Goal: Task Accomplishment & Management: Complete application form

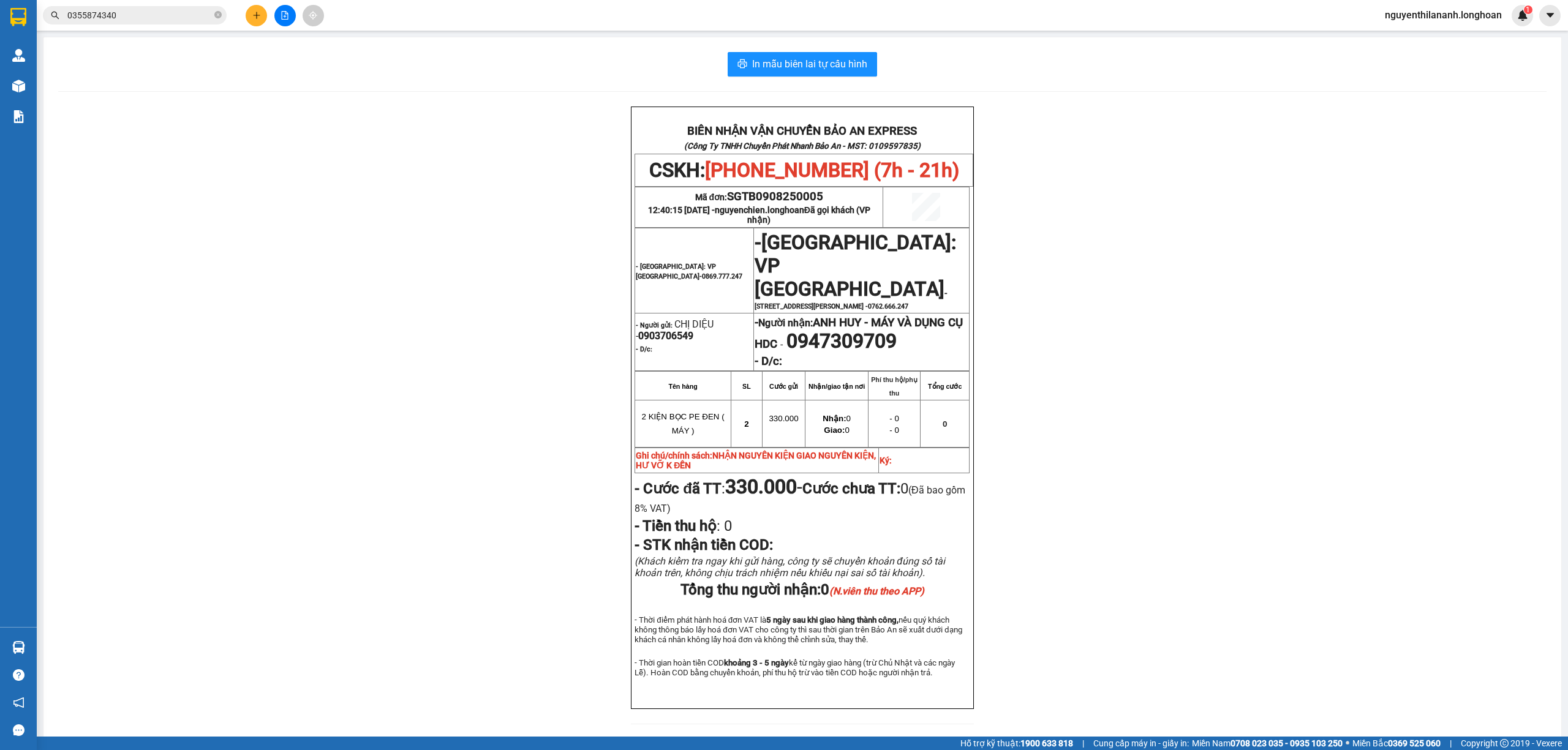
drag, startPoint x: 361, startPoint y: 293, endPoint x: 316, endPoint y: 46, distance: 251.1
click at [361, 289] on div "BIÊN NHẬN VẬN CHUYỂN BẢO AN EXPRESS (Công Ty TNHH Chuyển Phát Nhanh Bảo An - MS…" at bounding box center [802, 423] width 1489 height 633
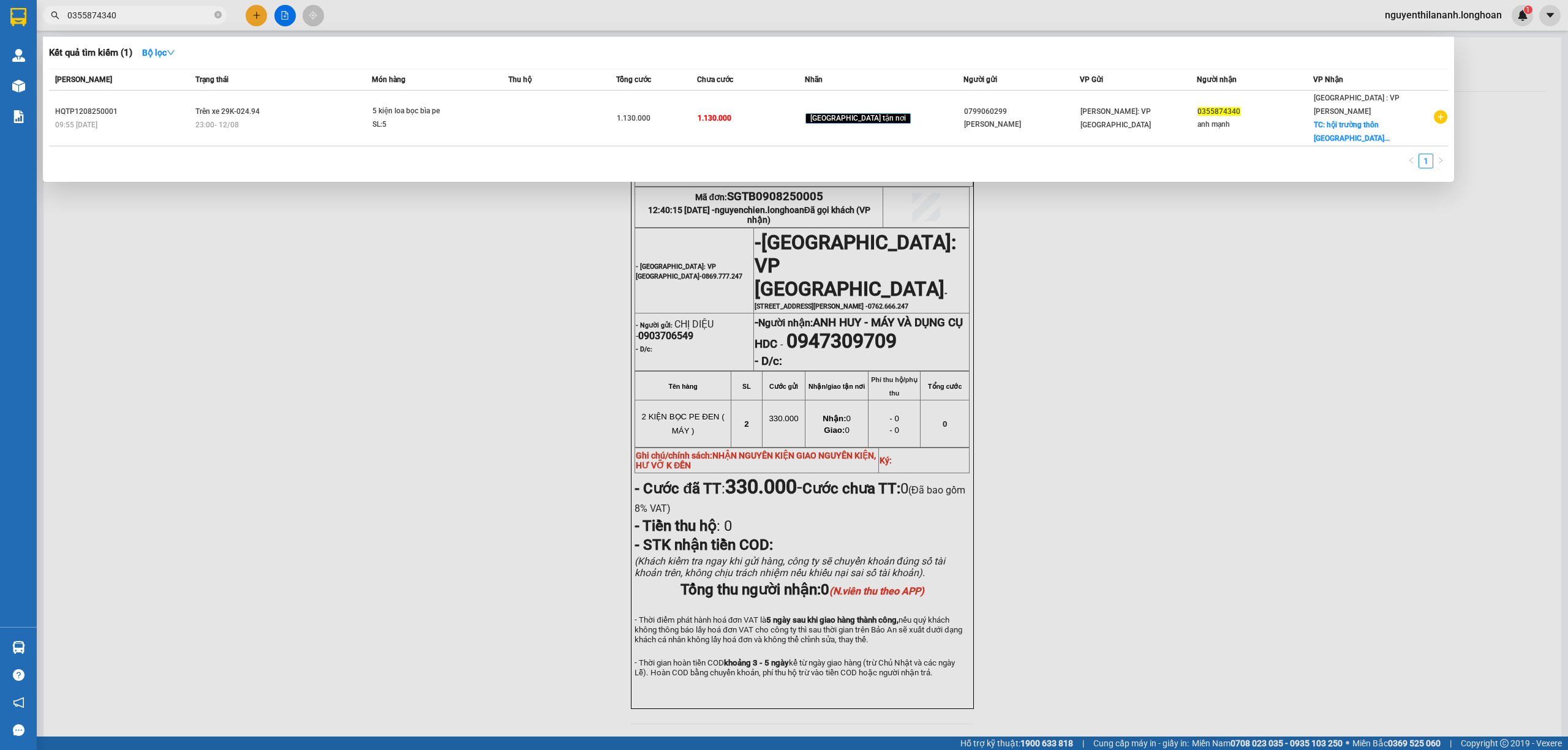
click at [165, 16] on input "0355874340" at bounding box center [140, 15] width 145 height 13
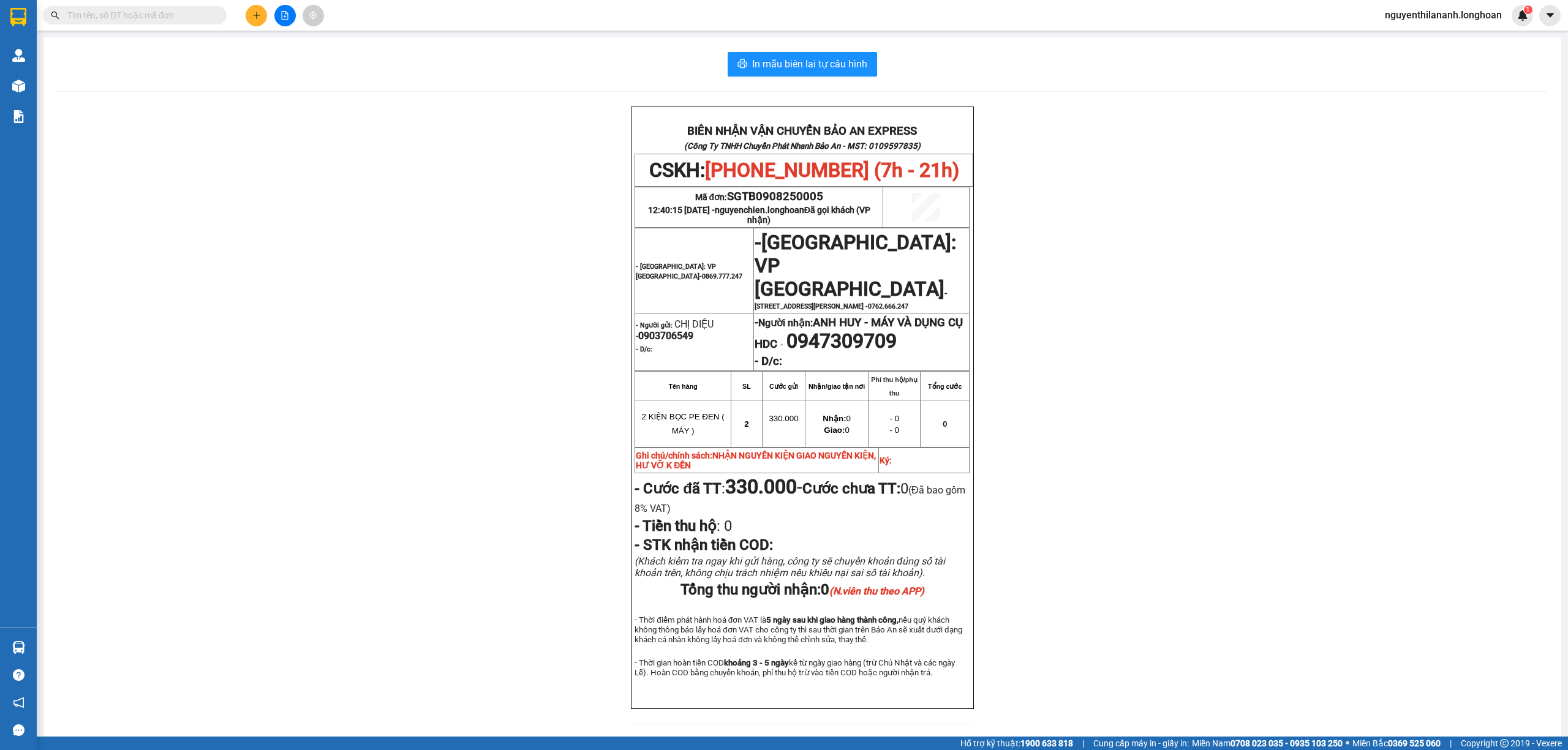
paste input "0868315706"
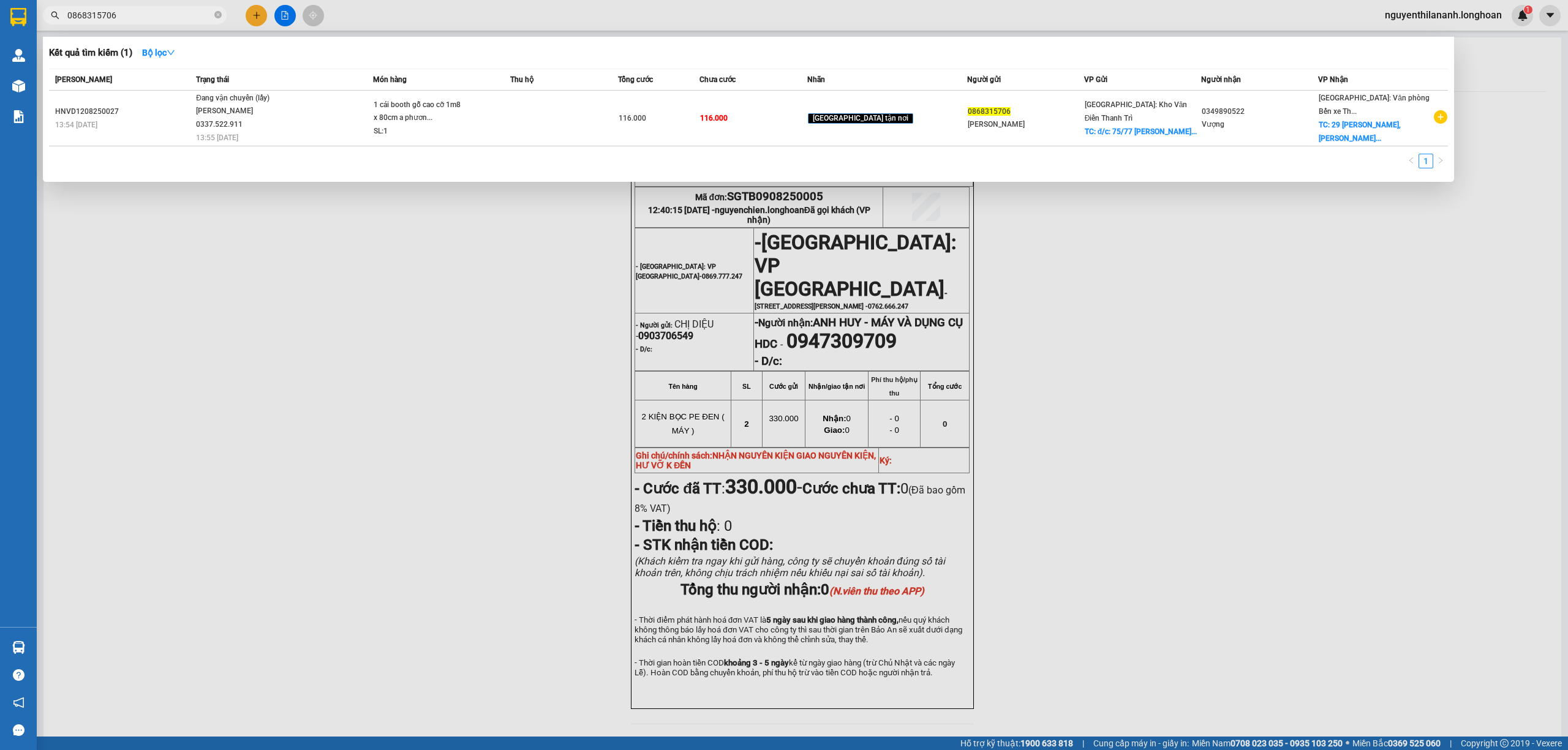
type input "0868315706"
click at [169, 11] on input "0868315706" at bounding box center [140, 15] width 145 height 13
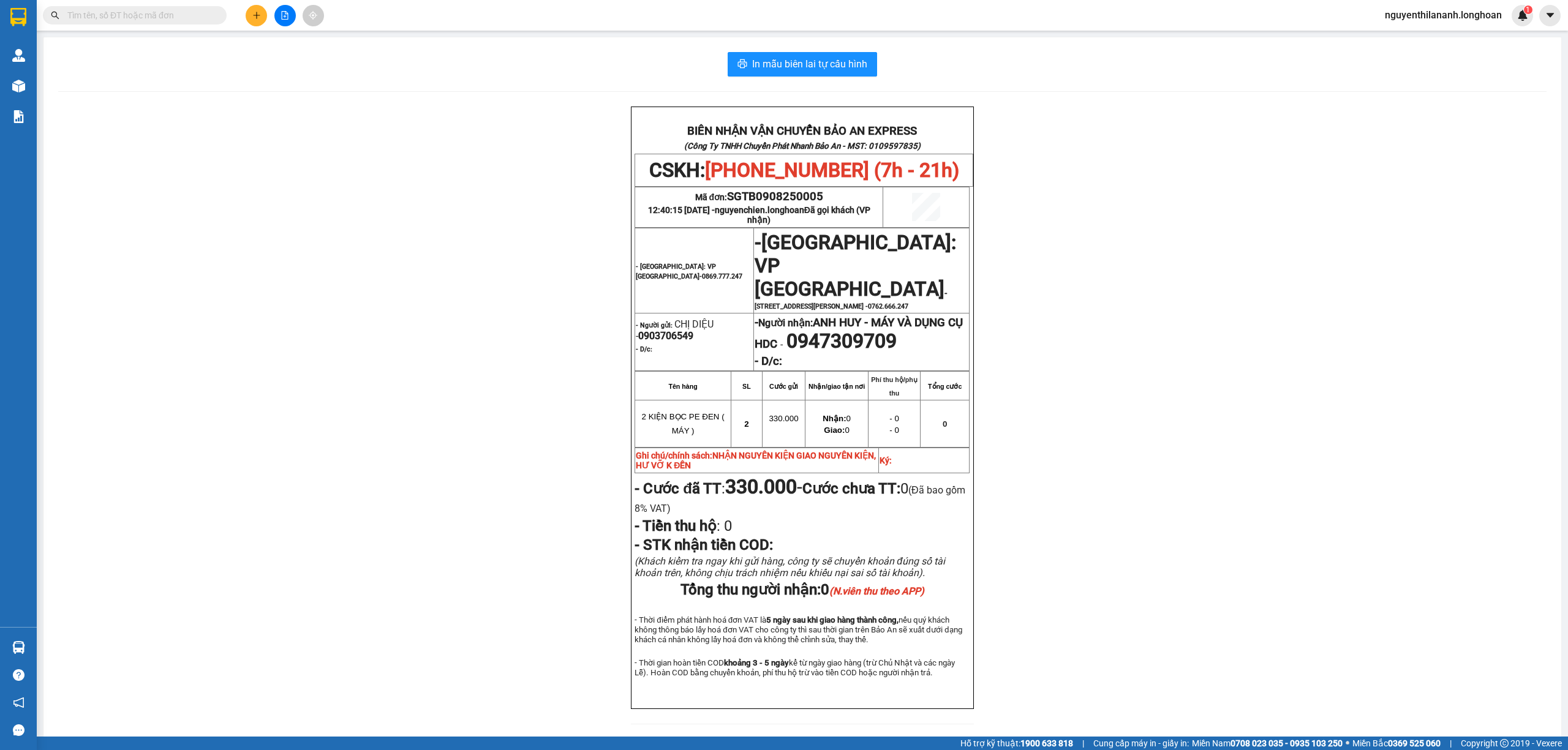
paste input "0888885193"
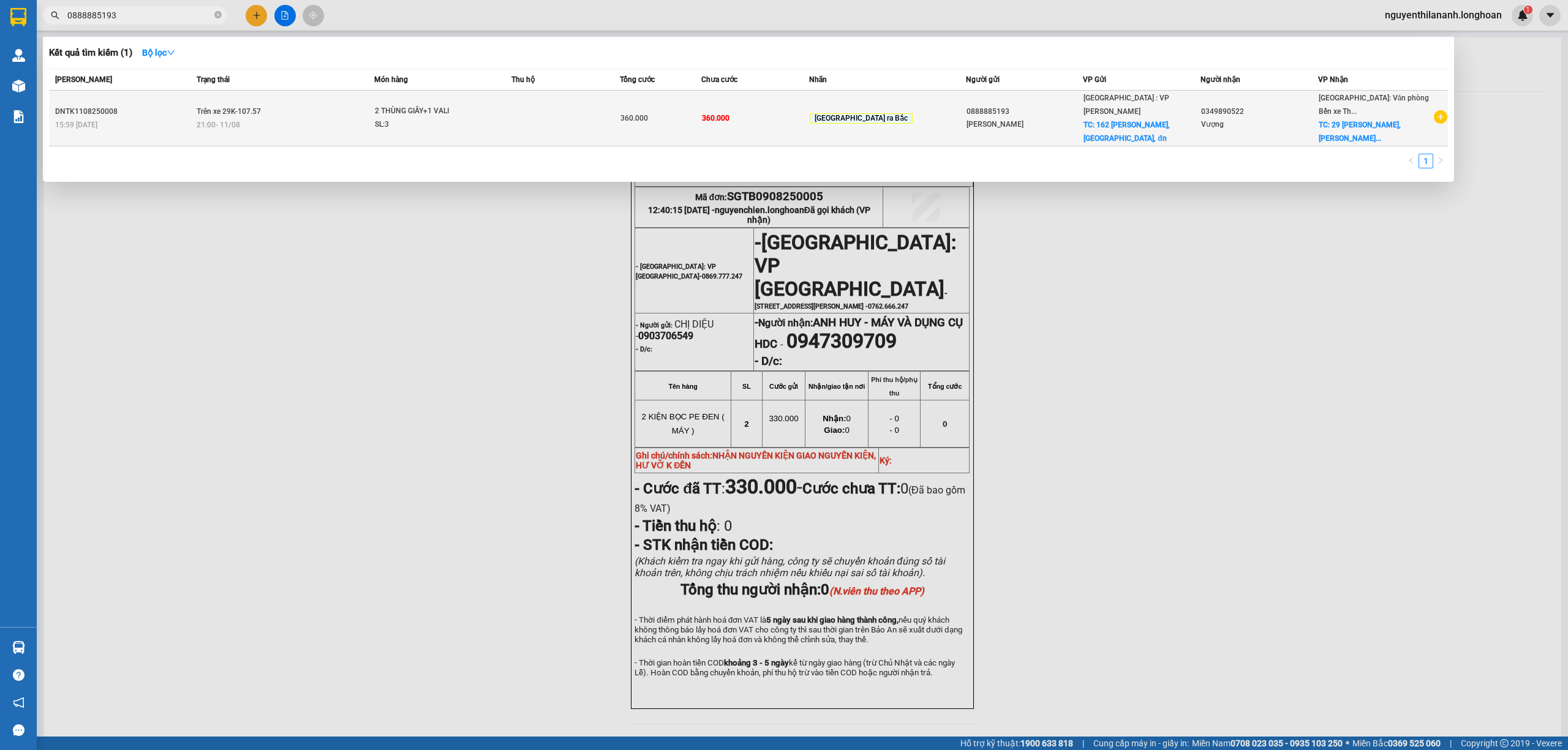
type input "0888885193"
click at [160, 105] on div "DNTK1108250008" at bounding box center [124, 112] width 138 height 13
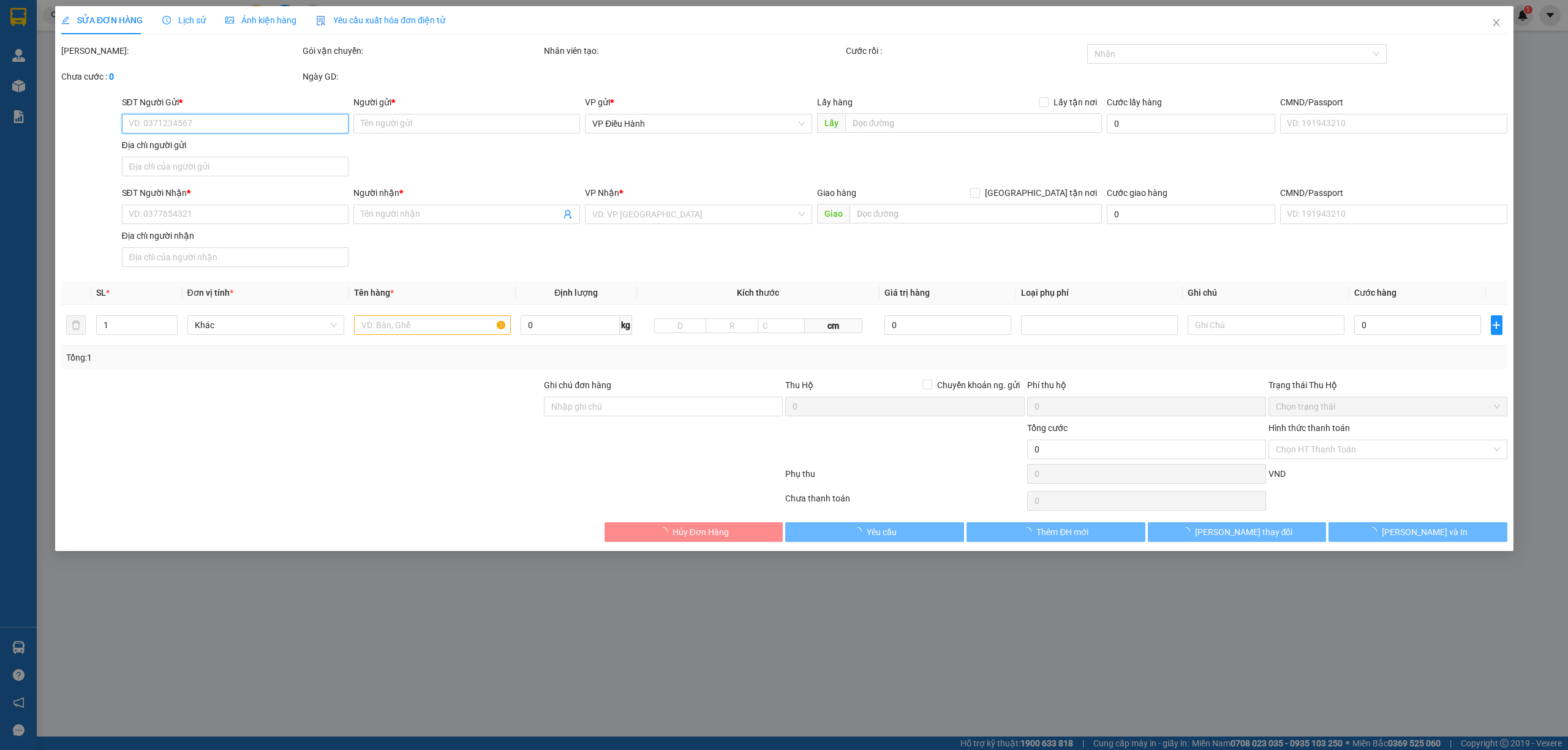
type input "0888885193"
type input "[PERSON_NAME]"
checkbox input "true"
type input "162 [PERSON_NAME], [GEOGRAPHIC_DATA], đn"
type input "0349890522"
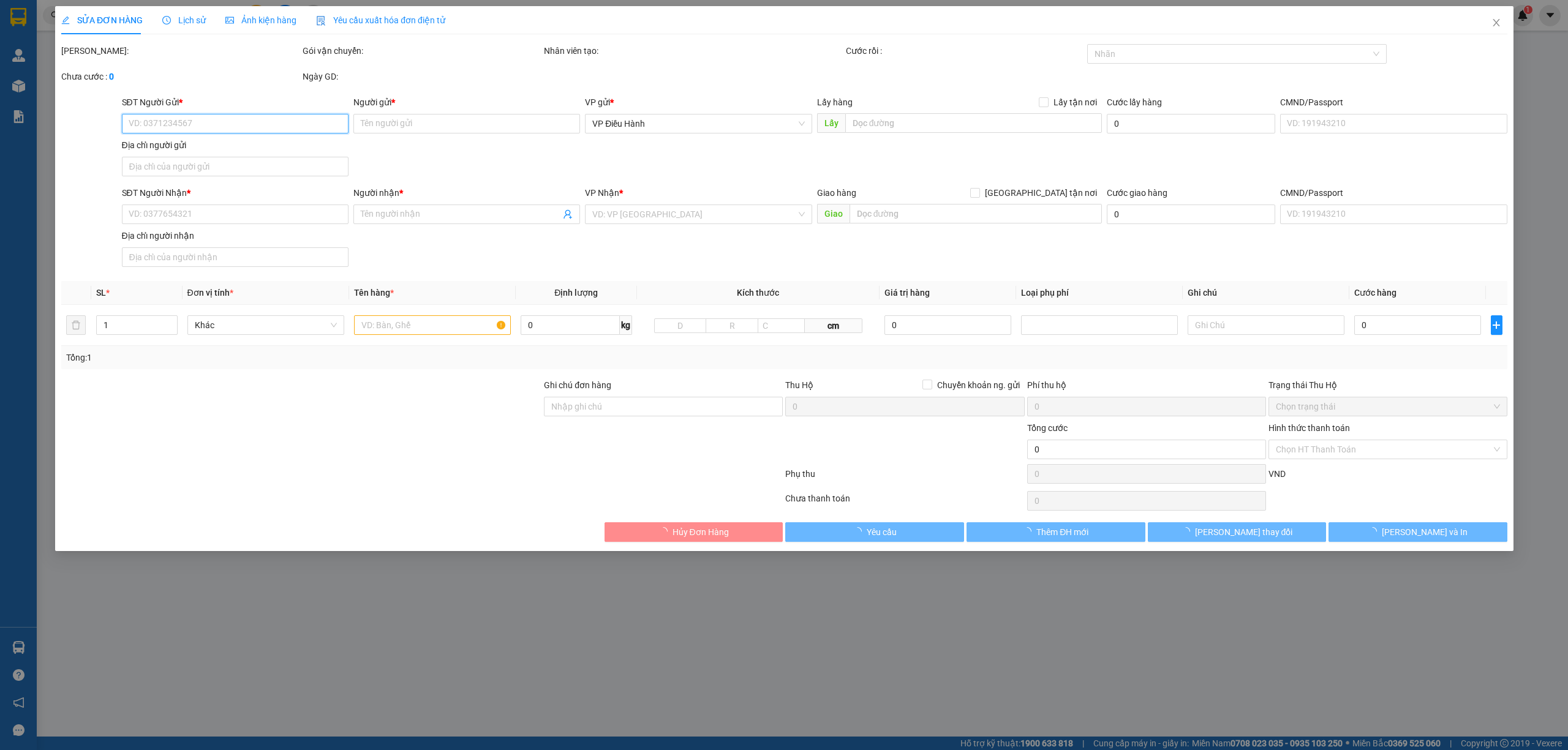
type input "Vượng"
checkbox input "true"
type input "29 [PERSON_NAME], [PERSON_NAME], HP"
type input "HƯ VỠ KHÔNG ĐỀN"
type input "360.000"
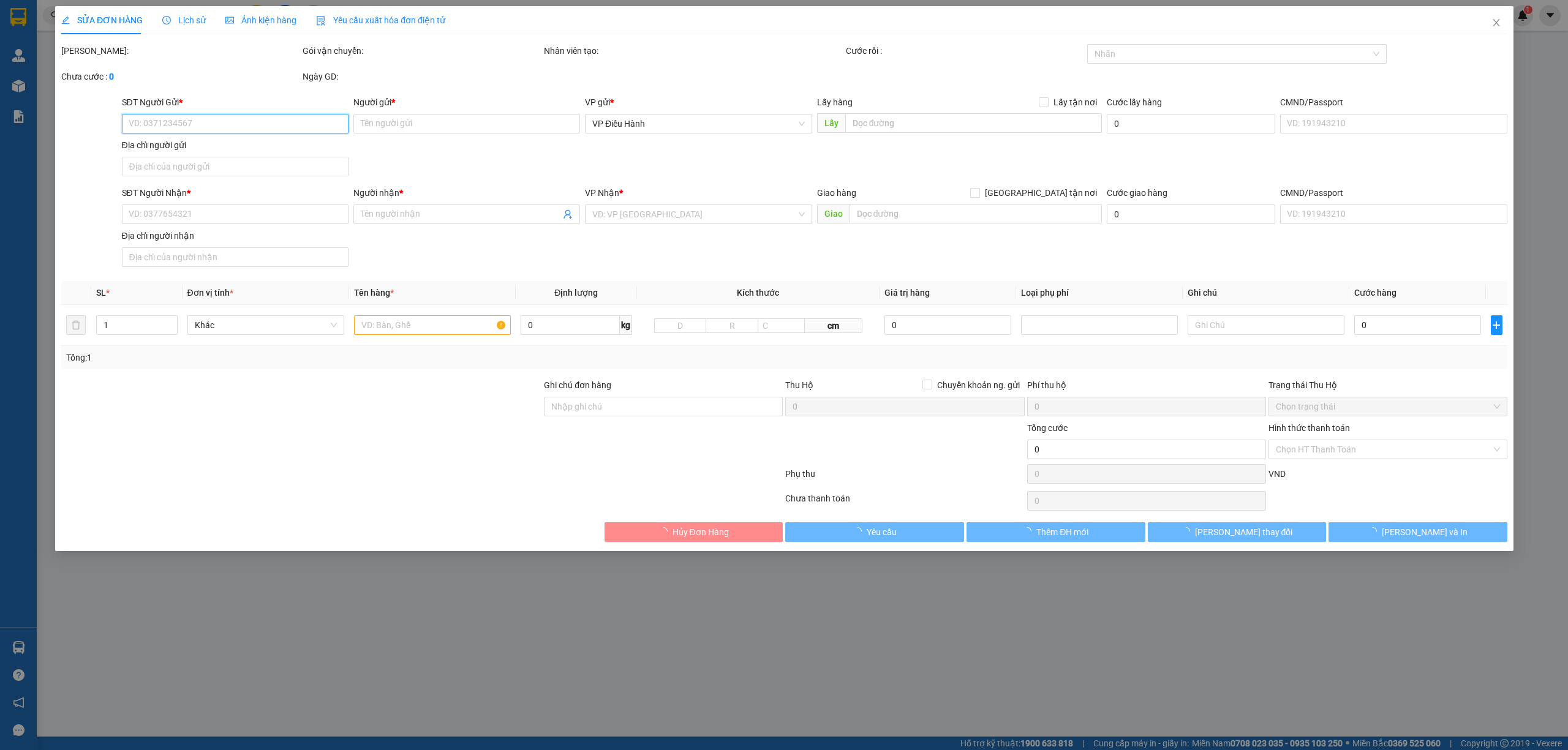
type input "360.000"
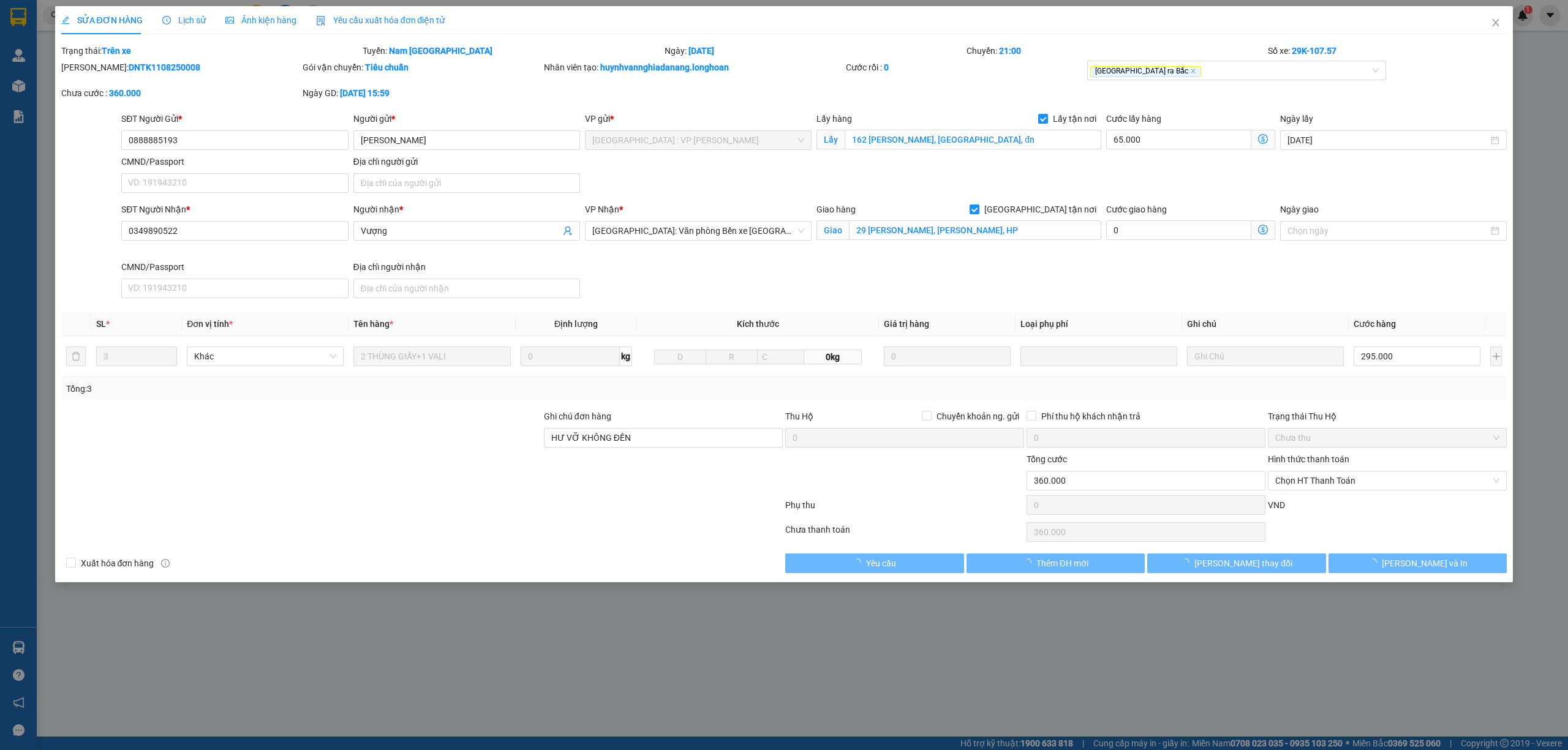
click at [191, 18] on span "Lịch sử" at bounding box center [184, 20] width 44 height 10
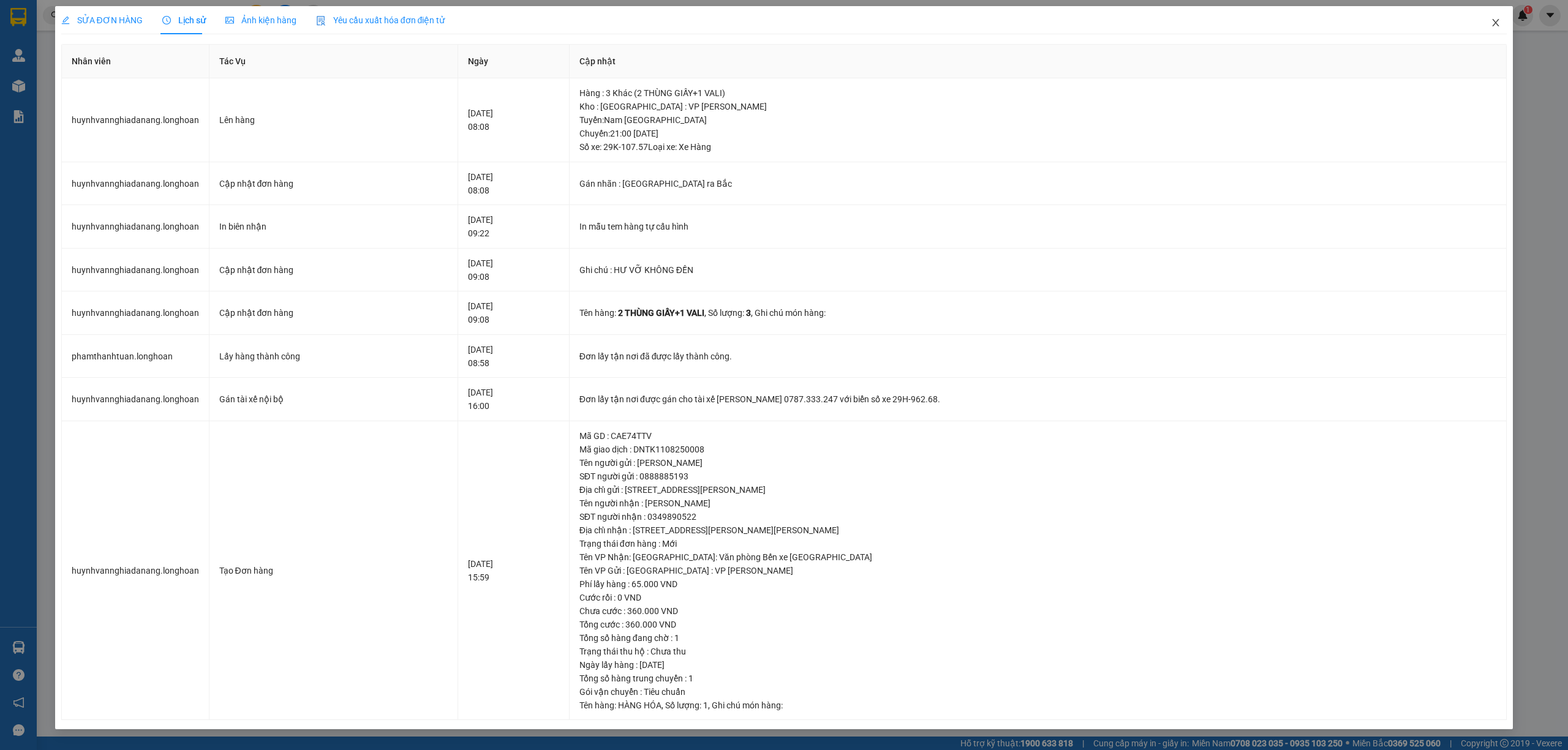
click at [1498, 15] on span "Close" at bounding box center [1496, 23] width 34 height 34
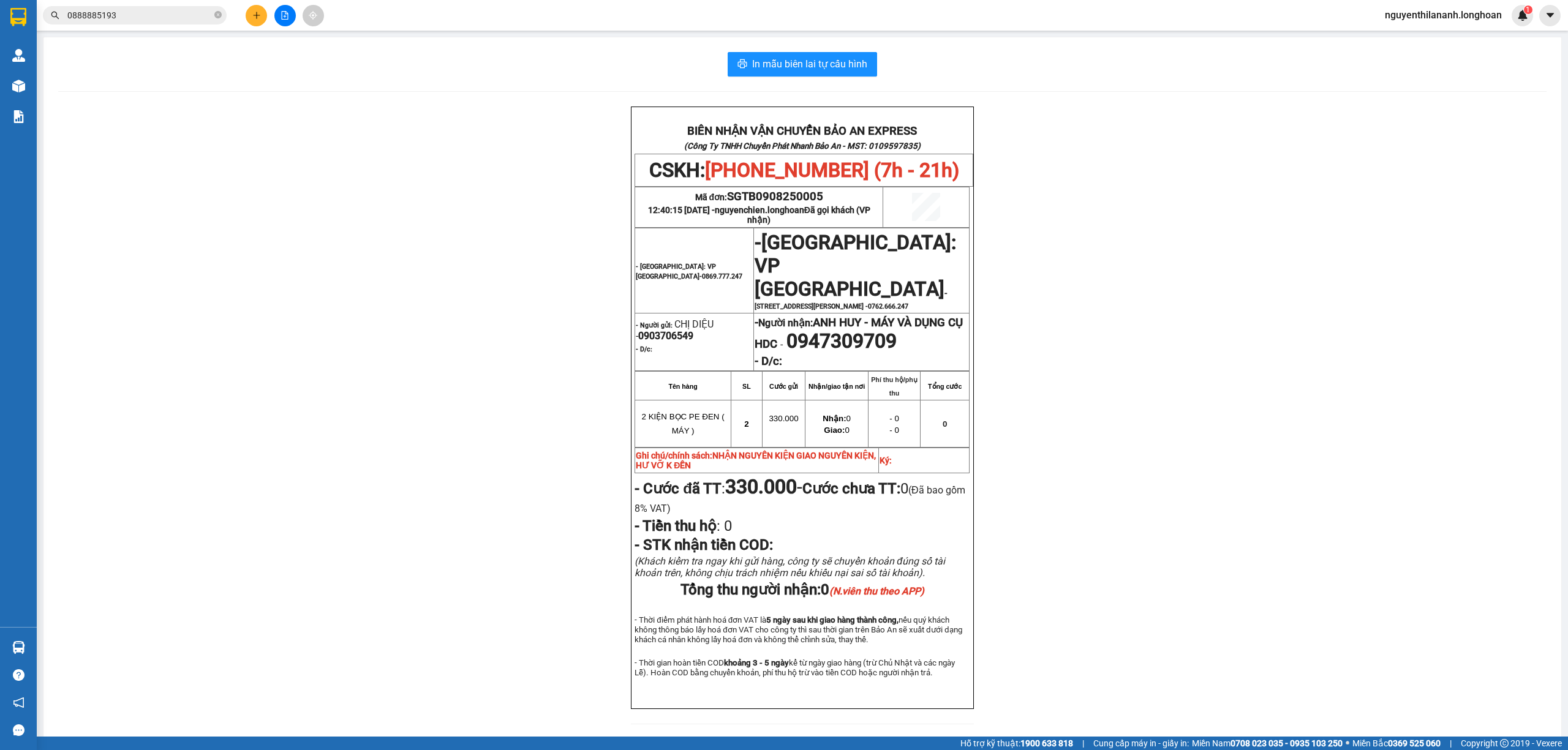
click at [162, 6] on span "0888885193" at bounding box center [135, 15] width 184 height 18
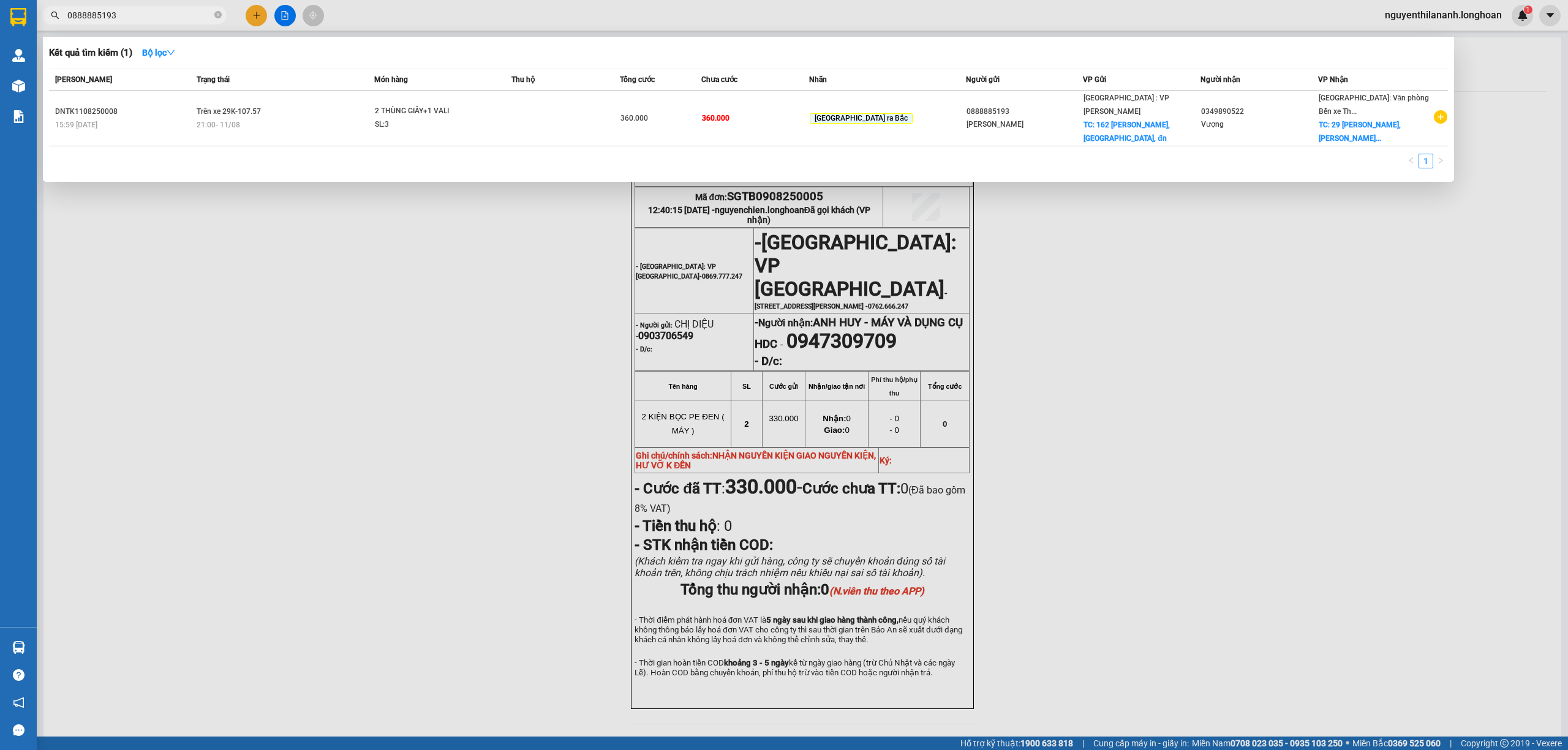
click at [167, 15] on input "0888885193" at bounding box center [140, 15] width 145 height 13
click at [140, 15] on input "0888885193" at bounding box center [140, 15] width 145 height 13
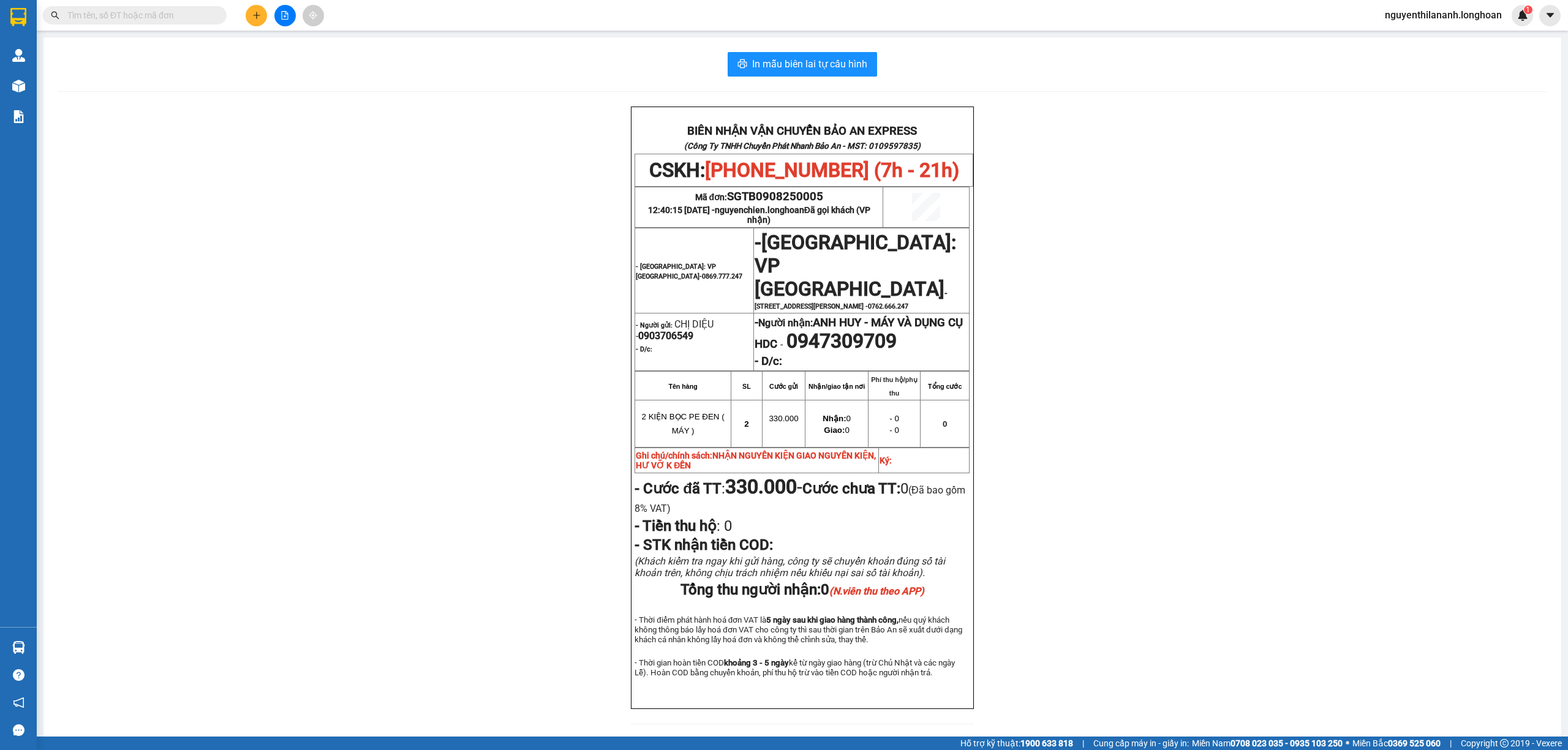
paste input "0866848375"
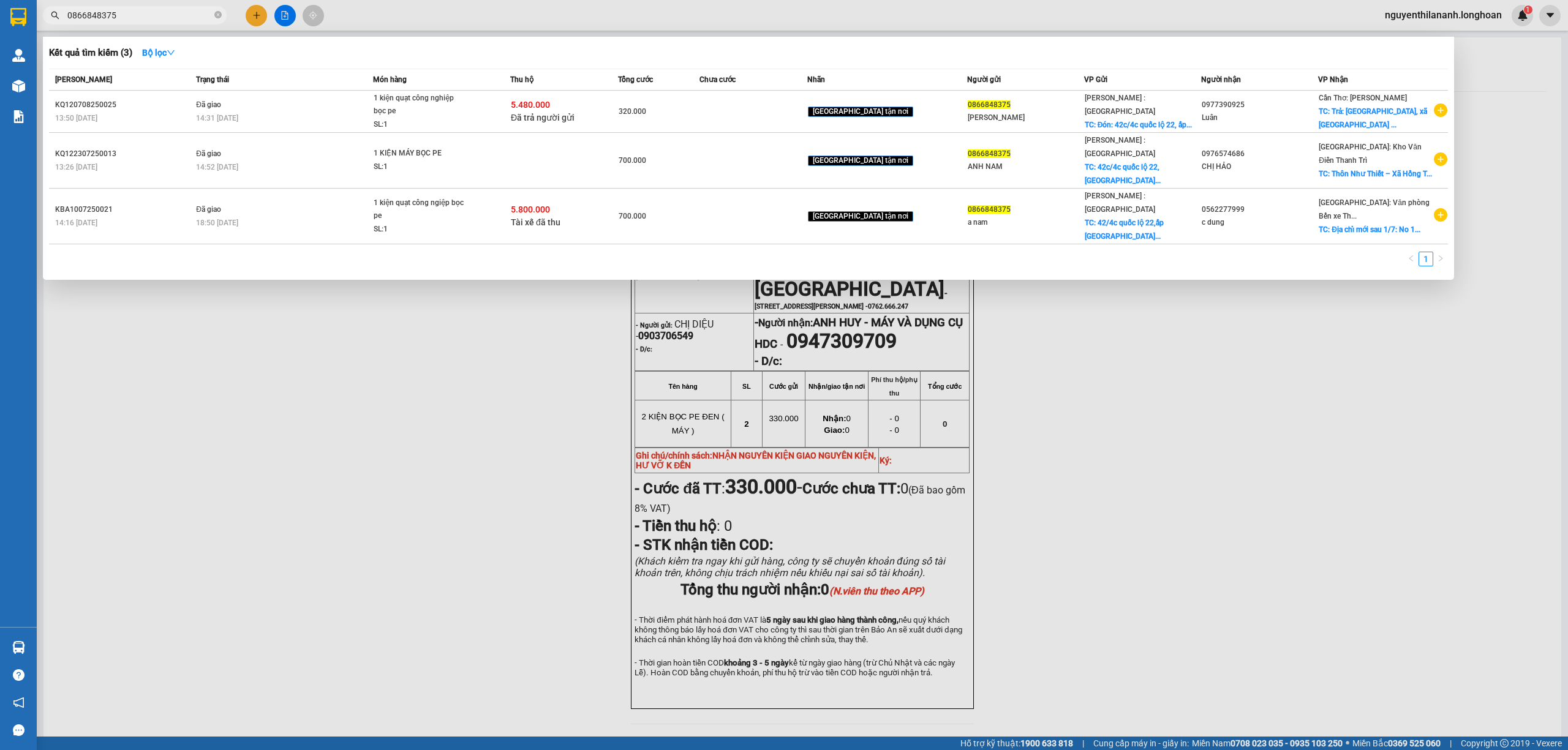
type input "0866848375"
click at [150, 11] on input "0866848375" at bounding box center [140, 15] width 145 height 13
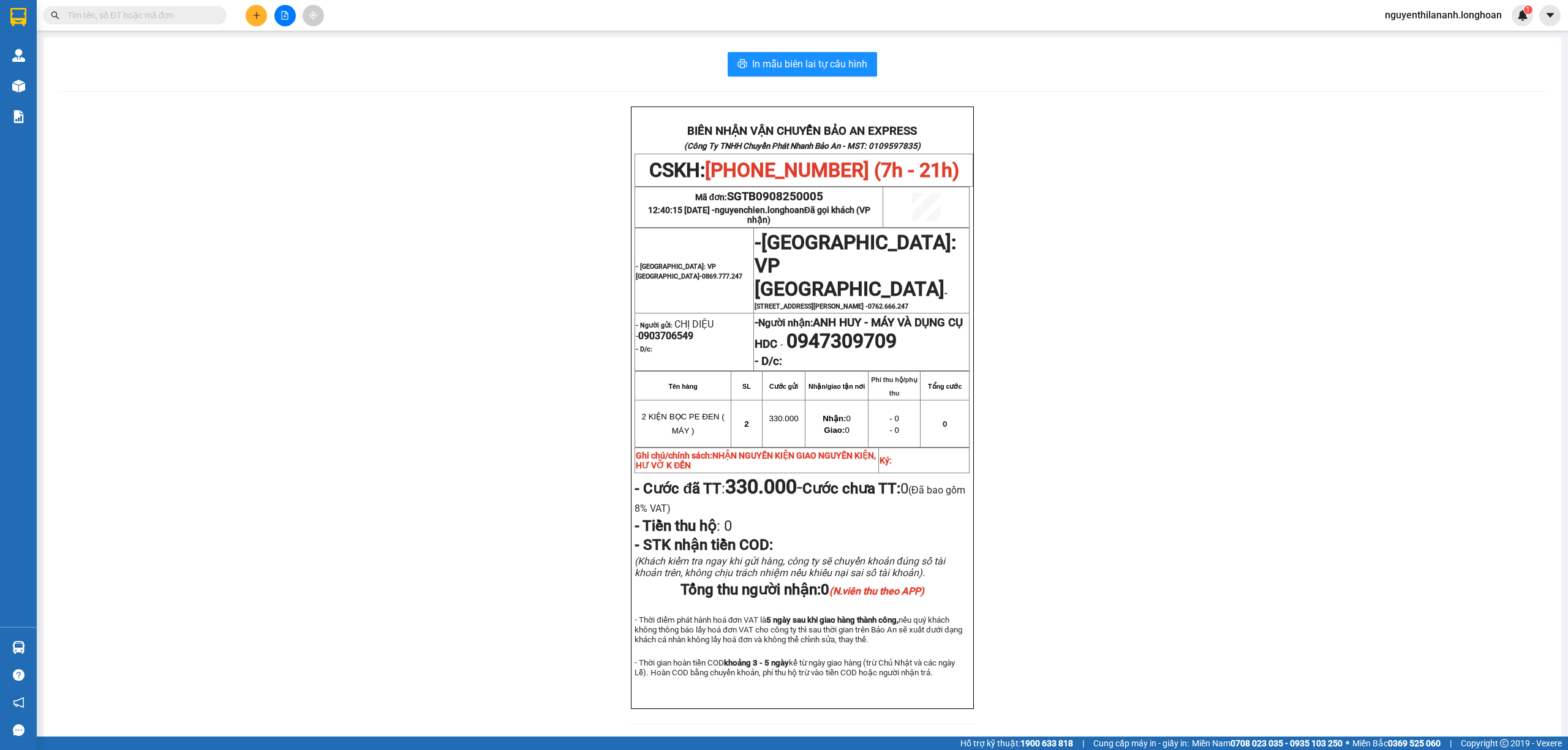
paste input "0909924831"
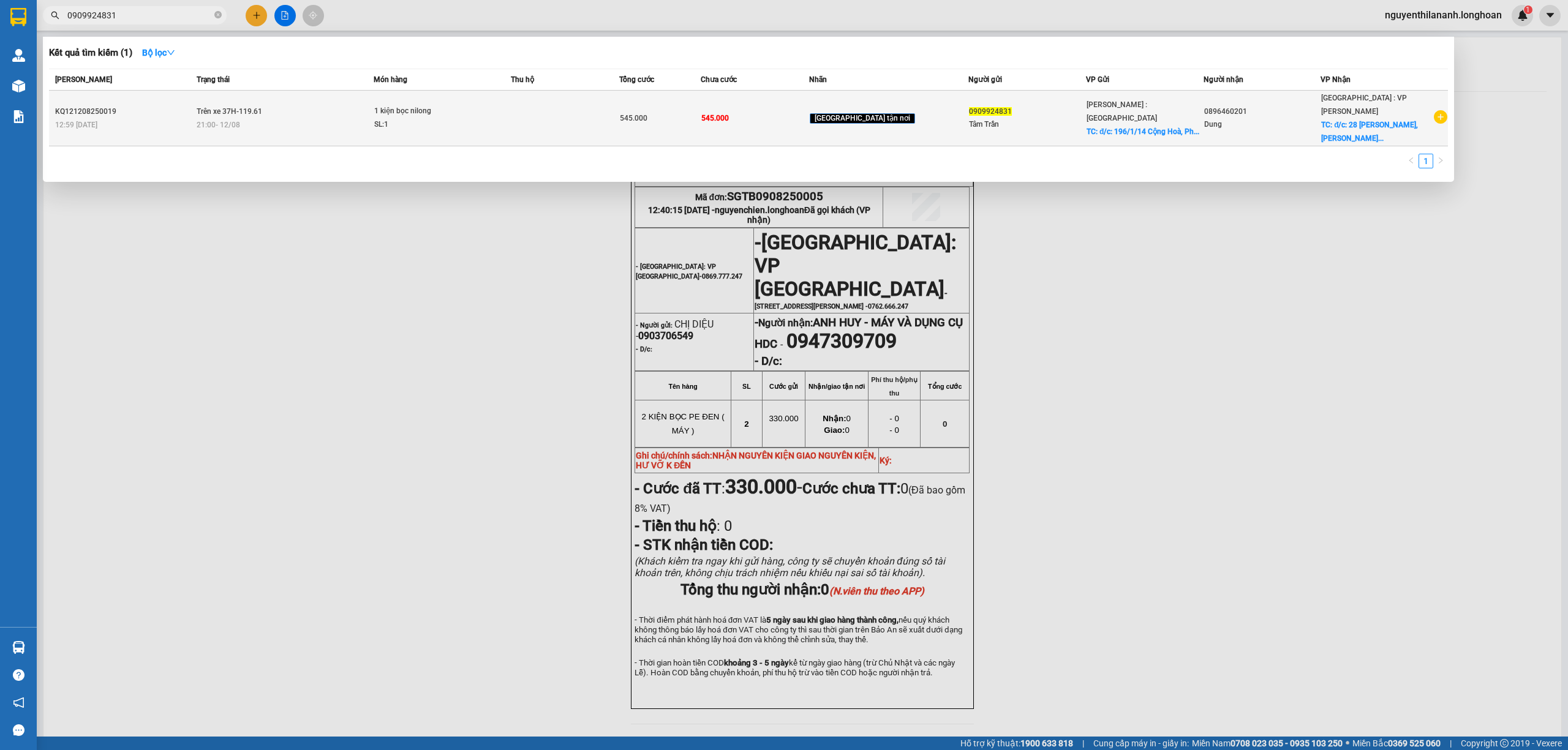
type input "0909924831"
click at [152, 118] on div "12:59 [DATE]" at bounding box center [124, 124] width 138 height 13
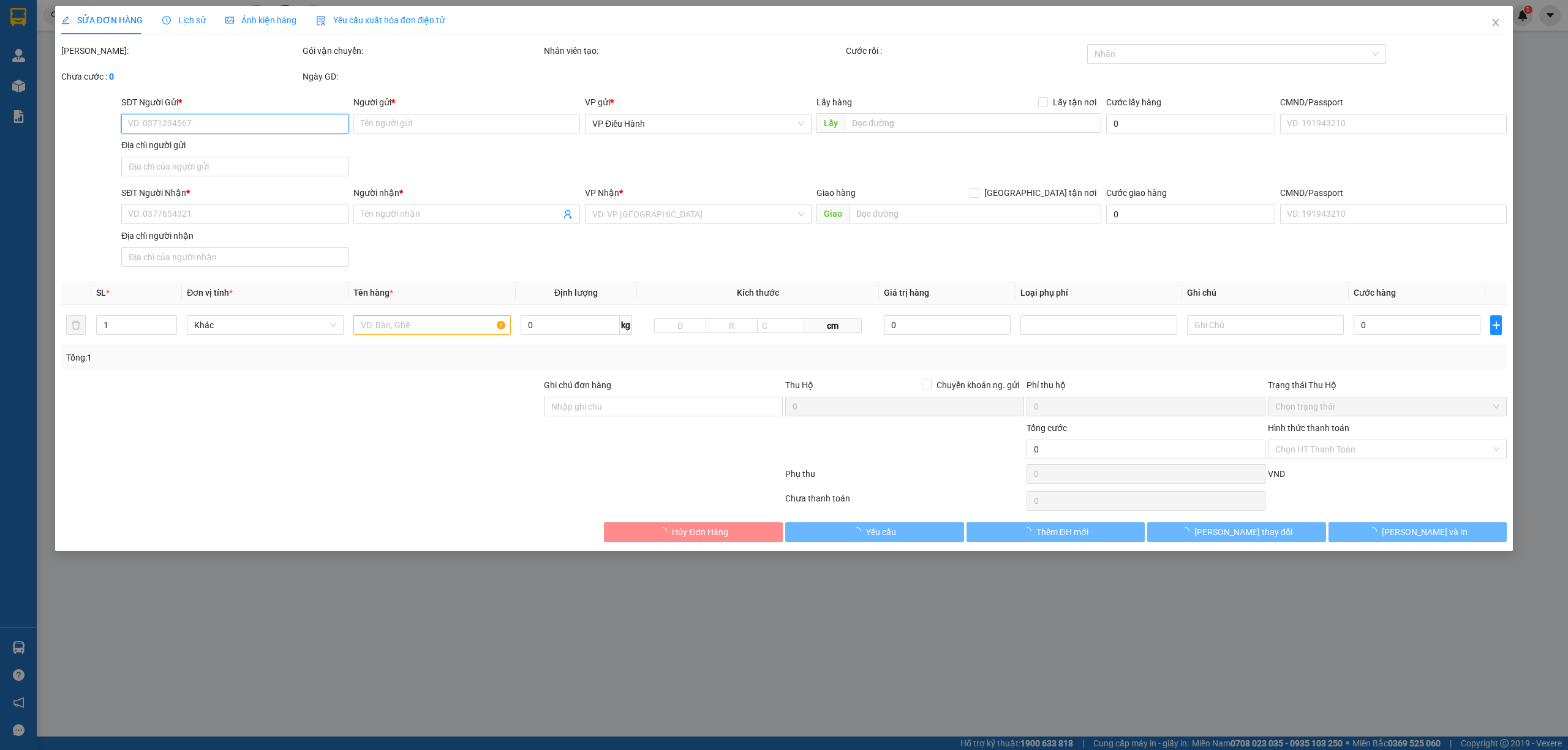
type input "0909924831"
type input "Tâm Trần"
checkbox input "true"
type input "đ/c: 196/1/14 Cộng Hoà, [GEOGRAPHIC_DATA], Tp. HCM"
type input "0896460201"
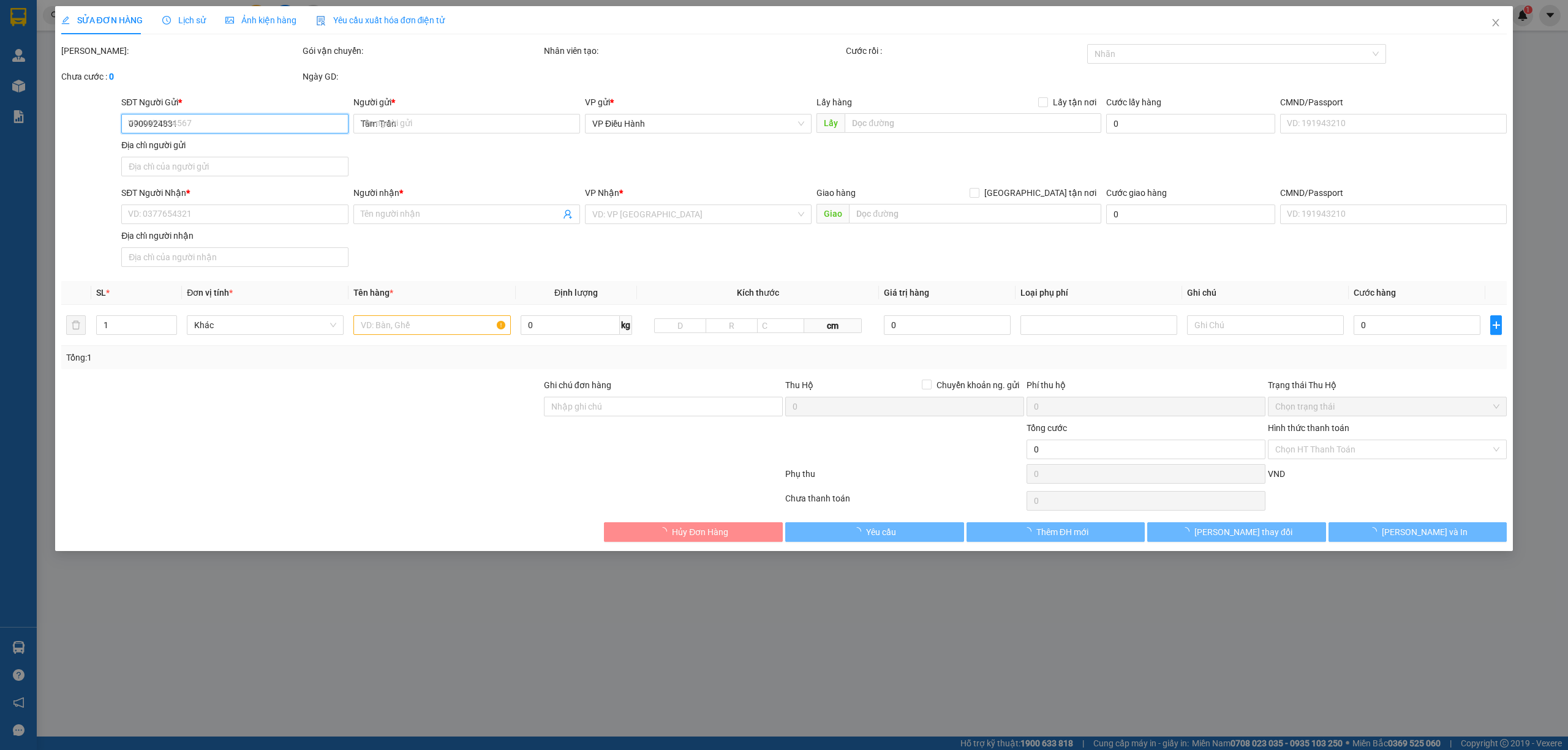
type input "Dung"
checkbox input "true"
type input "đ/c: 28 [PERSON_NAME], [PERSON_NAME], [PERSON_NAME], [GEOGRAPHIC_DATA]"
type input "545.000"
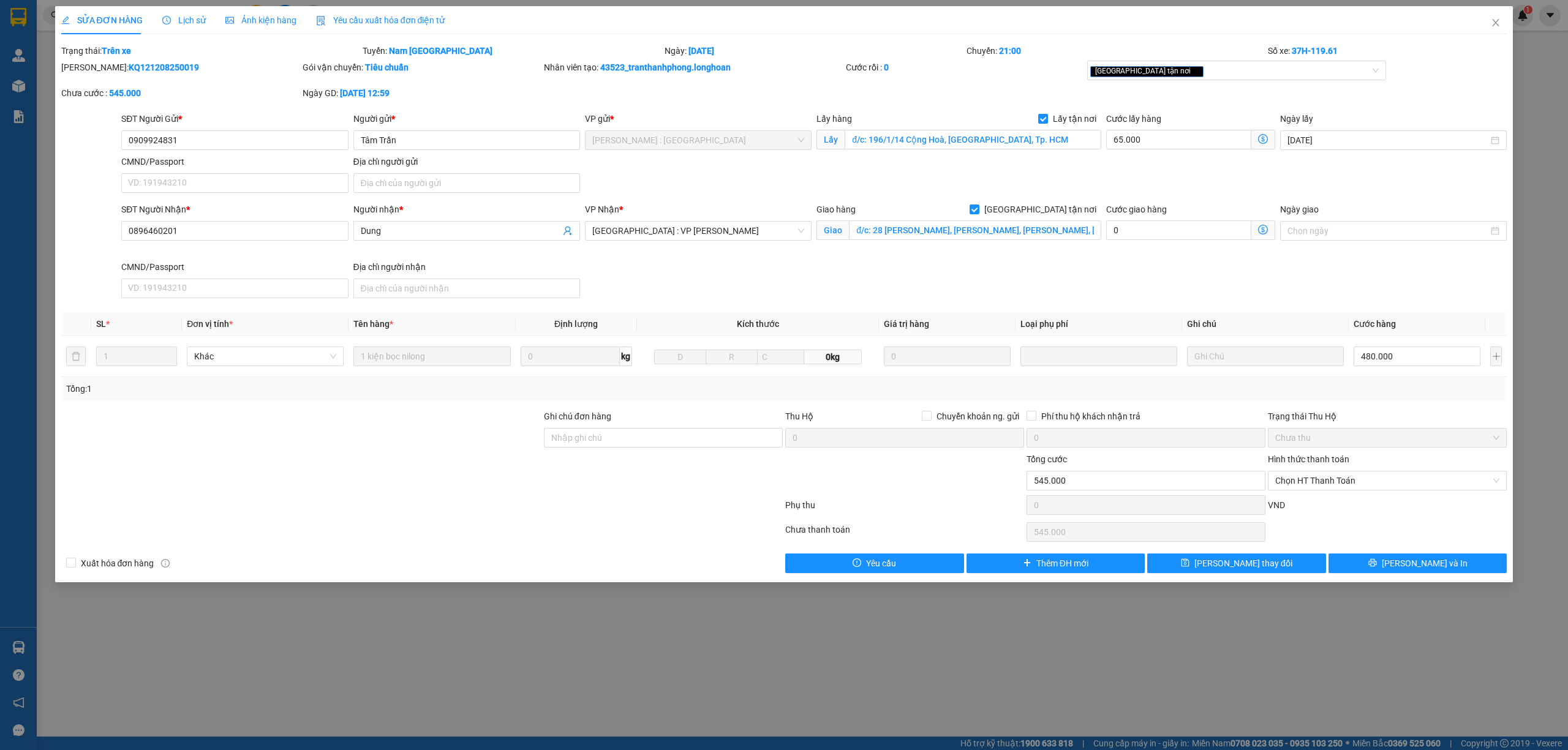
click at [181, 17] on span "Lịch sử" at bounding box center [184, 20] width 44 height 10
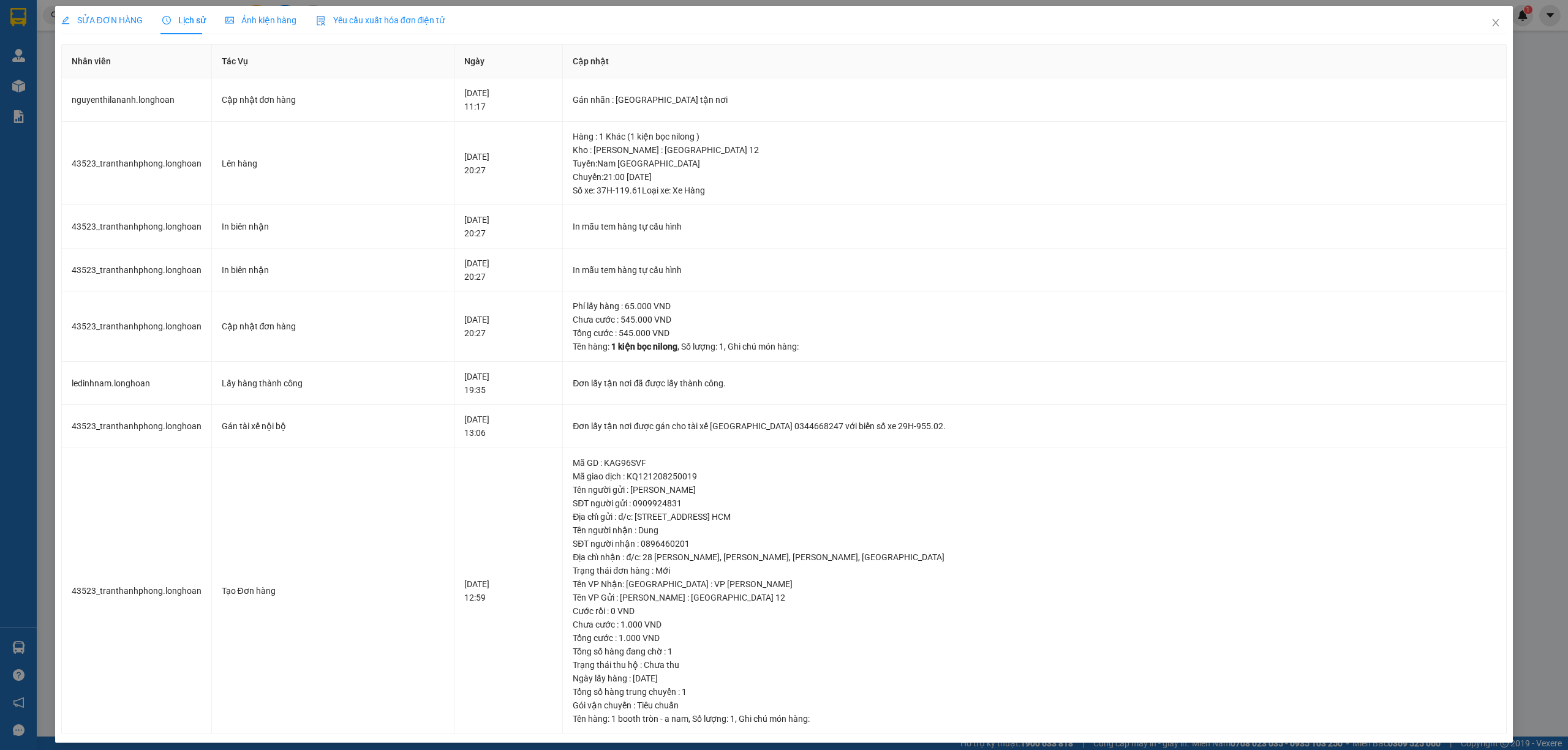
click at [128, 22] on span "SỬA ĐƠN HÀNG" at bounding box center [102, 20] width 81 height 10
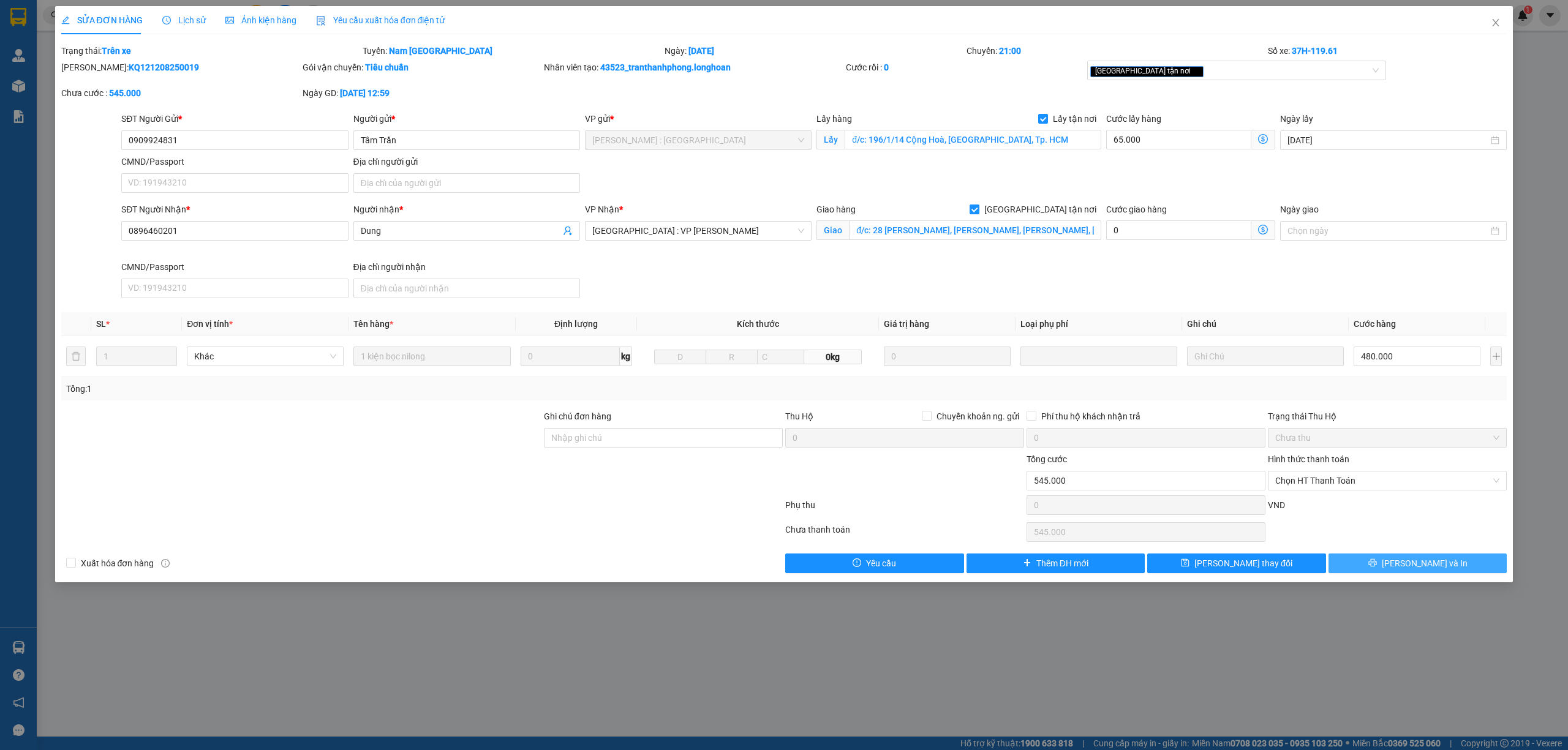
click at [1405, 561] on button "[PERSON_NAME] và In" at bounding box center [1418, 563] width 179 height 20
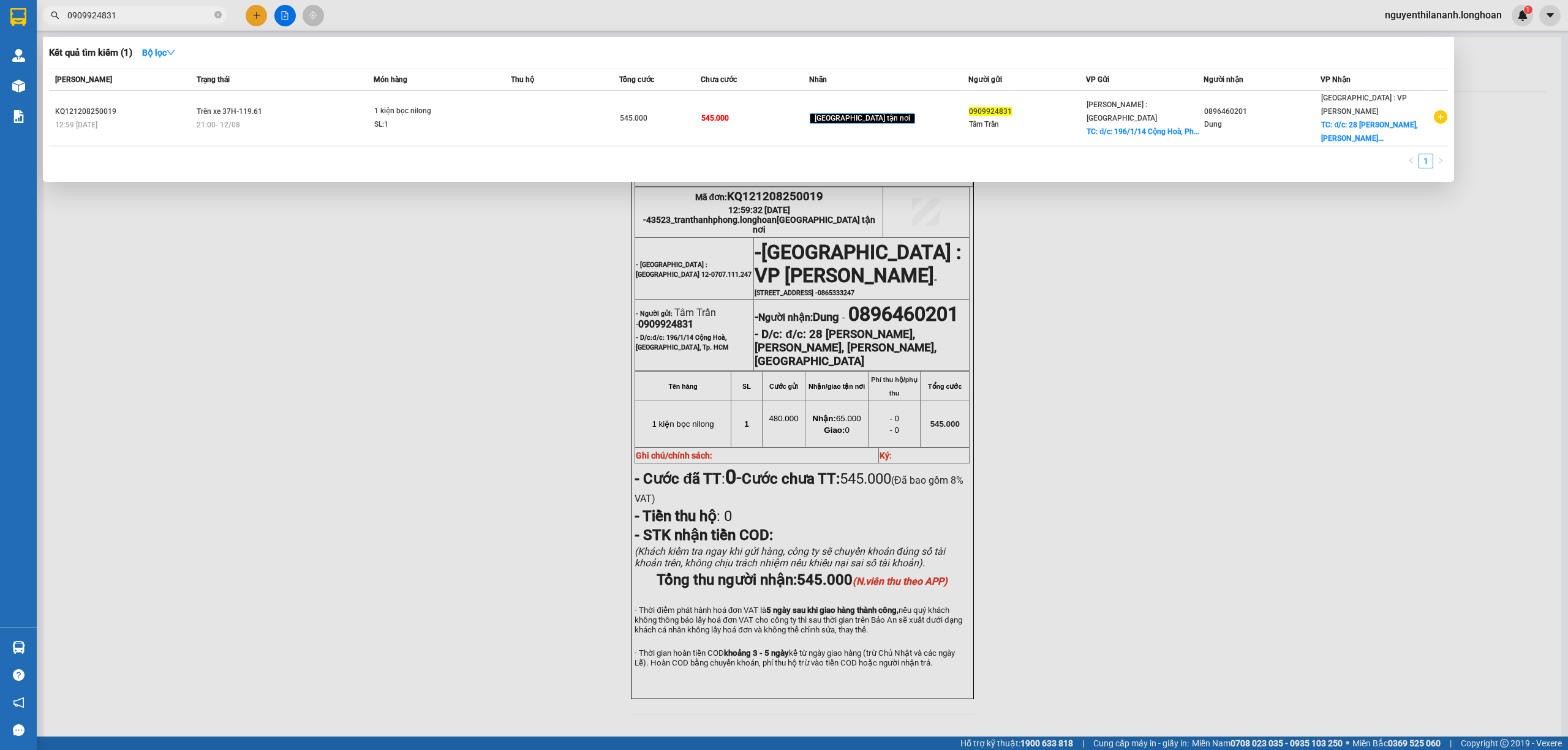
click at [192, 7] on span "0909924831" at bounding box center [135, 15] width 184 height 18
click at [194, 18] on input "0909924831" at bounding box center [140, 15] width 145 height 13
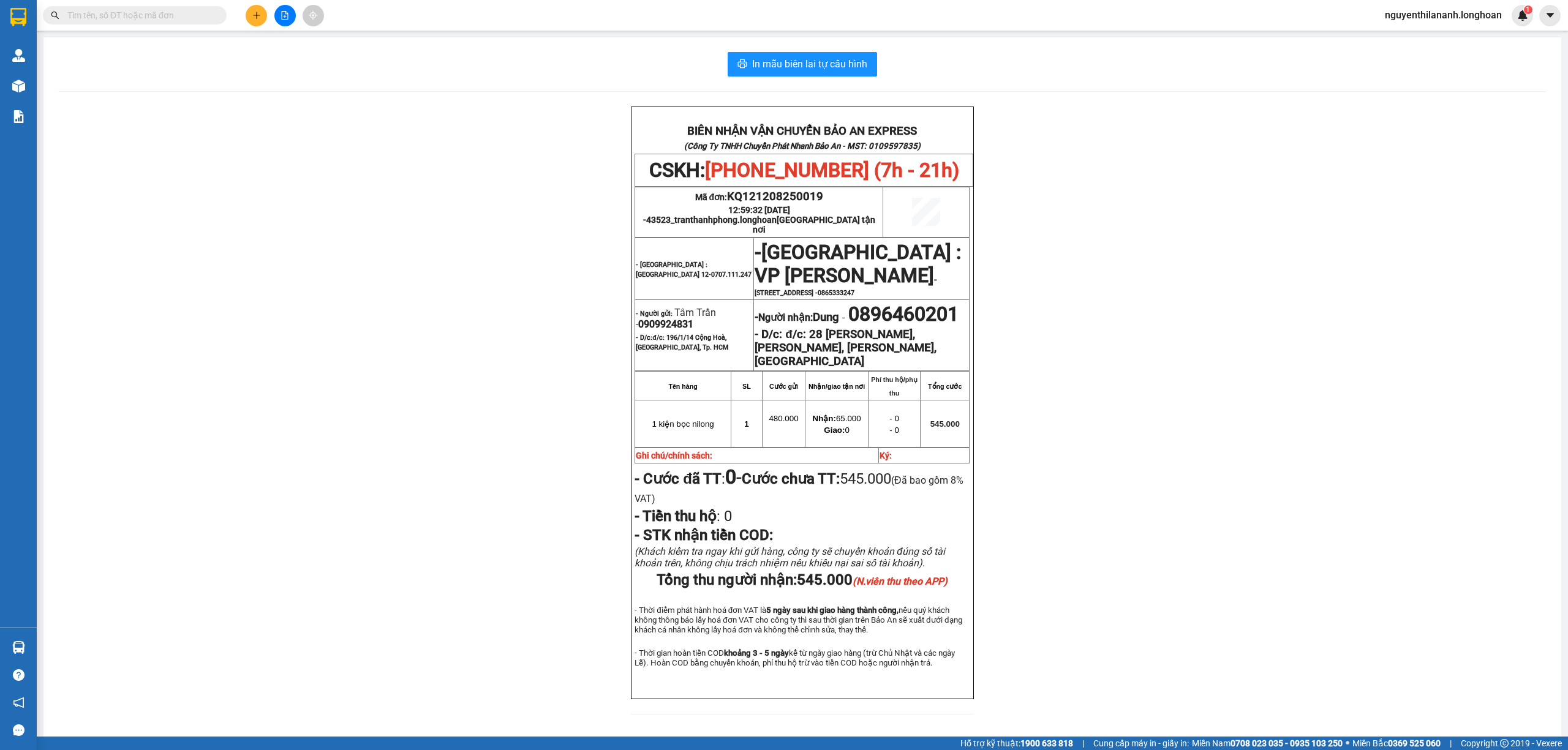
paste input "0866909470"
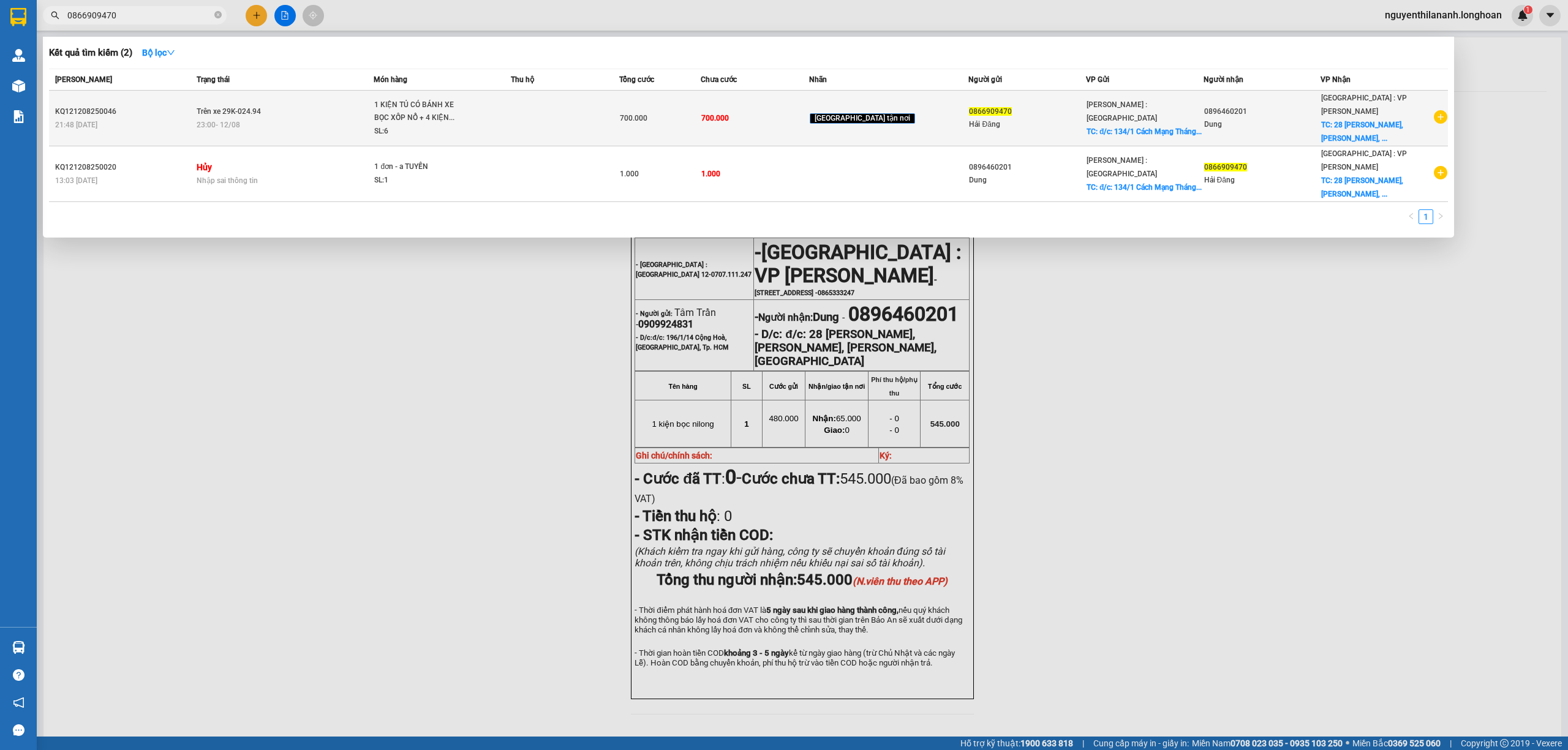
type input "0866909470"
click at [148, 118] on div "21:48 [DATE]" at bounding box center [124, 124] width 138 height 13
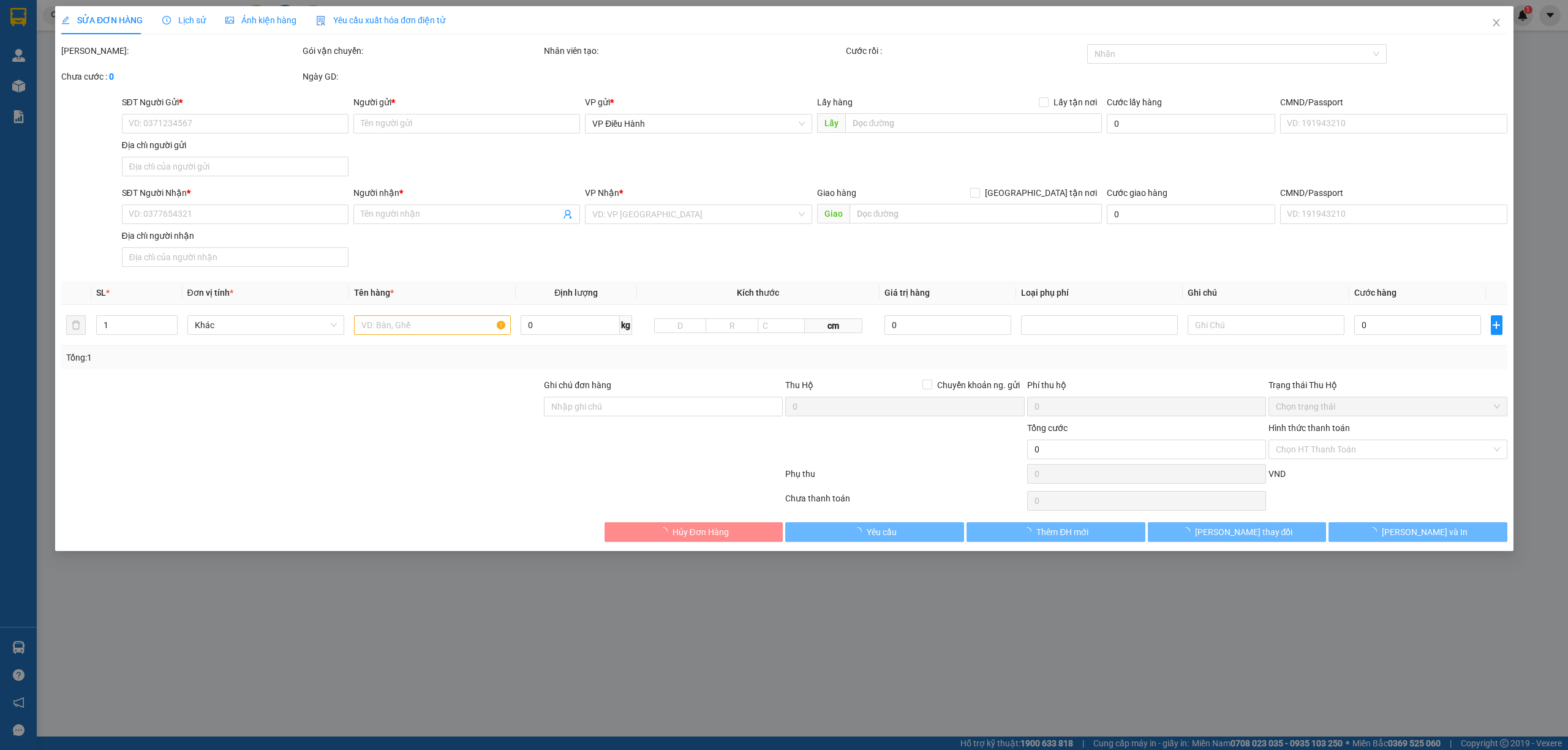
type input "0866909470"
type input "Hải Đăng"
checkbox input "true"
type input "đ/c: [STREET_ADDRESS]"
type input "0896460201"
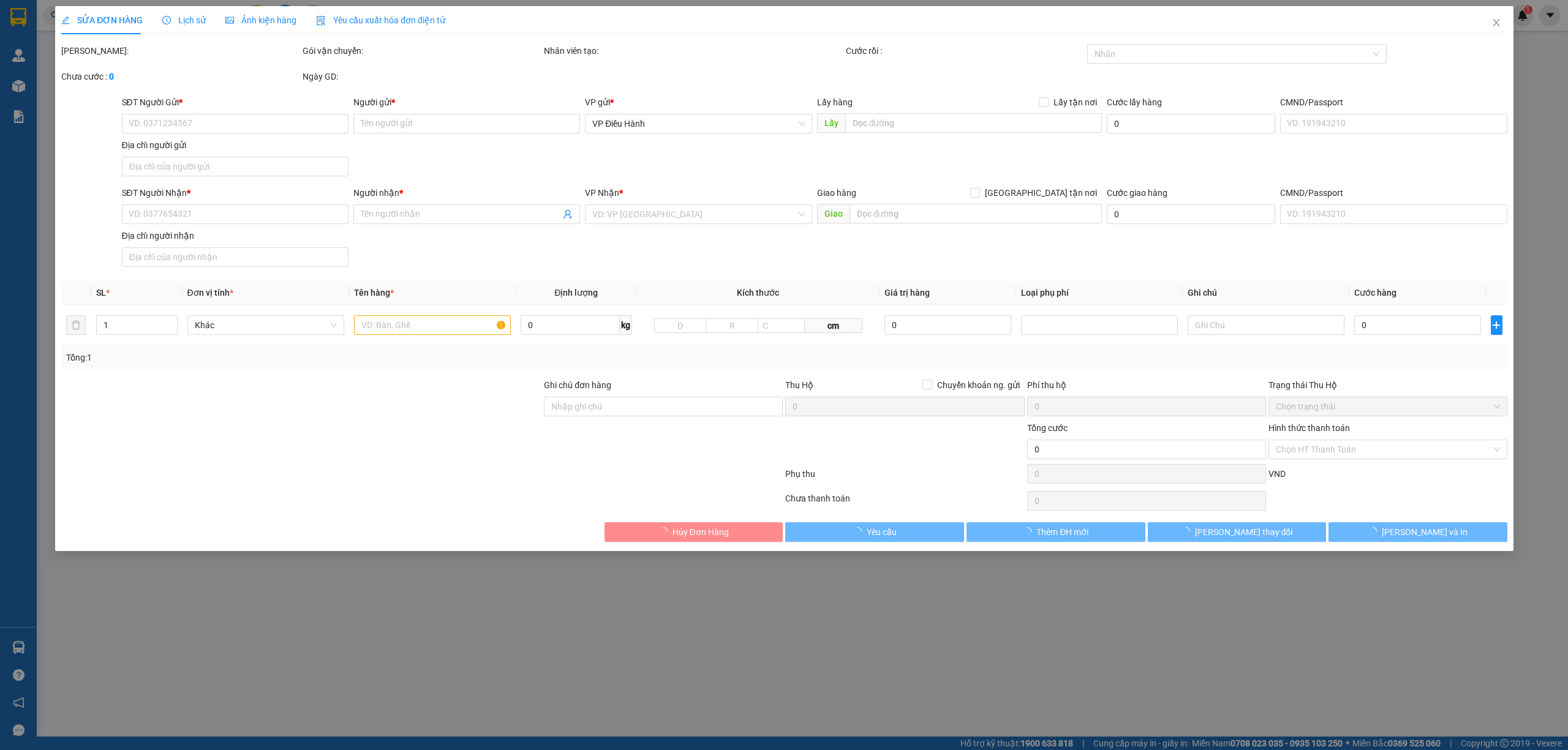
type input "Dung"
checkbox input "true"
type input "28 [PERSON_NAME], [PERSON_NAME], [PERSON_NAME], [GEOGRAPHIC_DATA]"
type input "700.000"
type input "50.000"
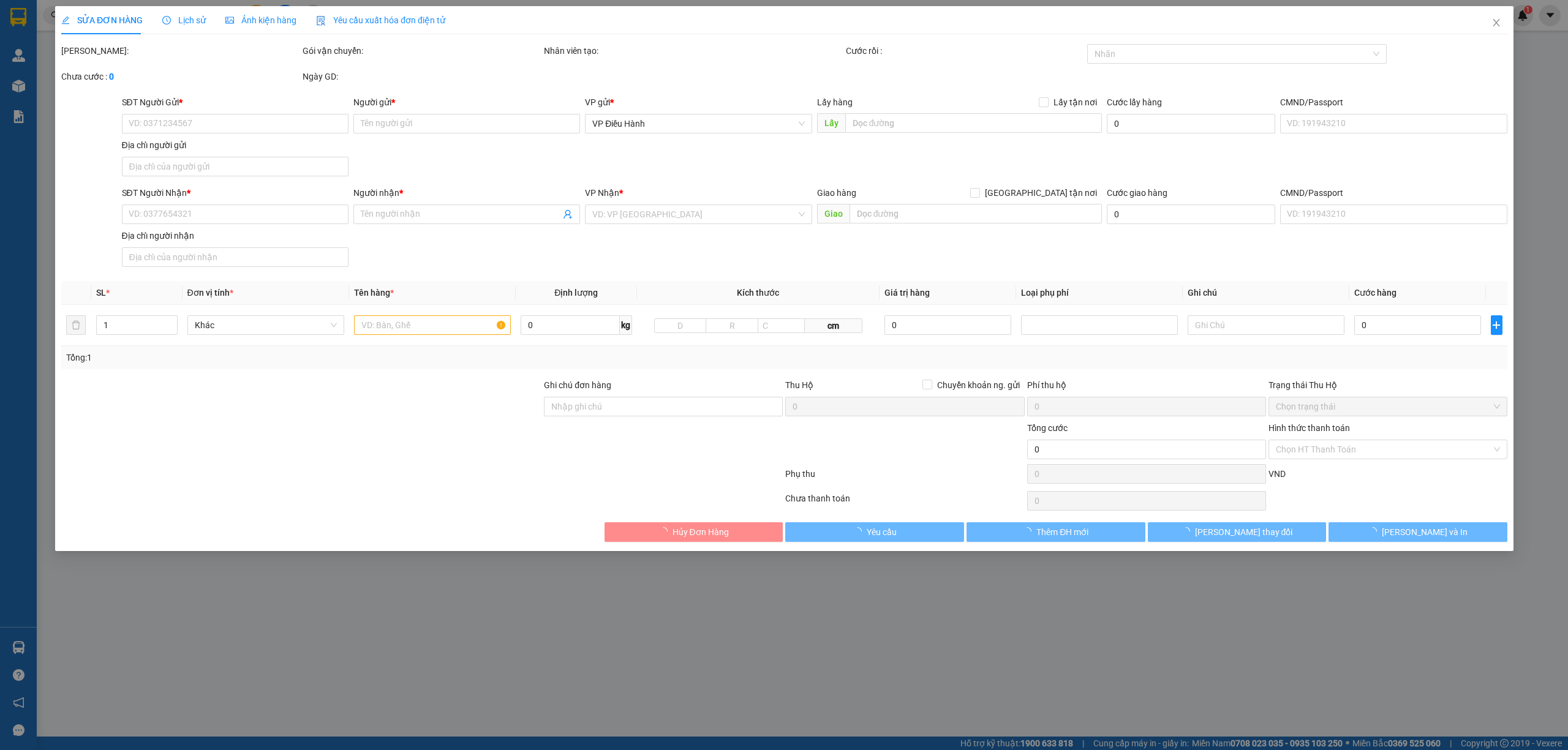
type input "700.000"
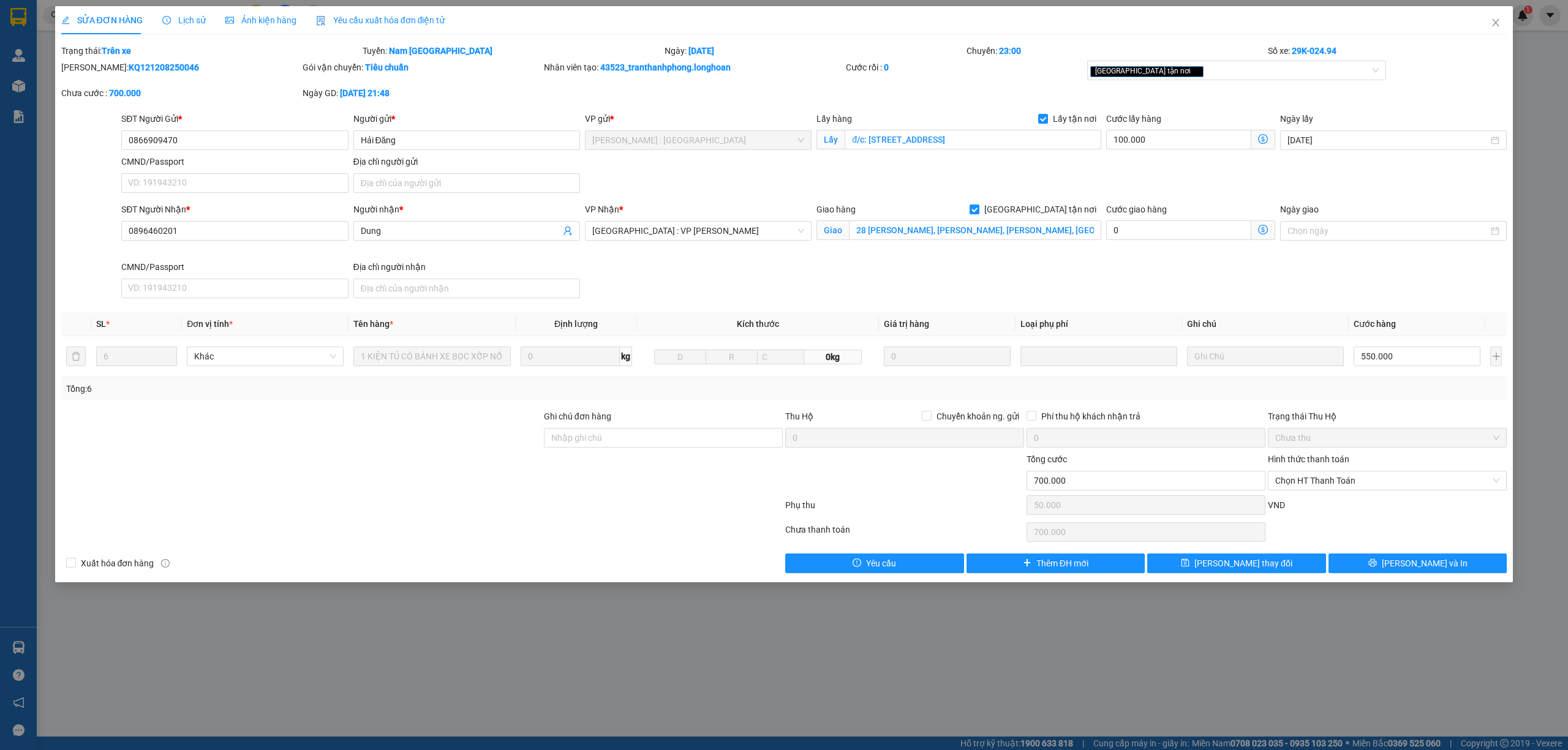
click at [176, 26] on div "Lịch sử" at bounding box center [184, 20] width 44 height 13
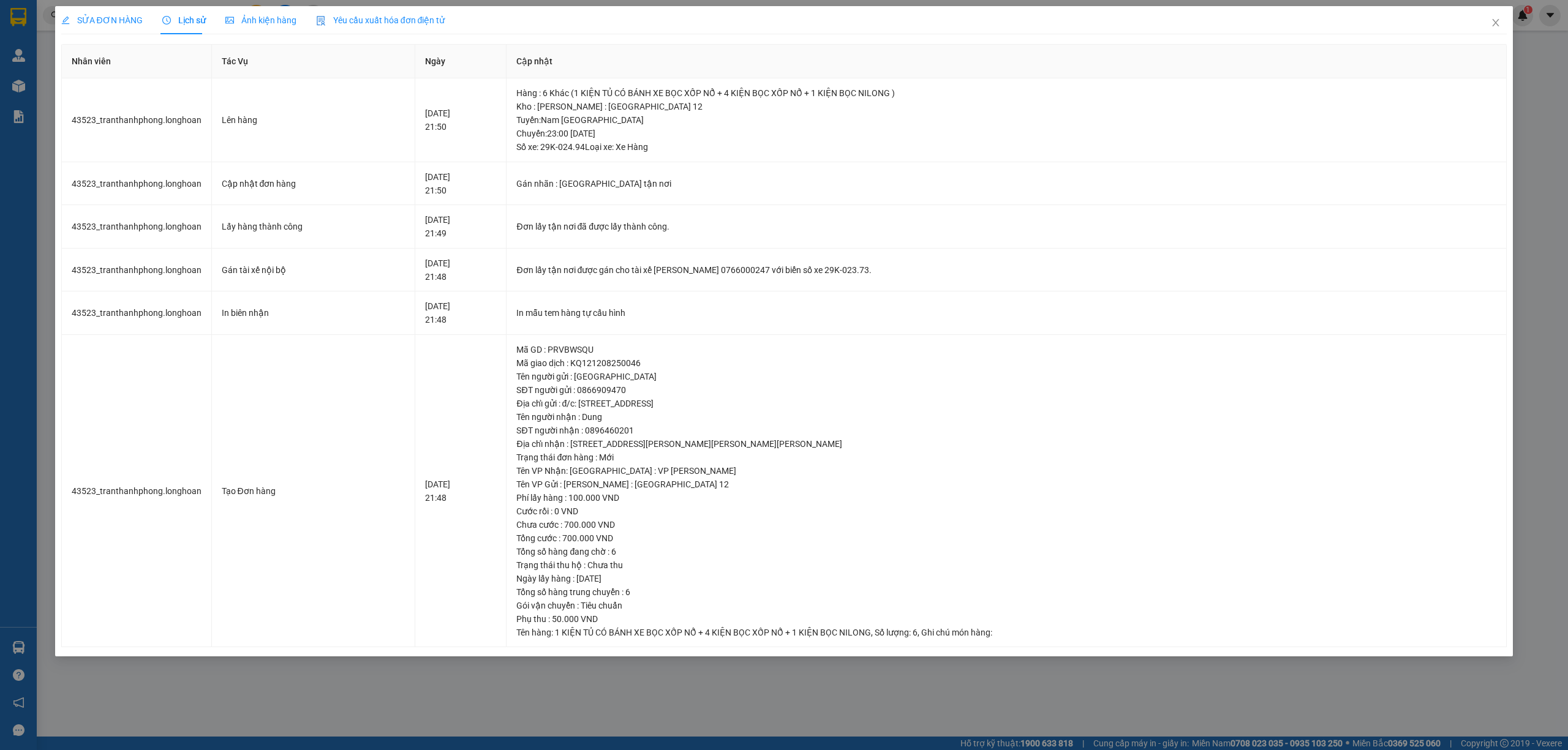
click at [96, 7] on div "SỬA ĐƠN HÀNG" at bounding box center [102, 20] width 81 height 28
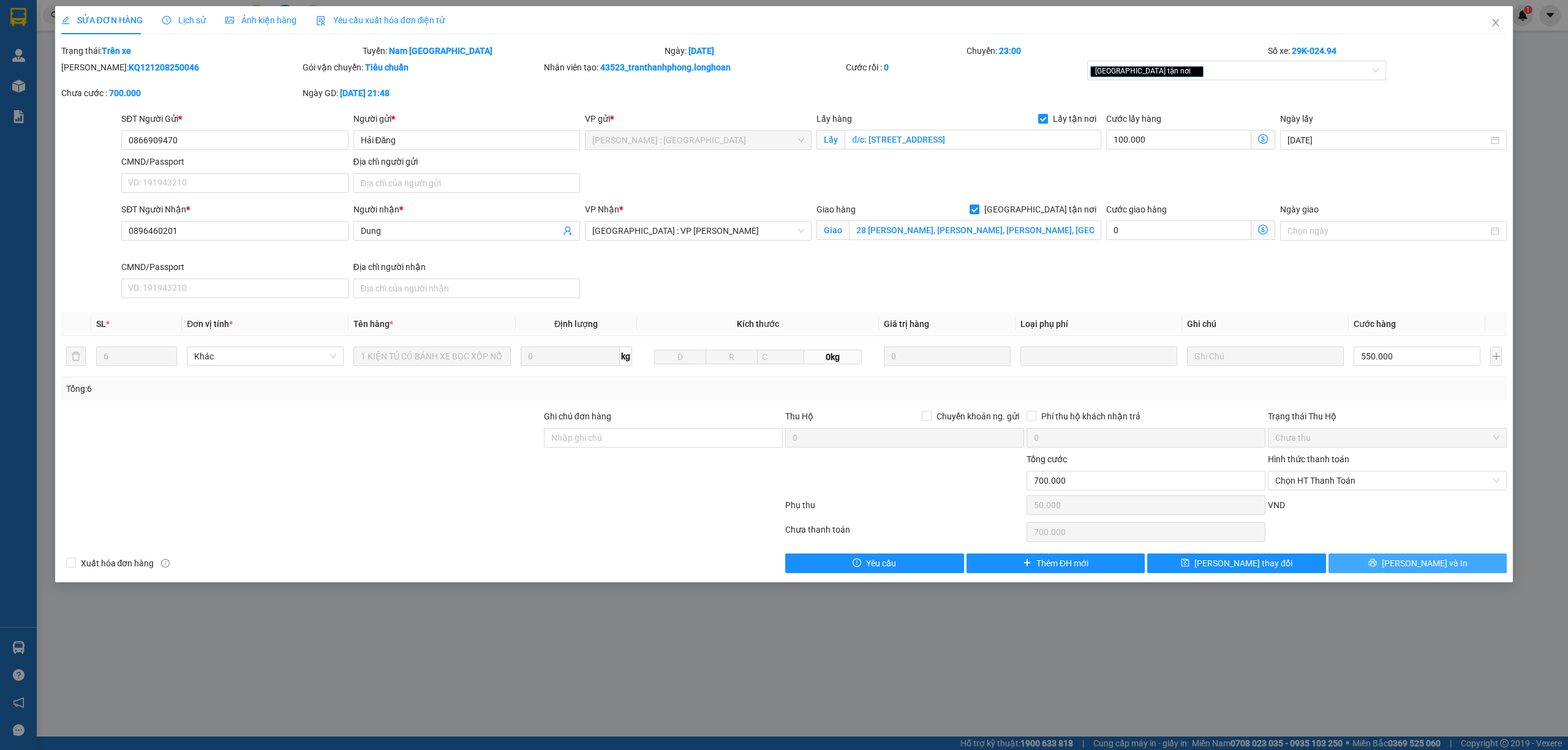
click at [1380, 567] on button "[PERSON_NAME] và In" at bounding box center [1418, 563] width 179 height 20
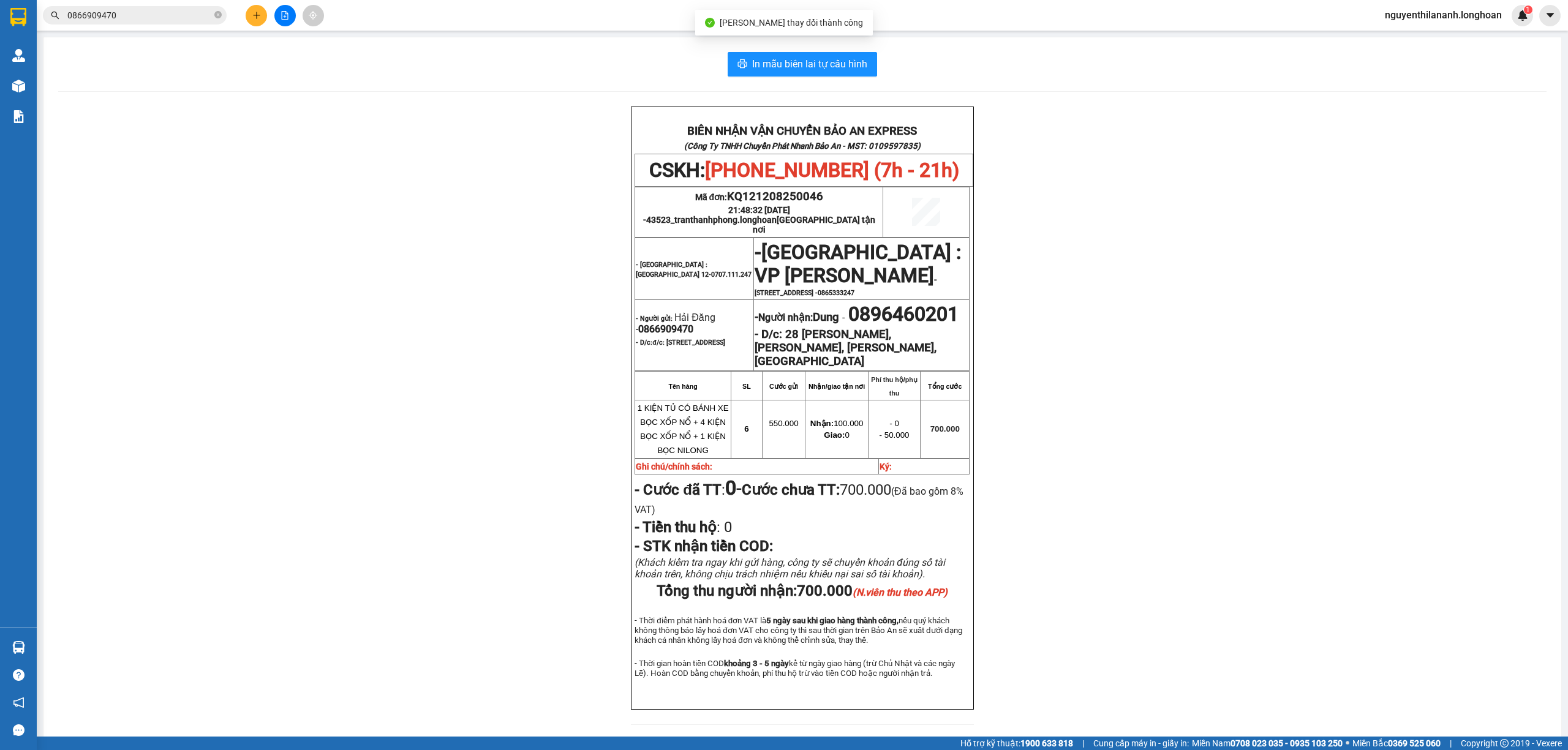
scroll to position [58, 0]
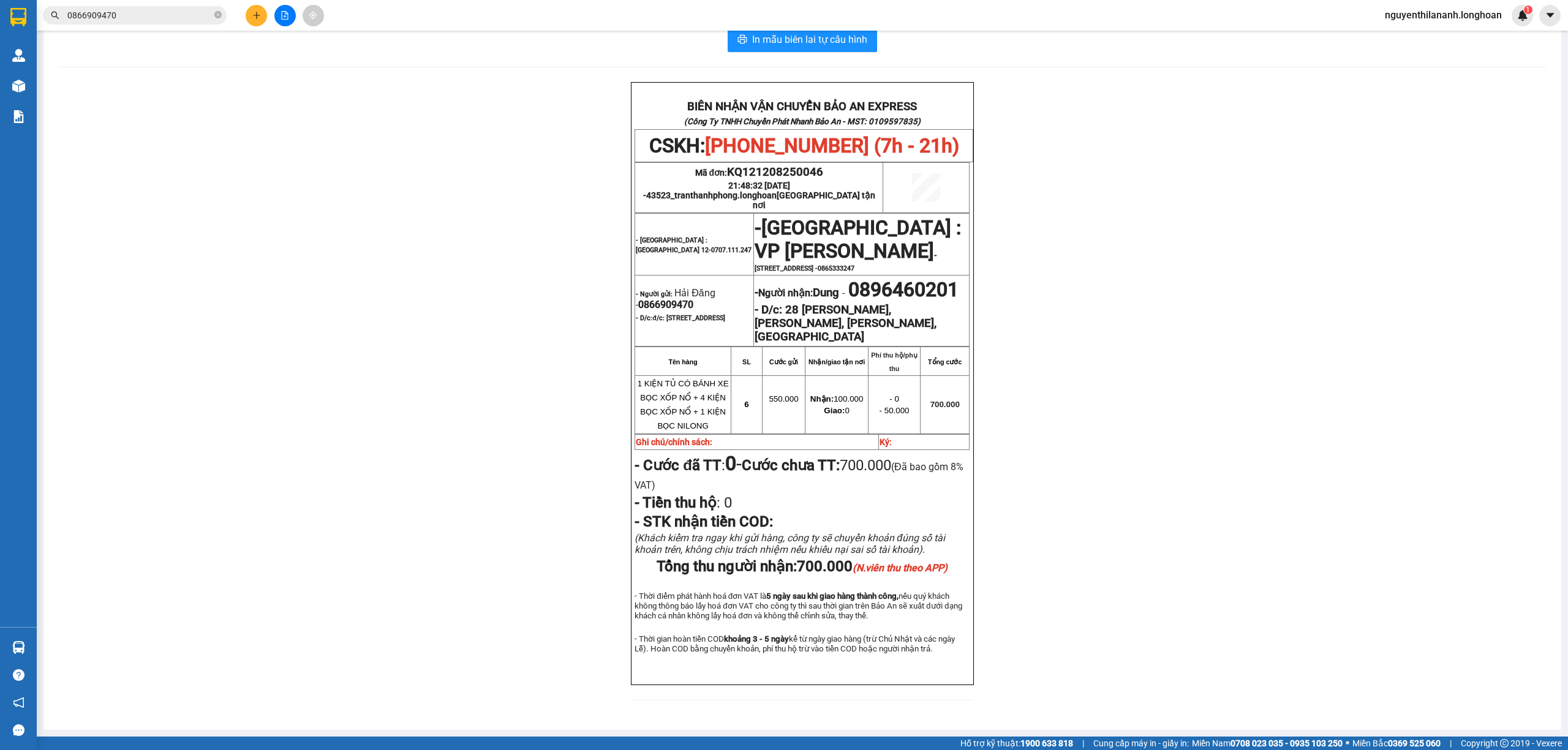
click at [594, 508] on div "BIÊN NHẬN VẬN CHUYỂN BẢO AN EXPRESS (Công Ty TNHH Chuyển Phát Nhanh Bảo An - MS…" at bounding box center [802, 399] width 1489 height 633
click at [136, 15] on input "0866909470" at bounding box center [140, 15] width 145 height 13
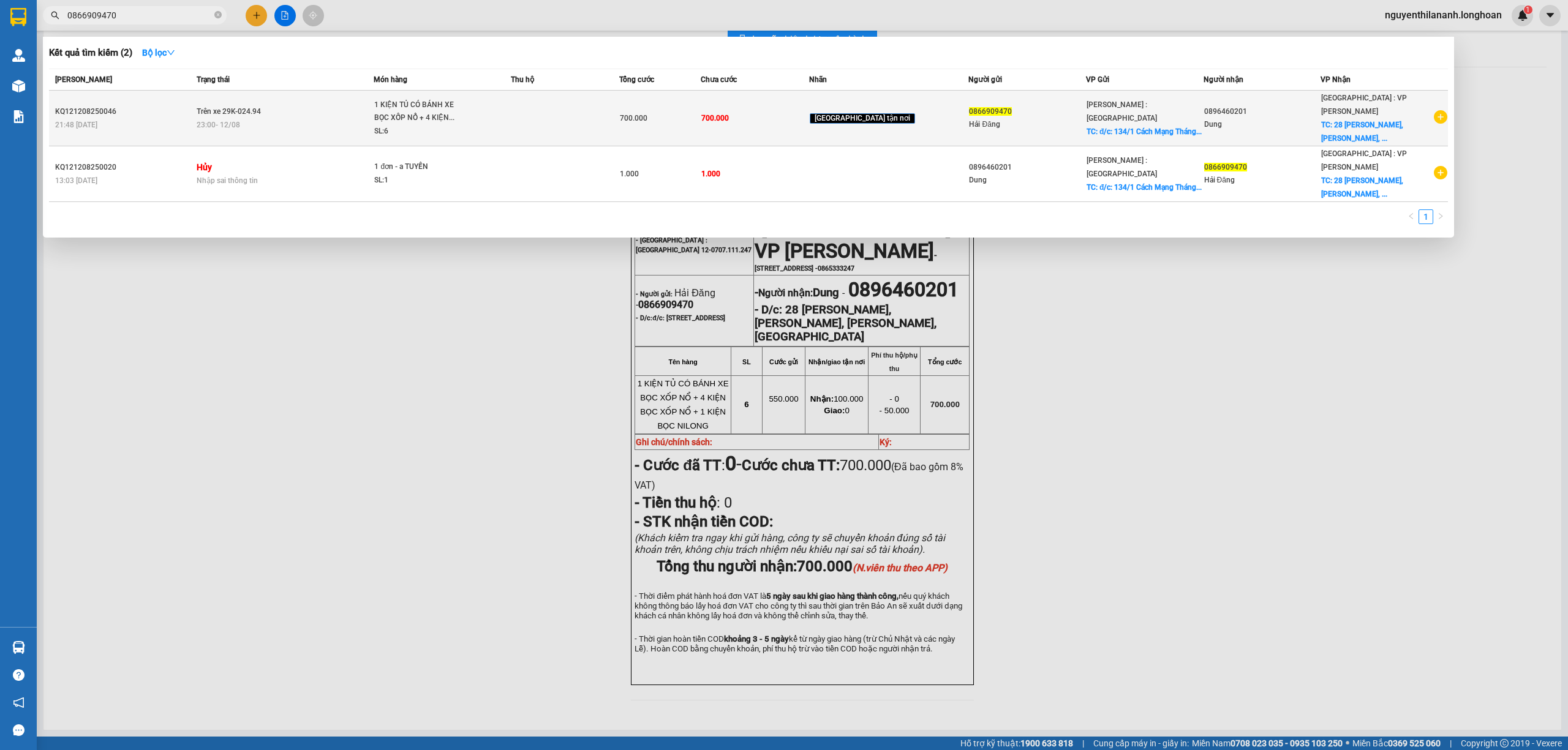
click at [162, 108] on div "KQ121208250046" at bounding box center [124, 112] width 138 height 13
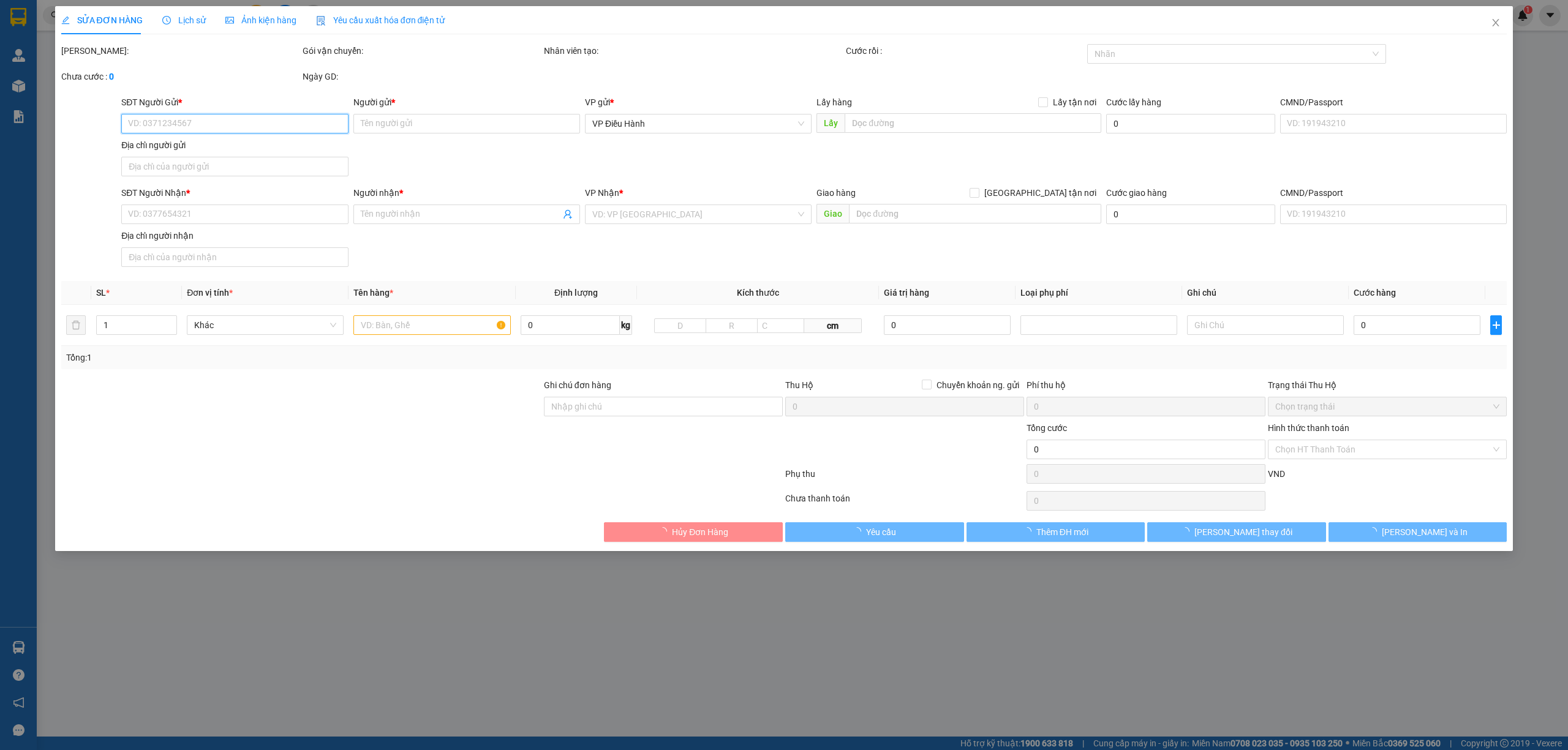
type input "0866909470"
type input "Hải Đăng"
checkbox input "true"
type input "đ/c: [STREET_ADDRESS]"
type input "0896460201"
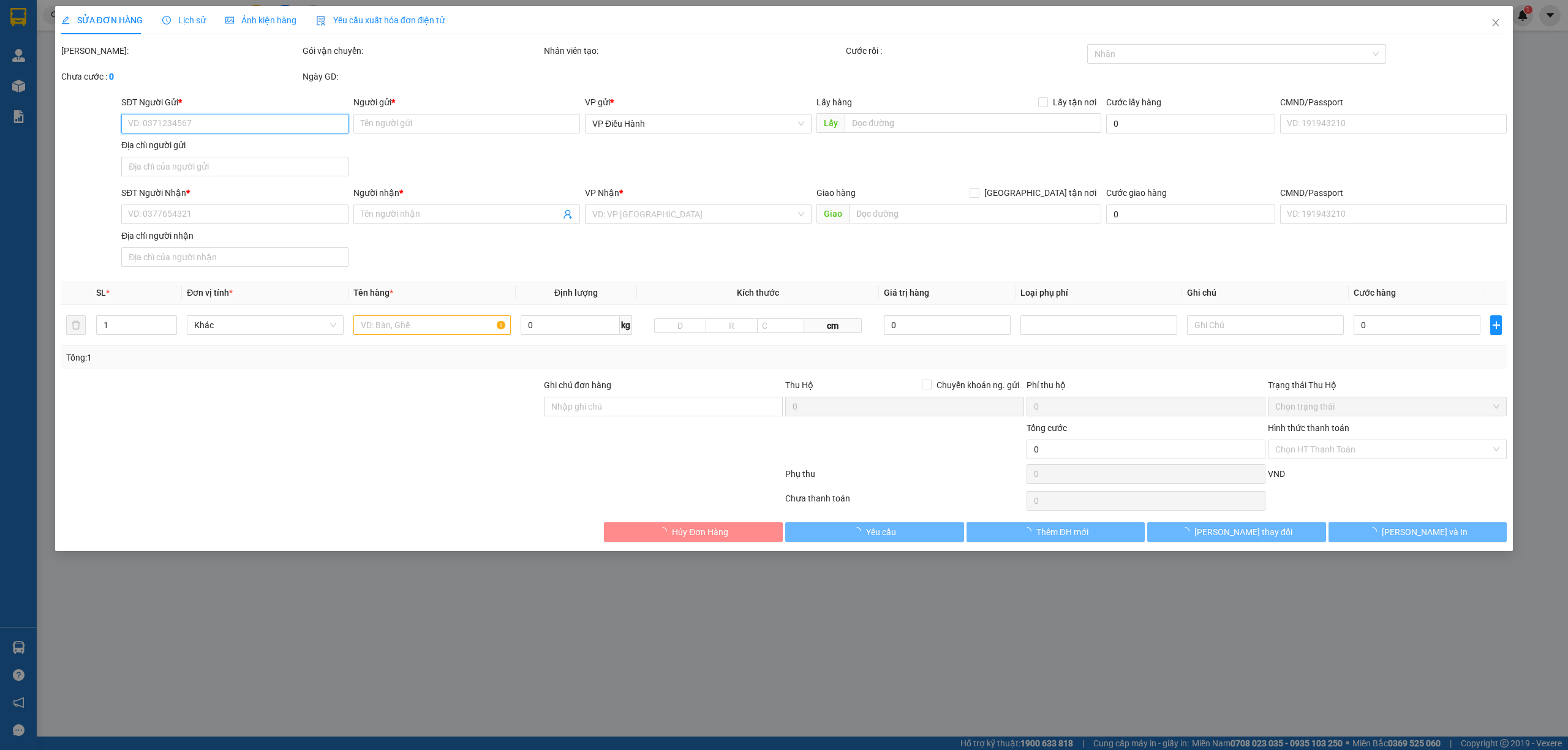
type input "Dung"
checkbox input "true"
type input "28 [PERSON_NAME], [PERSON_NAME], [PERSON_NAME], [GEOGRAPHIC_DATA]"
type input "700.000"
type input "50.000"
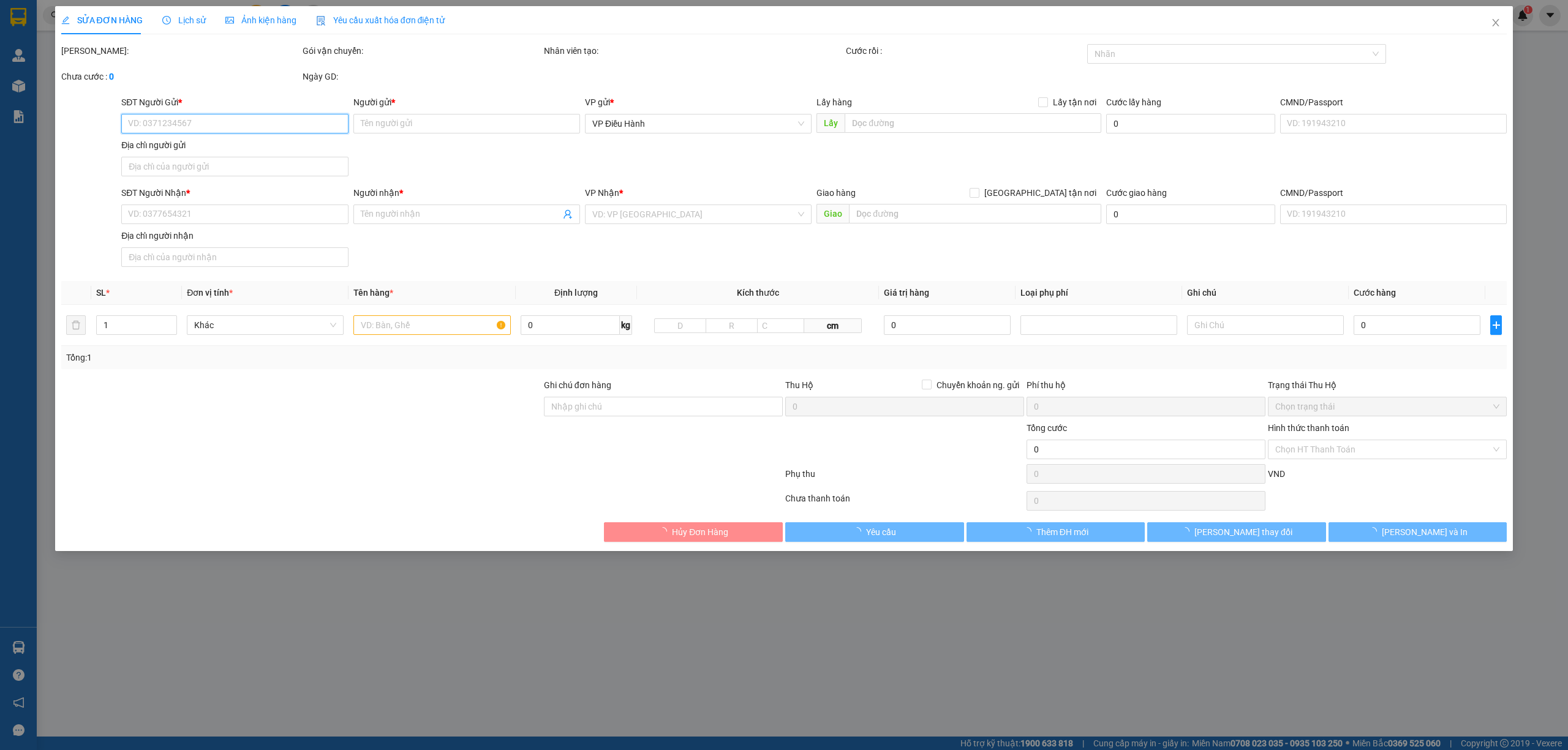
type input "700.000"
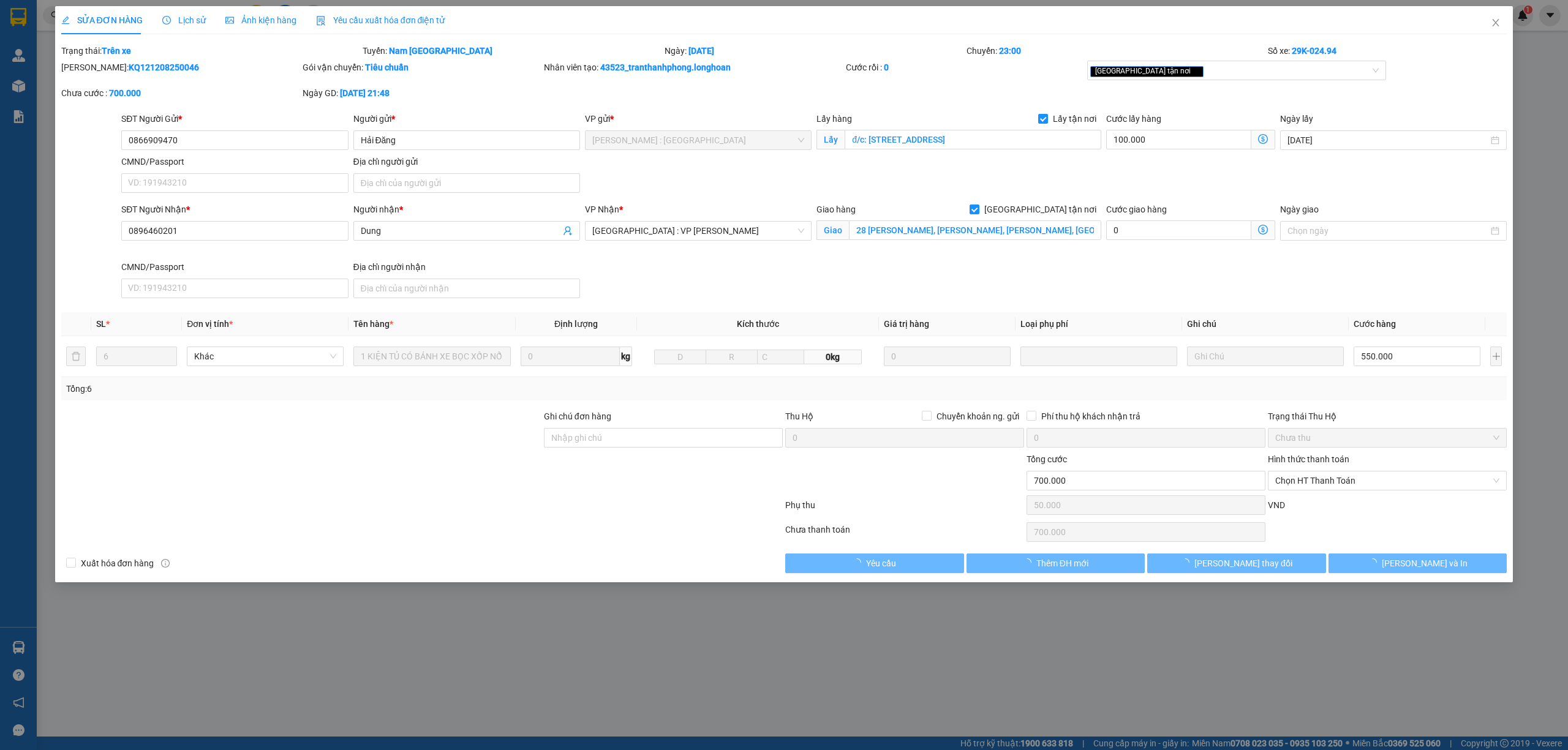
click at [179, 22] on span "Lịch sử" at bounding box center [184, 20] width 44 height 10
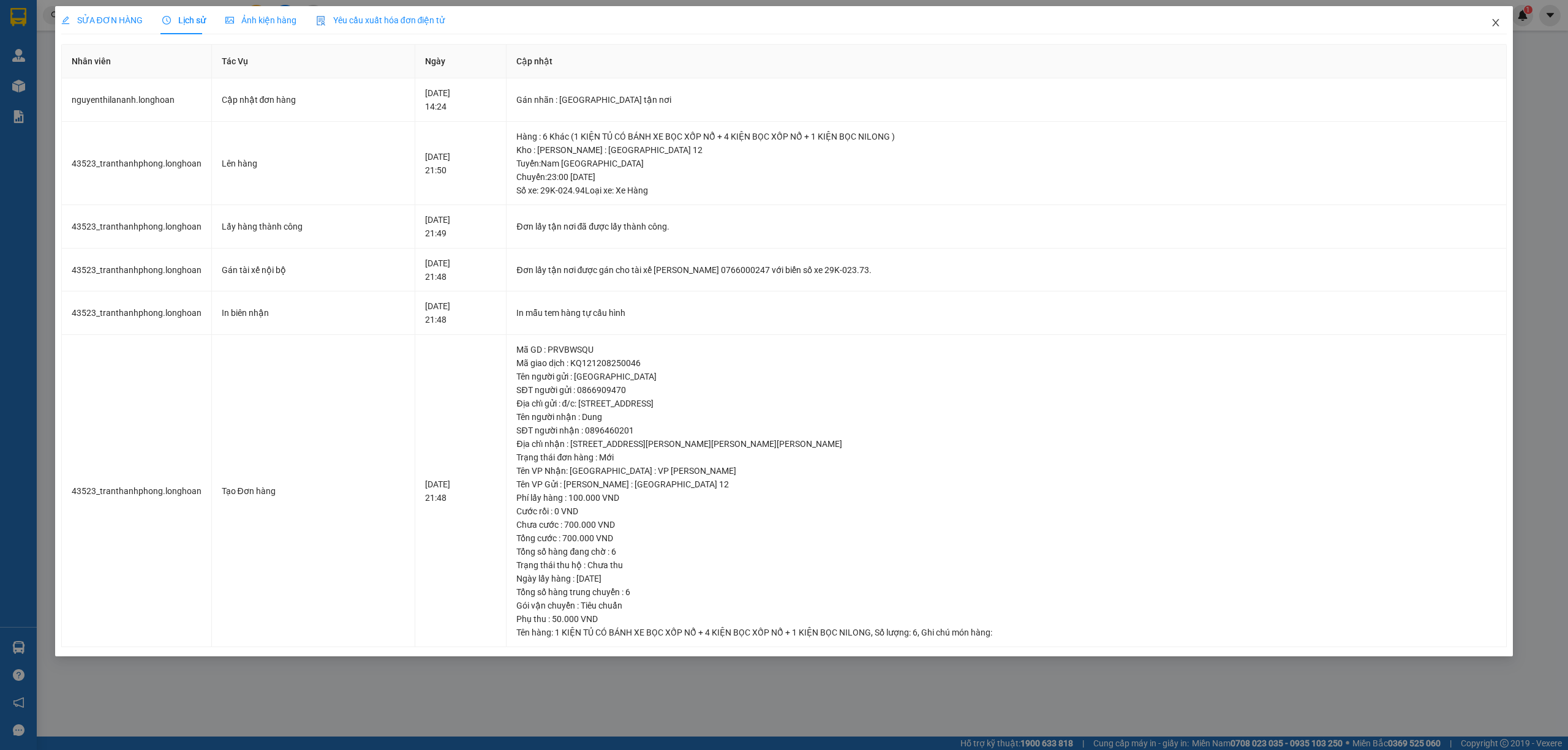
click at [1501, 27] on span "Close" at bounding box center [1496, 23] width 34 height 34
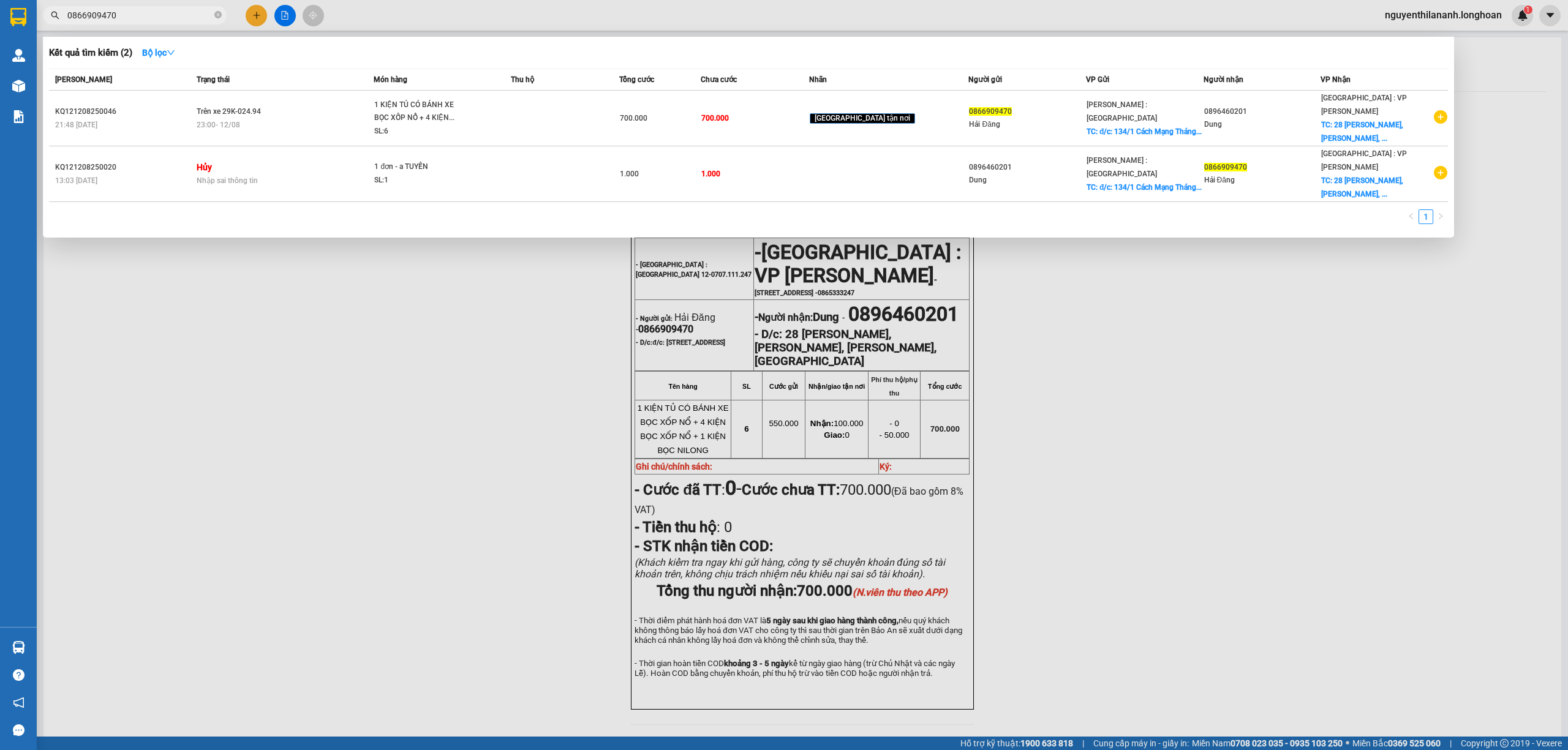
click at [138, 20] on input "0866909470" at bounding box center [140, 15] width 145 height 13
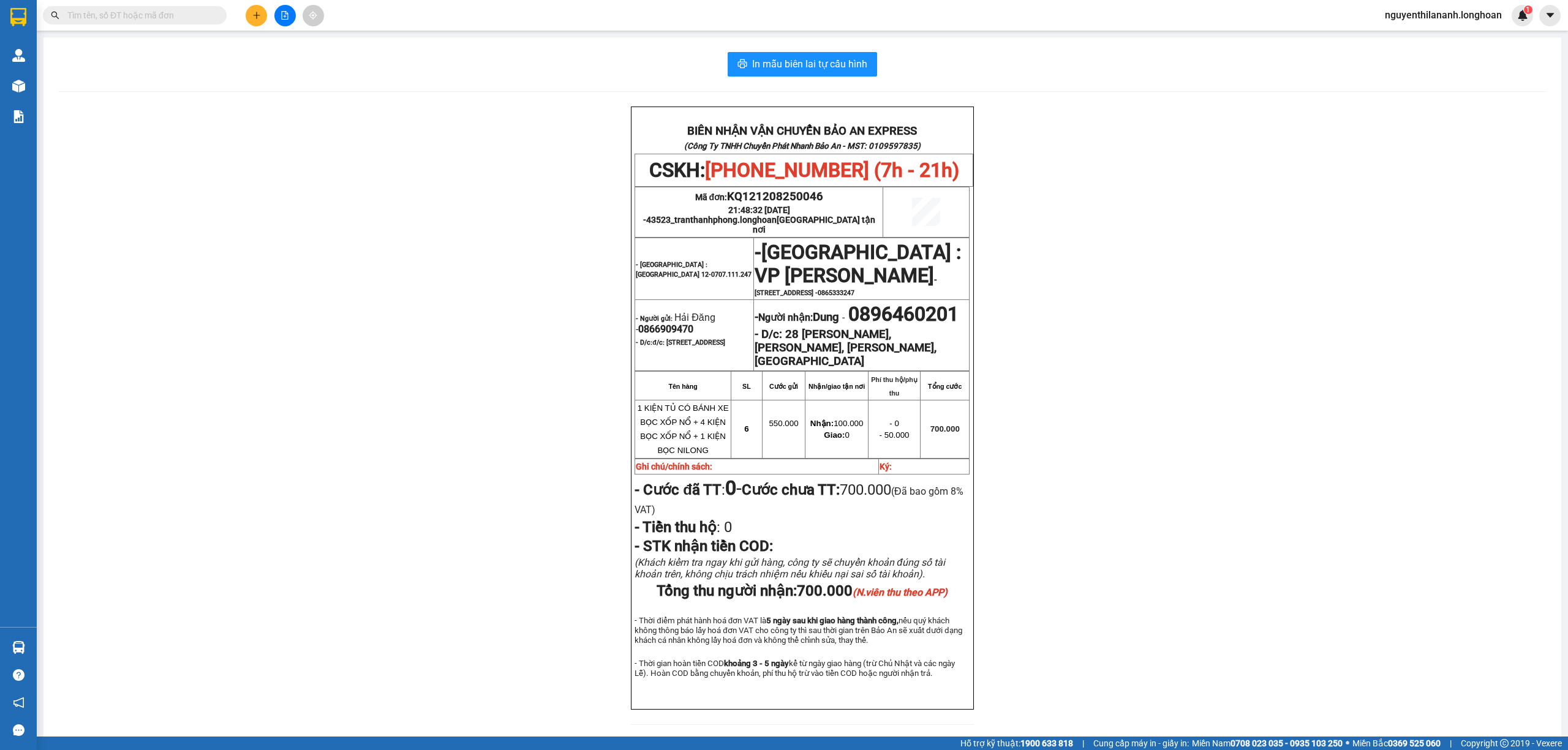
paste input "0866848375"
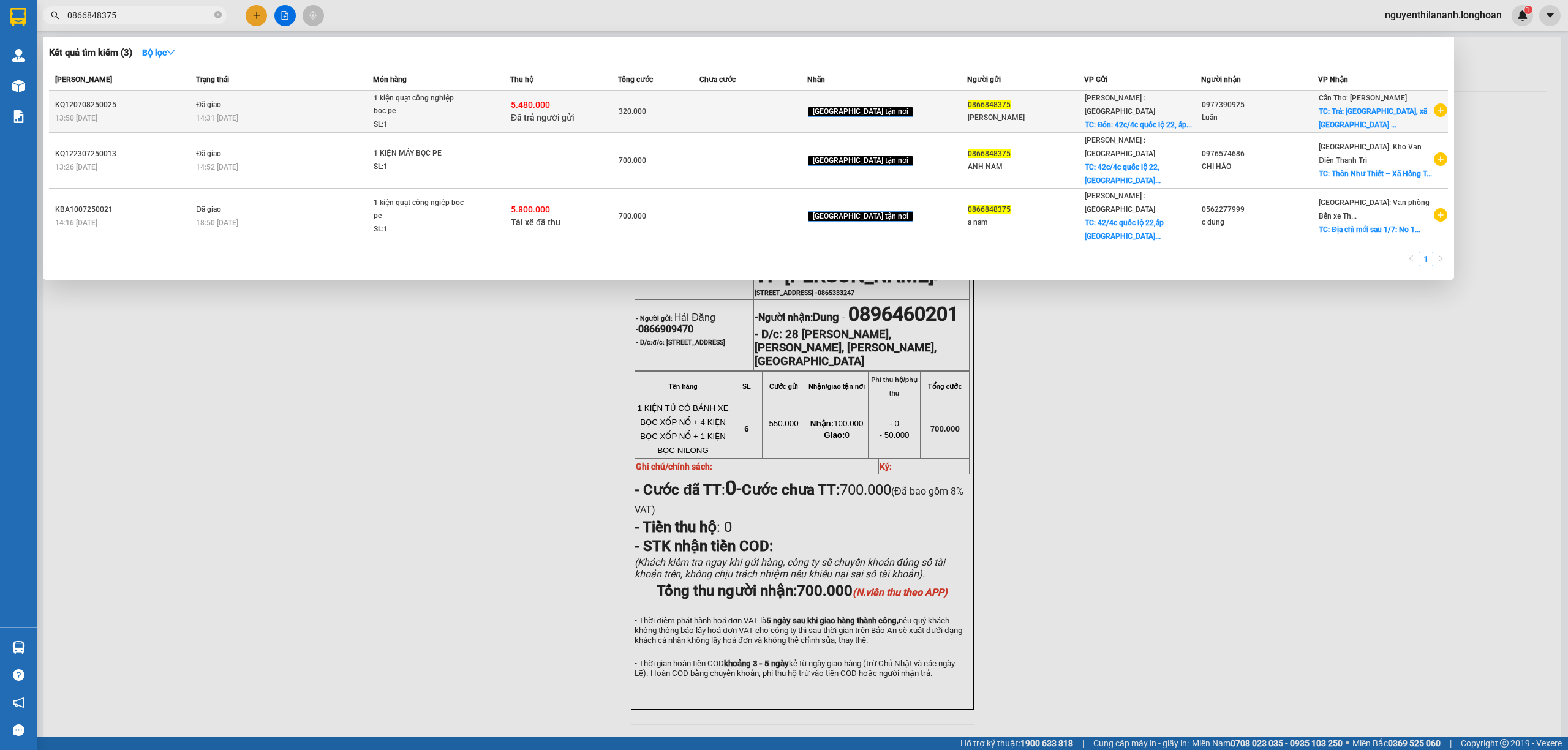
type input "0866848375"
click at [174, 107] on div "KQ120708250025" at bounding box center [123, 105] width 137 height 13
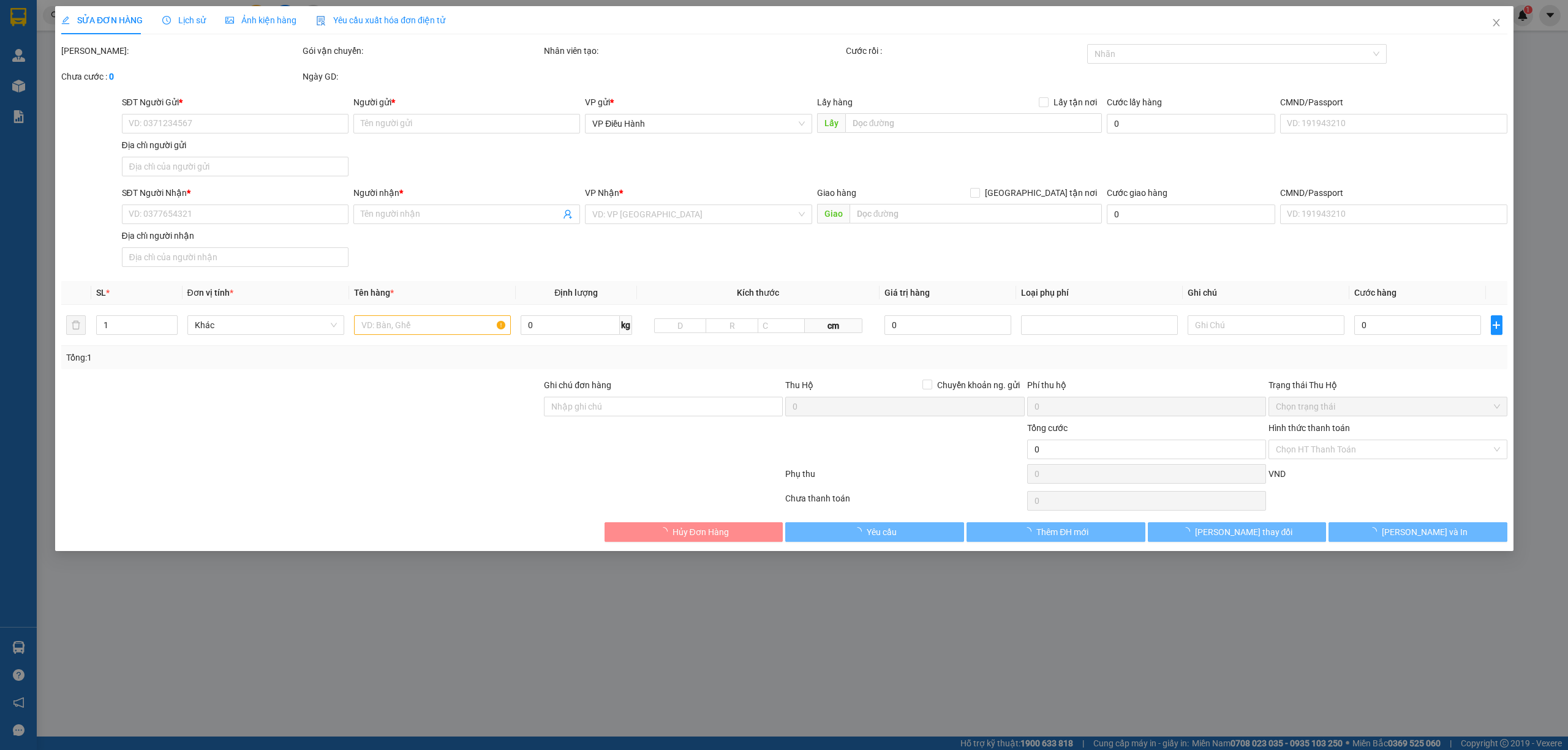
type input "0866848375"
type input "[PERSON_NAME]"
checkbox input "true"
type input "Đón: 42c/4c quốc lộ 22, ấp [GEOGRAPHIC_DATA] , xã [GEOGRAPHIC_DATA], [GEOGRAPHI…"
type input "65.000"
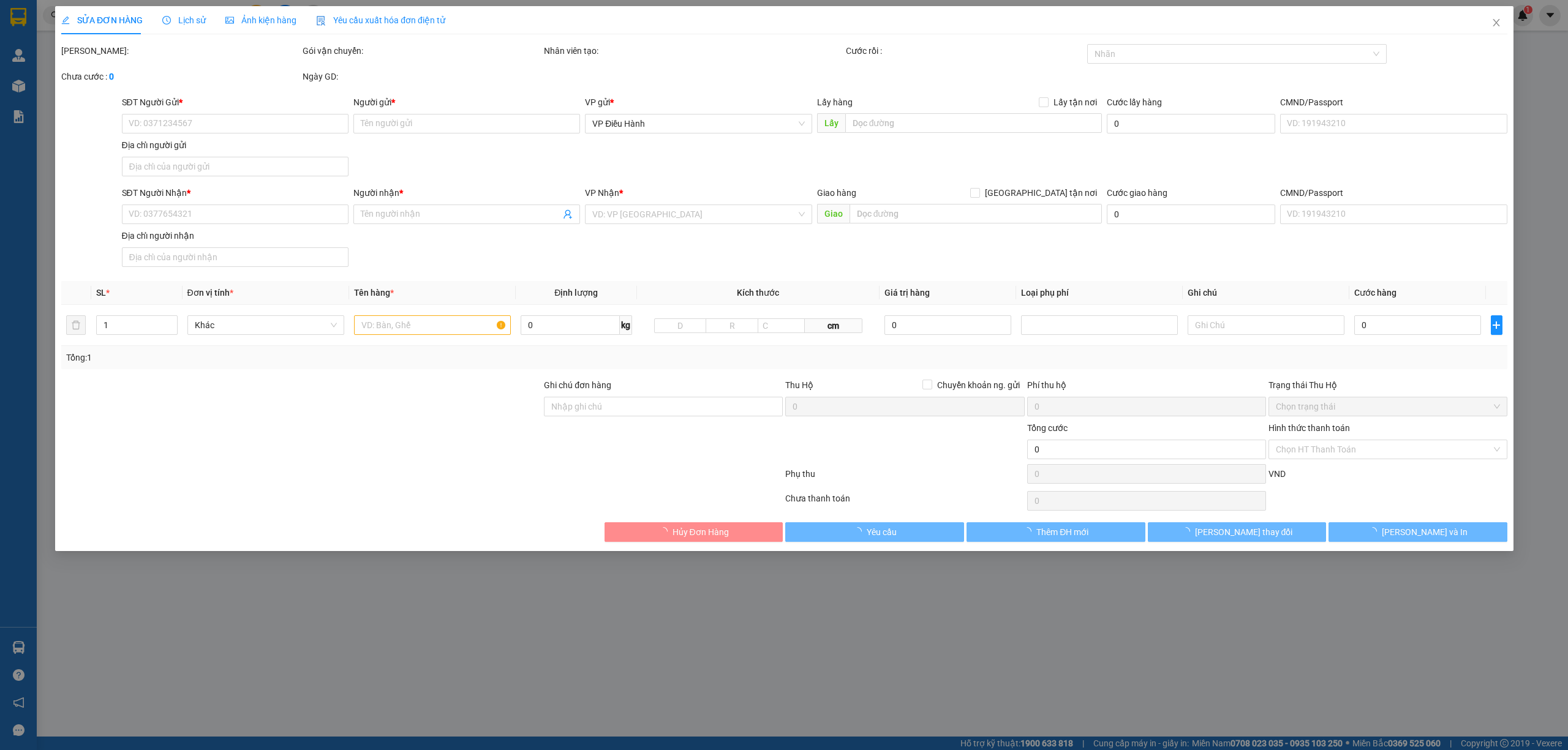
type input "0977390925"
type input "Luân"
checkbox input "true"
type input "Trả: [GEOGRAPHIC_DATA], xã [GEOGRAPHIC_DATA], [GEOGRAPHIC_DATA]"
checkbox input "true"
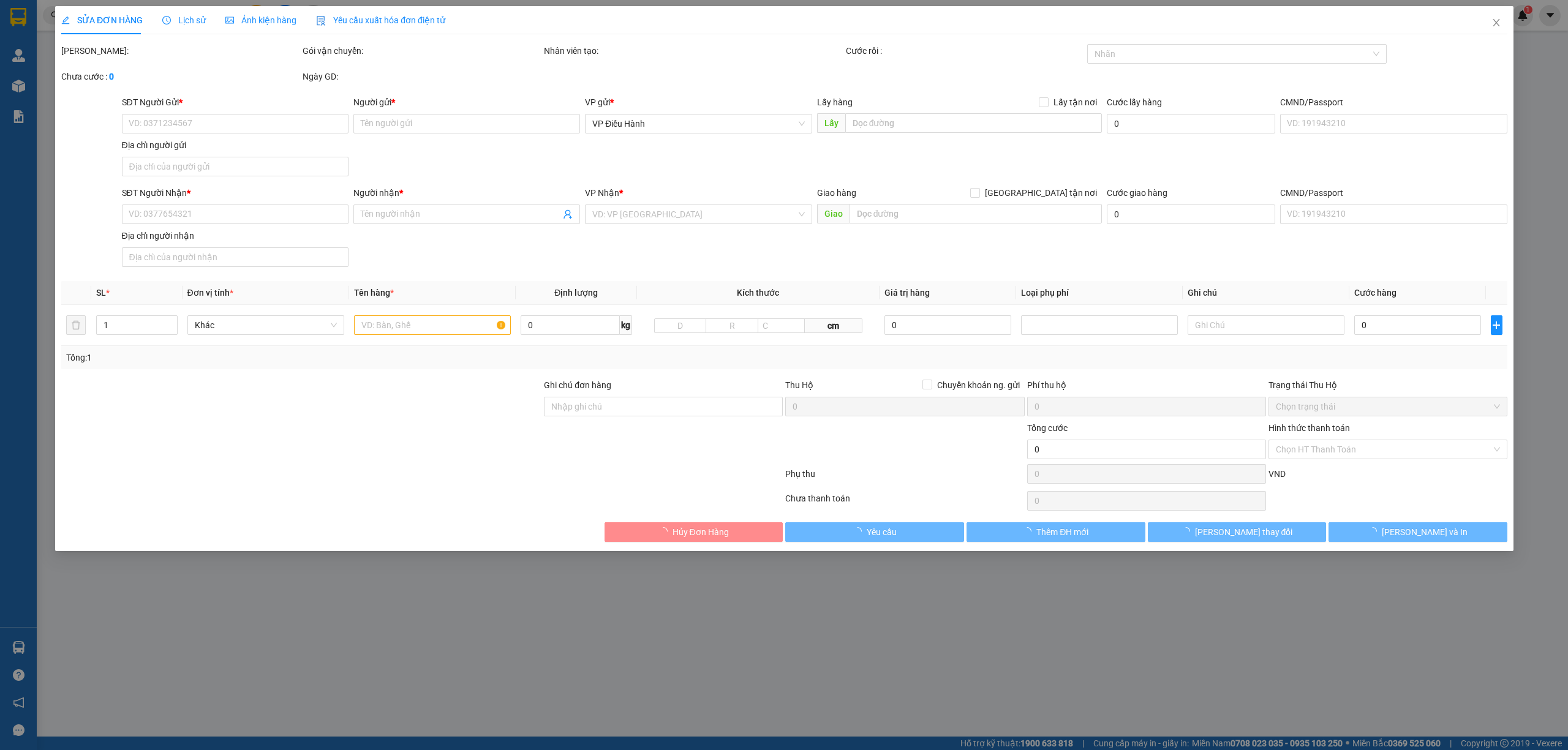
type input "5.480.000"
type input "25.000"
type input "320.000"
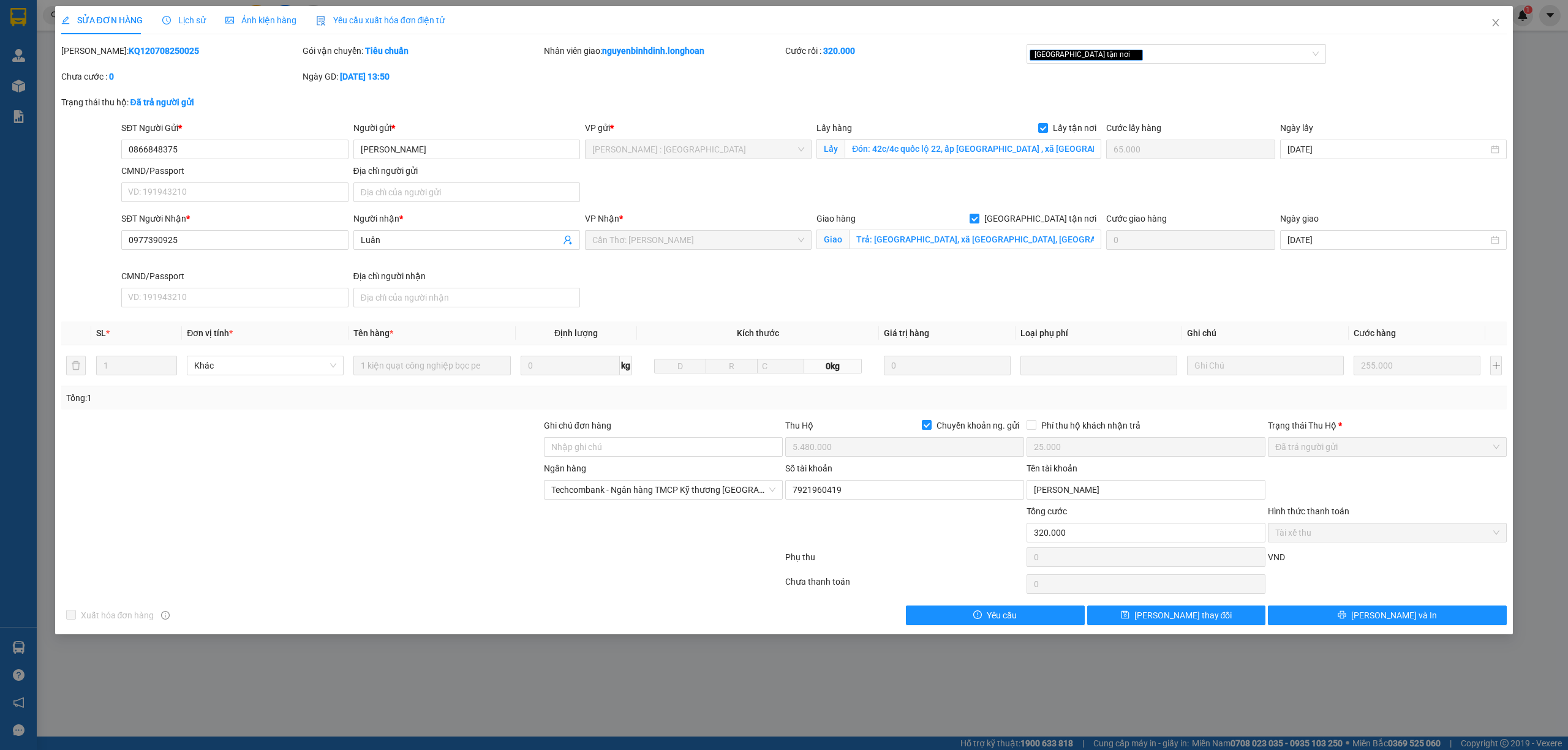
drag, startPoint x: 172, startPoint y: 48, endPoint x: 91, endPoint y: 48, distance: 81.0
click at [91, 48] on div "[PERSON_NAME]: KQ120708250025" at bounding box center [181, 51] width 239 height 13
copy b "KQ120708250025"
click at [1502, 22] on span "Close" at bounding box center [1496, 23] width 34 height 34
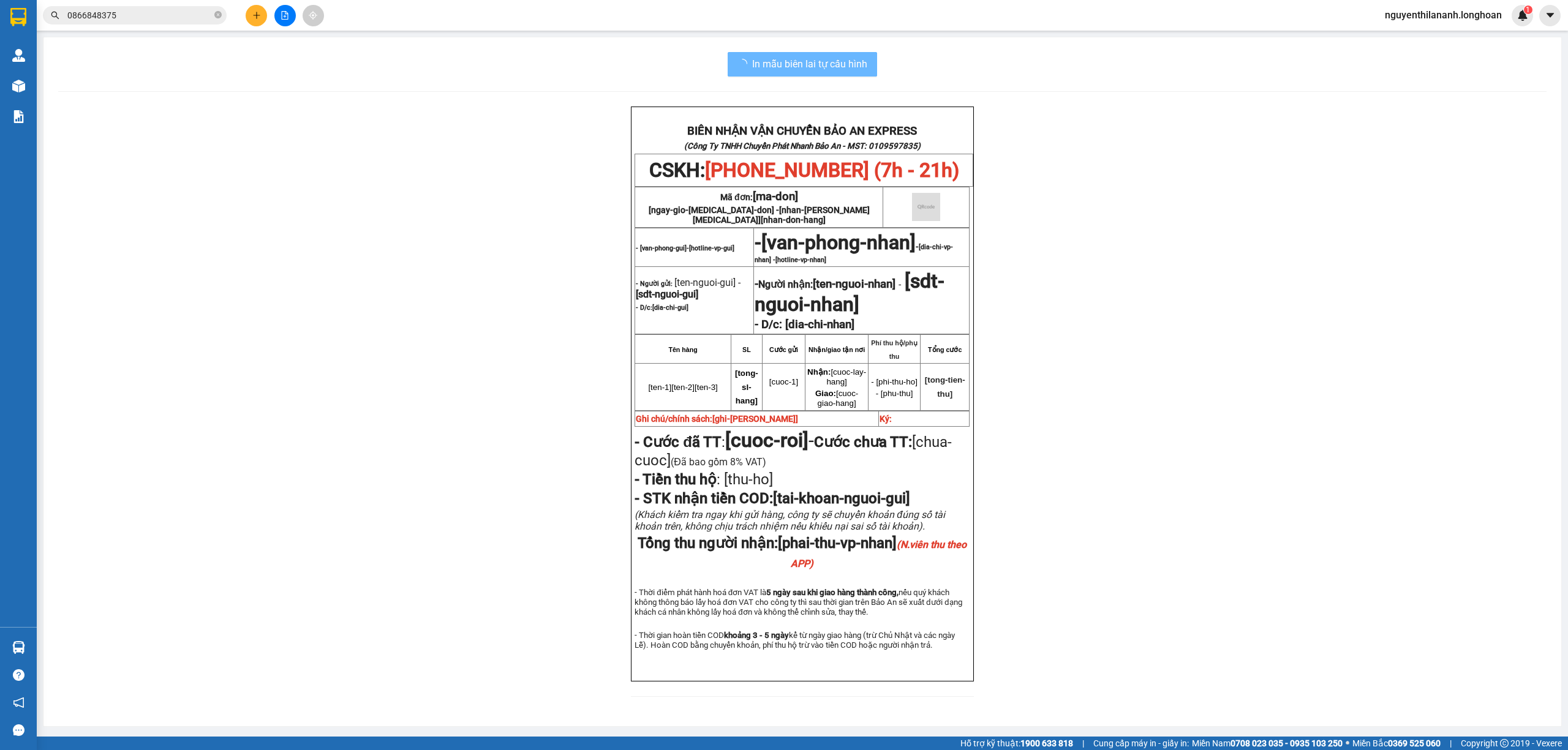
click at [138, 12] on input "0866848375" at bounding box center [140, 15] width 145 height 13
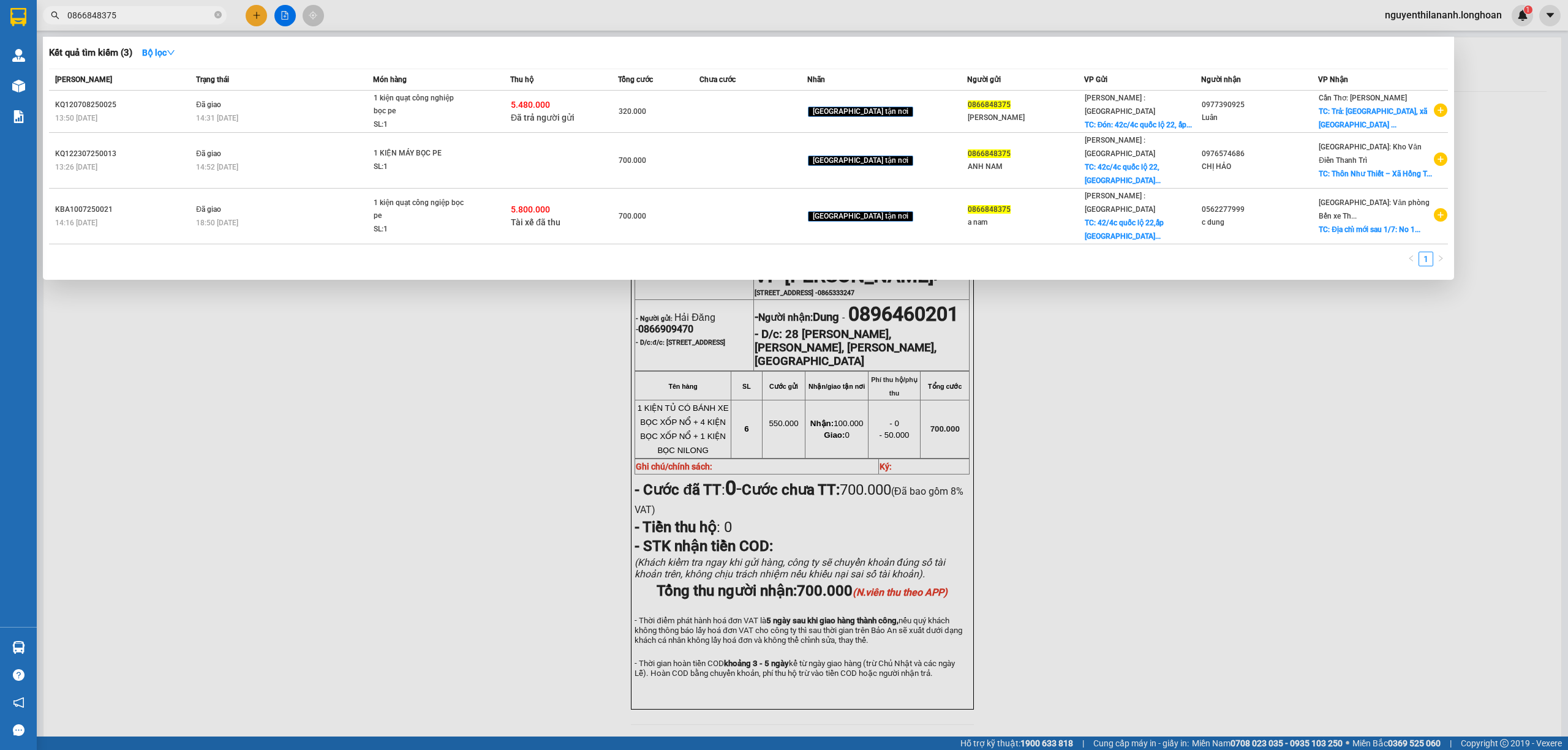
click at [138, 12] on input "0866848375" at bounding box center [140, 15] width 145 height 13
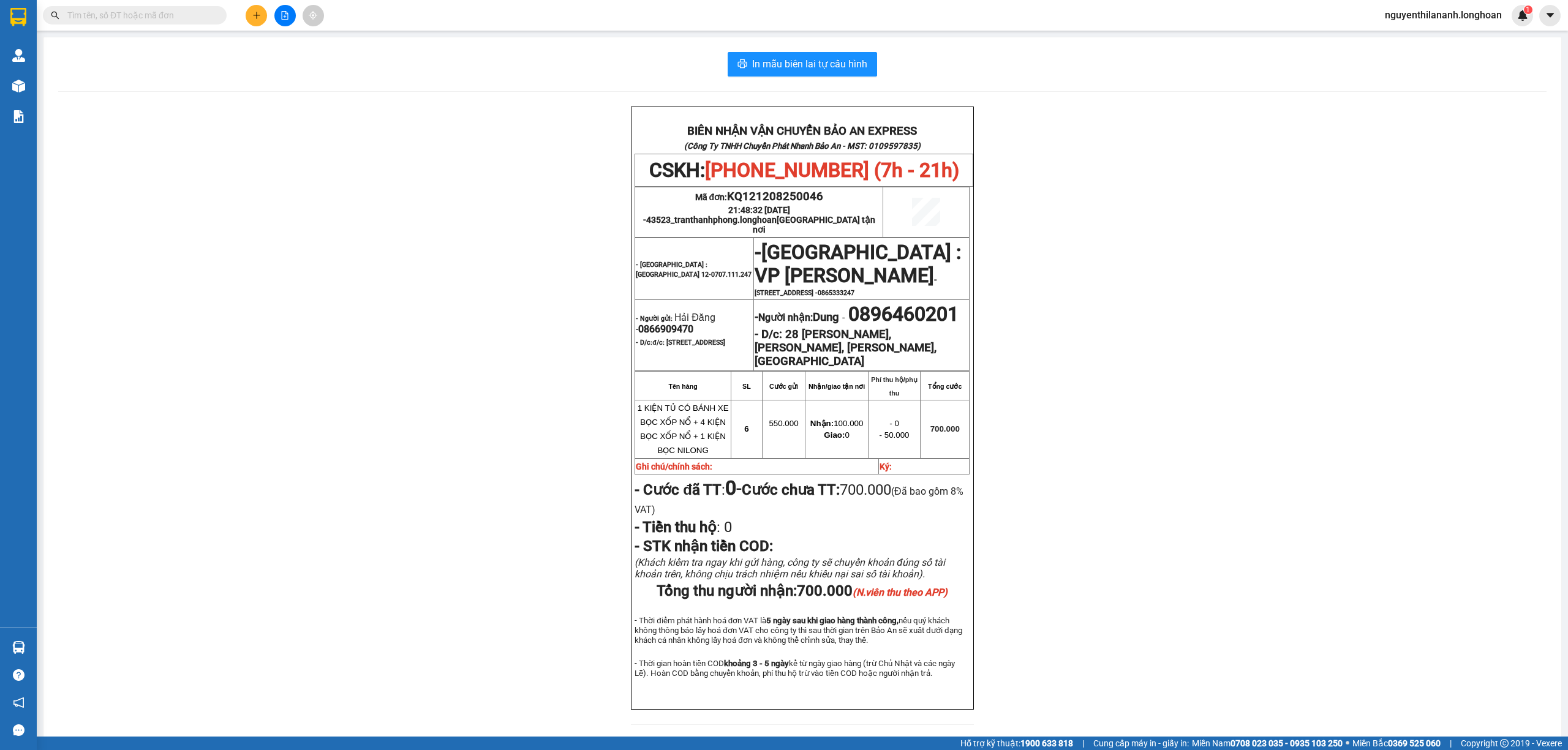
paste input "VPHP0908250004"
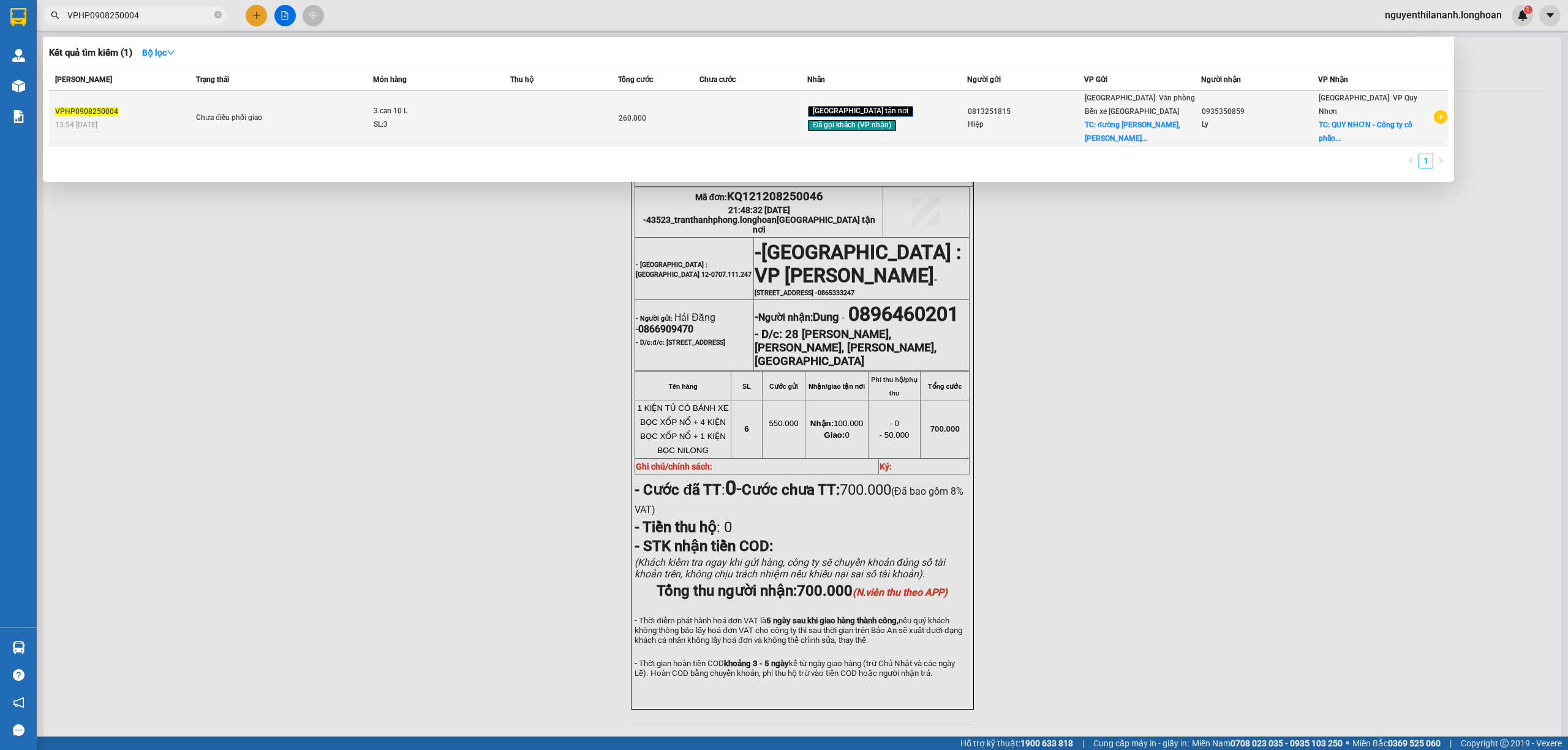
type input "VPHP0908250004"
click at [146, 105] on div "VPHP0908250004" at bounding box center [123, 112] width 137 height 13
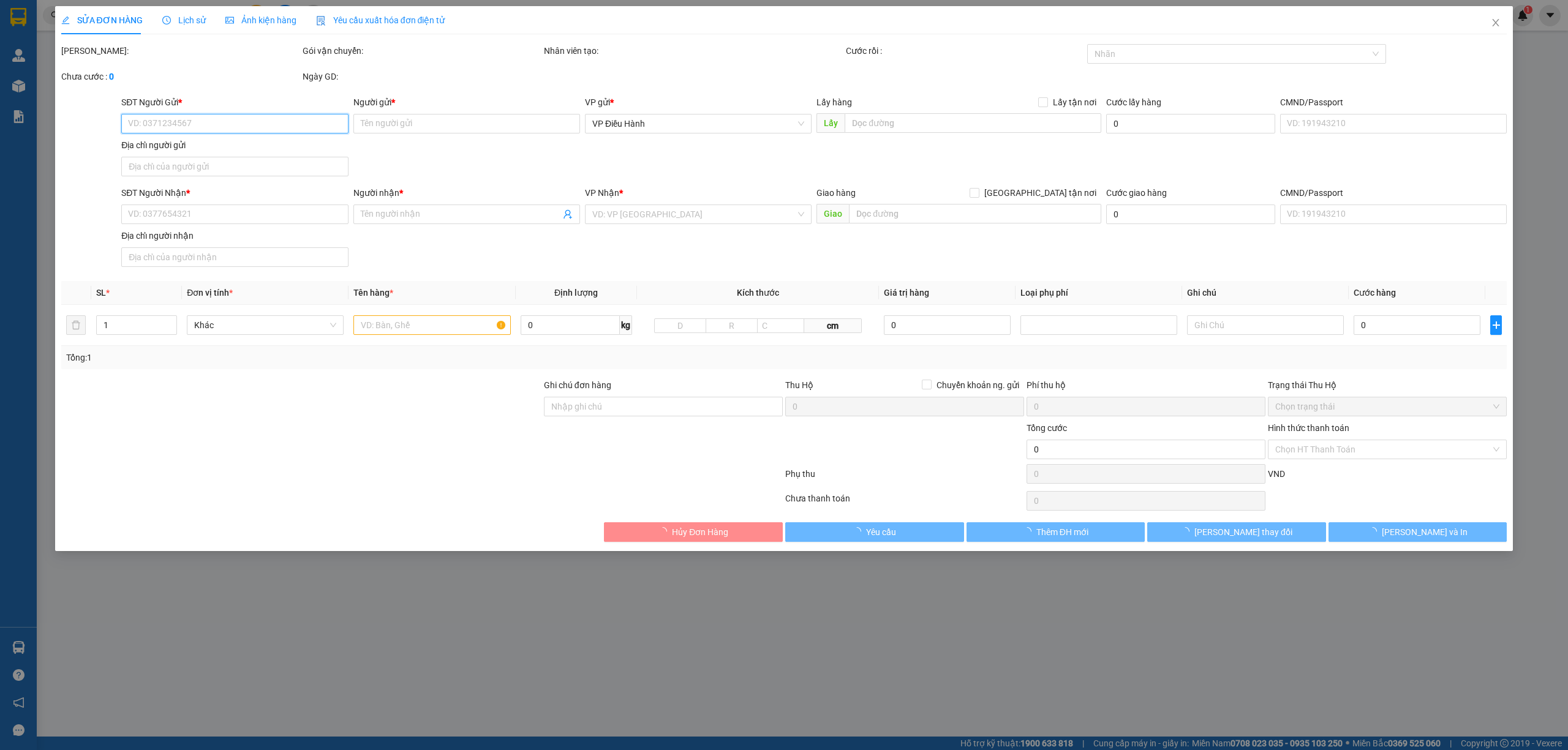
type input "0813251815"
type input "Hiệp"
checkbox input "true"
type input "đường [PERSON_NAME], [PERSON_NAME], [GEOGRAPHIC_DATA], [GEOGRAPHIC_DATA]"
type input "0935350859"
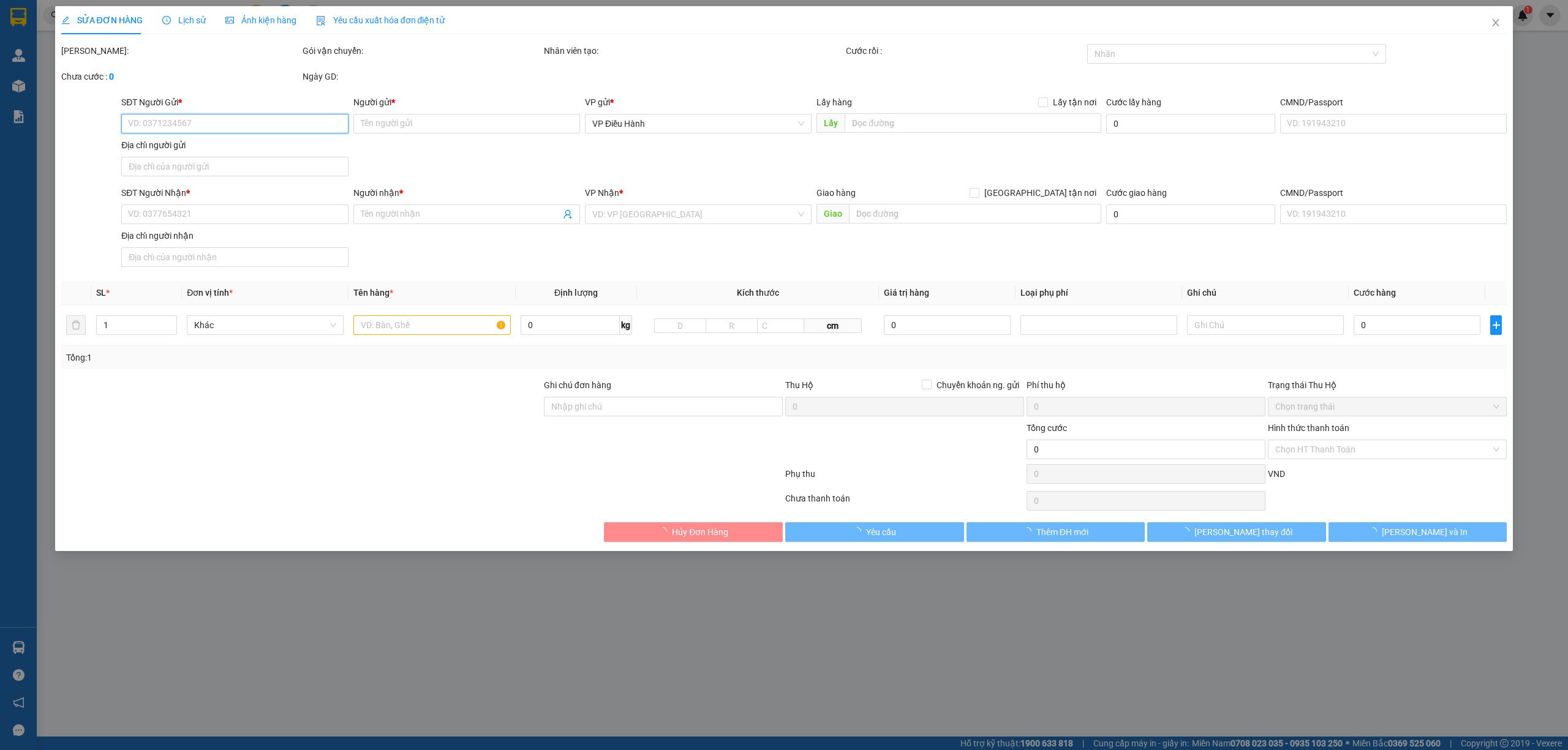
type input "Ly"
checkbox input "true"
type input "QUY NHƠN - Công ty cổ phần [GEOGRAPHIC_DATA] Tourist 94 [GEOGRAPHIC_DATA], [GEO…"
type input "1 can vơi"
type input "260.000"
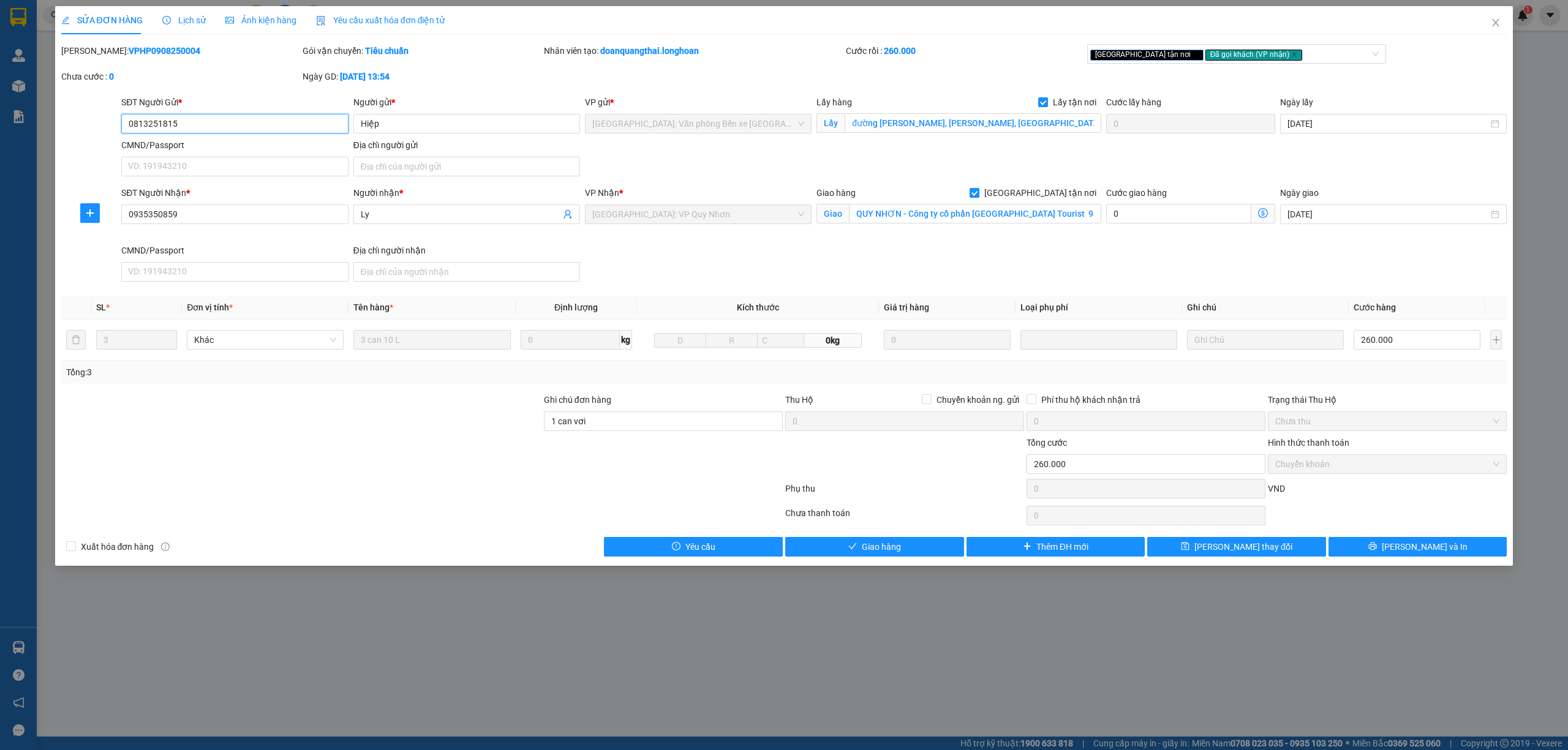
drag, startPoint x: 200, startPoint y: 127, endPoint x: 110, endPoint y: 129, distance: 90.0
click at [110, 129] on div "SĐT Người Gửi * 0813251815 0813251815 Người gửi * Hiệp VP gửi * [GEOGRAPHIC_DAT…" at bounding box center [784, 138] width 1449 height 86
click at [175, 18] on span "Lịch sử" at bounding box center [184, 20] width 44 height 10
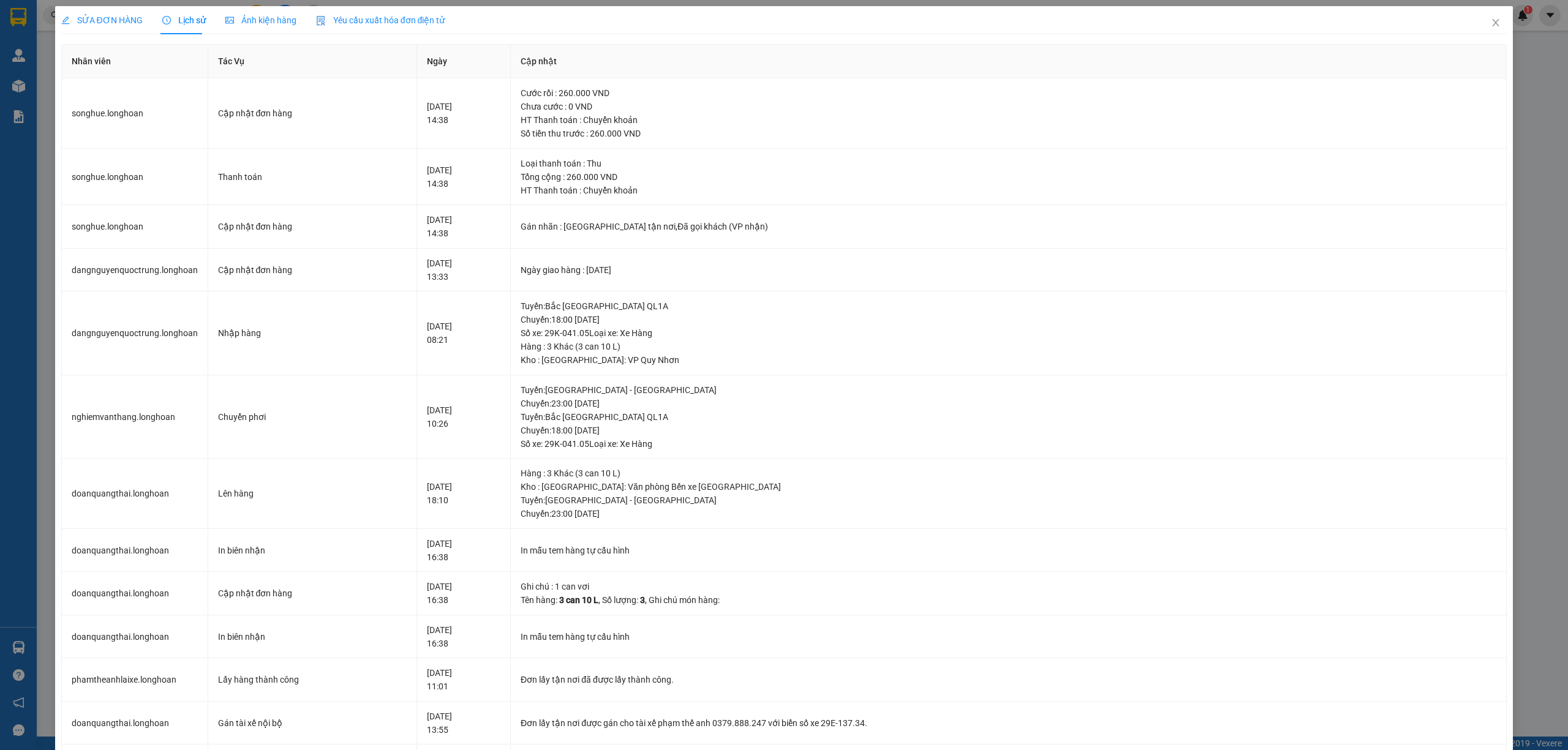
click at [112, 22] on span "SỬA ĐƠN HÀNG" at bounding box center [102, 20] width 81 height 10
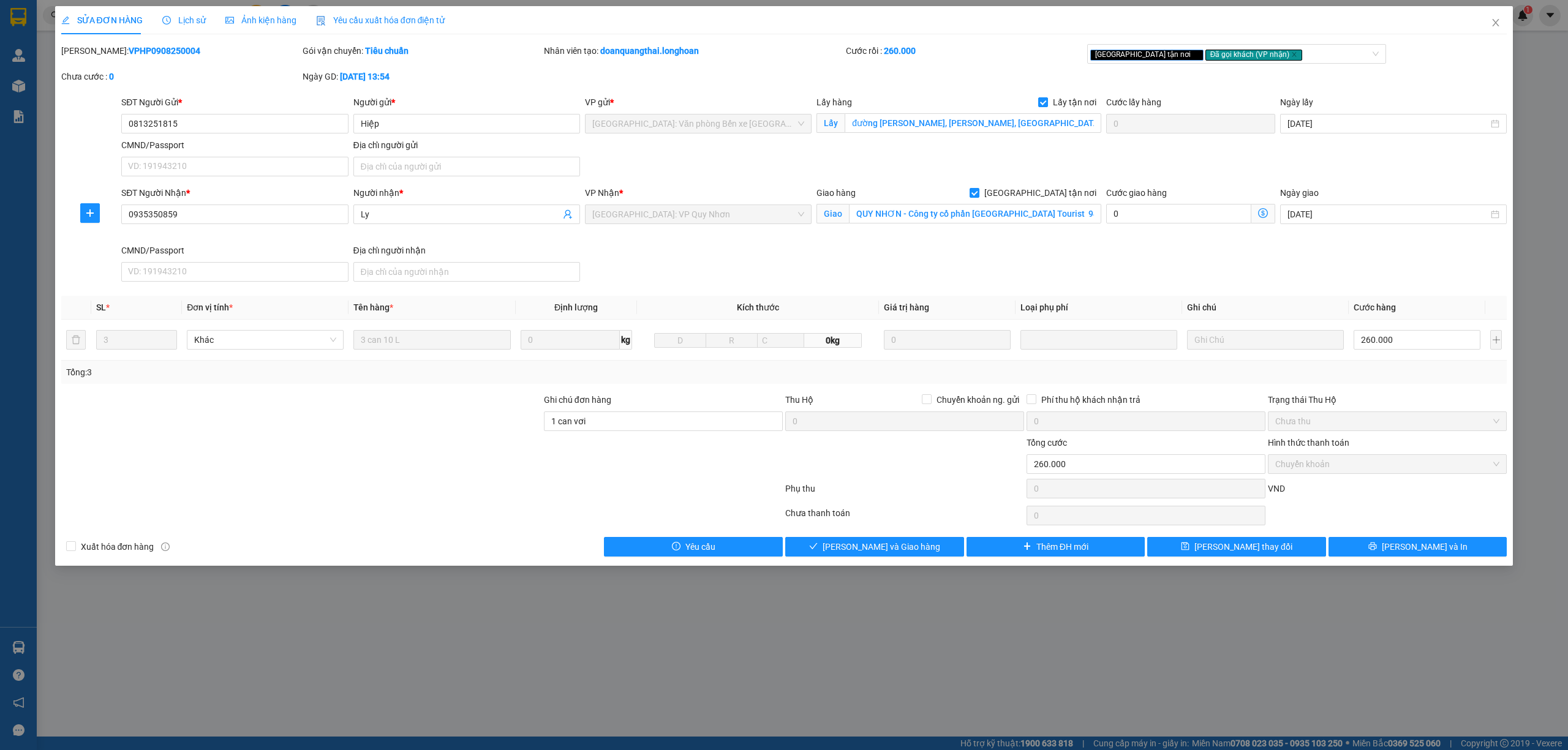
drag, startPoint x: 167, startPoint y: 50, endPoint x: 93, endPoint y: 51, distance: 74.0
click at [93, 51] on div "[PERSON_NAME]: VPHP0908250004" at bounding box center [181, 51] width 239 height 13
copy b "VPHP0908250004"
click at [1495, 20] on icon "close" at bounding box center [1496, 22] width 10 height 10
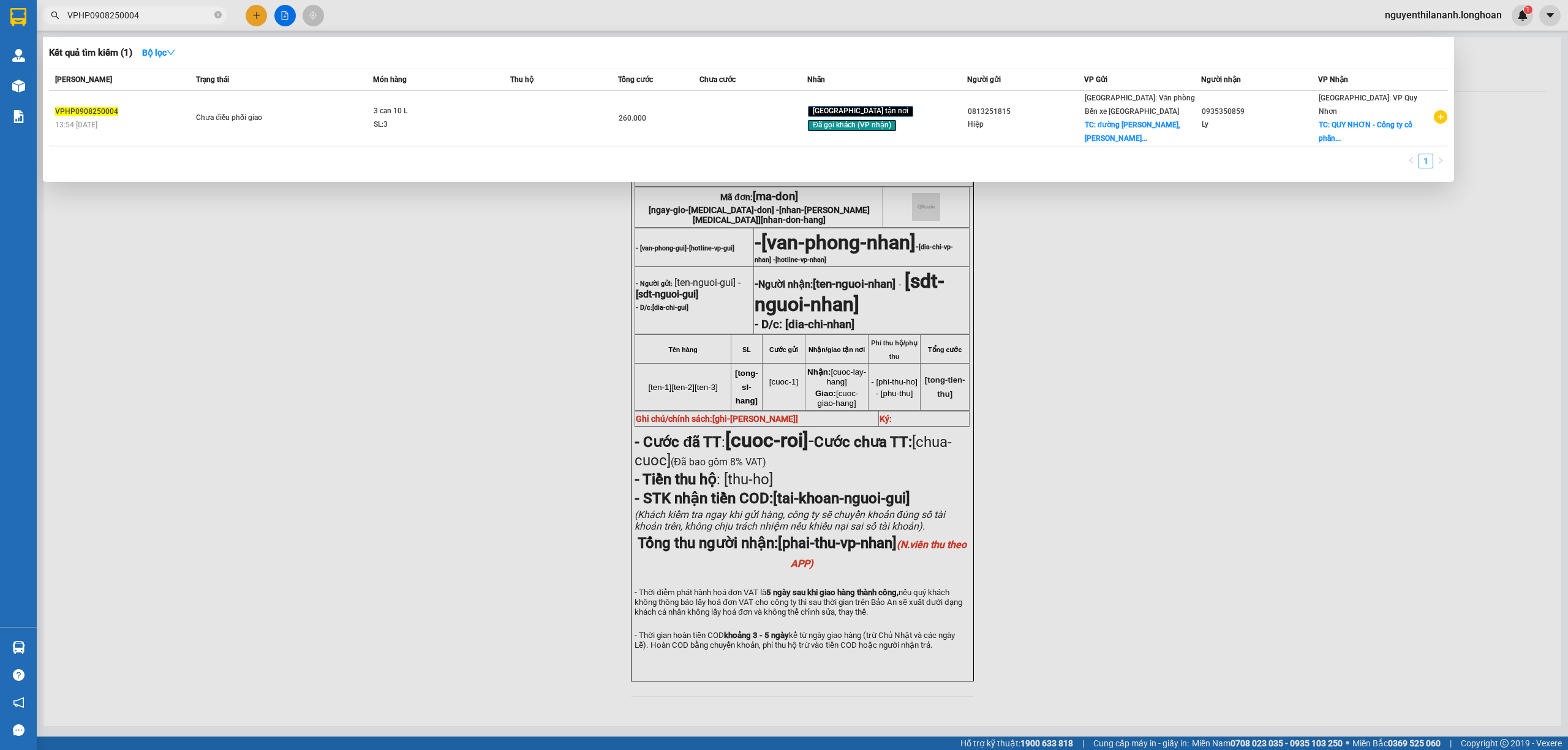
click at [130, 13] on input "VPHP0908250004" at bounding box center [140, 15] width 145 height 13
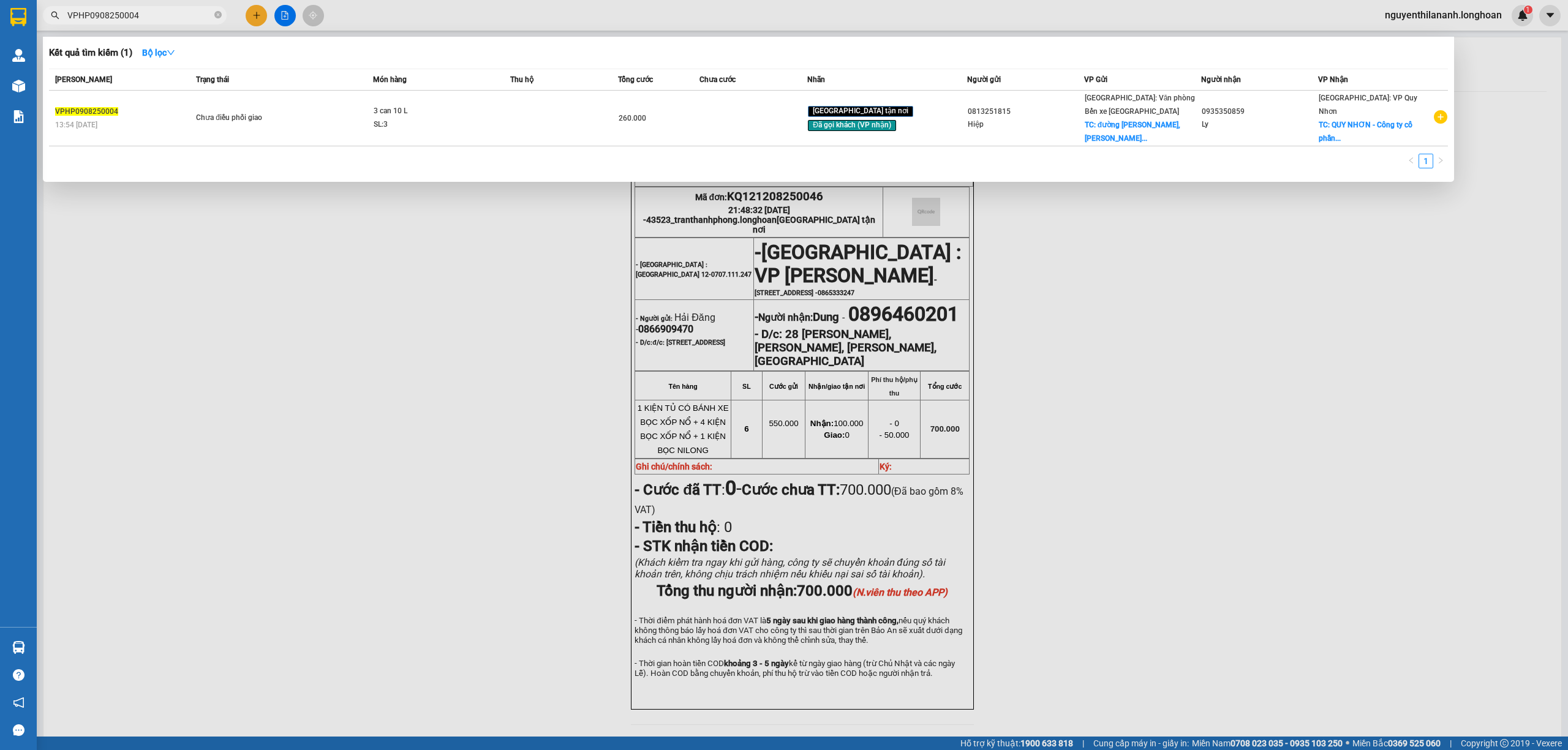
click at [146, 11] on input "VPHP0908250004" at bounding box center [140, 15] width 145 height 13
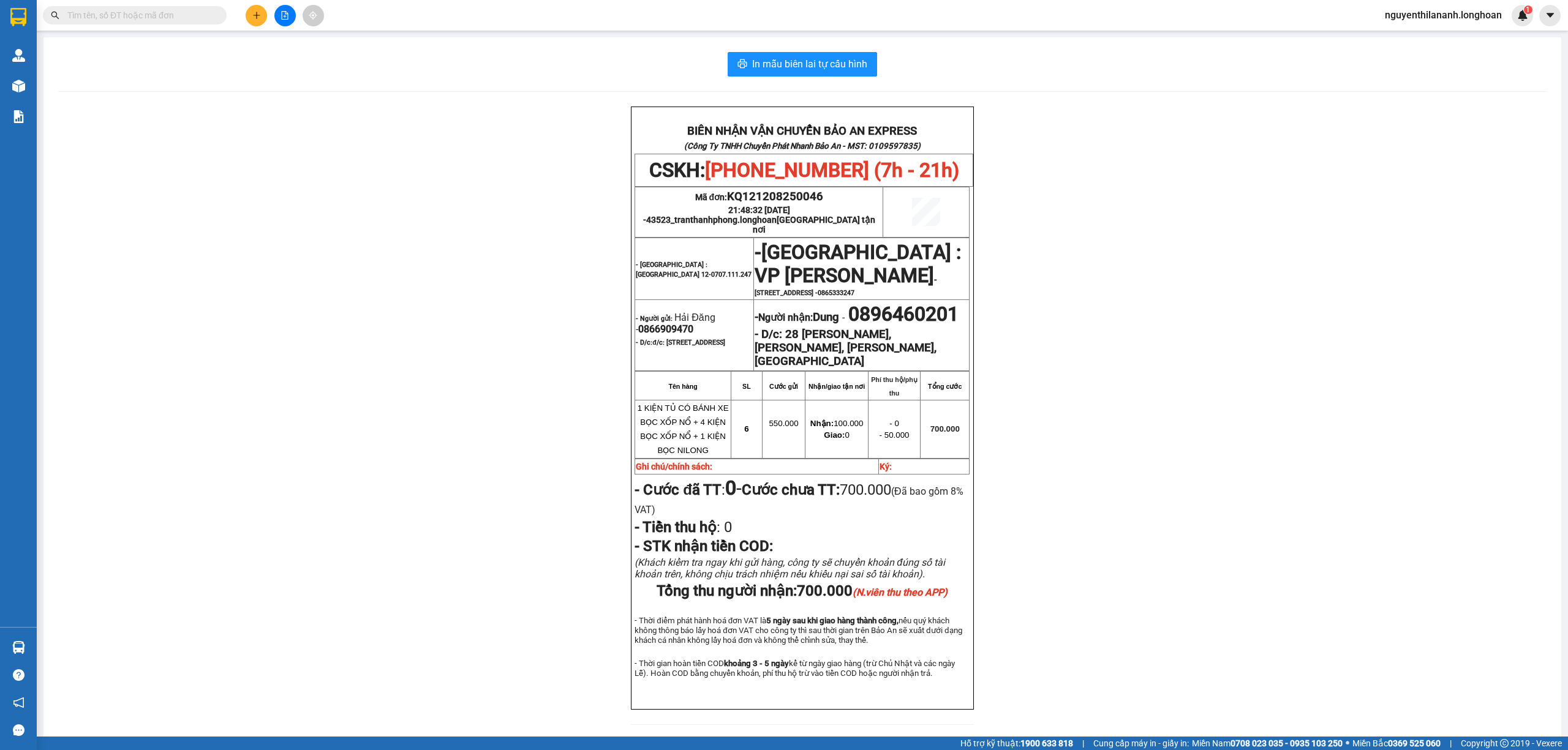
paste input "VHBT1208250019"
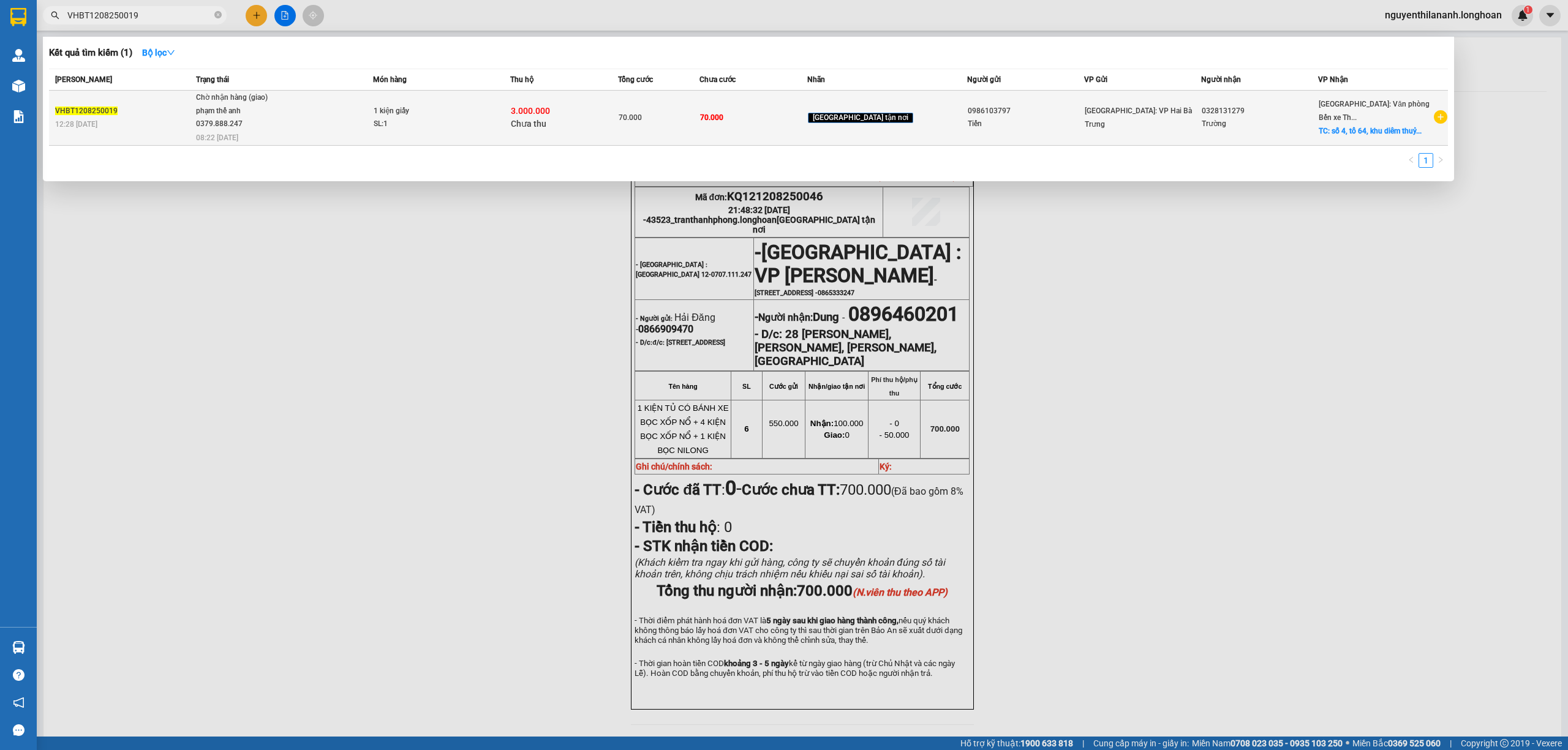
type input "VHBT1208250019"
click at [164, 111] on div "VHBT1208250019" at bounding box center [123, 111] width 137 height 13
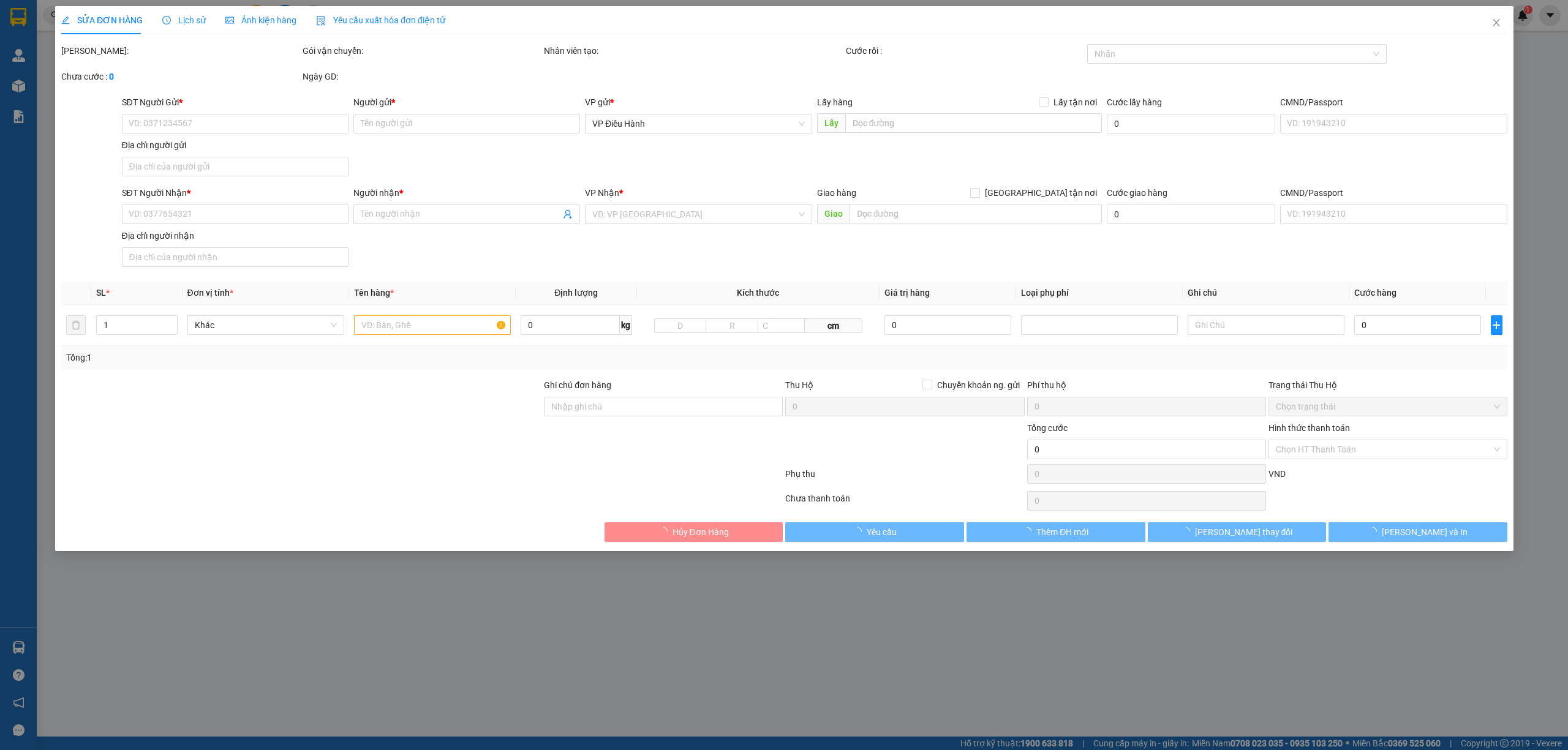
type input "0986103797"
type input "Tiến"
type input "0328131279"
type input "Trường"
checkbox input "true"
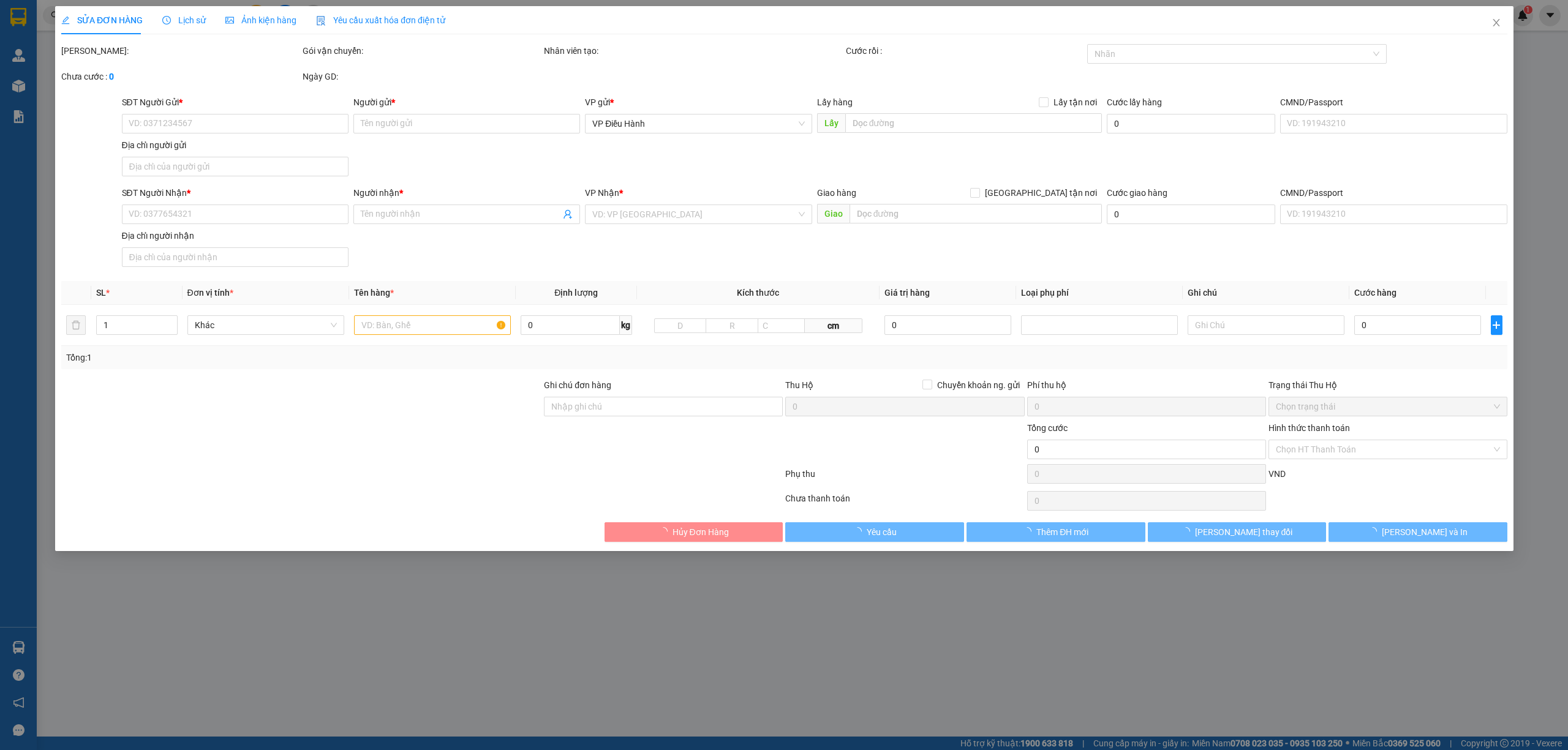
type input "số 4, tổ 64, [GEOGRAPHIC_DATA], [GEOGRAPHIC_DATA], [GEOGRAPHIC_DATA], [GEOGRAPH…"
type input "70.000"
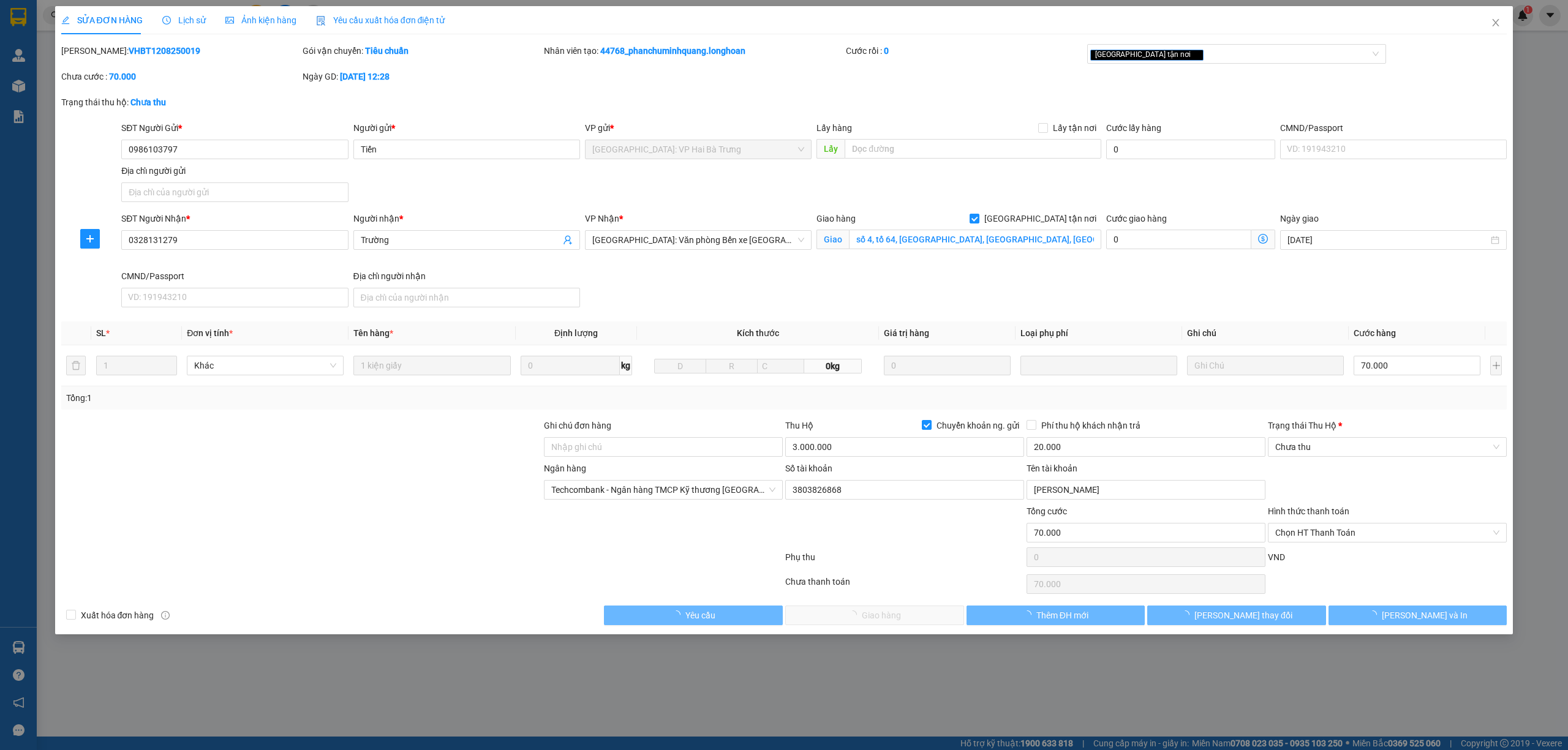
click at [174, 22] on span "Lịch sử" at bounding box center [184, 20] width 44 height 10
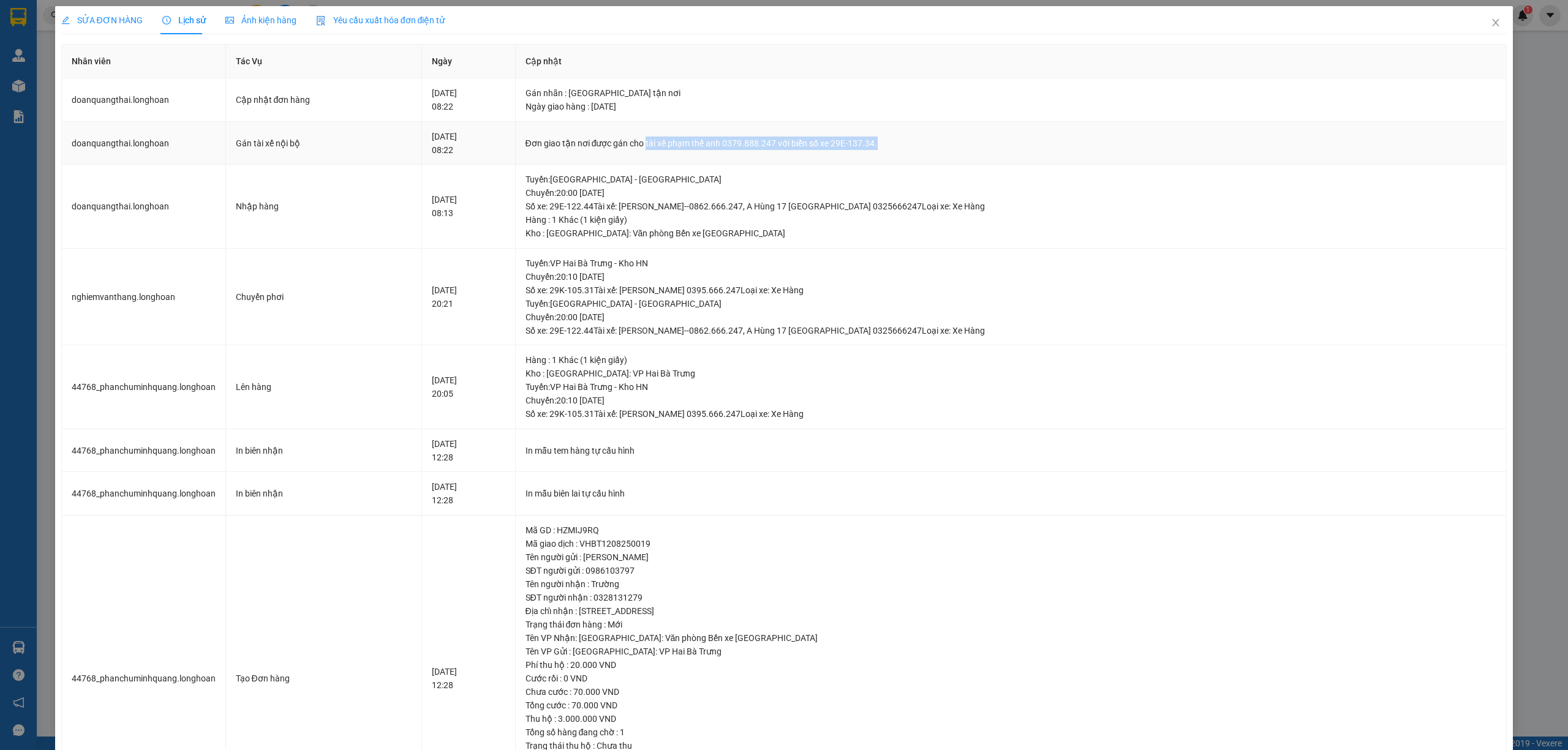
drag, startPoint x: 687, startPoint y: 145, endPoint x: 1007, endPoint y: 159, distance: 320.3
click at [1007, 159] on td "Đơn giao tận nơi được gán cho tài xế phạm thế anh 0379.888.247 với biển số xe 2…" at bounding box center [1012, 144] width 992 height 44
copy div "tài xế phạm thế anh 0379.888.247 với biển số xe 29E-137.34."
click at [1491, 18] on icon "close" at bounding box center [1496, 22] width 10 height 10
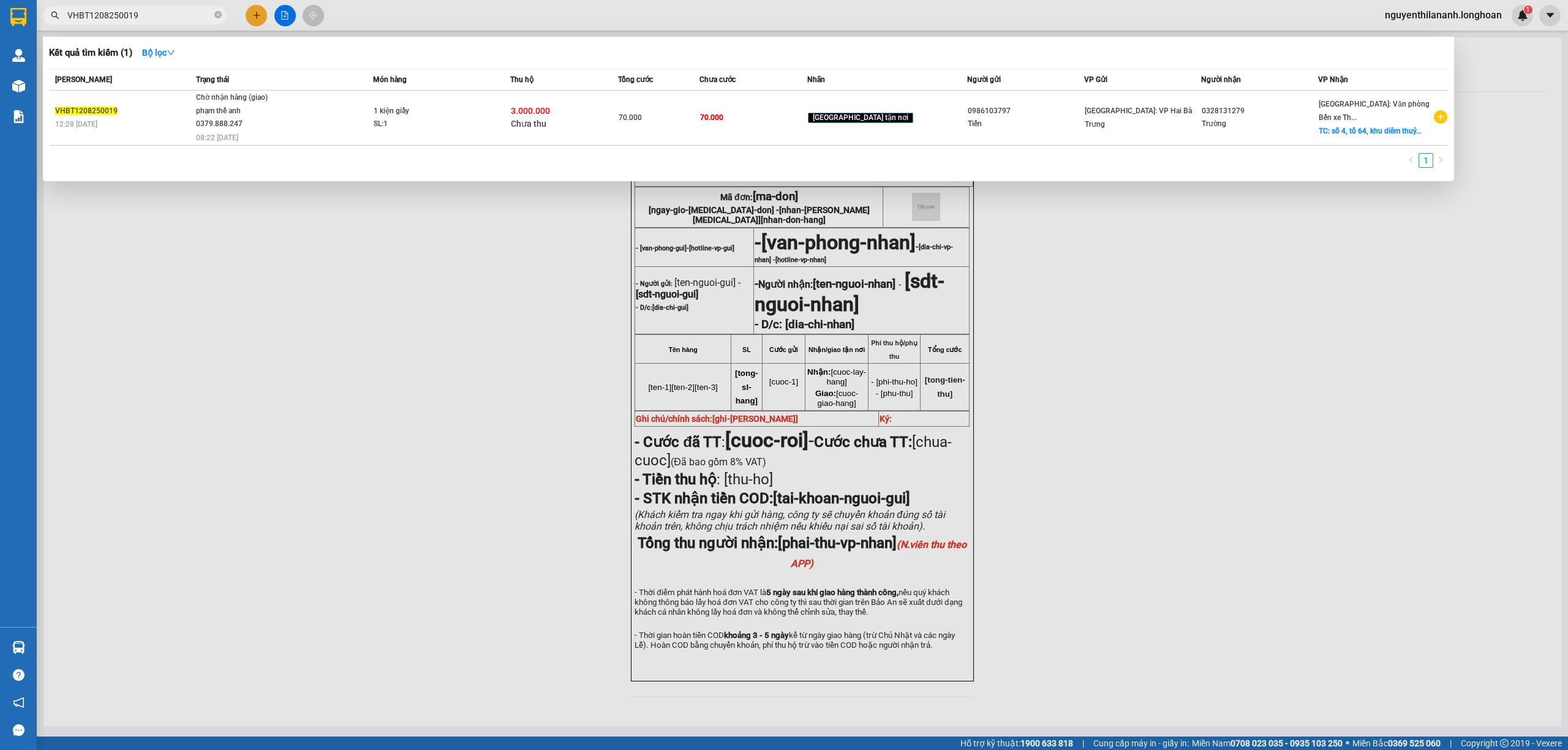
click at [176, 17] on input "VHBT1208250019" at bounding box center [140, 15] width 145 height 13
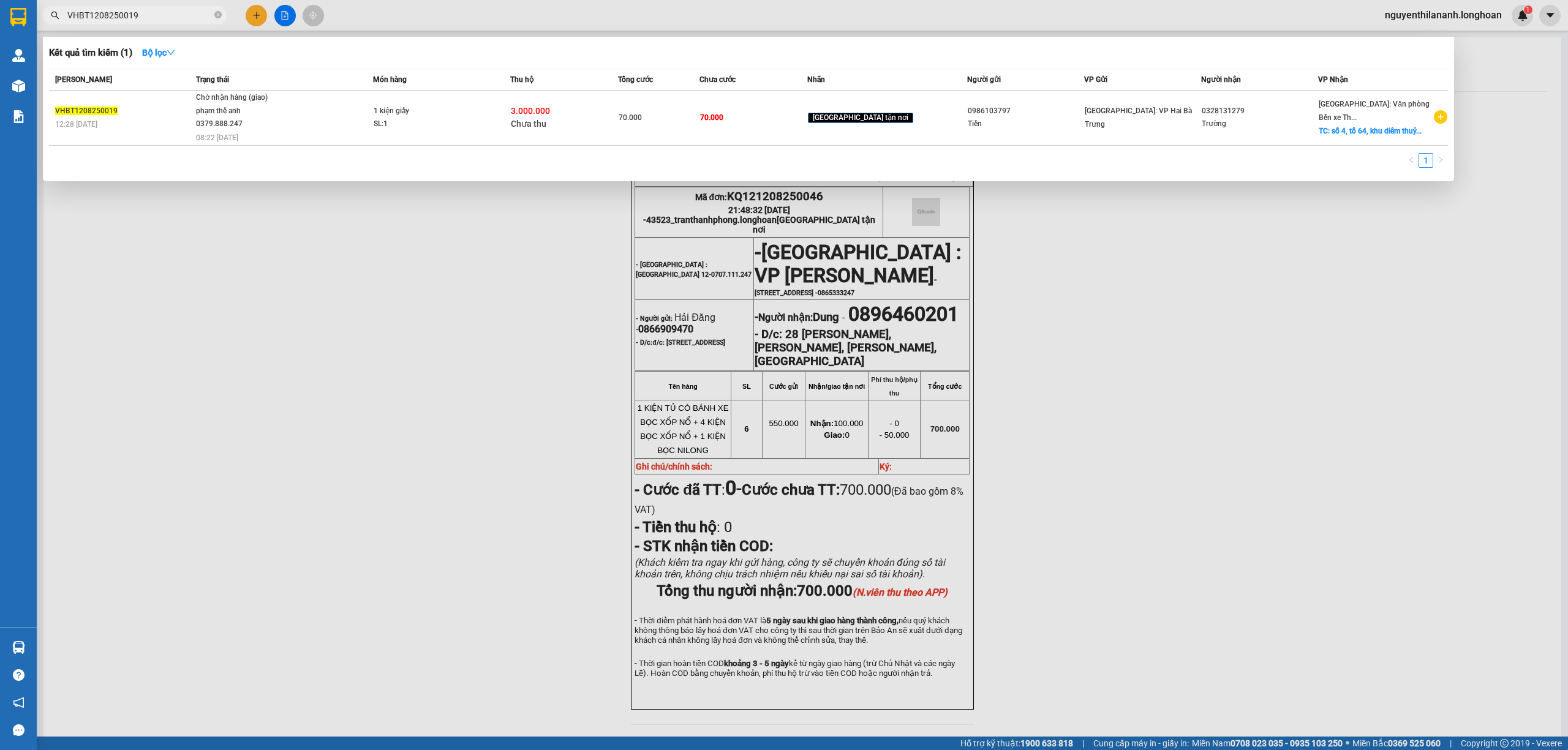
click at [176, 17] on input "VHBT1208250019" at bounding box center [140, 15] width 145 height 13
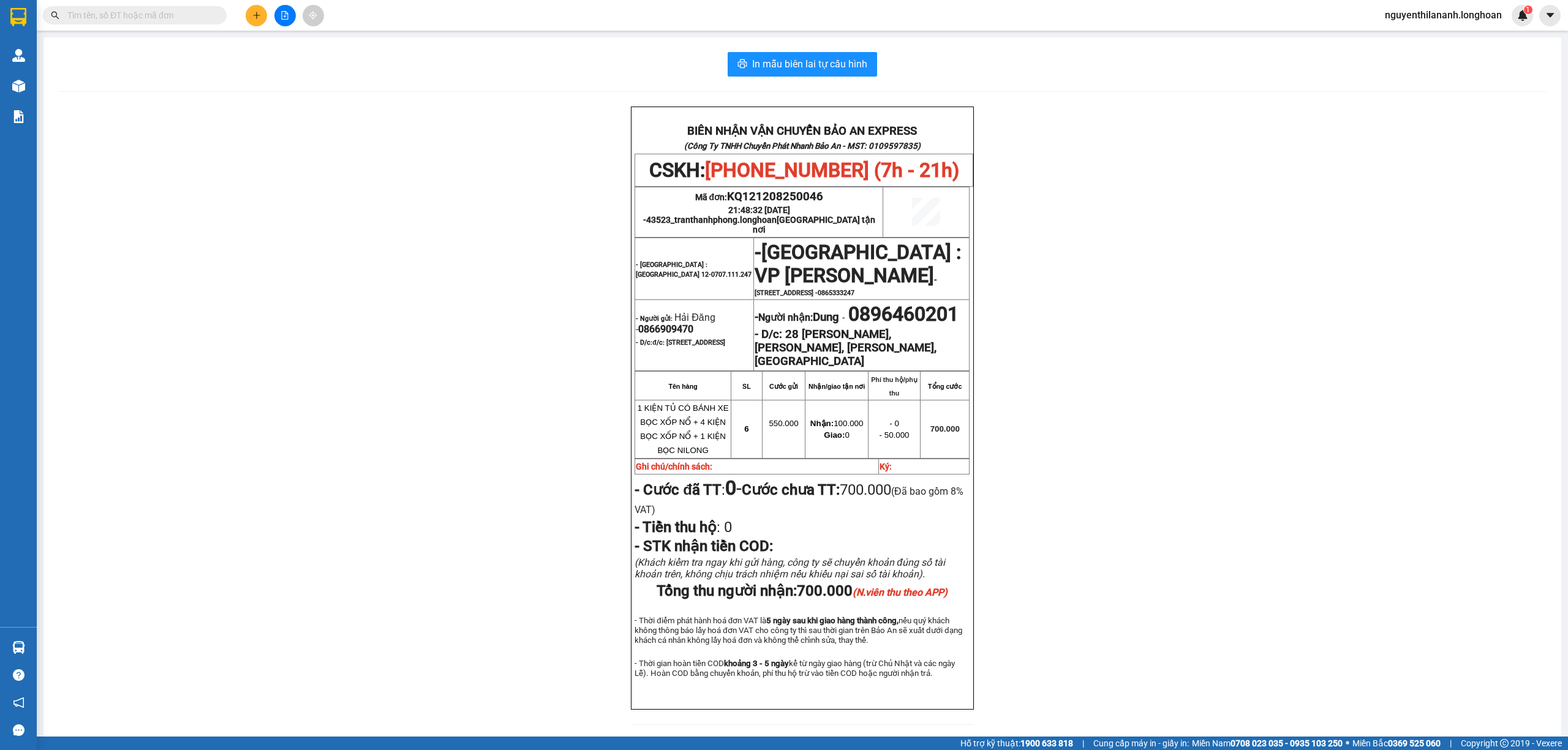
paste input "329043205"
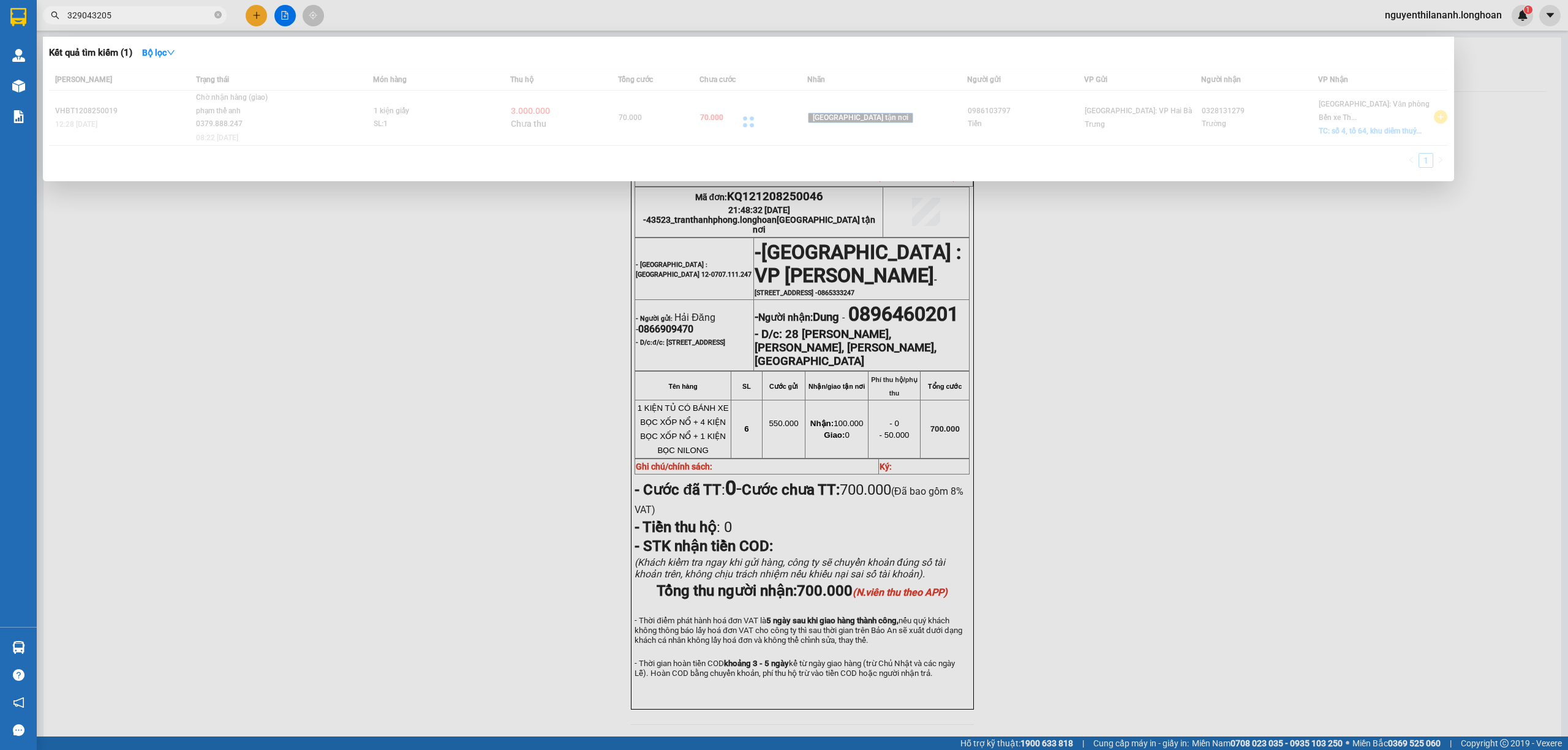
click at [67, 15] on input "329043205" at bounding box center [140, 15] width 145 height 13
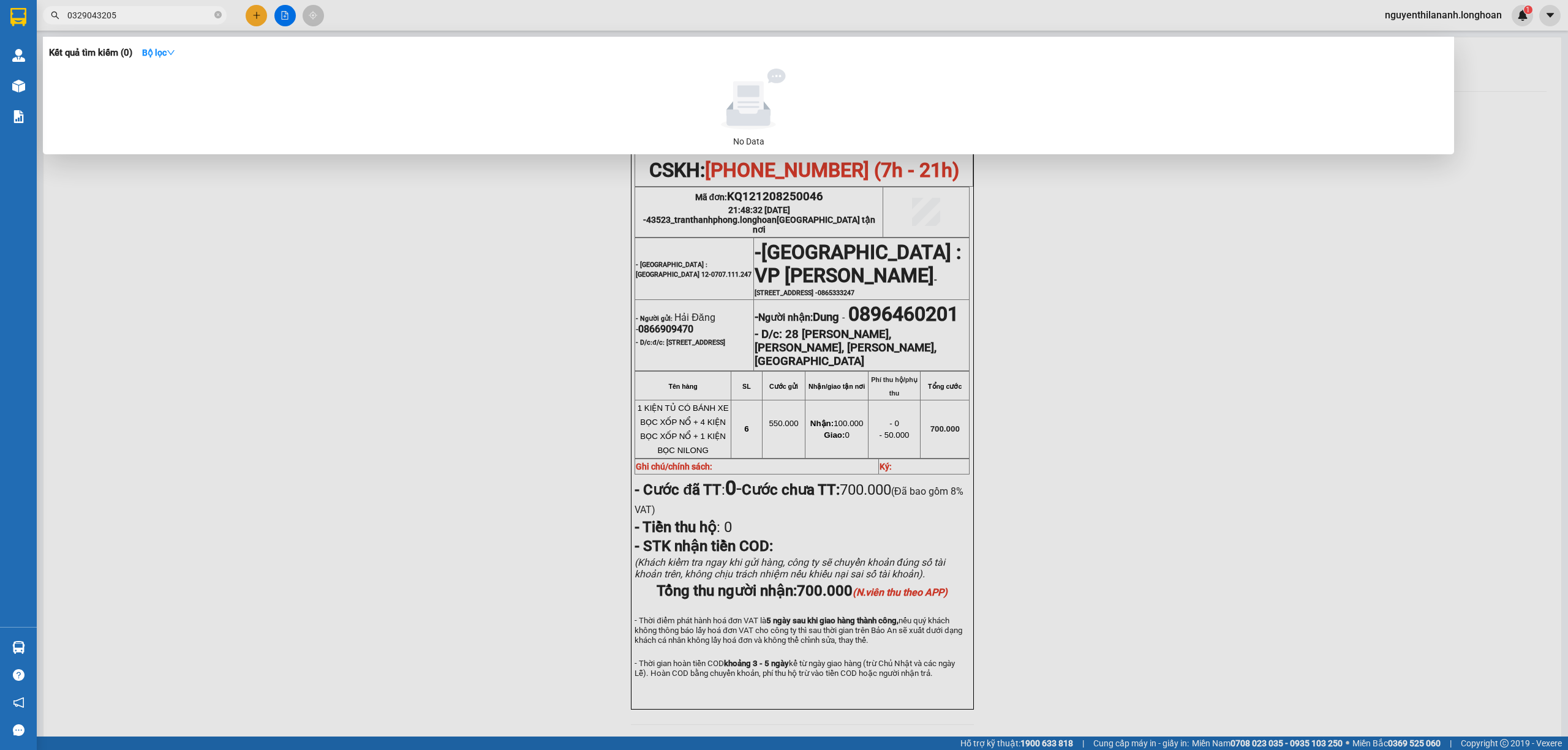
type input "0329043205"
click at [135, 15] on input "0329043205" at bounding box center [140, 15] width 145 height 13
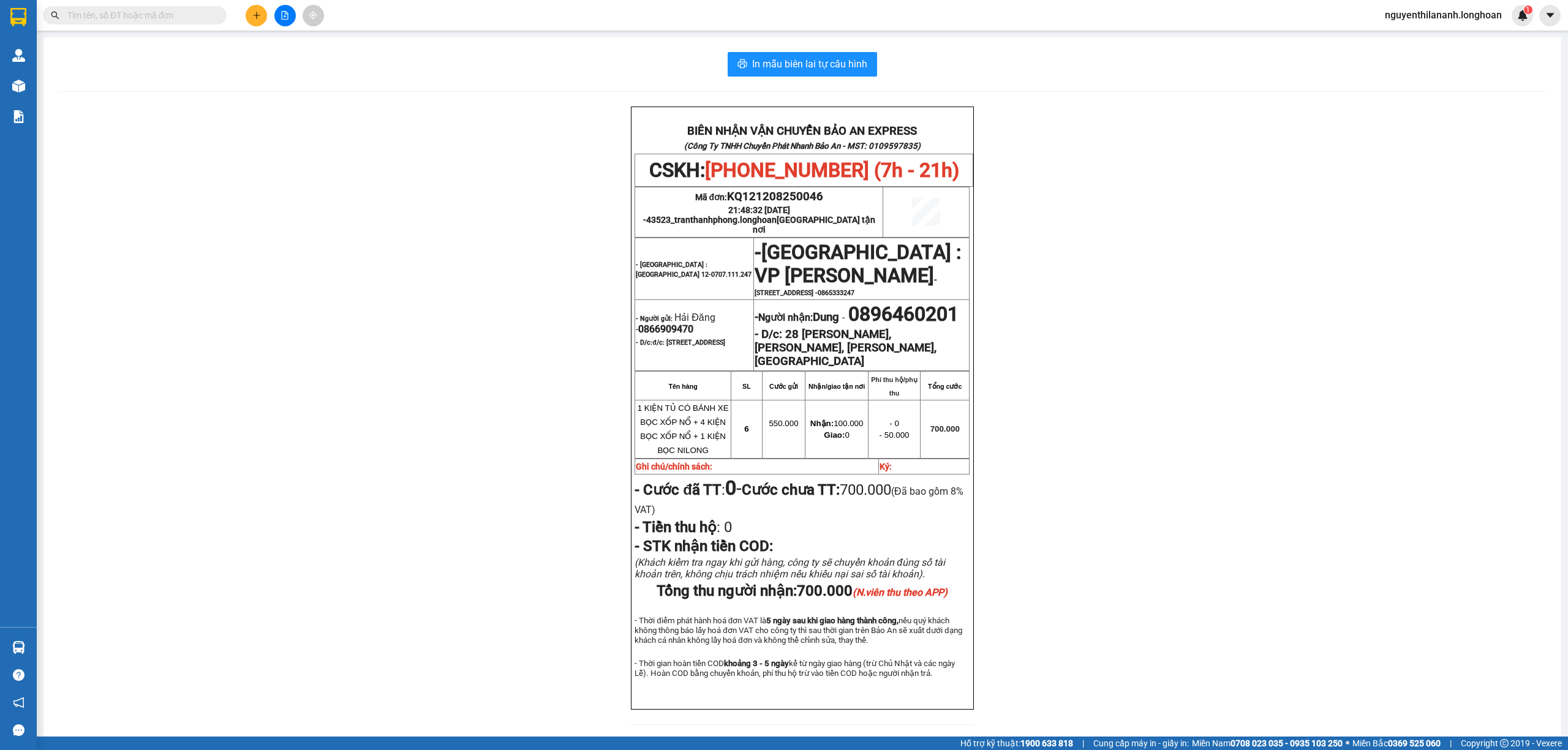
paste input "0966621919"
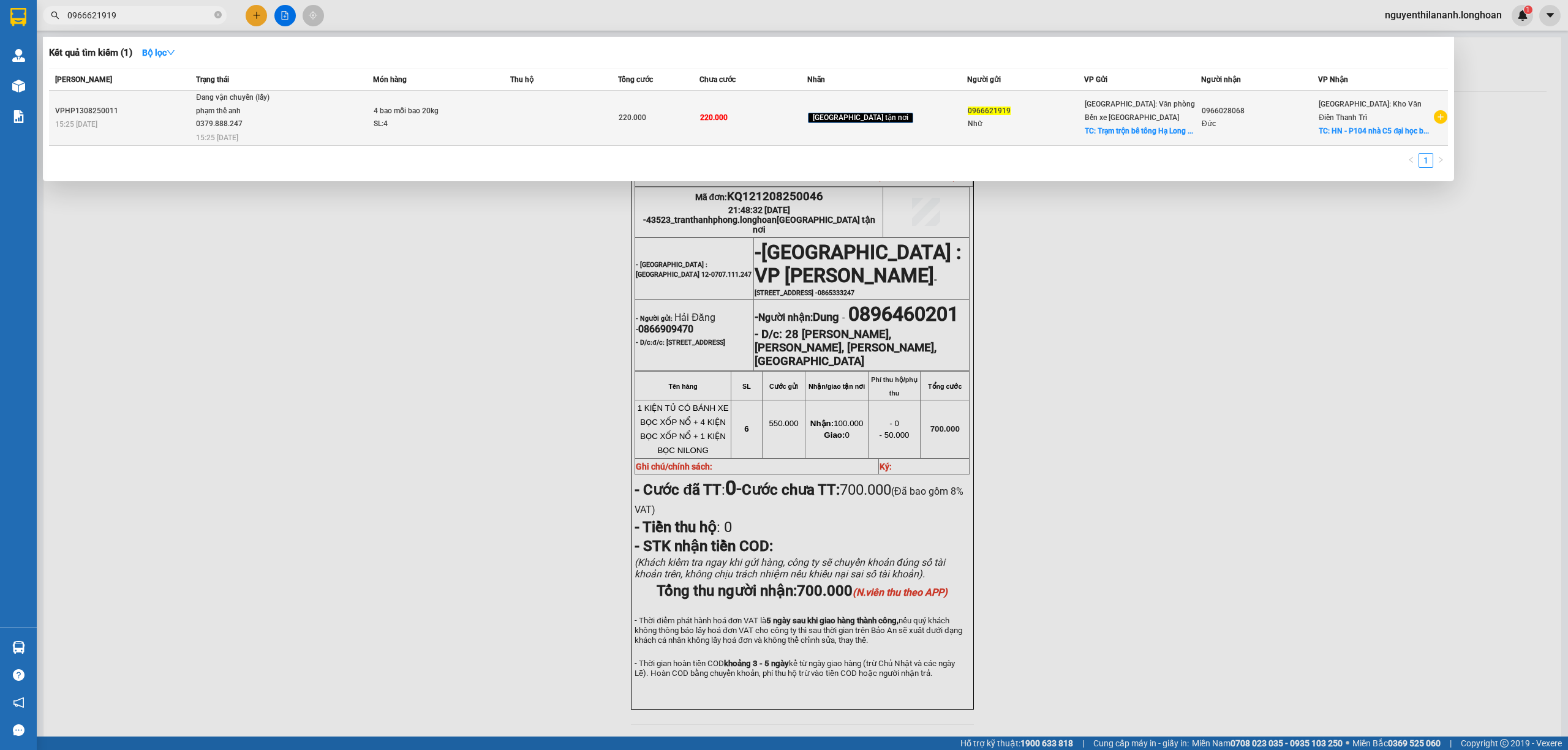
type input "0966621919"
click at [135, 107] on div "VPHP1308250011" at bounding box center [123, 111] width 137 height 13
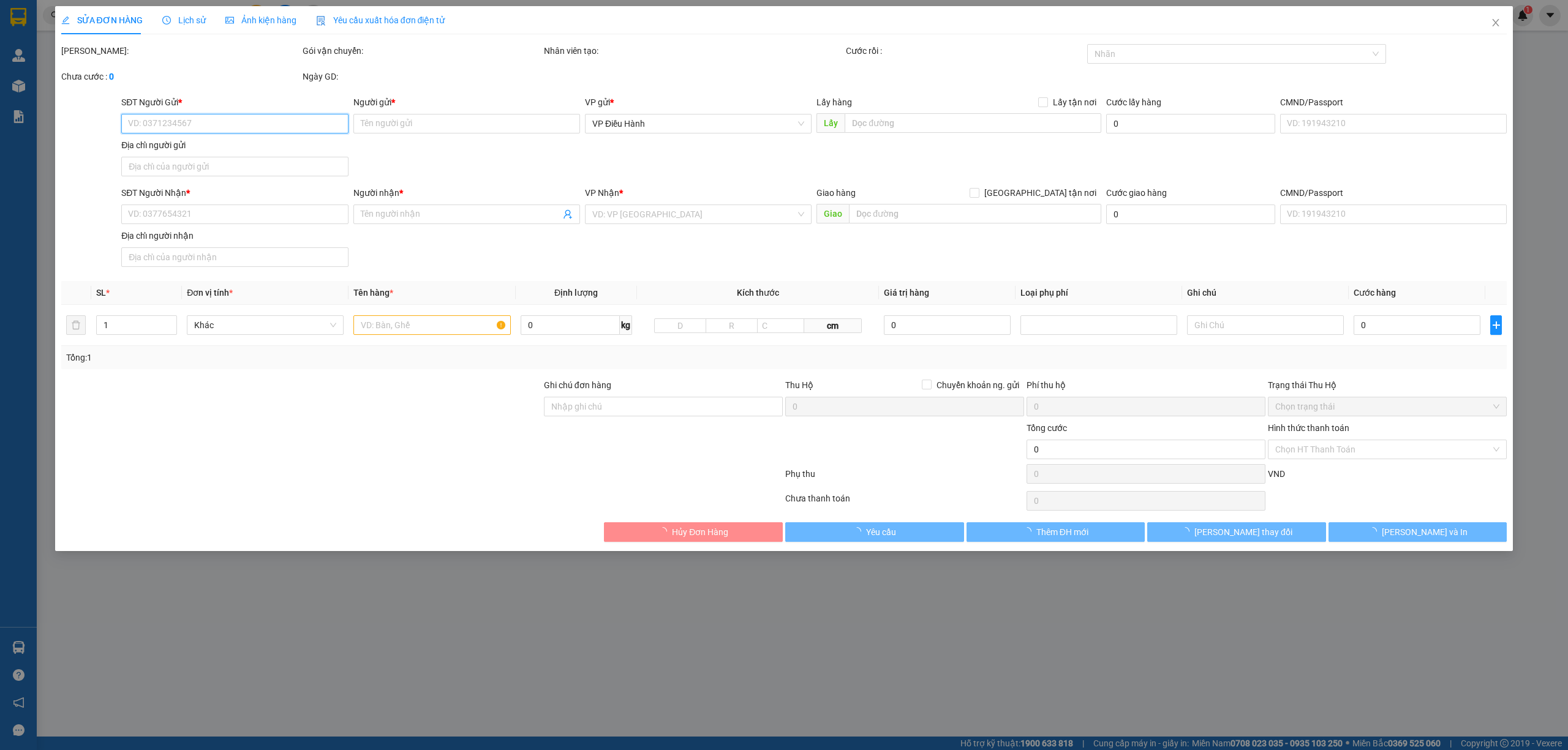
type input "0966621919"
type input "Nhữ"
checkbox input "true"
type input "Trạm trộn bê tông Hạ Long qua cầu K67 khoảng 50m"
type input "0966028068"
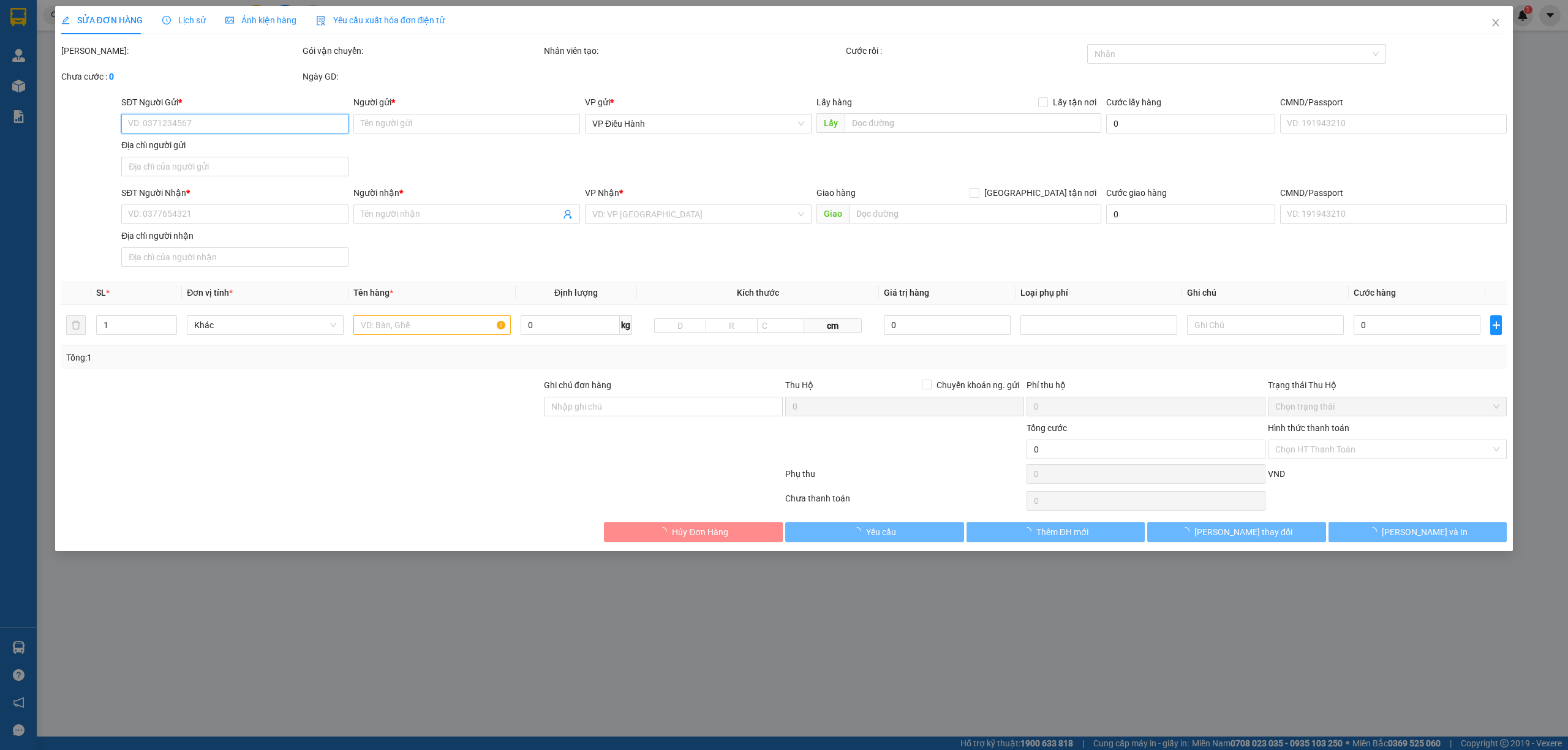
type input "Đức"
checkbox input "true"
type input "HN - P104 nhà C5 đại học [GEOGRAPHIC_DATA]"
type input "trước khi giao 30’ gọi điện để làm giấy cho xe vào có VAT"
type input "220.000"
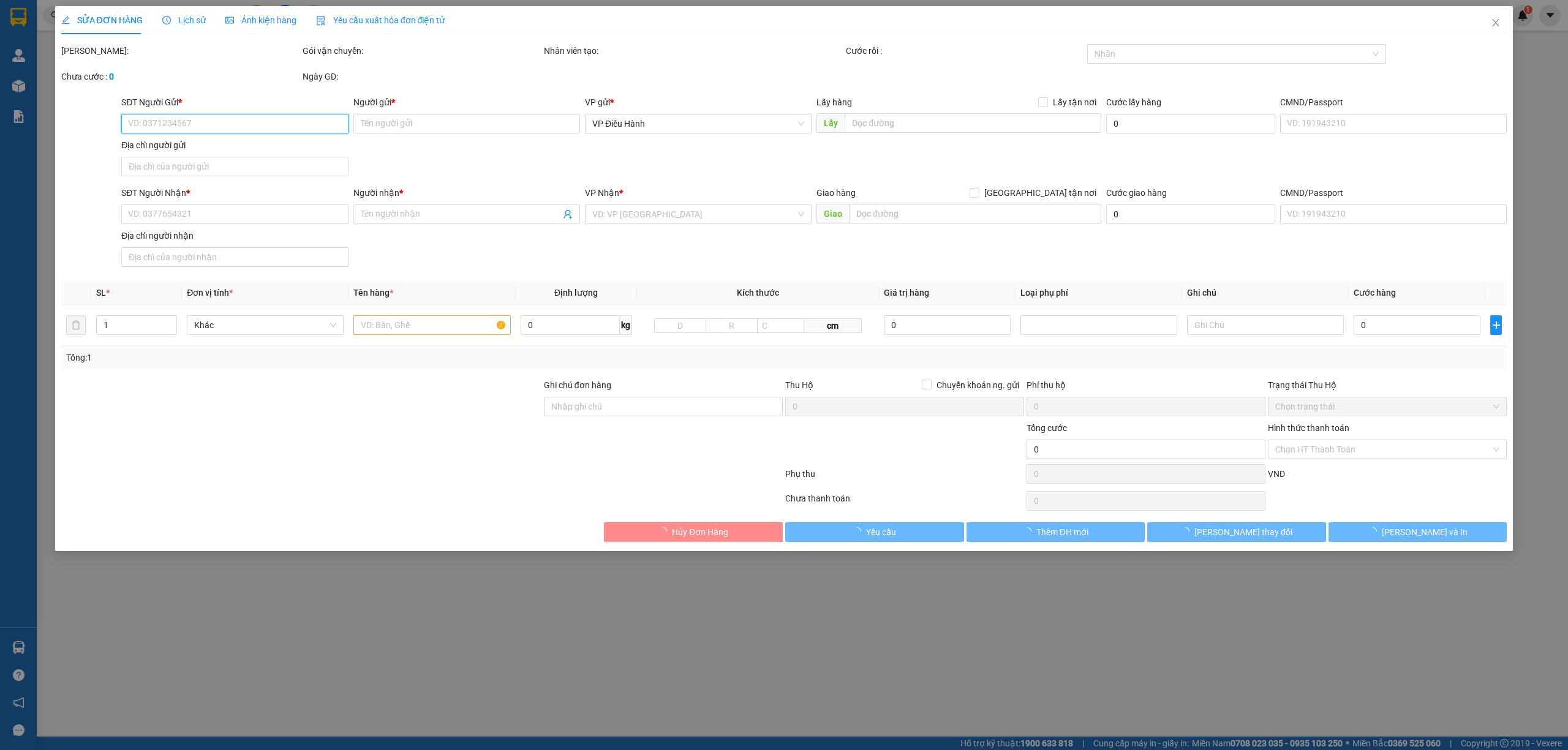
type input "220.000"
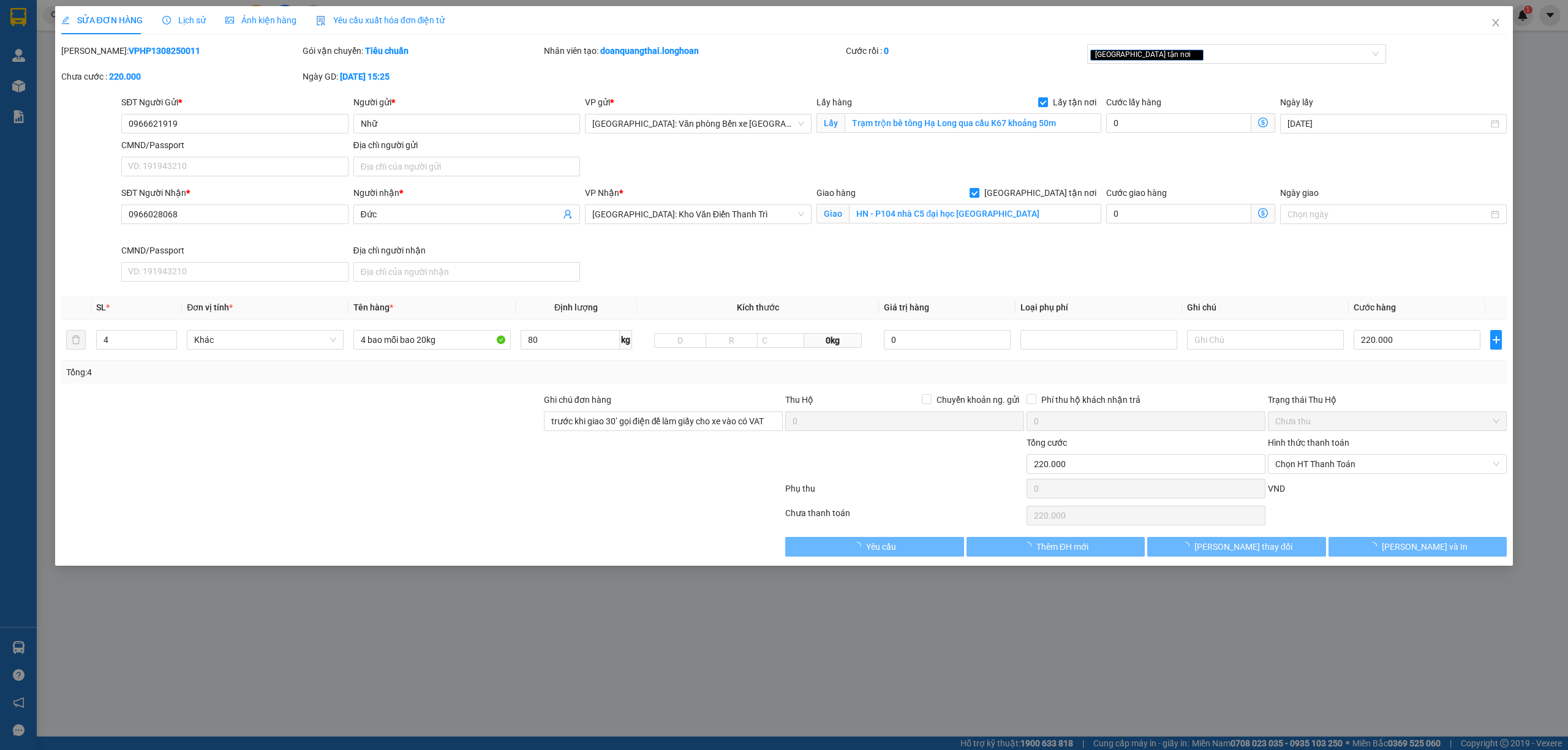
click at [171, 25] on span "Lịch sử" at bounding box center [184, 20] width 44 height 10
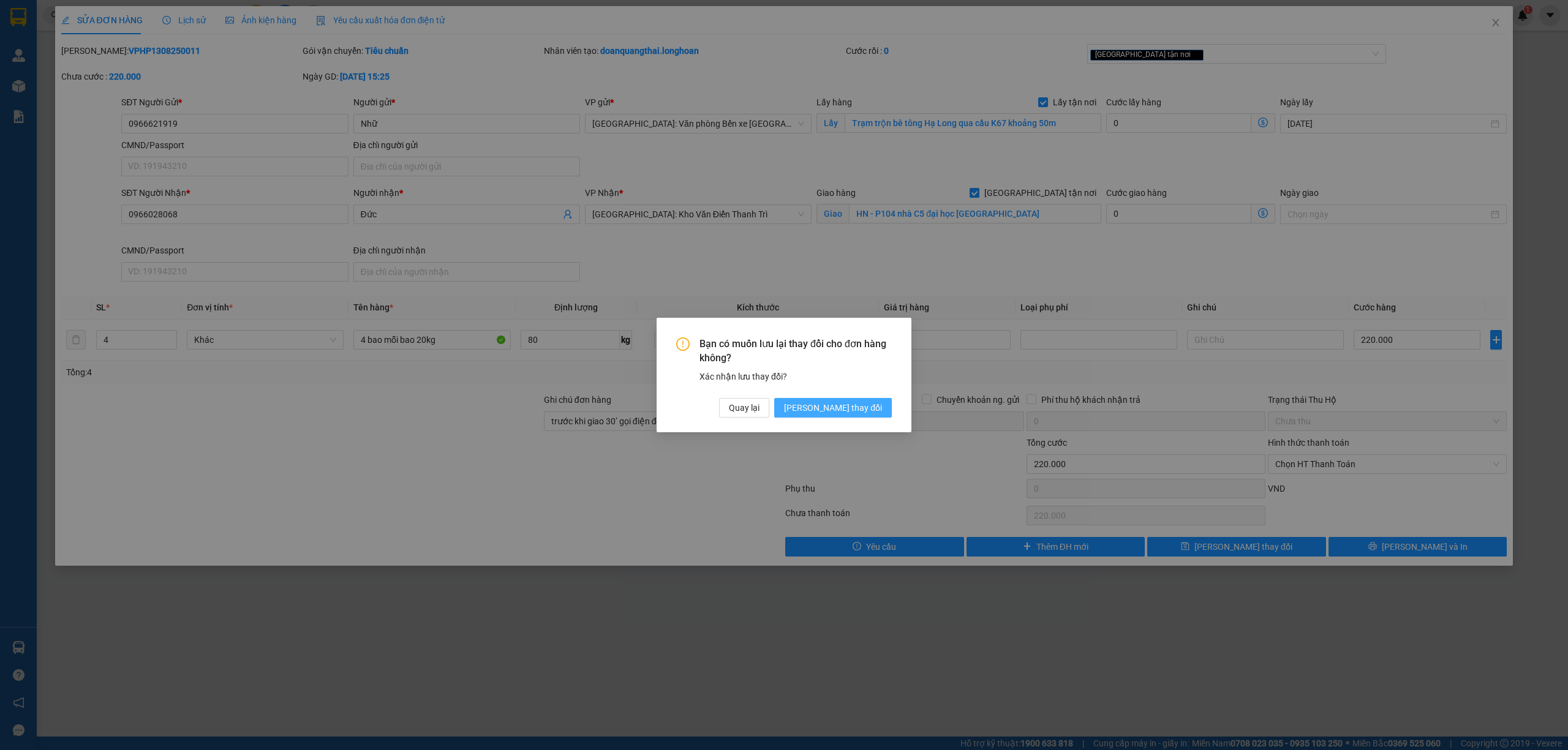
click at [845, 404] on span "[PERSON_NAME] thay đổi" at bounding box center [833, 407] width 98 height 13
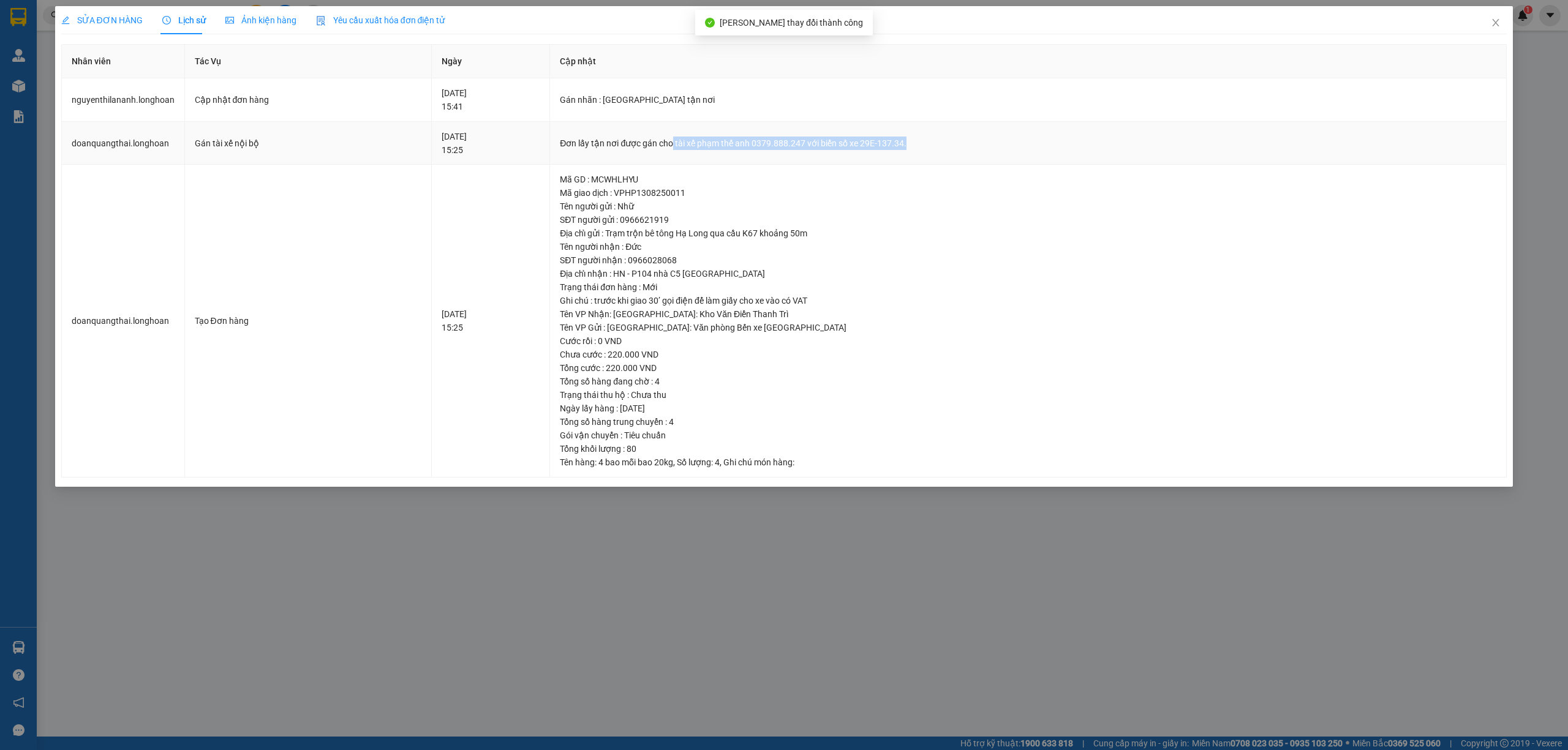
drag, startPoint x: 707, startPoint y: 145, endPoint x: 962, endPoint y: 140, distance: 255.0
click at [962, 140] on div "Đơn lấy tận nơi được gán cho tài xế phạm thế anh 0379.888.247 với biển số xe 29…" at bounding box center [1028, 143] width 936 height 13
copy div "tài xế phạm thế anh 0379.888.247 với biển số xe 29E-137.34."
click at [1501, 29] on span "Close" at bounding box center [1496, 23] width 34 height 34
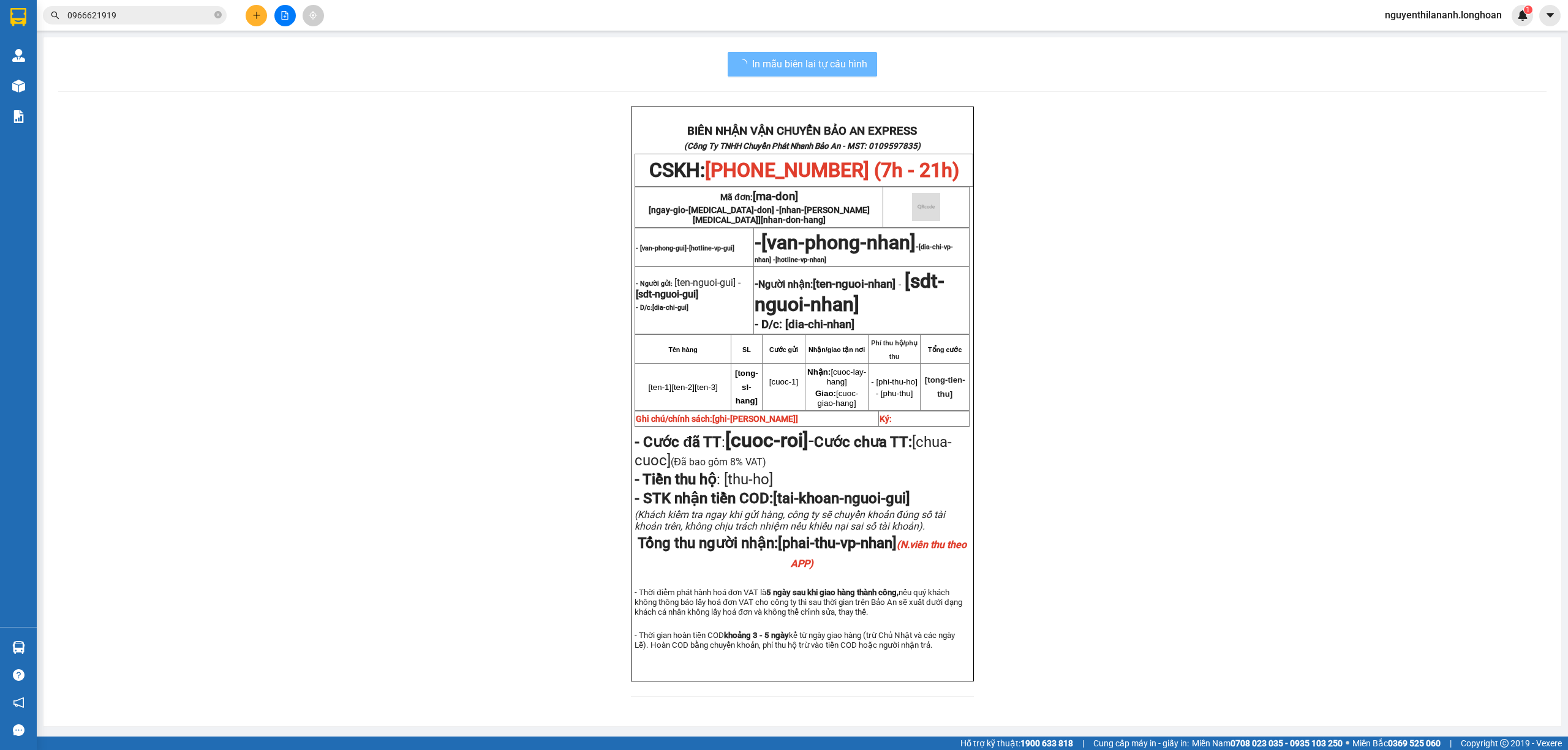
click at [176, 8] on input "0966621919" at bounding box center [140, 15] width 145 height 13
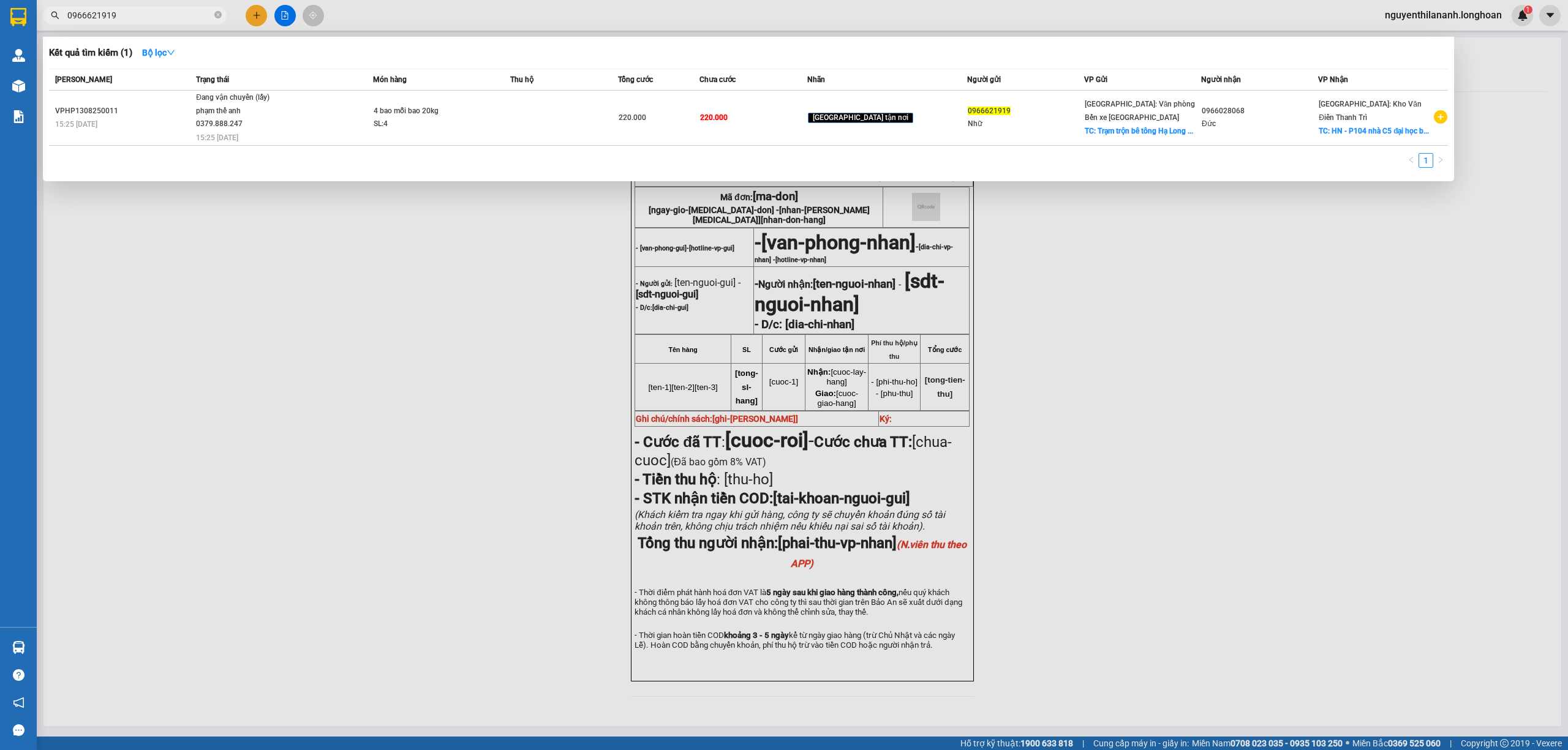
click at [176, 8] on input "0966621919" at bounding box center [140, 15] width 145 height 13
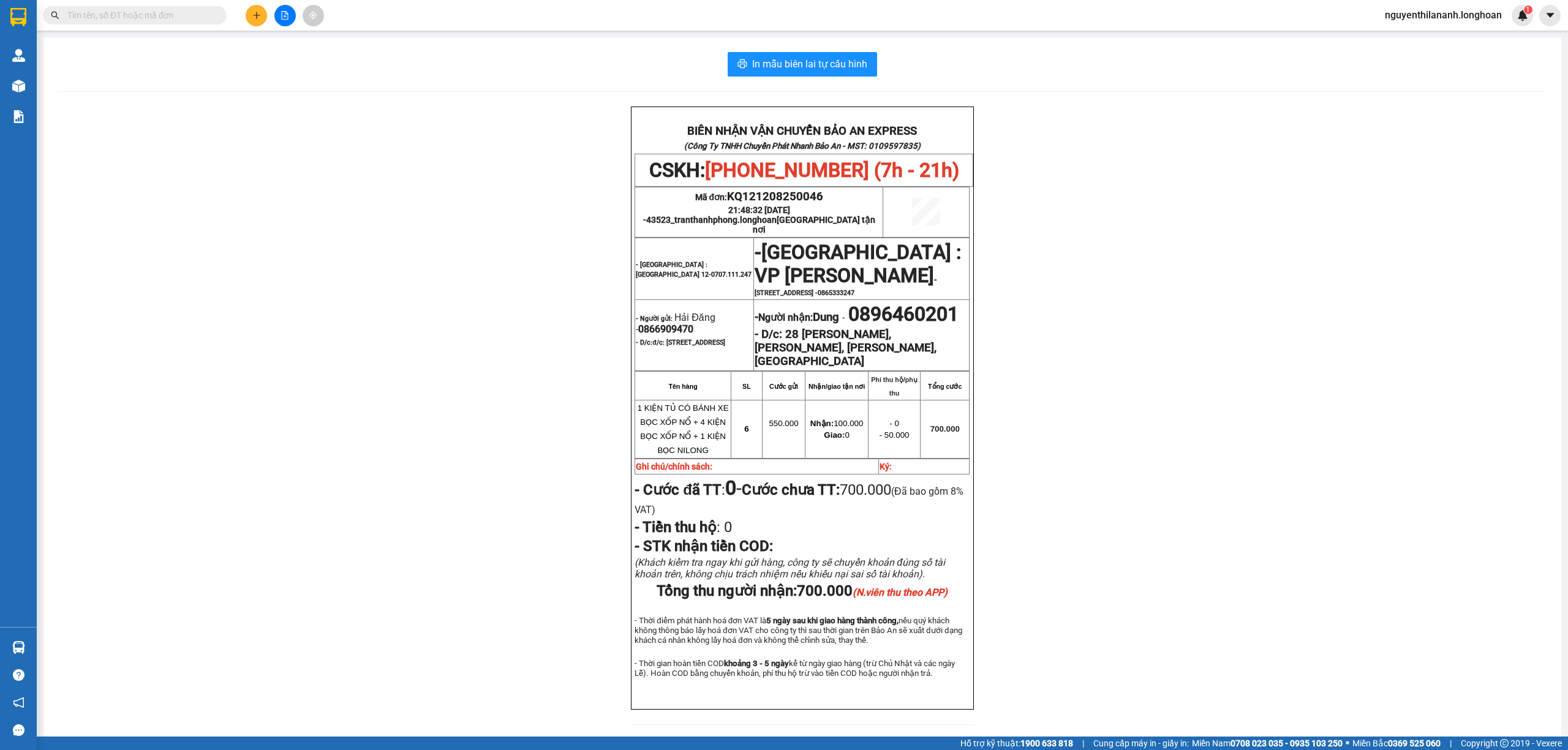
paste input "VPHP1208250012"
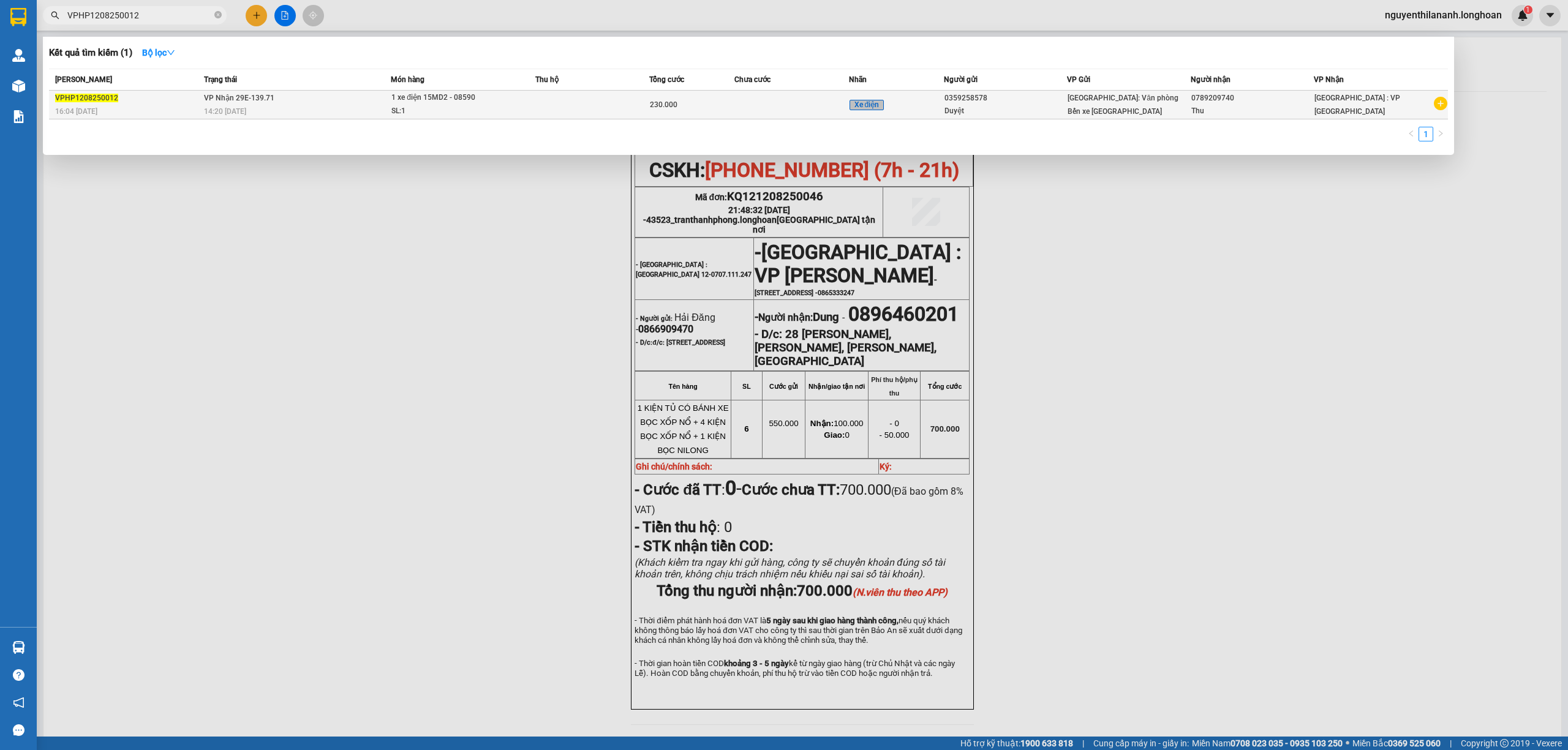
type input "VPHP1208250012"
click at [163, 105] on div "16:04 [DATE]" at bounding box center [127, 111] width 145 height 13
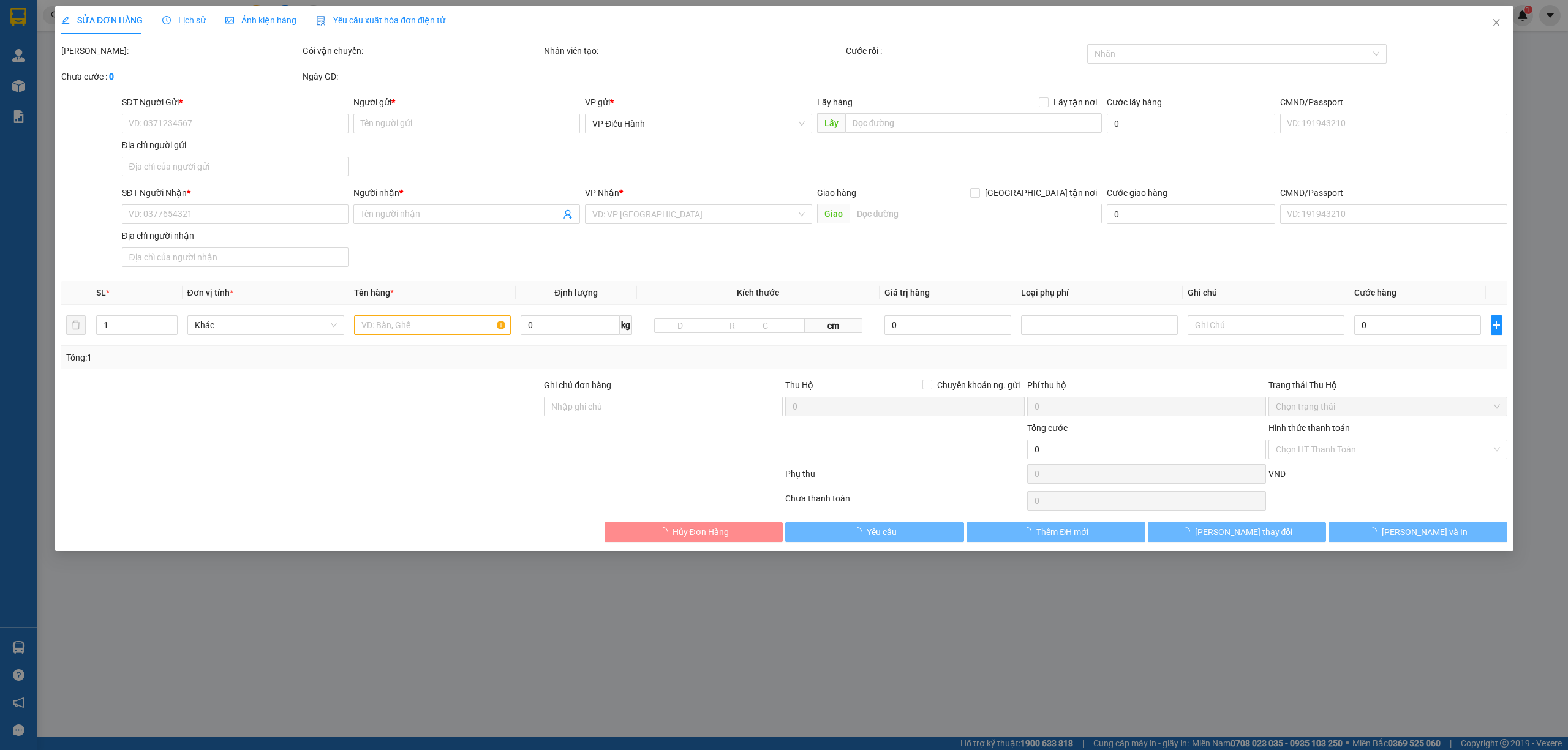
type input "0359258578"
type input "Duyệt"
type input "0789209740"
type input "Thu"
type input "1 CHÌA KHÓA"
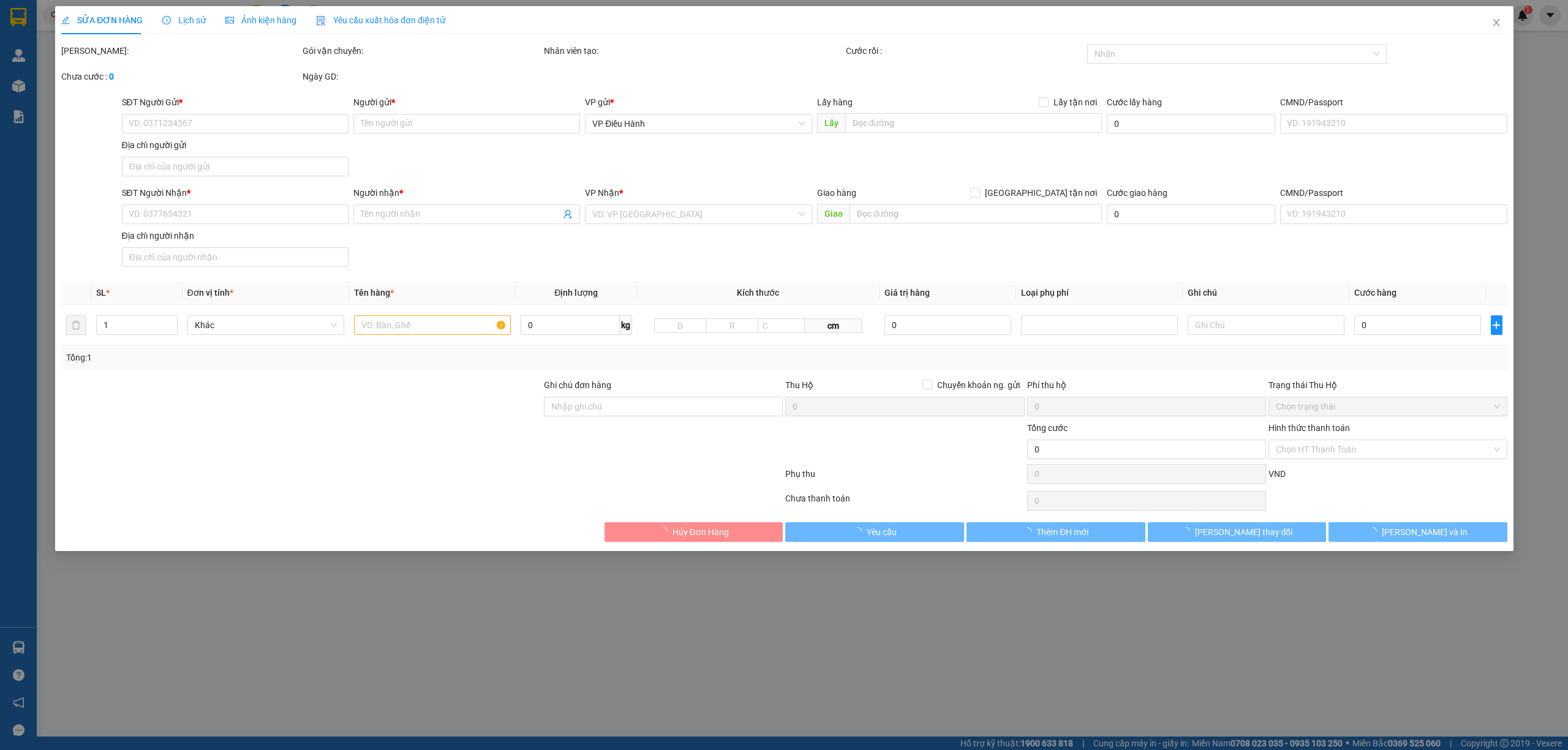
type input "230.000"
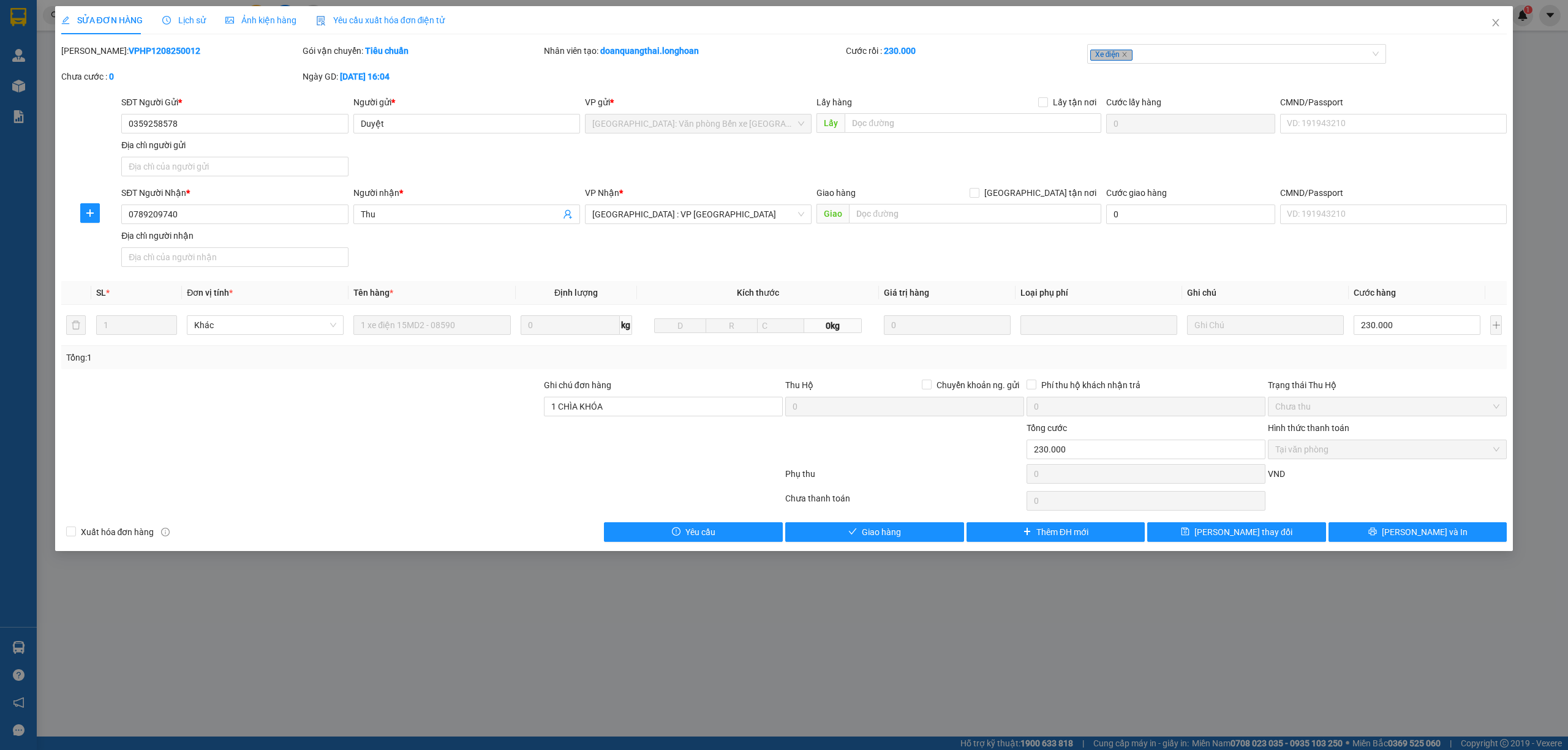
click at [186, 28] on div "Lịch sử" at bounding box center [184, 20] width 44 height 28
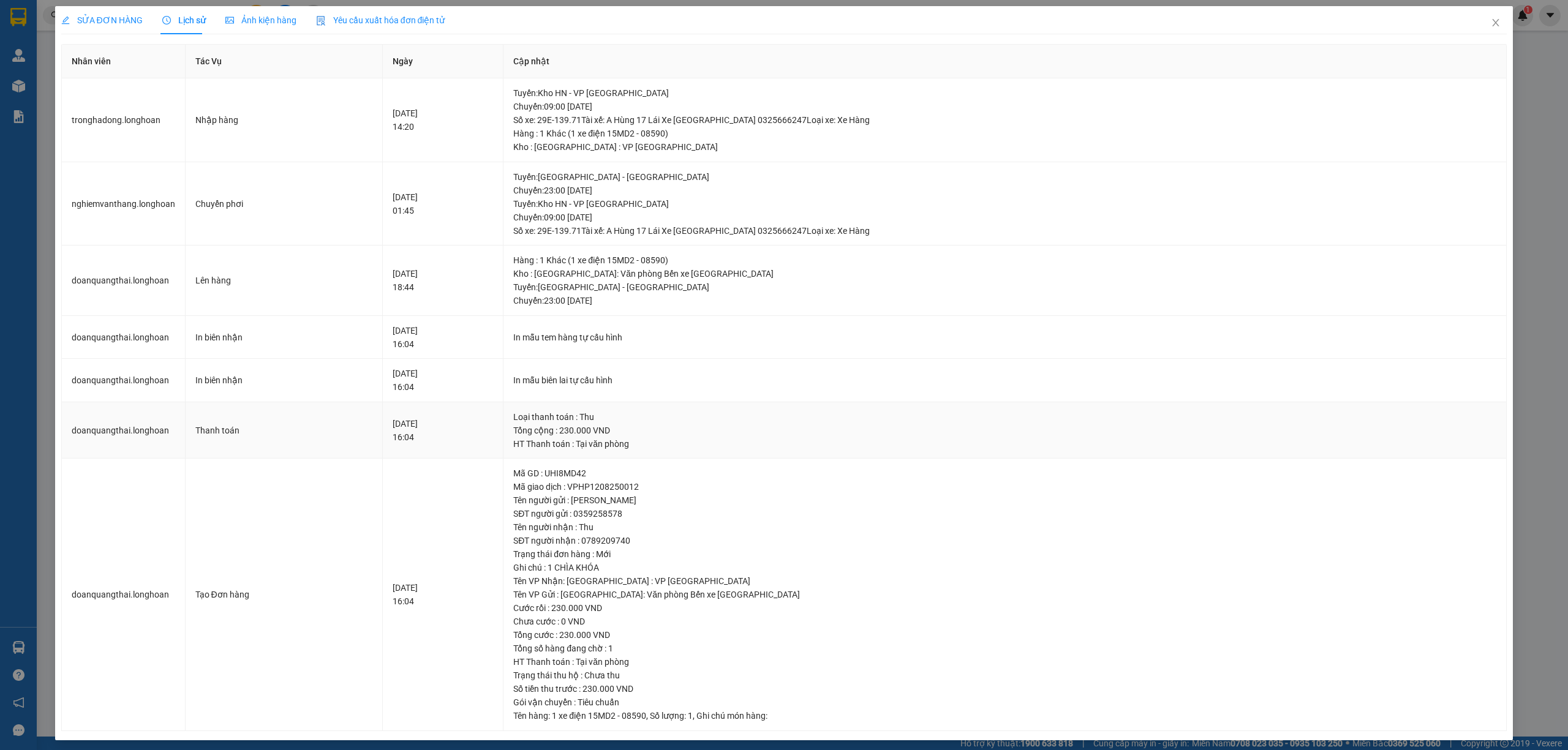
scroll to position [6, 0]
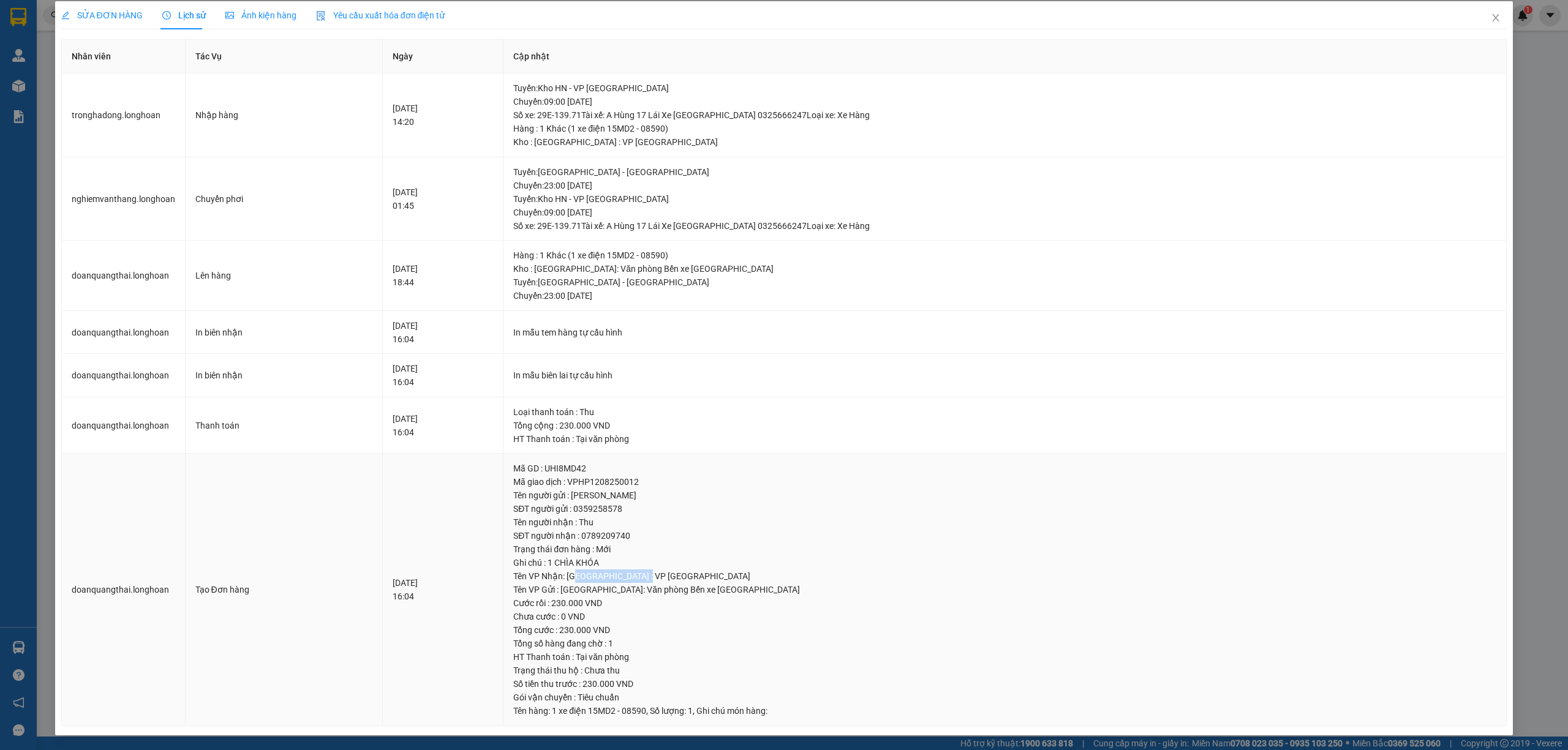
drag, startPoint x: 651, startPoint y: 577, endPoint x: 719, endPoint y: 577, distance: 68.0
click at [719, 577] on div "Tên VP Nhận: [GEOGRAPHIC_DATA] : VP [GEOGRAPHIC_DATA]" at bounding box center [1005, 576] width 984 height 13
click at [1484, 22] on span "Close" at bounding box center [1496, 18] width 34 height 34
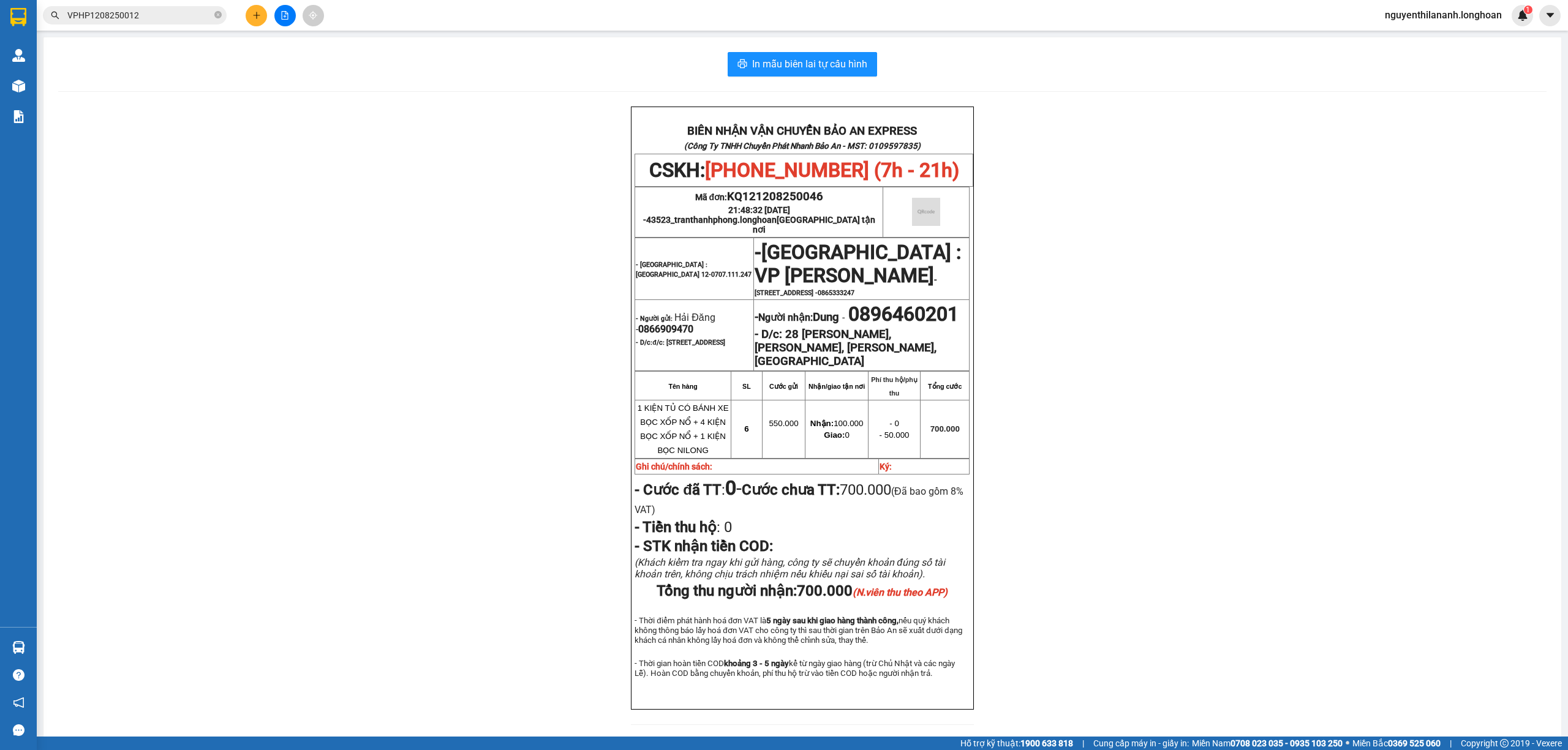
click at [150, 12] on input "VPHP1208250012" at bounding box center [140, 15] width 145 height 13
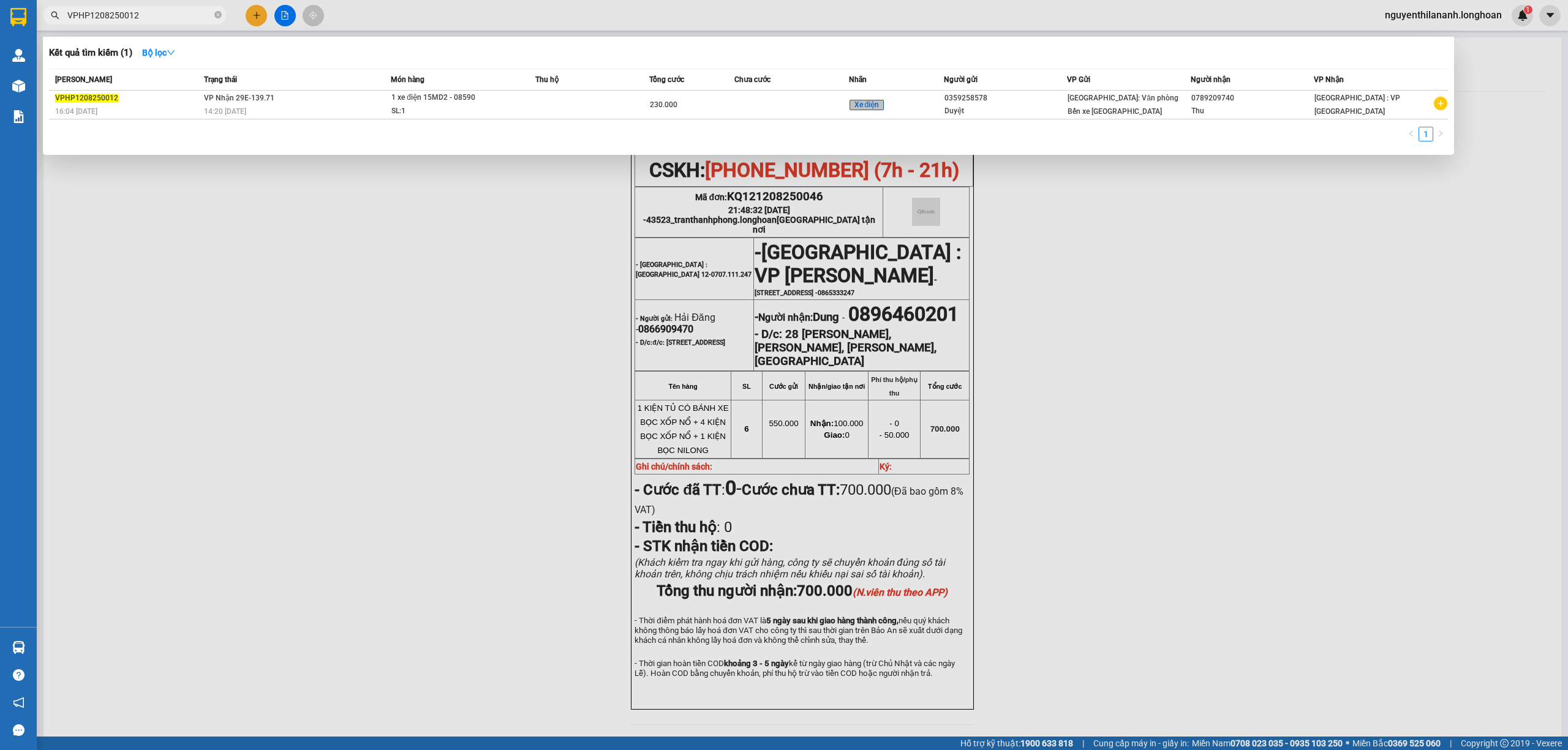
click at [150, 12] on input "VPHP1208250012" at bounding box center [140, 15] width 145 height 13
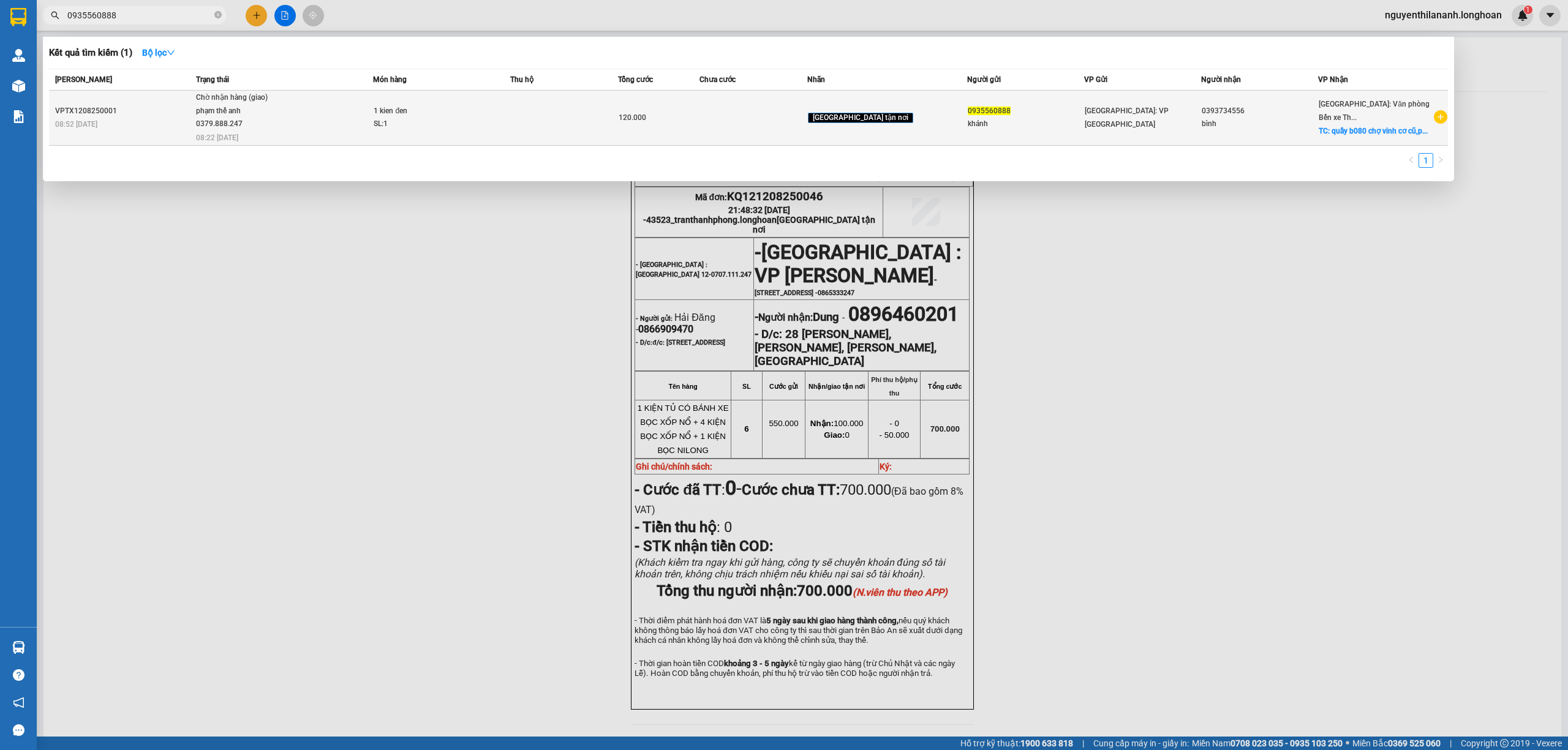
type input "0935560888"
click at [131, 110] on div "VPTX1208250001" at bounding box center [123, 111] width 137 height 13
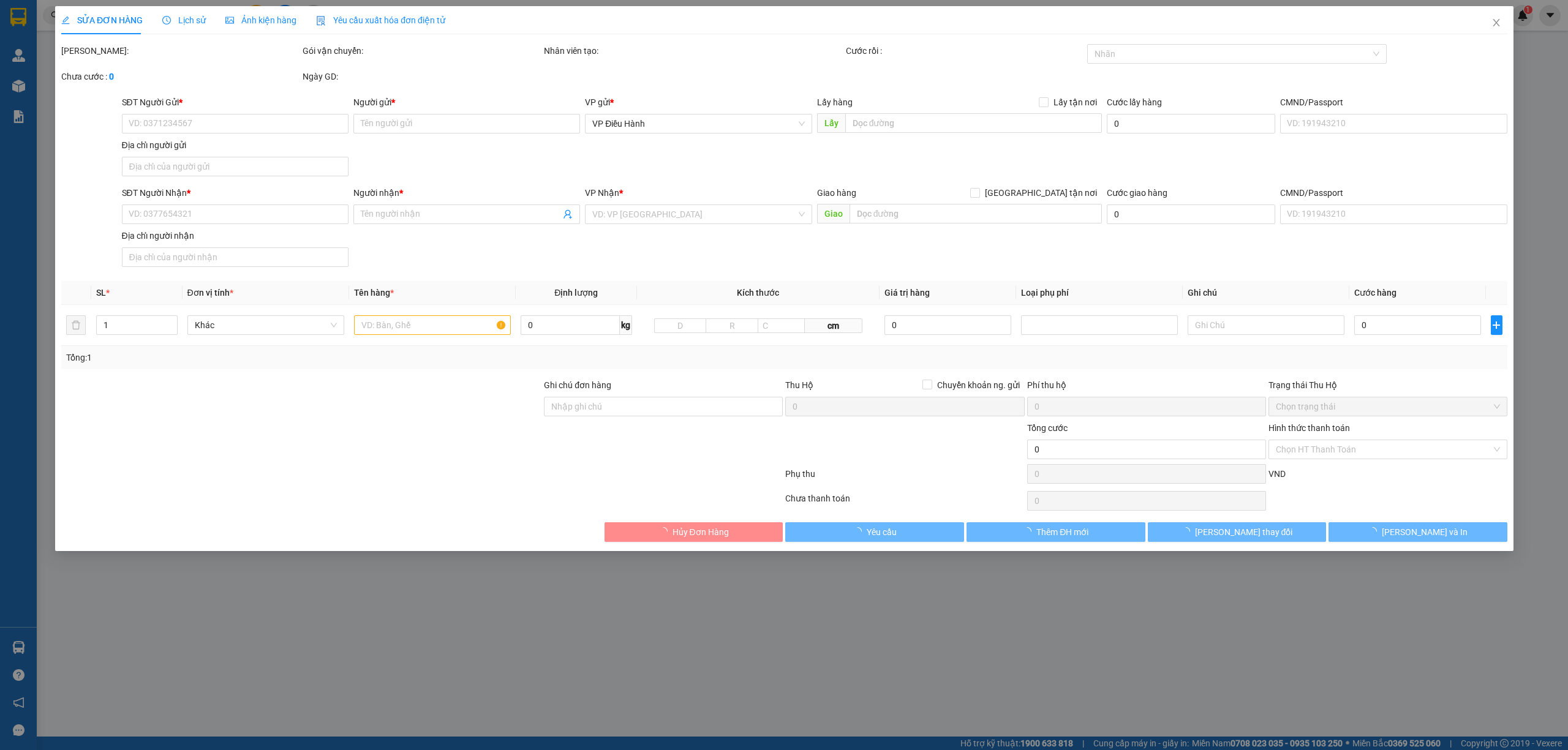
type input "0935560888"
type input "khánh"
type input "0393734556"
type input "bình"
checkbox input "true"
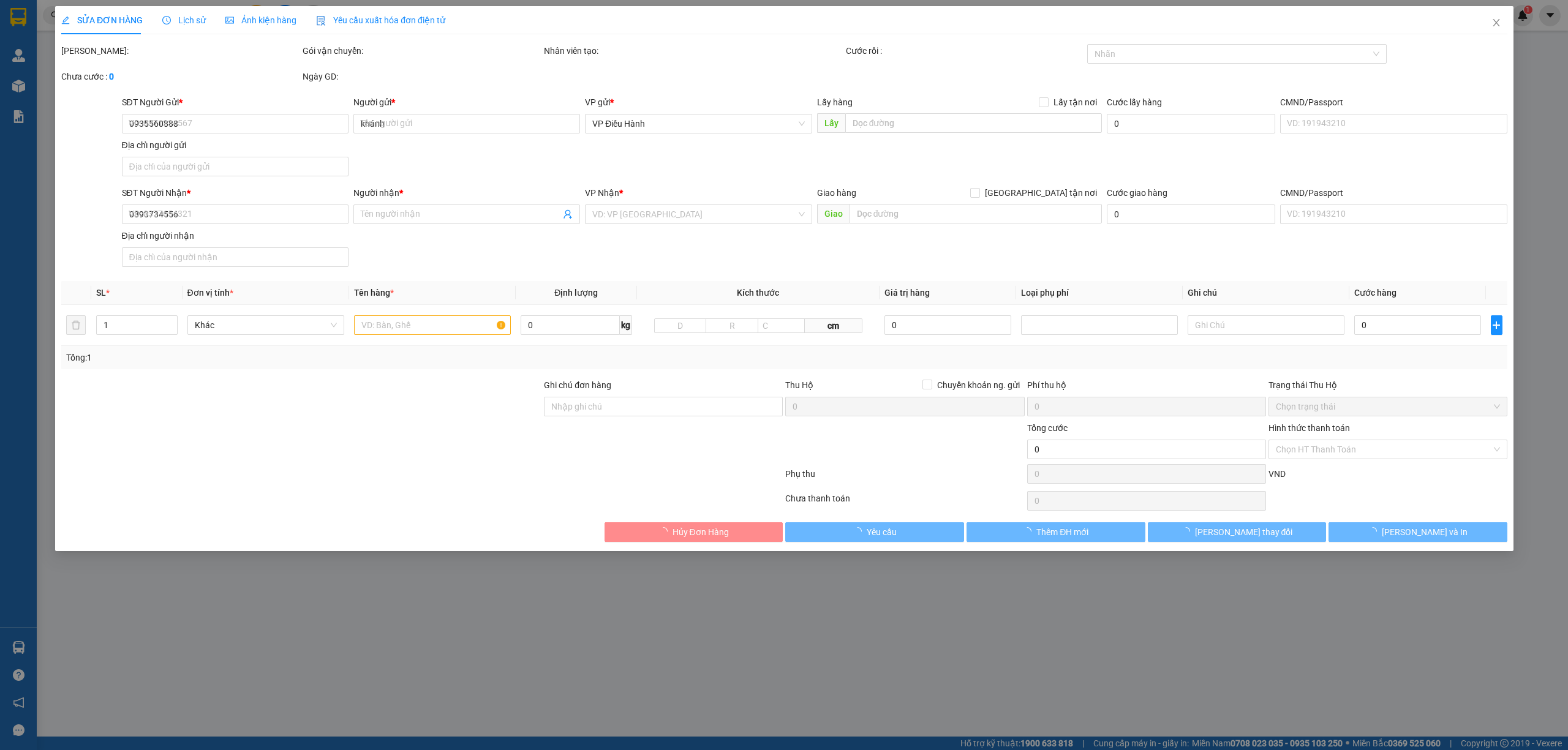
type input "quầy b080 chợ vinh cơ cũ,[GEOGRAPHIC_DATA][PERSON_NAME],[GEOGRAPHIC_DATA],[GEOG…"
type input "120.000"
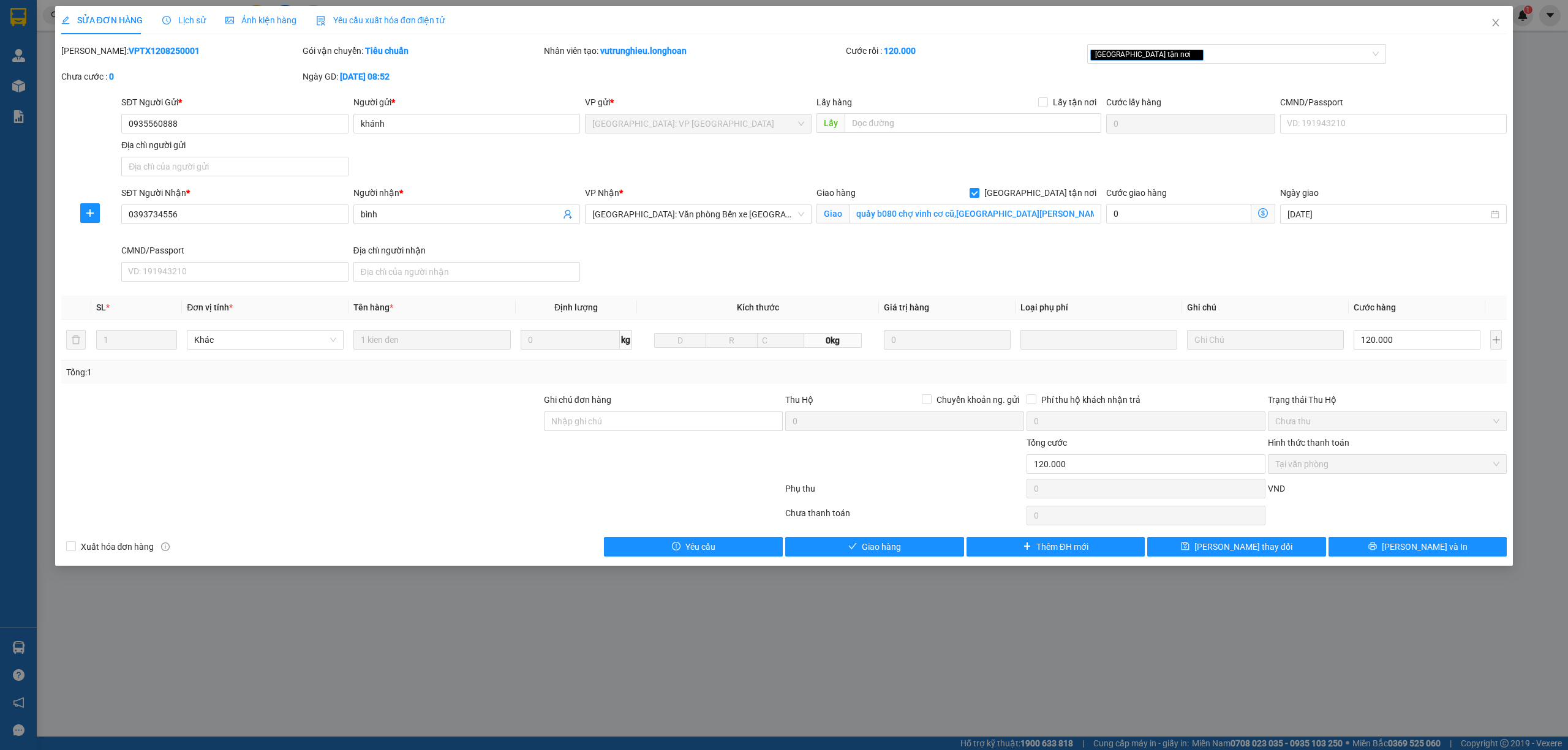
click at [184, 18] on span "Lịch sử" at bounding box center [184, 20] width 44 height 10
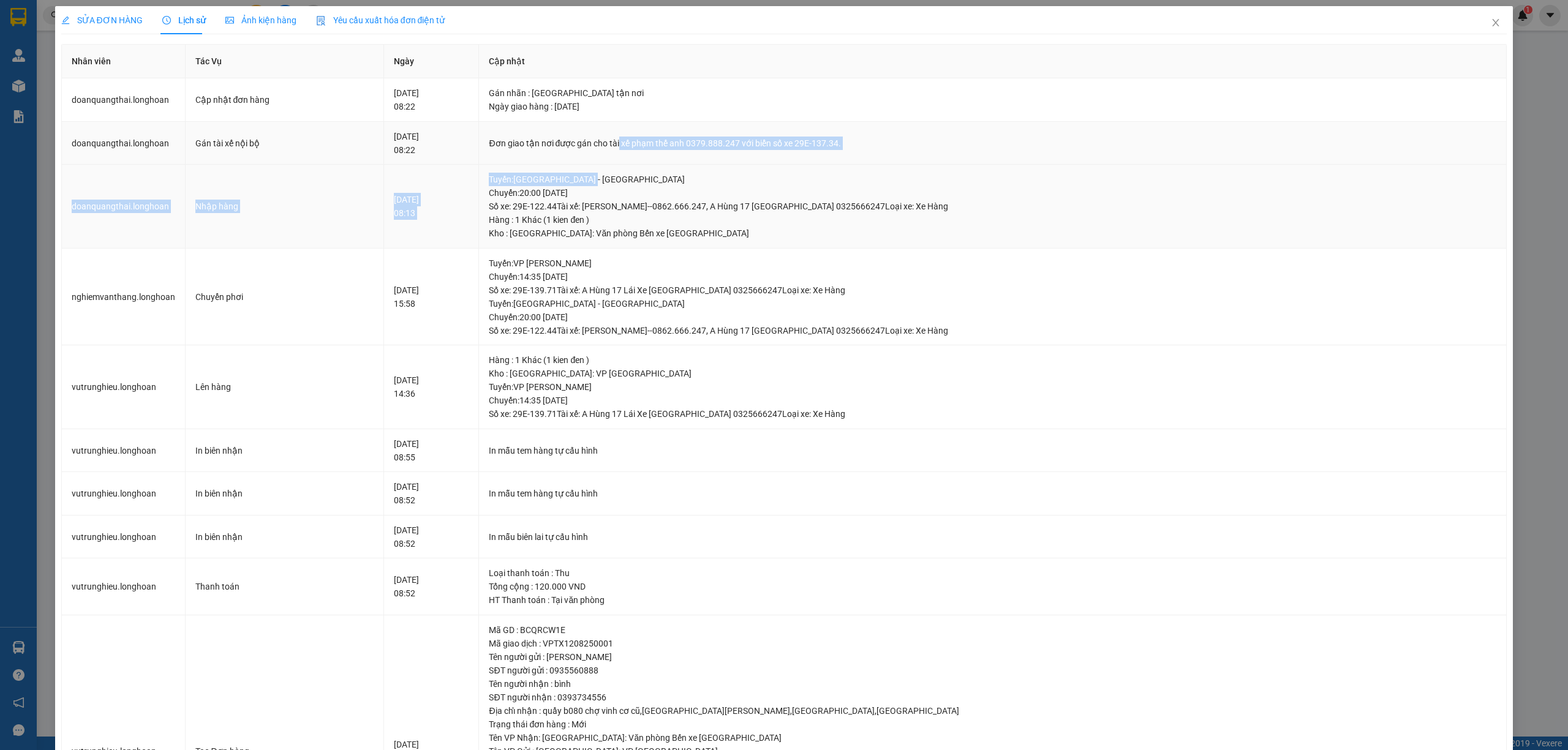
drag, startPoint x: 668, startPoint y: 141, endPoint x: 876, endPoint y: 168, distance: 209.7
click at [876, 168] on tbody "doanquangthai.[GEOGRAPHIC_DATA] Cập nhật đơn hàng [DATE] 08:22 Gán nhãn : [GE…" at bounding box center [785, 483] width 1446 height 809
click at [859, 138] on div "Đơn giao tận nơi được gán cho tài xế phạm thế anh 0379.888.247 với biển số xe 2…" at bounding box center [993, 143] width 1007 height 13
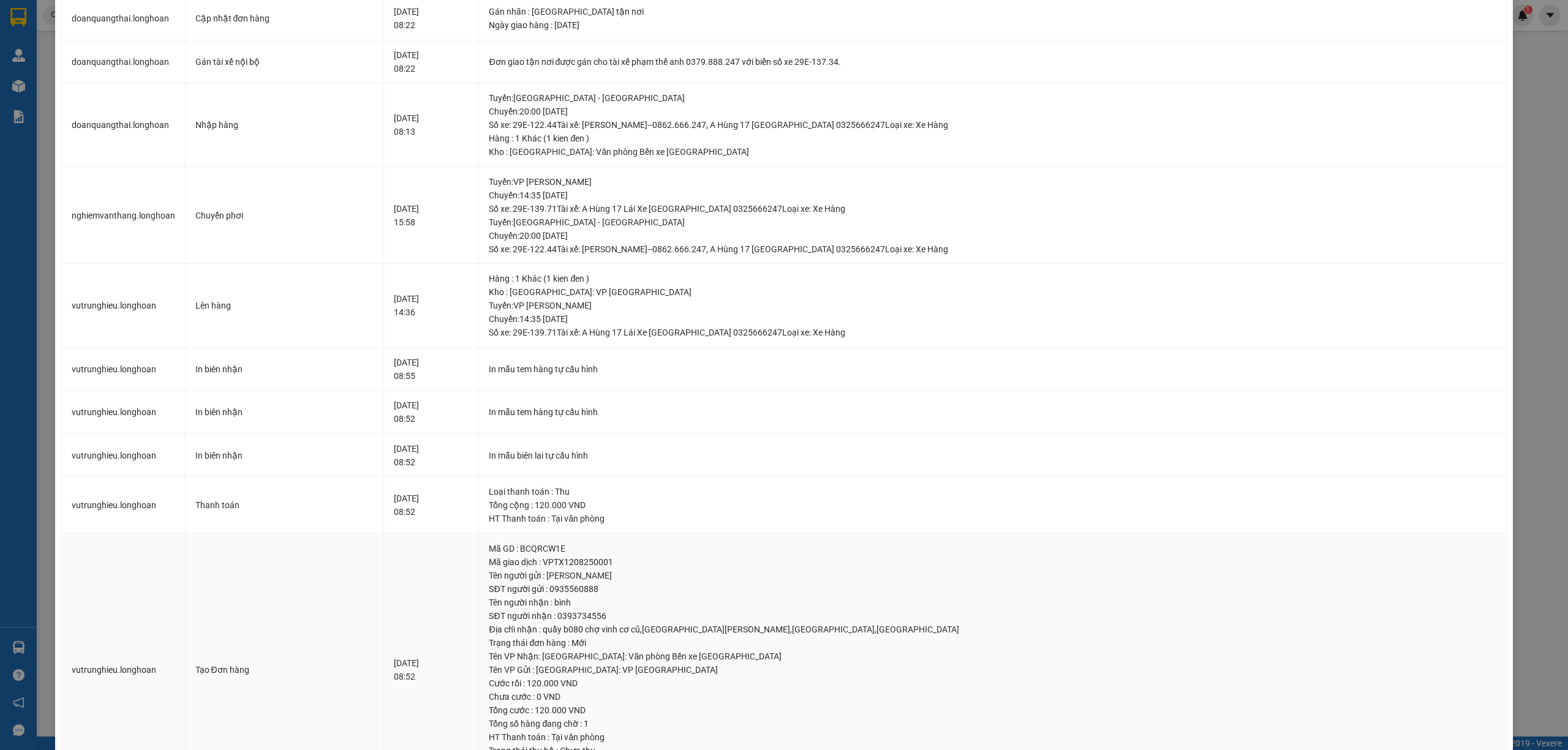
scroll to position [163, 0]
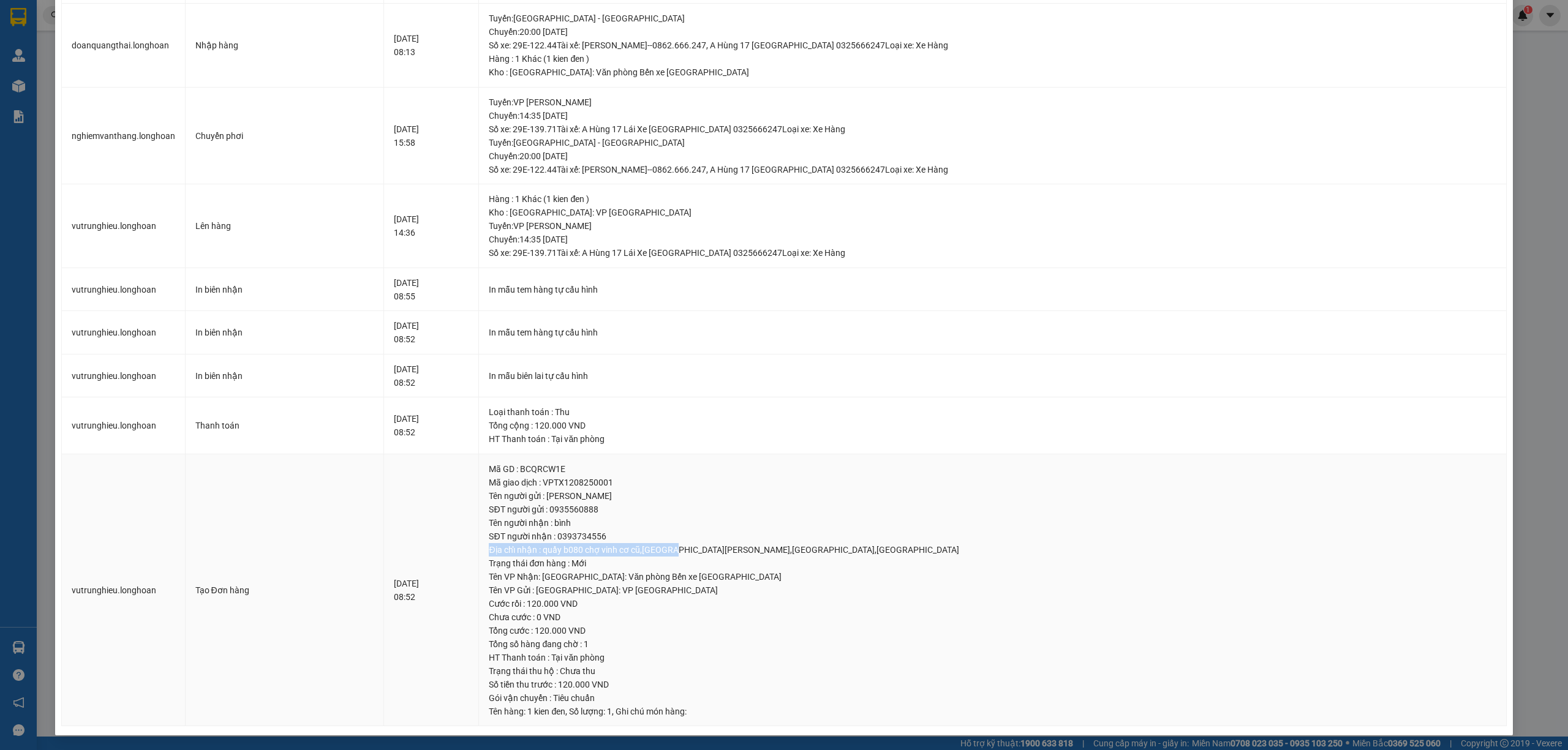
drag, startPoint x: 714, startPoint y: 551, endPoint x: 820, endPoint y: 539, distance: 106.7
click at [820, 539] on td "Mã GD : BCQRCW1E Mã giao dịch : VPTX1208250001 Tên người gửi : khánh SĐT người …" at bounding box center [993, 591] width 1028 height 272
click at [799, 548] on div "Địa chỉ nhận : quầy b080 chợ vinh cơ cũ,[GEOGRAPHIC_DATA][PERSON_NAME],[GEOGRAP…" at bounding box center [993, 549] width 1007 height 13
drag, startPoint x: 731, startPoint y: 549, endPoint x: 812, endPoint y: 540, distance: 81.5
click at [812, 540] on td "Mã GD : BCQRCW1E Mã giao dịch : VPTX1208250001 Tên người gửi : khánh SĐT người …" at bounding box center [993, 591] width 1028 height 272
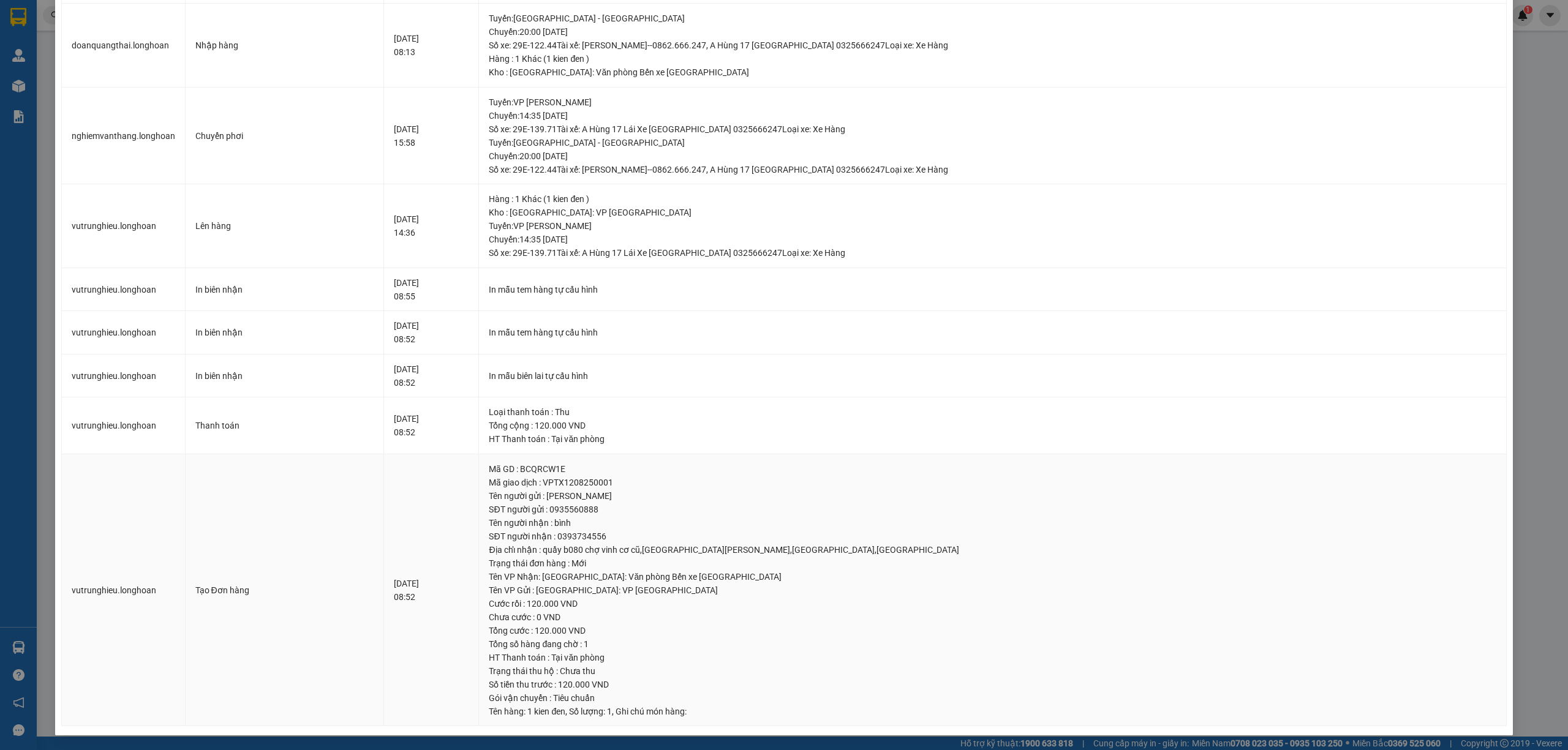
click at [788, 548] on div "Địa chỉ nhận : quầy b080 chợ vinh cơ cũ,[GEOGRAPHIC_DATA][PERSON_NAME],[GEOGRAP…" at bounding box center [993, 549] width 1007 height 13
click at [745, 548] on div "Địa chỉ nhận : quầy b080 chợ vinh cơ cũ,[GEOGRAPHIC_DATA][PERSON_NAME],[GEOGRAP…" at bounding box center [993, 549] width 1007 height 13
drag, startPoint x: 719, startPoint y: 546, endPoint x: 825, endPoint y: 548, distance: 106.0
click at [825, 548] on div "Địa chỉ nhận : quầy b080 chợ vinh cơ cũ,[GEOGRAPHIC_DATA][PERSON_NAME],[GEOGRAP…" at bounding box center [993, 549] width 1007 height 13
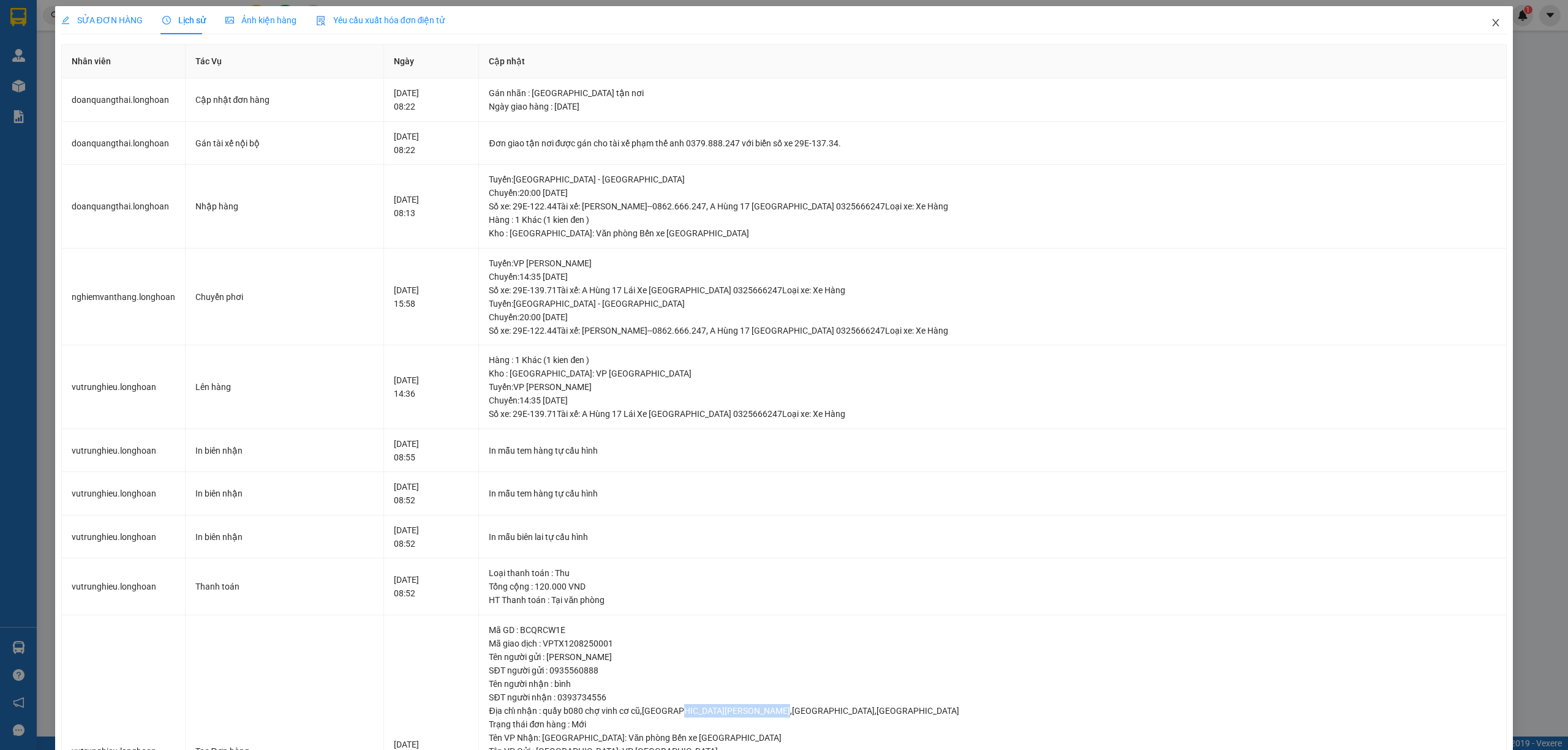
click at [1487, 29] on span "Close" at bounding box center [1496, 23] width 34 height 34
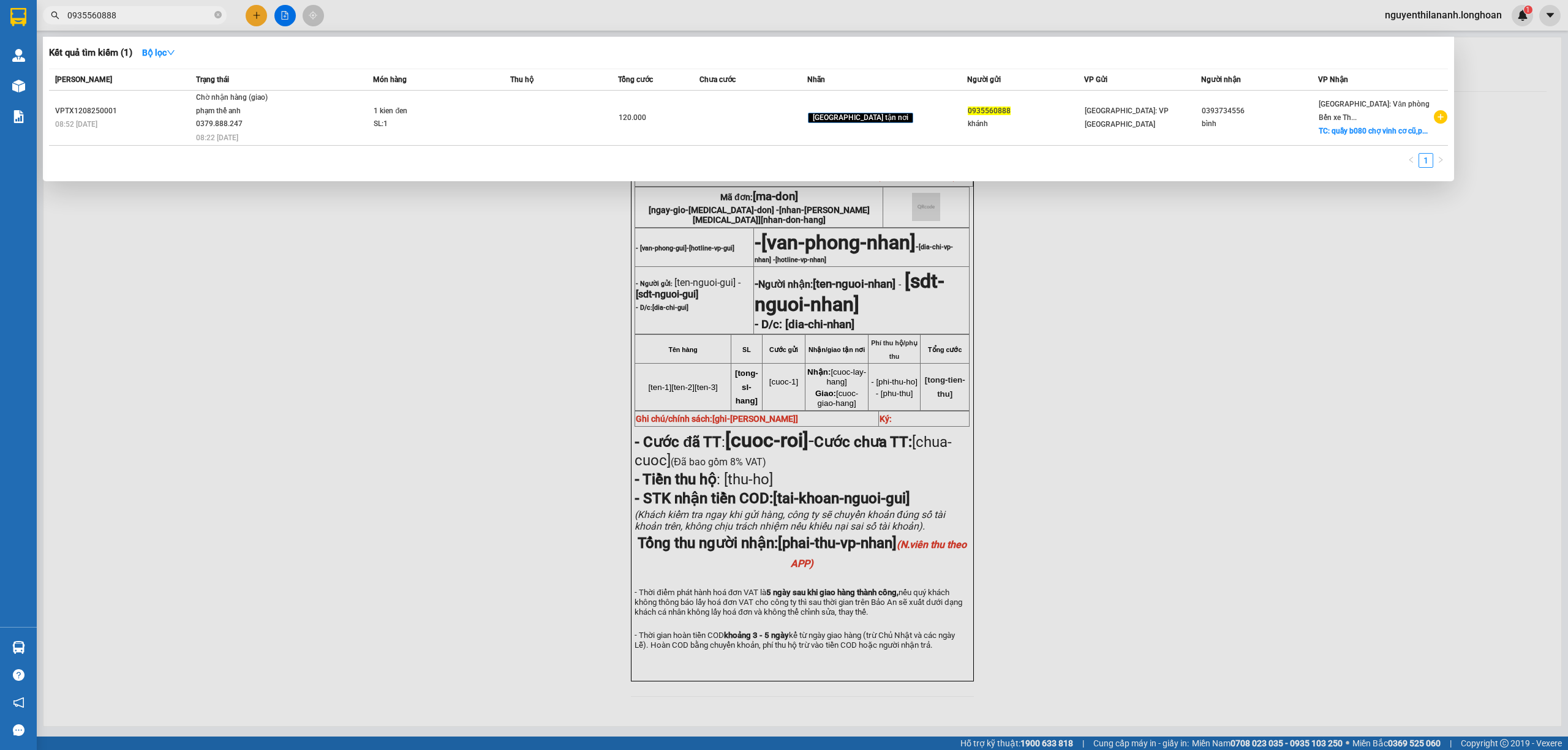
click at [166, 23] on span "0935560888" at bounding box center [135, 15] width 184 height 18
click at [165, 8] on input "0935560888" at bounding box center [140, 15] width 145 height 13
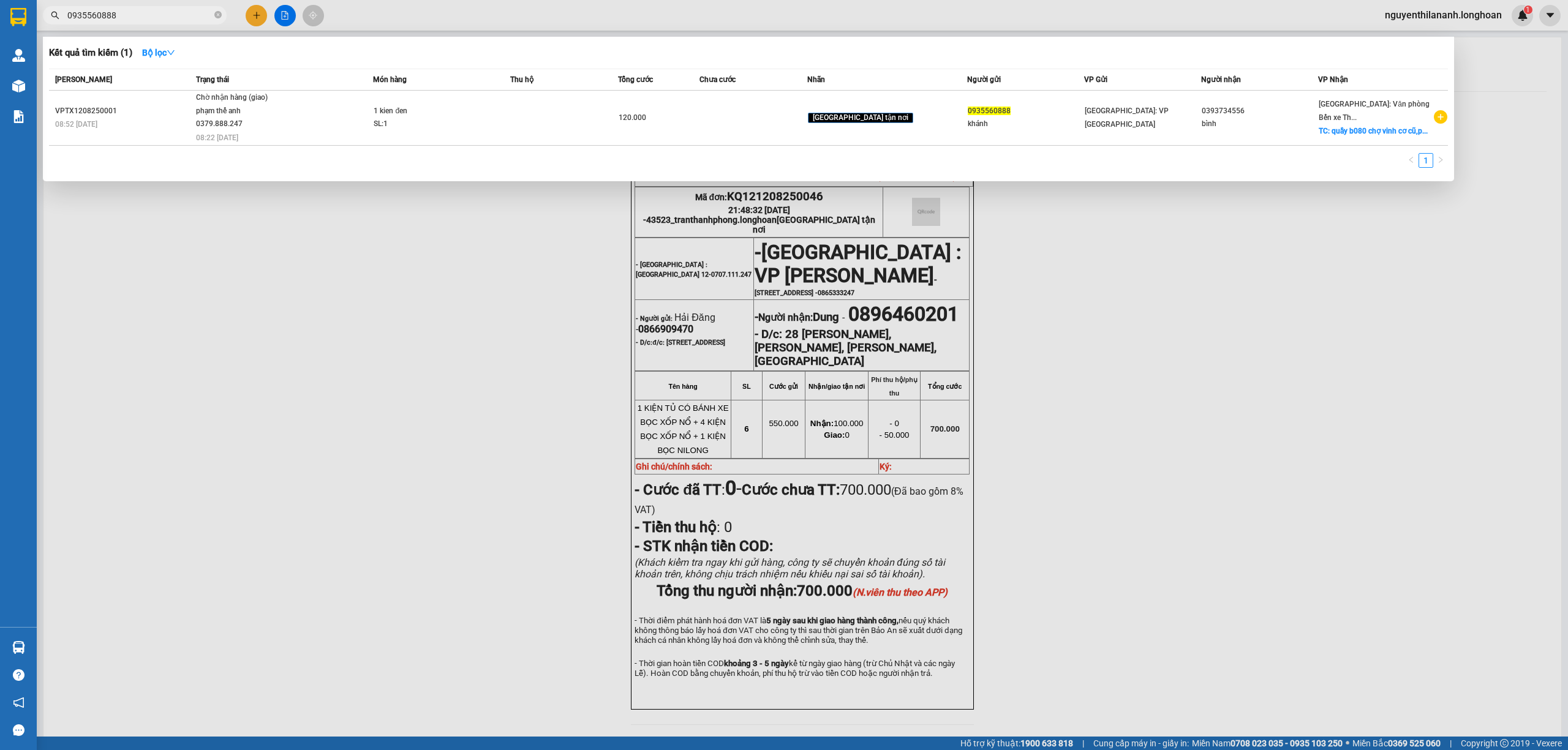
click at [165, 8] on input "0935560888" at bounding box center [140, 15] width 145 height 13
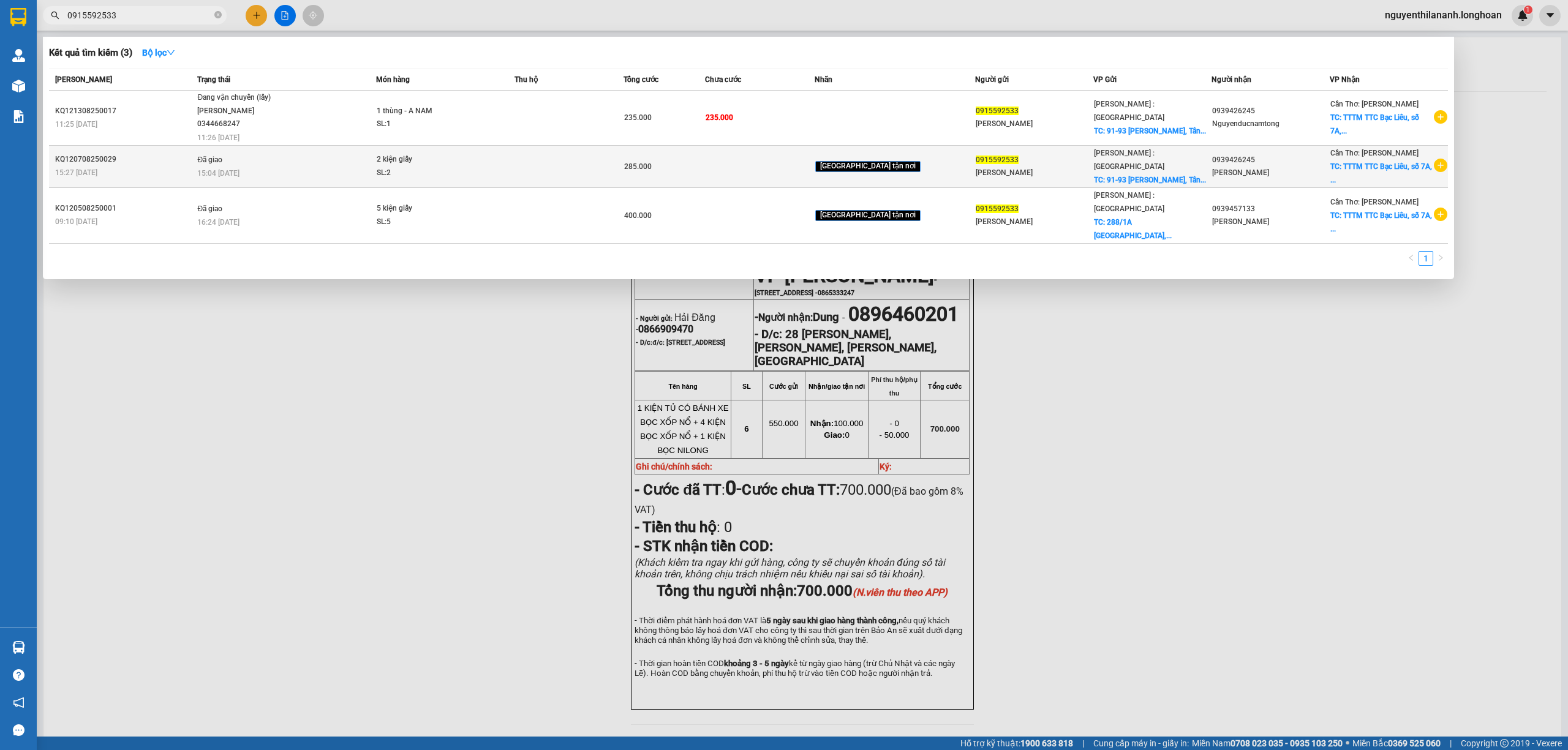
type input "0915592533"
click at [157, 166] on div "15:27 [DATE]" at bounding box center [124, 172] width 138 height 13
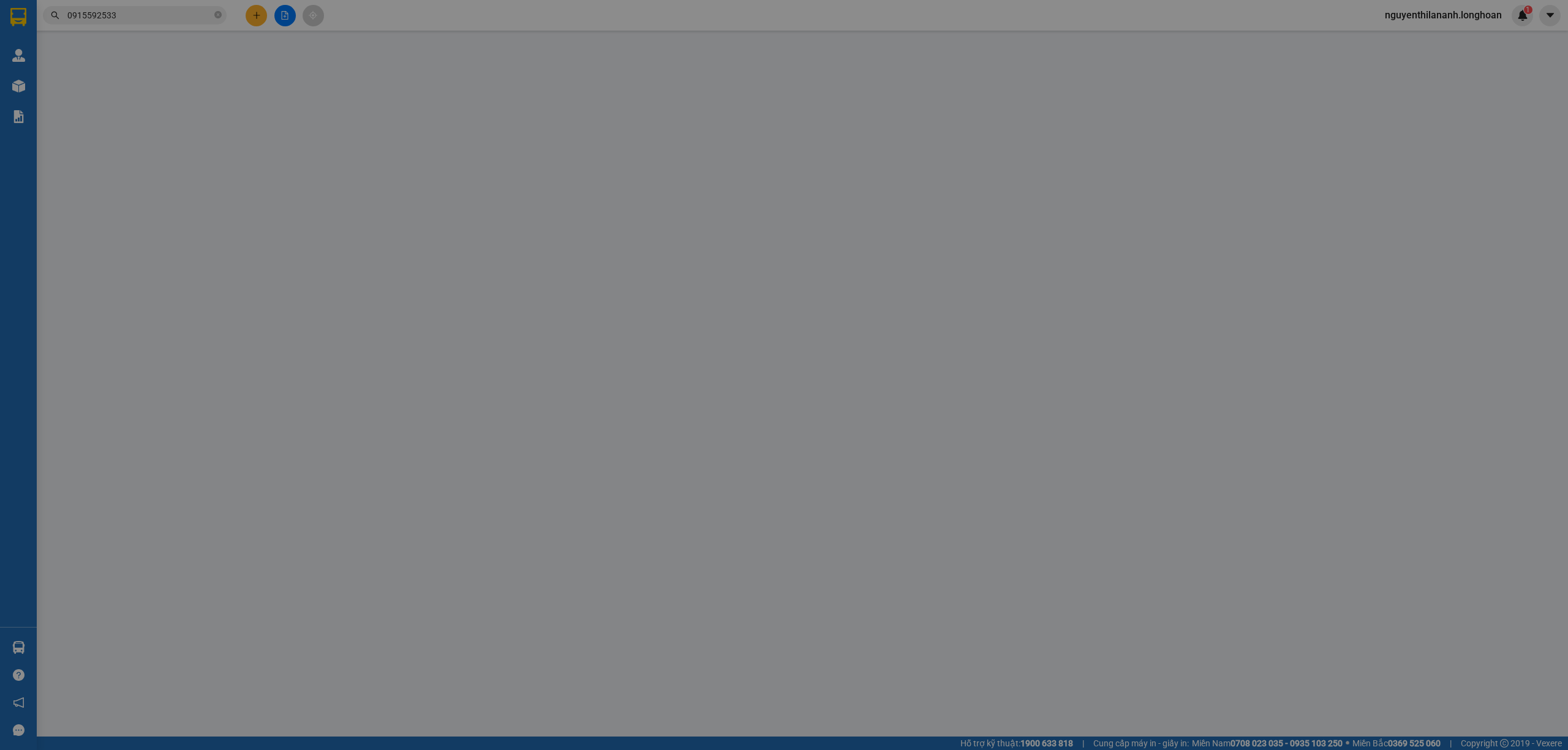
type input "0915592533"
type input "[PERSON_NAME]"
checkbox input "true"
type input "91-93 [PERSON_NAME], [GEOGRAPHIC_DATA], Q7"
type input "115.000"
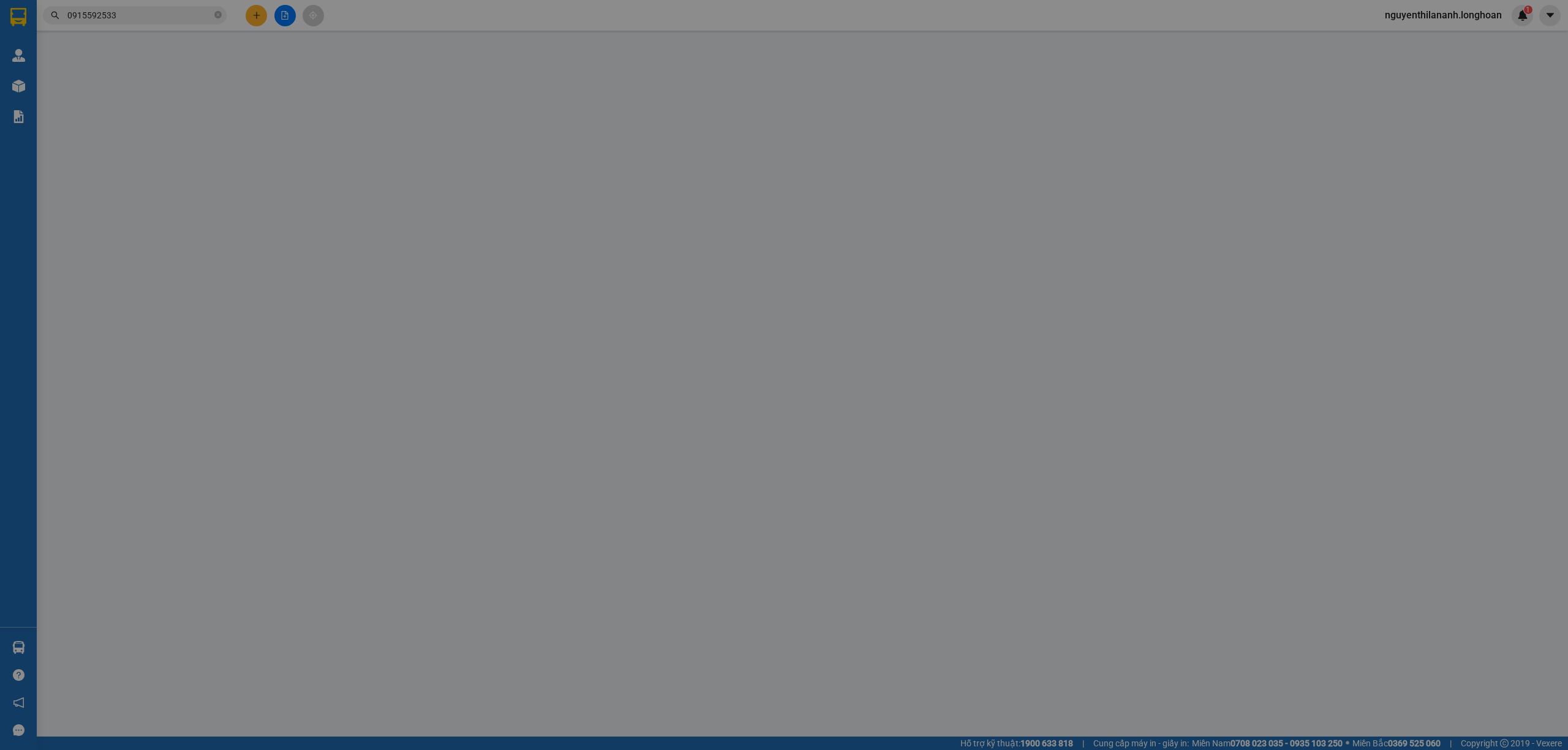
type input "0939426245"
type input "[PERSON_NAME]"
checkbox input "true"
type input "TTTM TTC Bạc Liêu, [STREET_ADDRESS][PERSON_NAME]"
type input "NHẬN THEO KIỆN - GIAO NGUYÊN KIỆN"
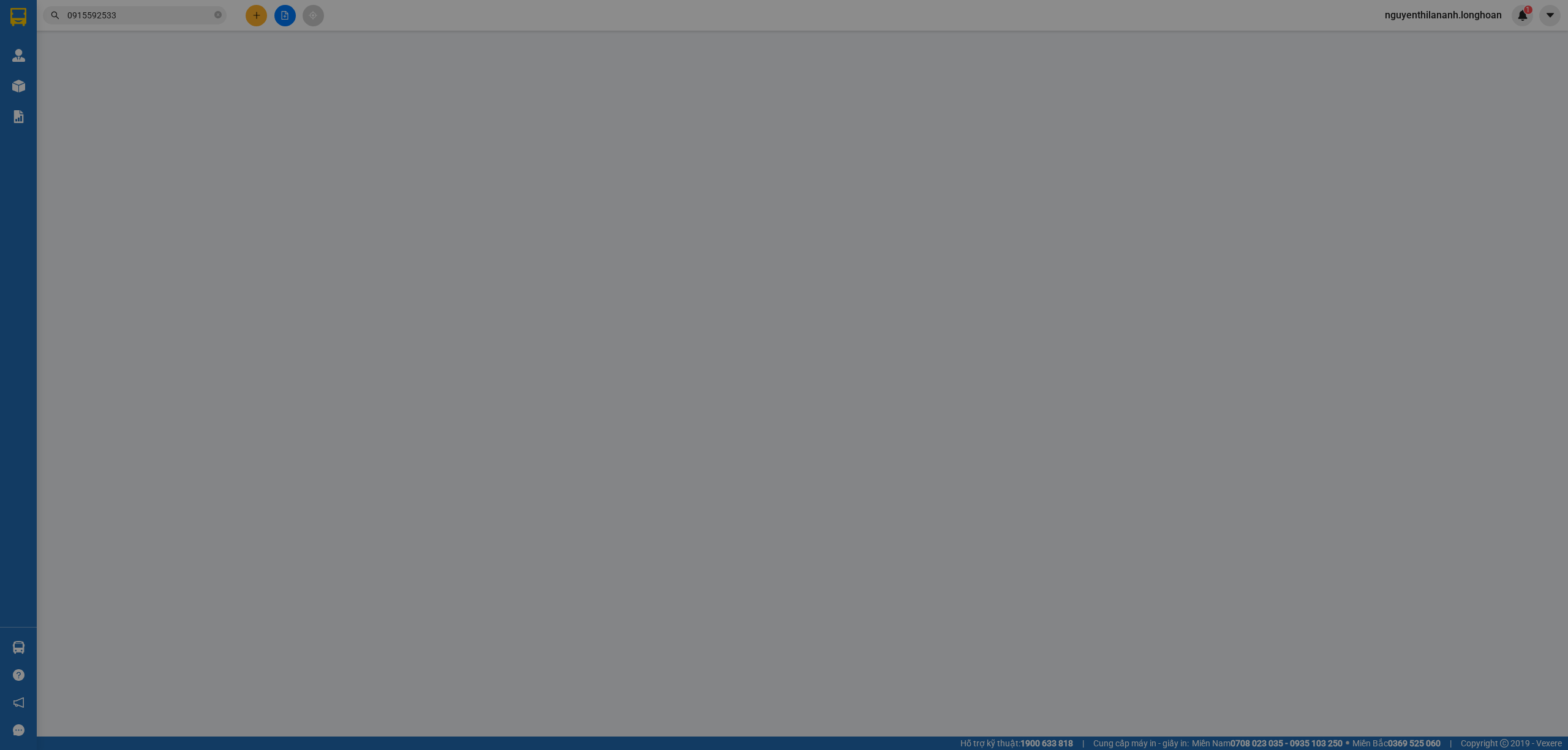
type input "285.000"
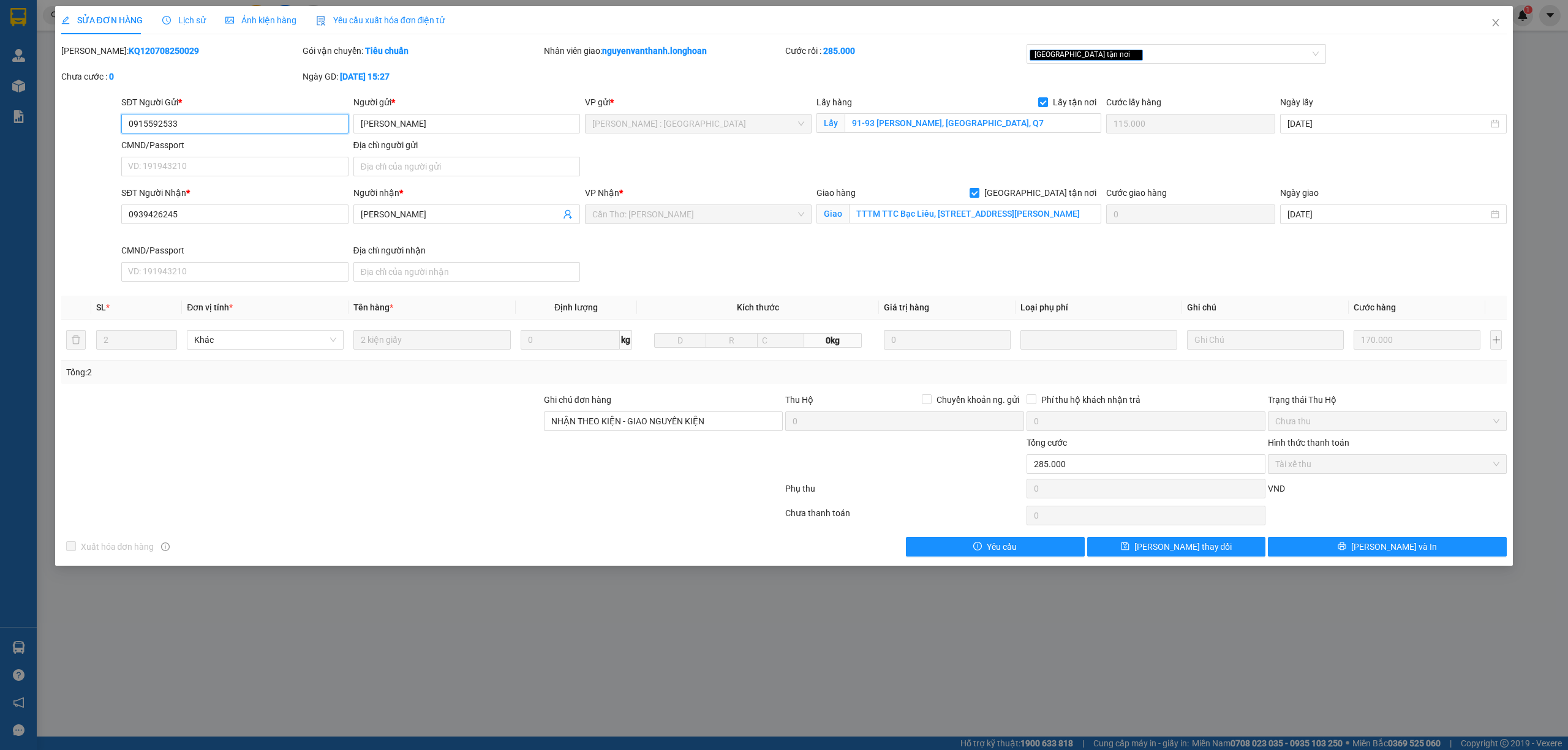
drag, startPoint x: 186, startPoint y: 123, endPoint x: 124, endPoint y: 127, distance: 62.1
click at [124, 127] on input "0915592533" at bounding box center [235, 124] width 227 height 20
click at [1494, 18] on icon "close" at bounding box center [1496, 22] width 10 height 10
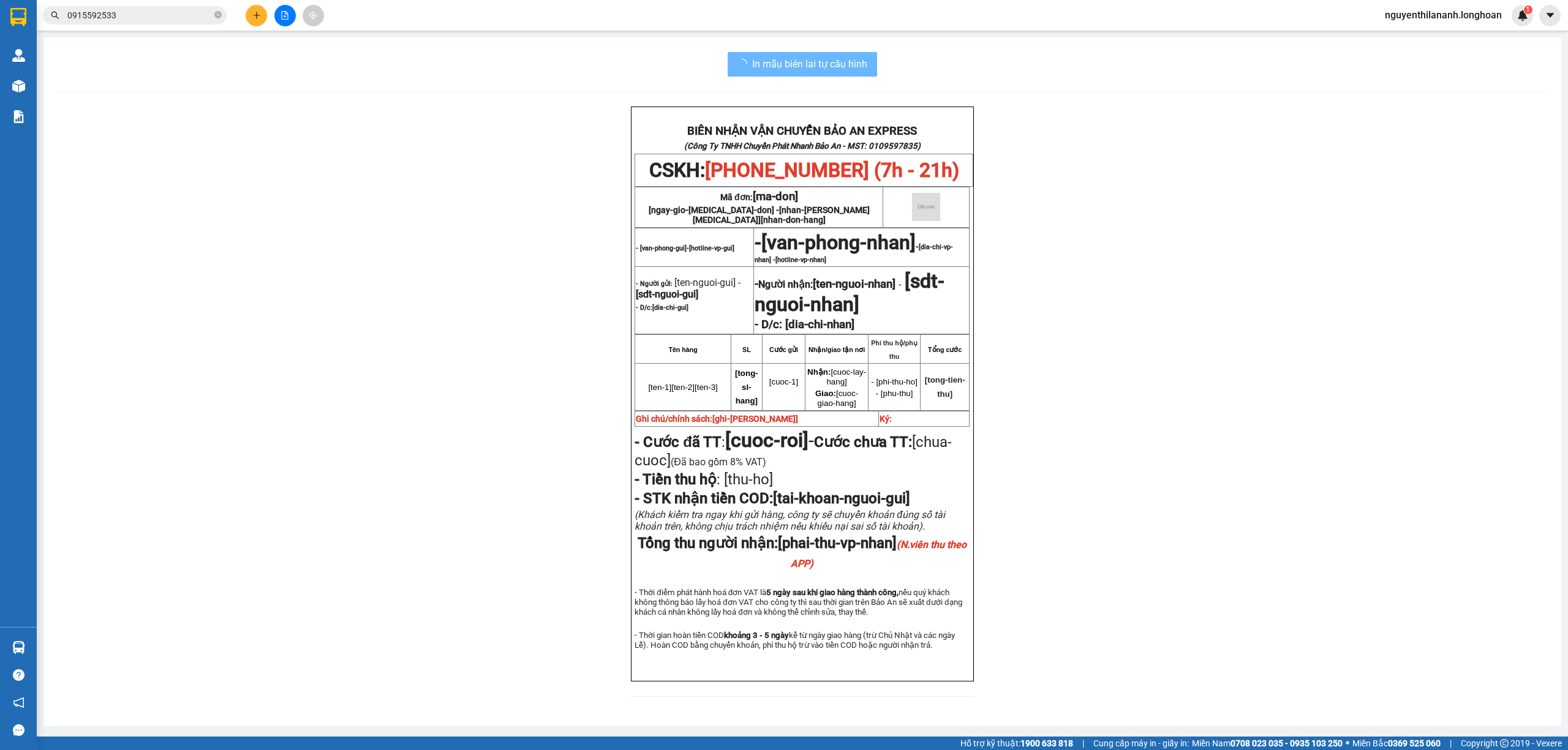
click at [152, 21] on input "0915592533" at bounding box center [140, 15] width 145 height 13
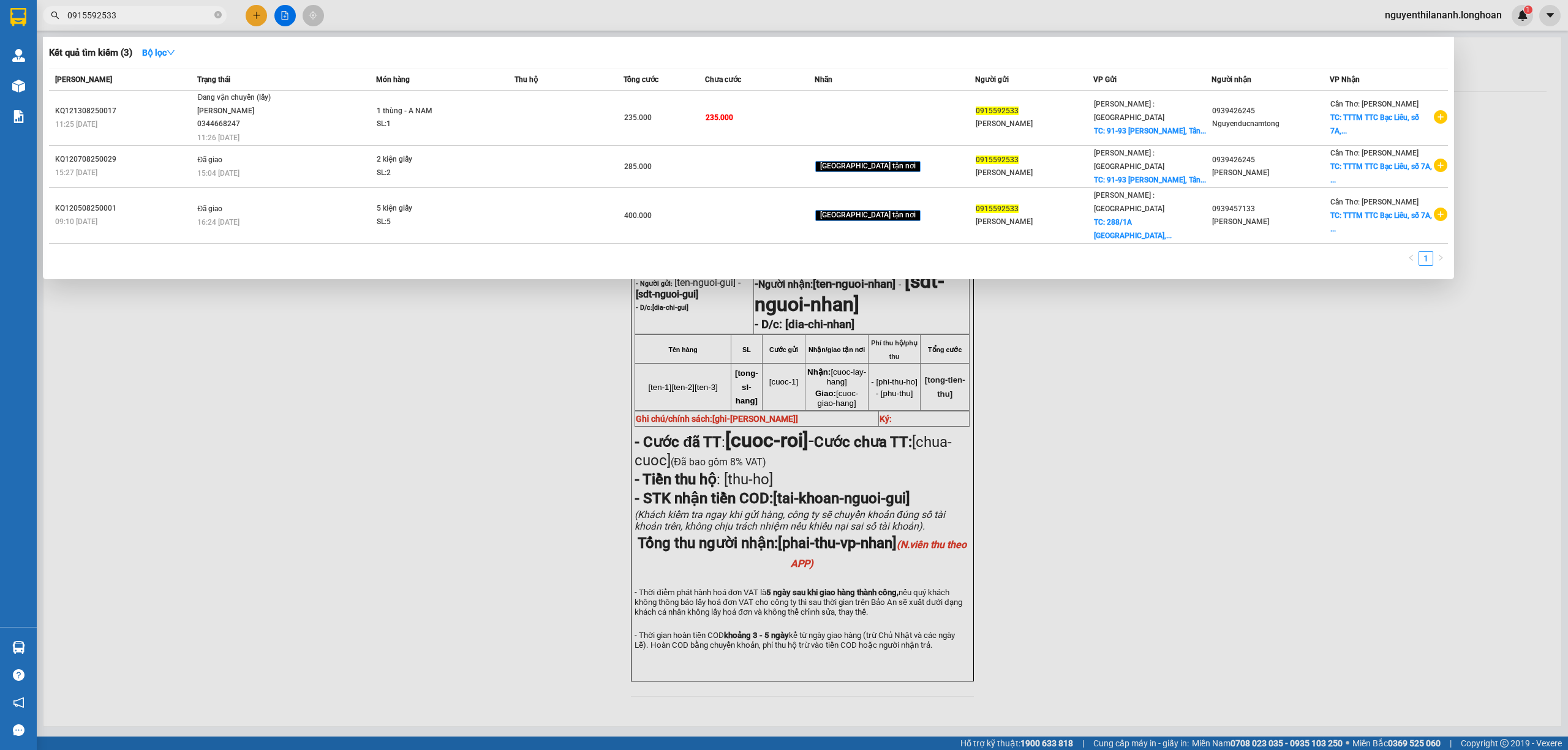
click at [152, 21] on input "0915592533" at bounding box center [140, 15] width 145 height 13
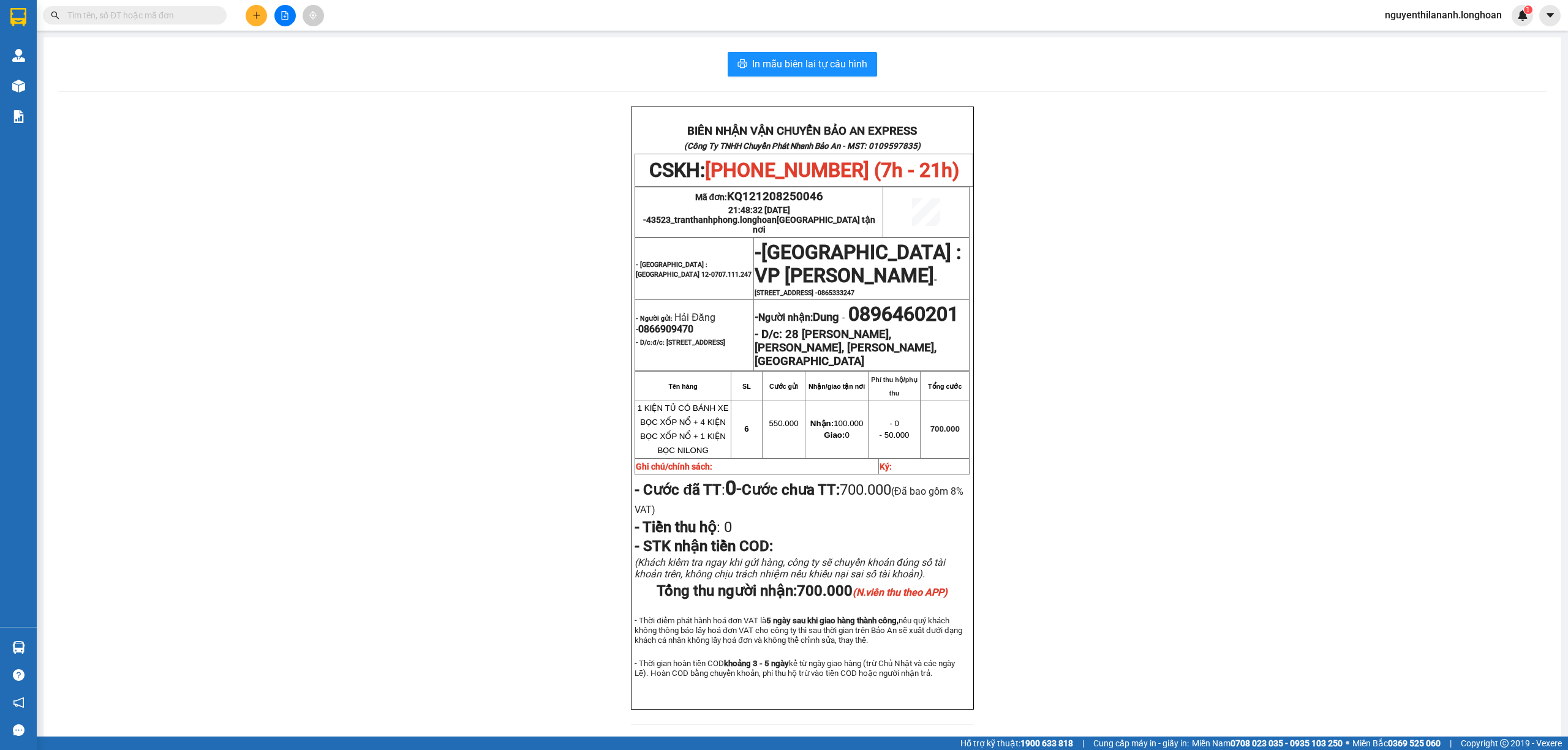
paste input "0979662826"
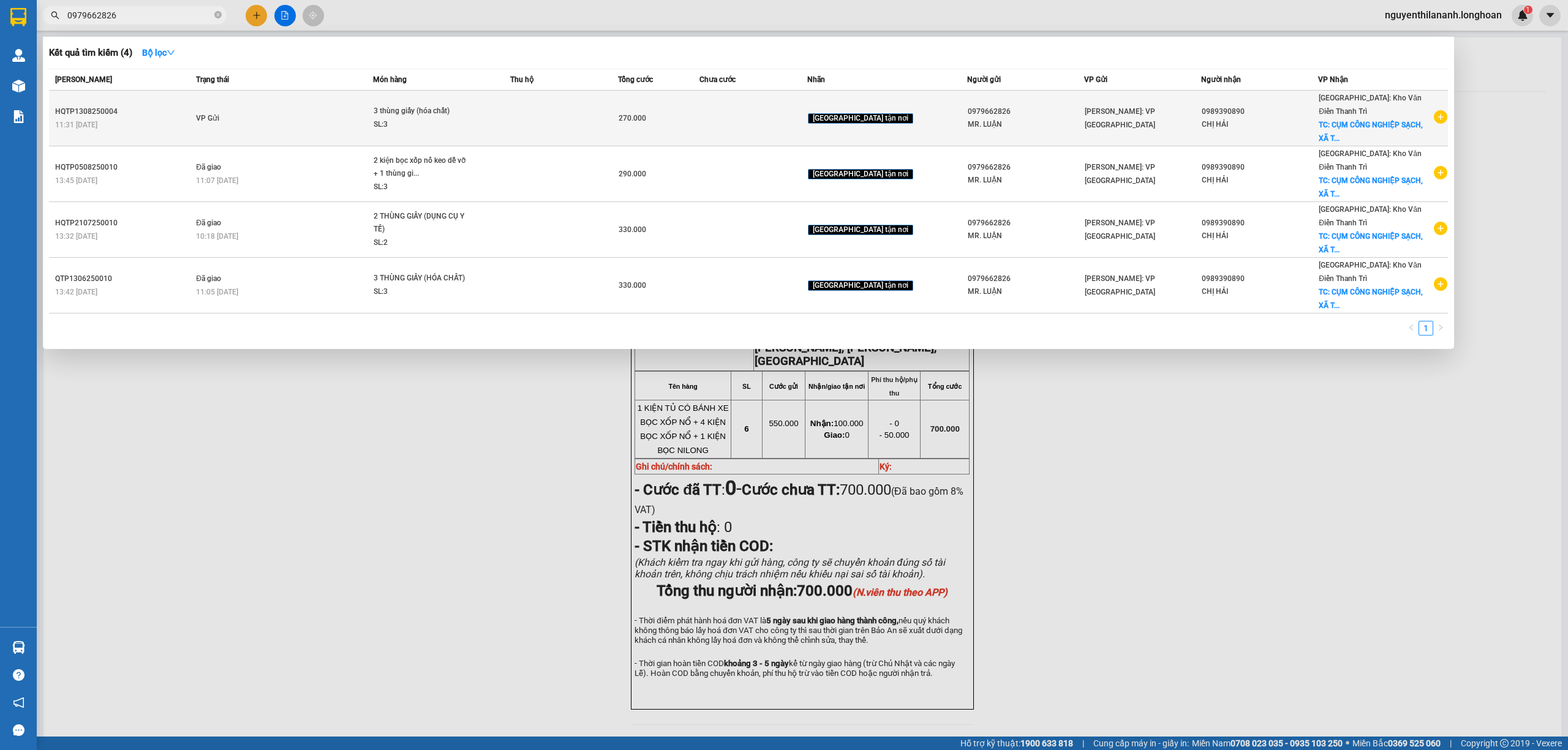
type input "0979662826"
click at [164, 108] on div "HQTP1308250004" at bounding box center [123, 112] width 137 height 13
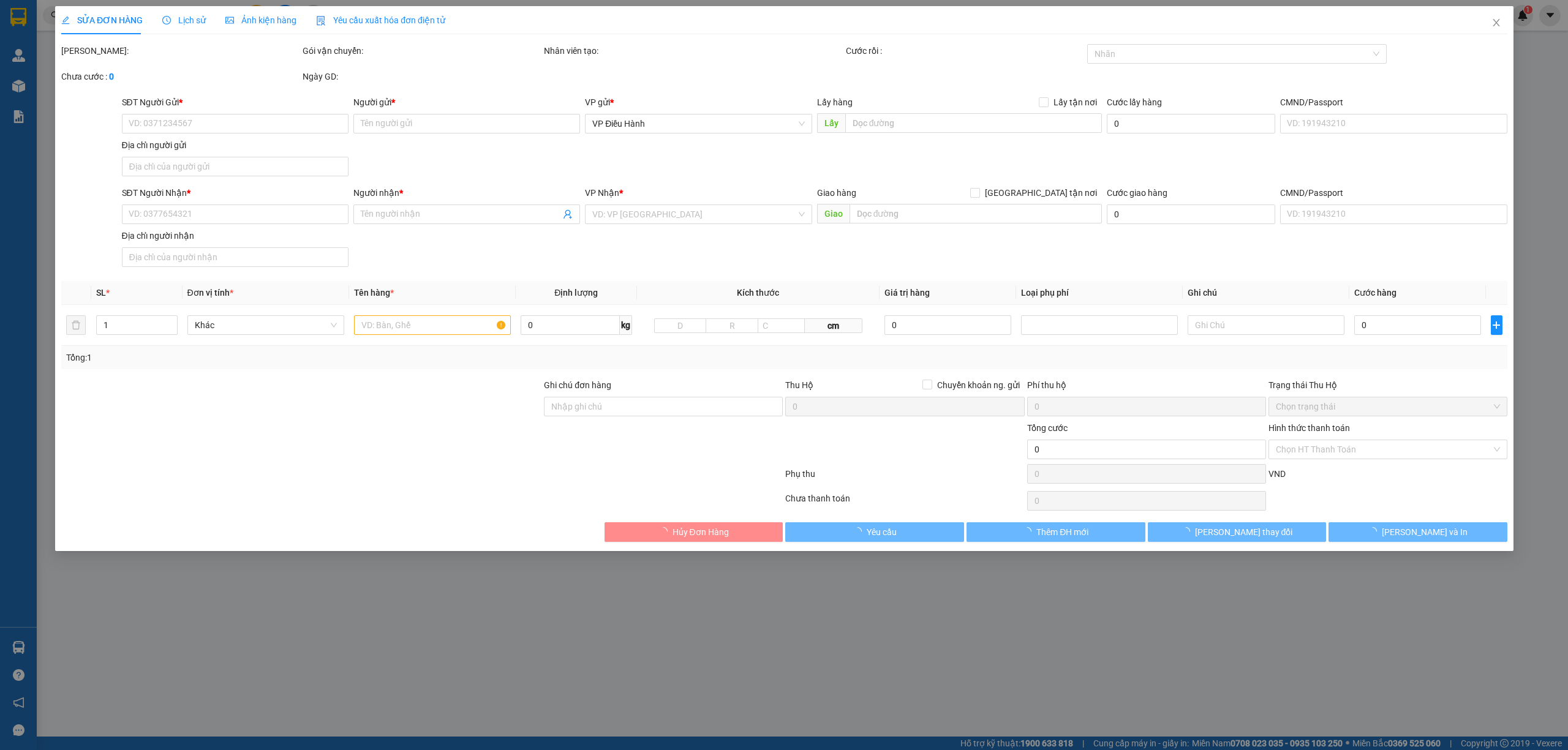
type input "0979662826"
type input "MR. LUẬN"
type input "0989390890"
type input "CHỊ HẢI"
checkbox input "true"
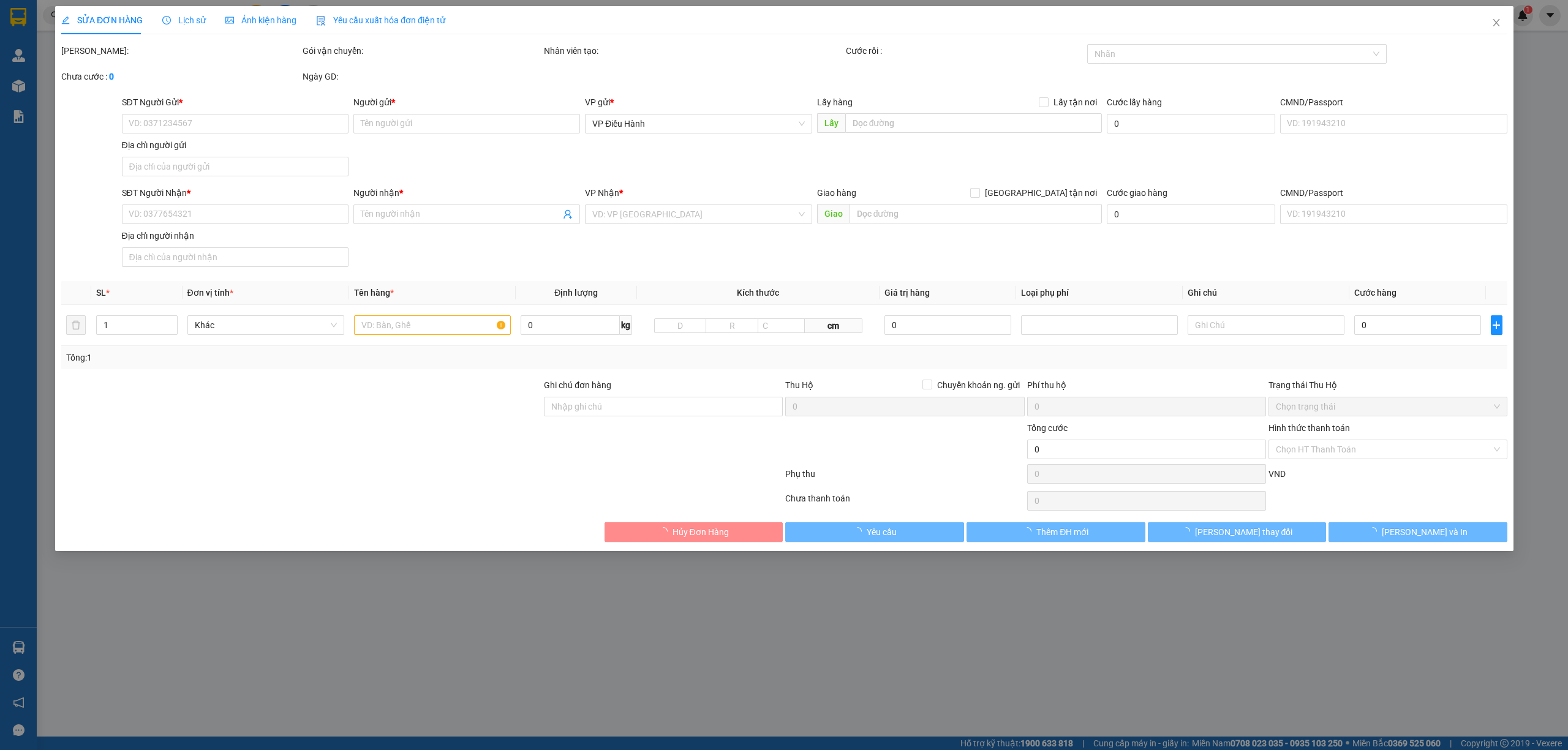
type input "CỤM CÔNG NGHIỆP SẠCH, XÃ [GEOGRAPHIC_DATA], [GEOGRAPHIC_DATA], [GEOGRAPHIC_DATA]"
type input "để đúng chiều"
type input "270.000"
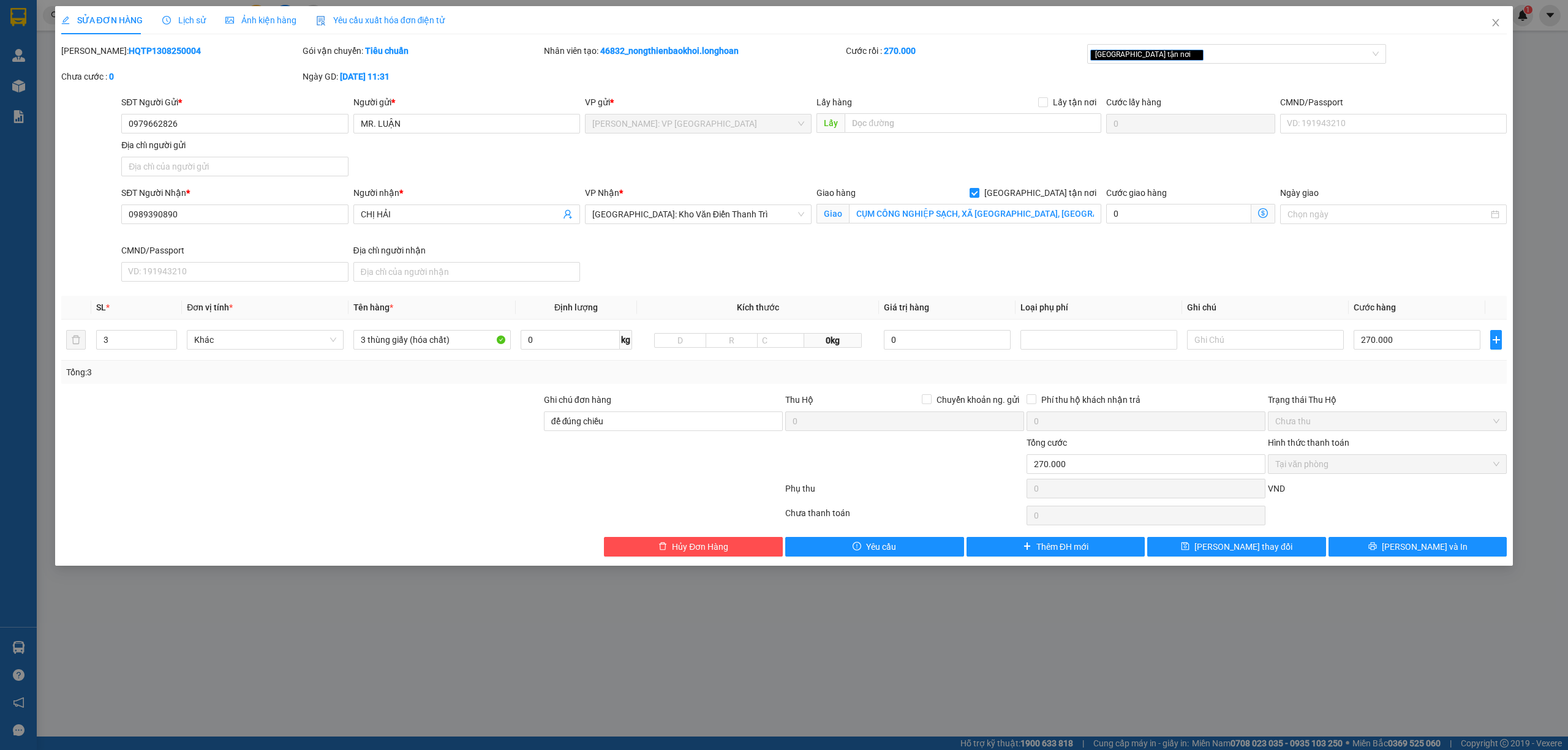
drag, startPoint x: 175, startPoint y: 51, endPoint x: 92, endPoint y: 53, distance: 83.0
click at [92, 53] on div "[PERSON_NAME]: HQTP1308250004" at bounding box center [181, 51] width 239 height 13
copy b "HQTP1308250004"
drag, startPoint x: 177, startPoint y: 49, endPoint x: 165, endPoint y: 49, distance: 12.0
click at [175, 49] on div "[PERSON_NAME]: HQTP1308250004" at bounding box center [181, 51] width 239 height 13
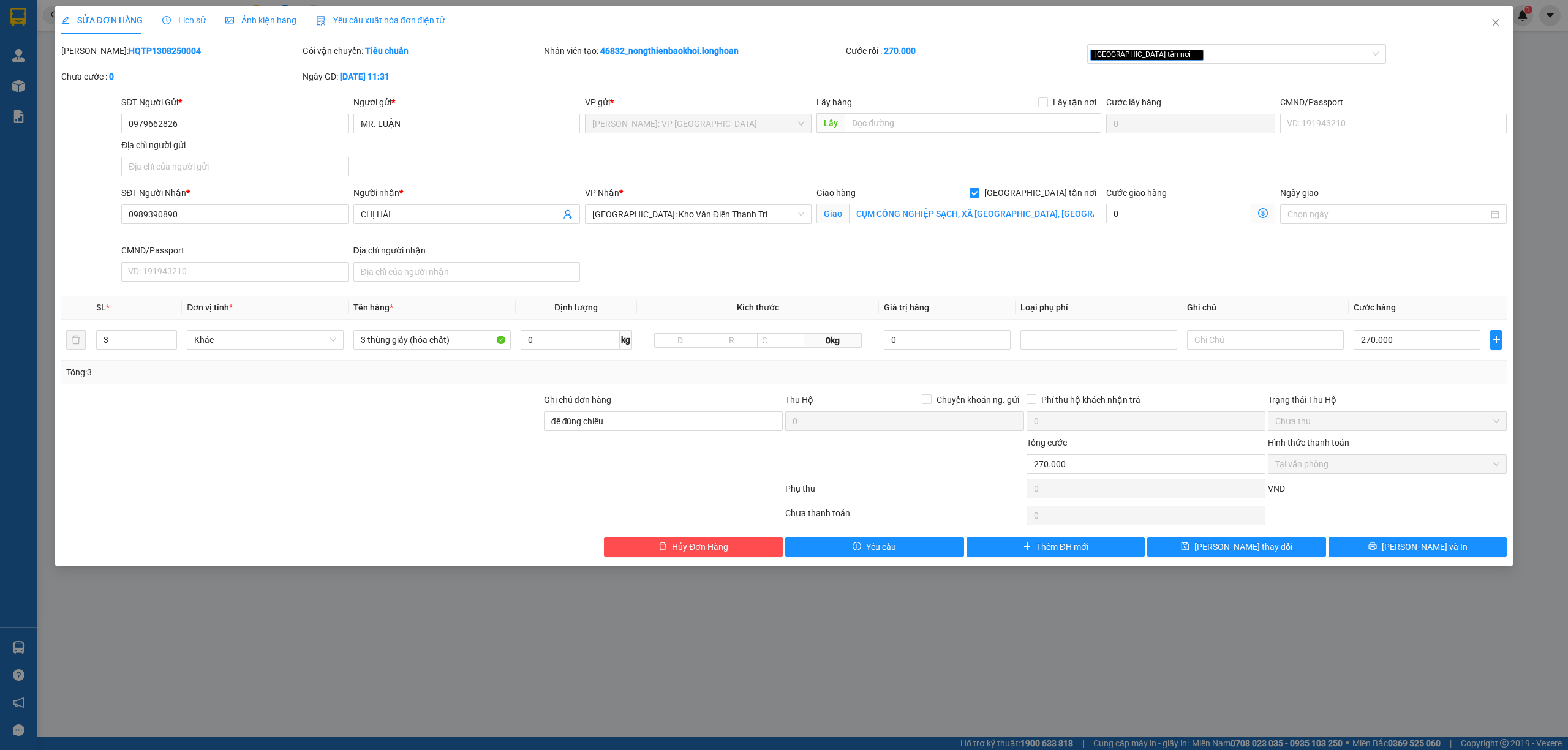
click at [168, 49] on div "[PERSON_NAME]: HQTP1308250004" at bounding box center [181, 51] width 239 height 13
drag, startPoint x: 164, startPoint y: 51, endPoint x: 93, endPoint y: 58, distance: 71.3
click at [93, 58] on div "[PERSON_NAME]: HQTP1308250004" at bounding box center [181, 57] width 242 height 26
copy b "HQTP1308250004"
click at [1492, 29] on span "Close" at bounding box center [1496, 23] width 34 height 34
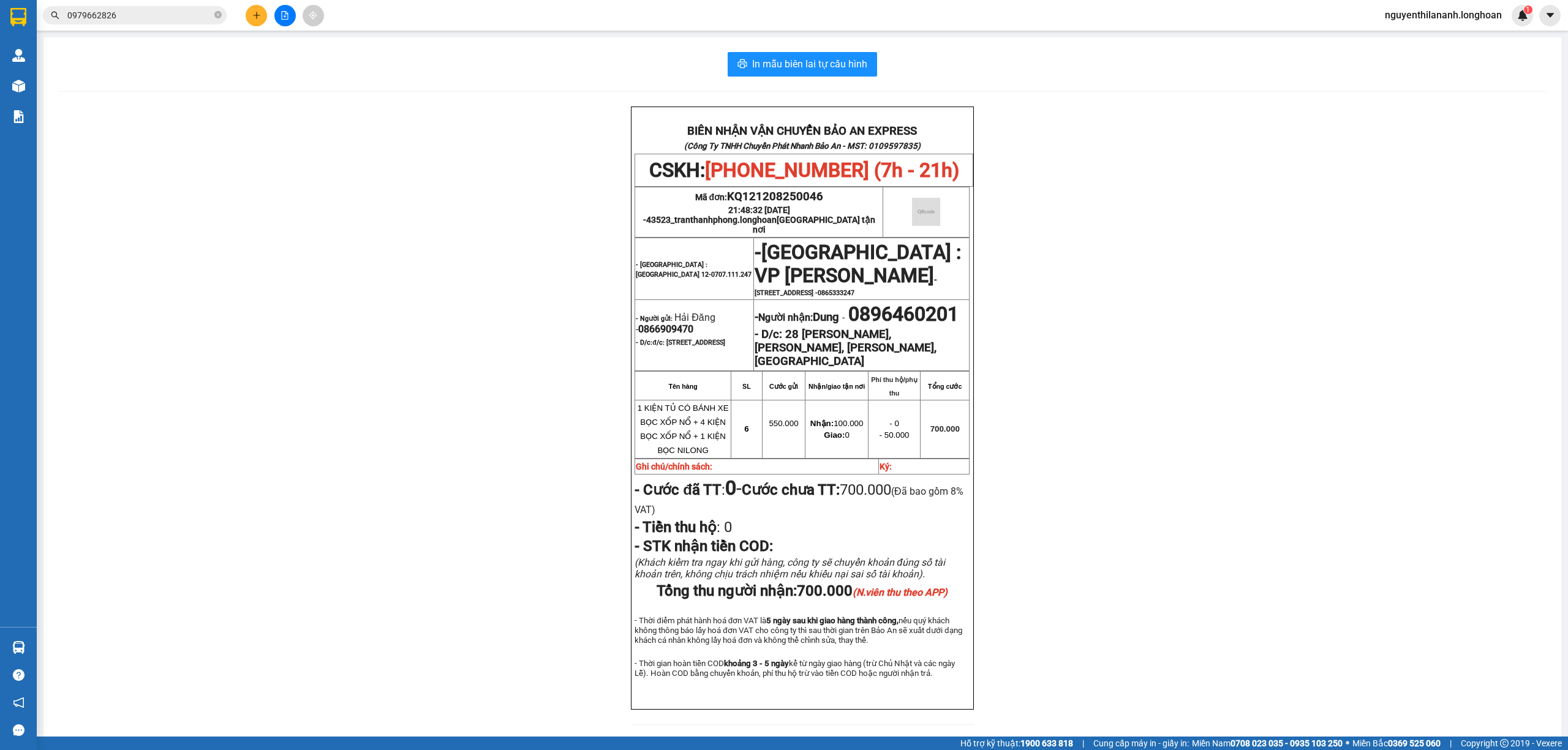
click at [145, 15] on input "0979662826" at bounding box center [140, 15] width 145 height 13
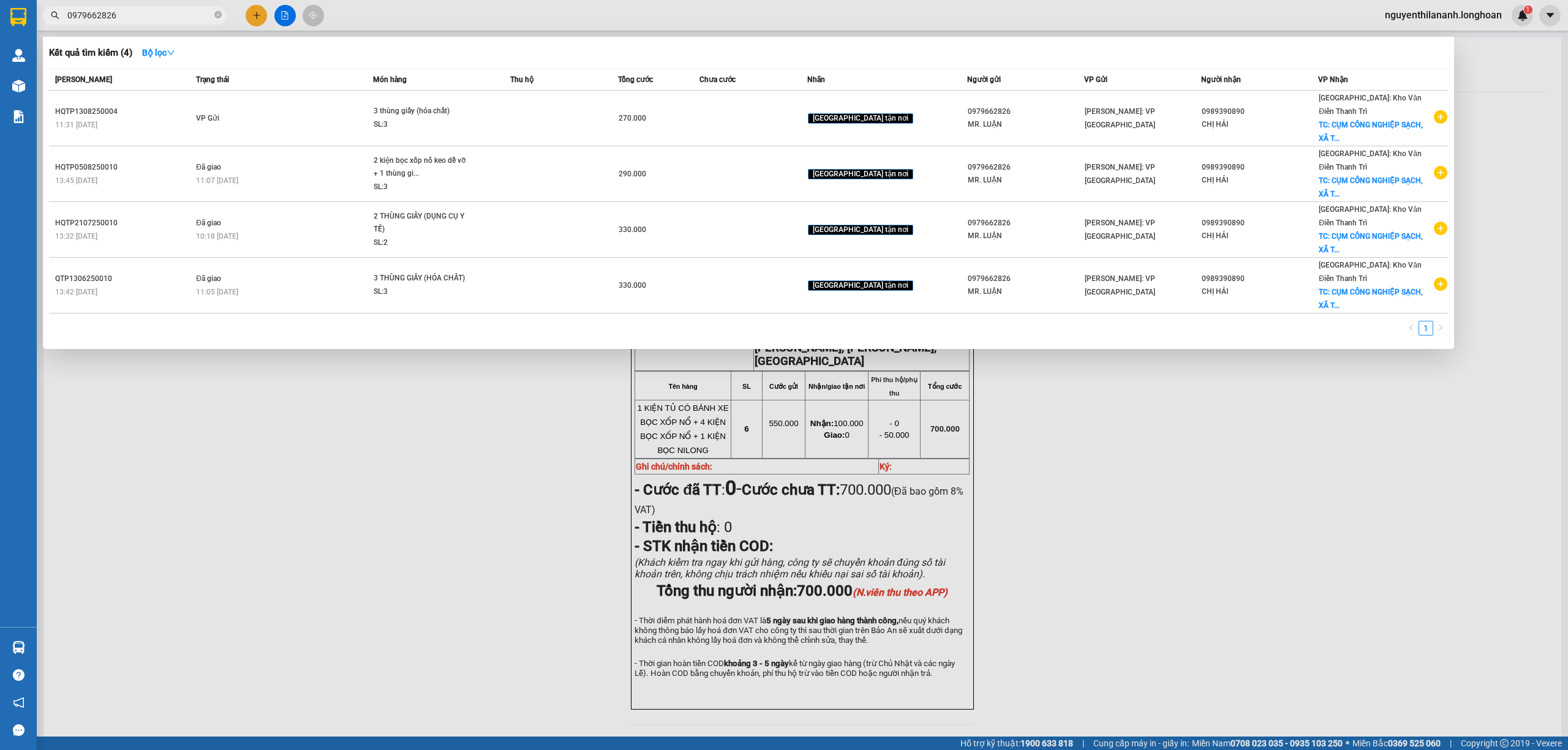
click at [145, 15] on input "0979662826" at bounding box center [140, 15] width 145 height 13
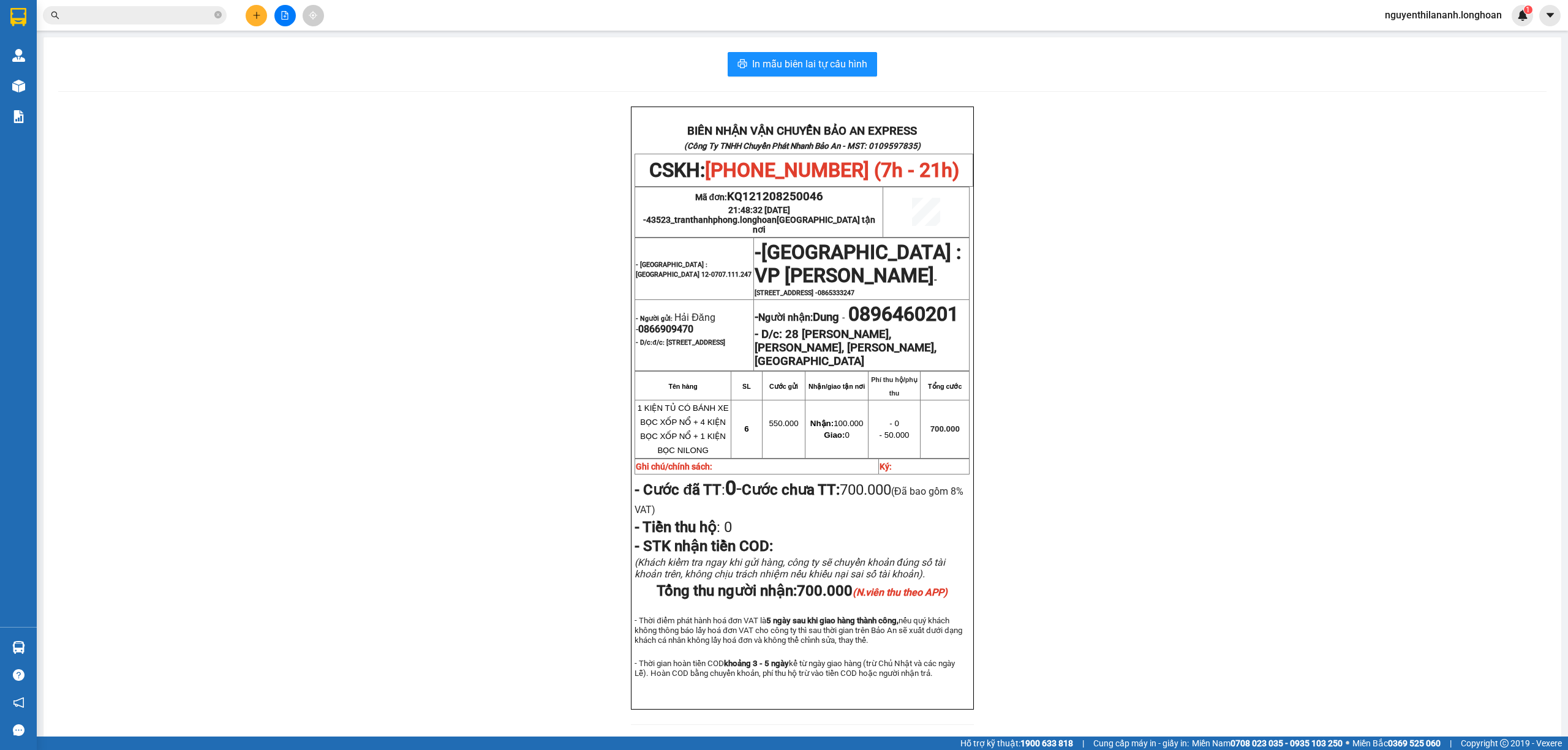
paste input "0968640440"
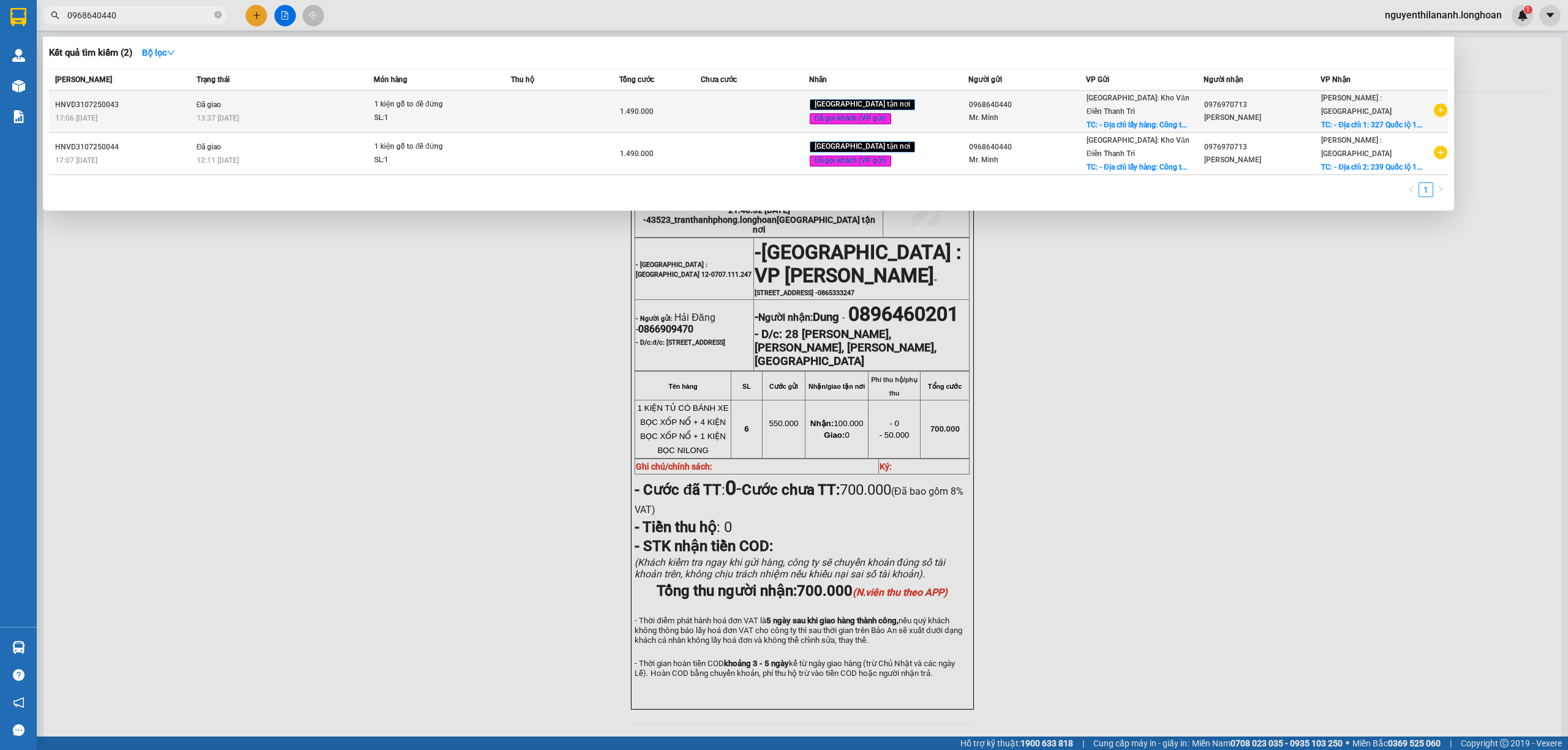
type input "0968640440"
click at [148, 112] on div "17:06 [DATE]" at bounding box center [124, 118] width 138 height 13
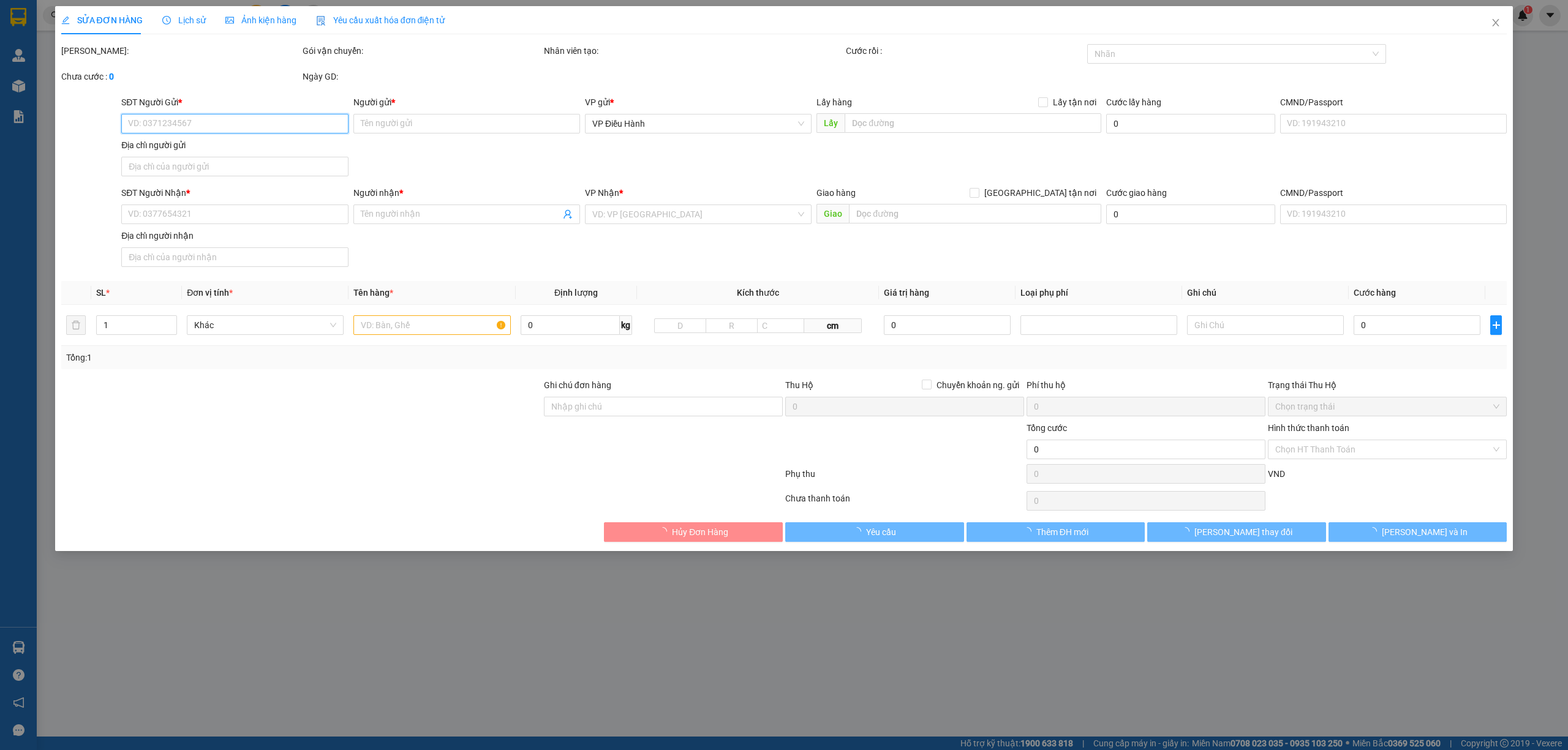
type input "0968640440"
type input "Mr. Minh"
checkbox input "true"
type input "- Địa chỉ lấy hàng: Công ty Bảo Yến, [GEOGRAPHIC_DATA], xã [GEOGRAPHIC_DATA], h…"
type input "100.000"
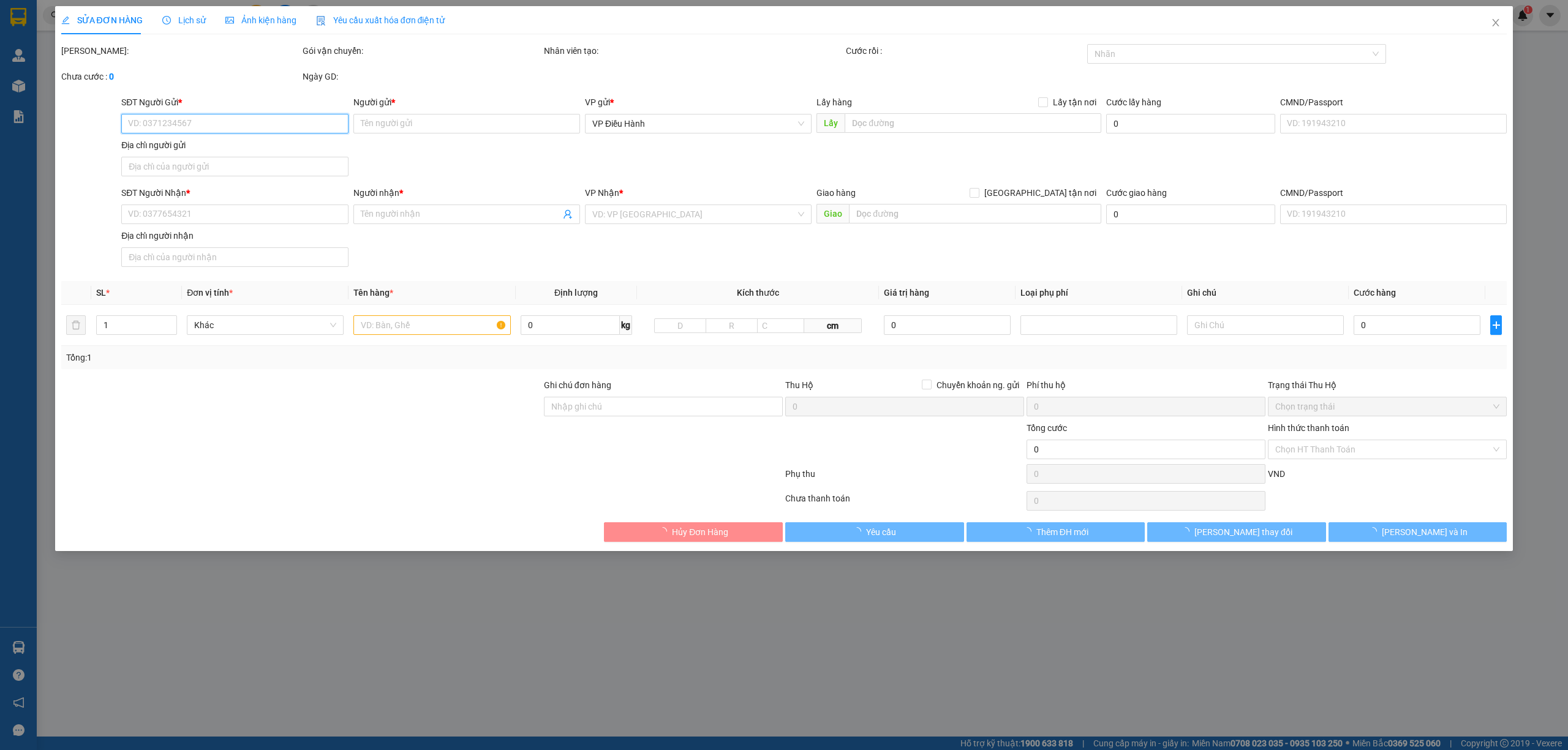
type input "0976970713"
type input "[PERSON_NAME]"
checkbox input "true"
type input "- Địa chỉ 1: 327 Quốc lộ 13, [GEOGRAPHIC_DATA], [GEOGRAPHIC_DATA]. [GEOGRAPHIC_…"
type input "1.490.000"
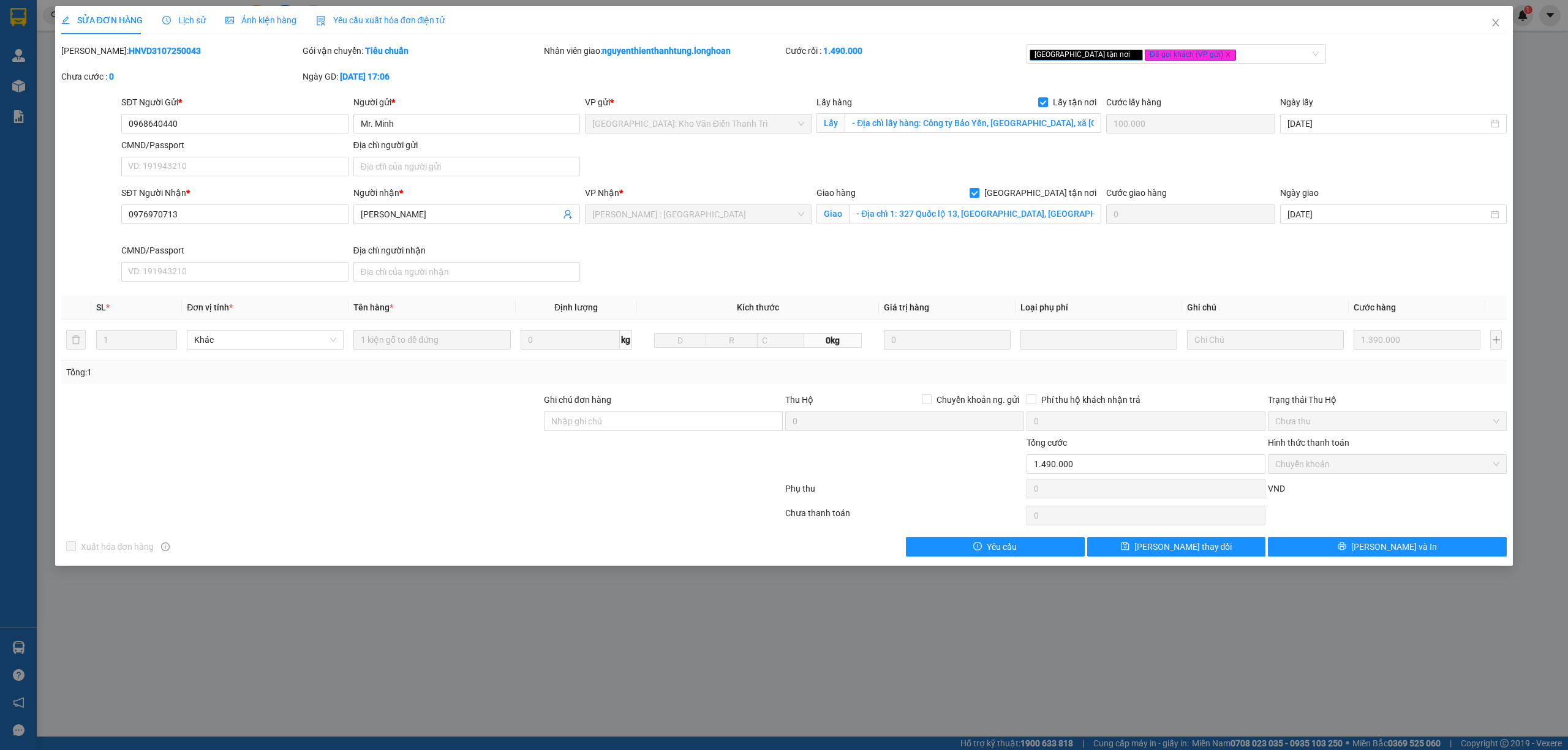
drag, startPoint x: 168, startPoint y: 49, endPoint x: 93, endPoint y: 60, distance: 75.8
click at [93, 60] on div "[PERSON_NAME]: HNVD3107250043" at bounding box center [181, 57] width 242 height 26
copy b "HNVD3107250043"
click at [1494, 18] on span "Close" at bounding box center [1496, 23] width 34 height 34
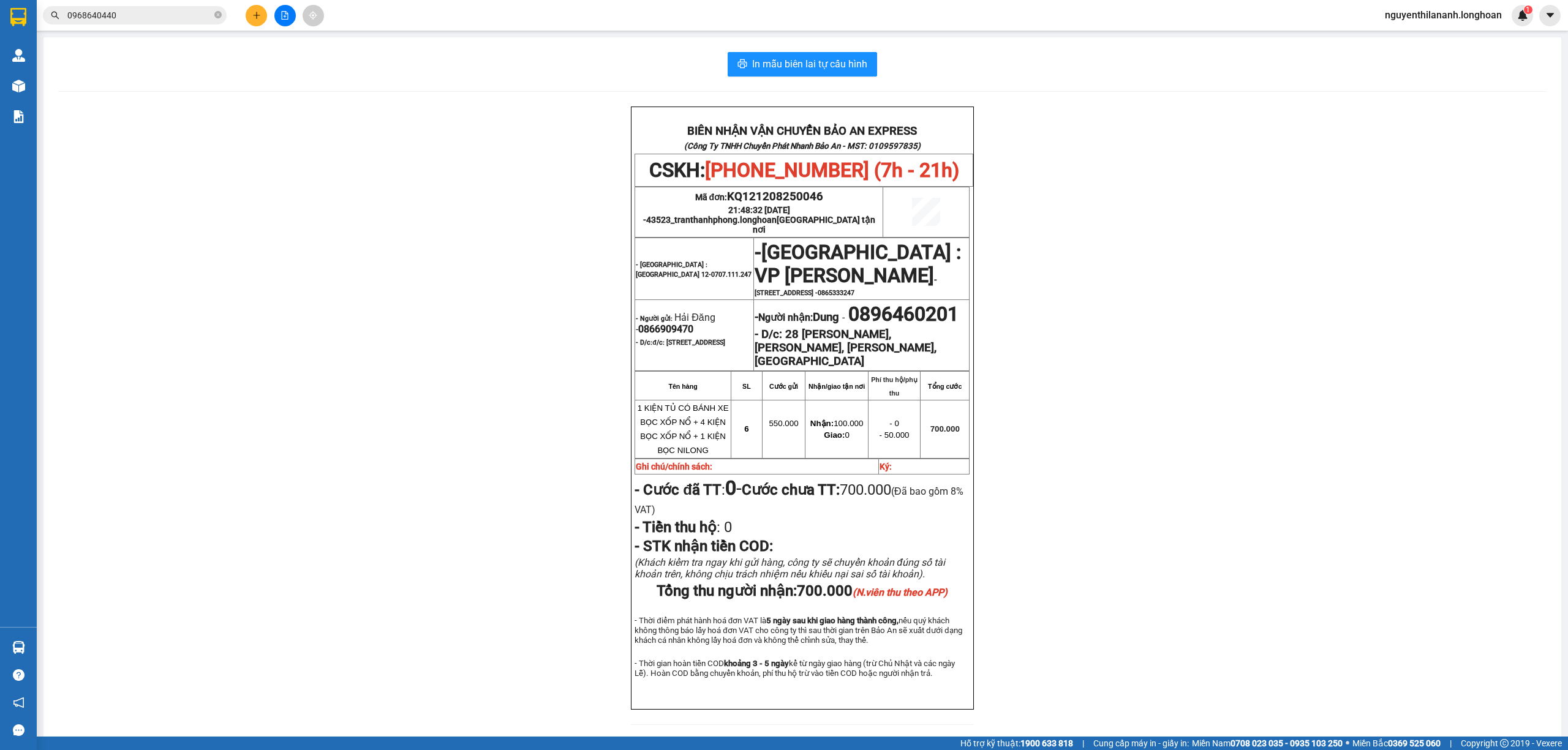
click at [128, 15] on input "0968640440" at bounding box center [140, 15] width 145 height 13
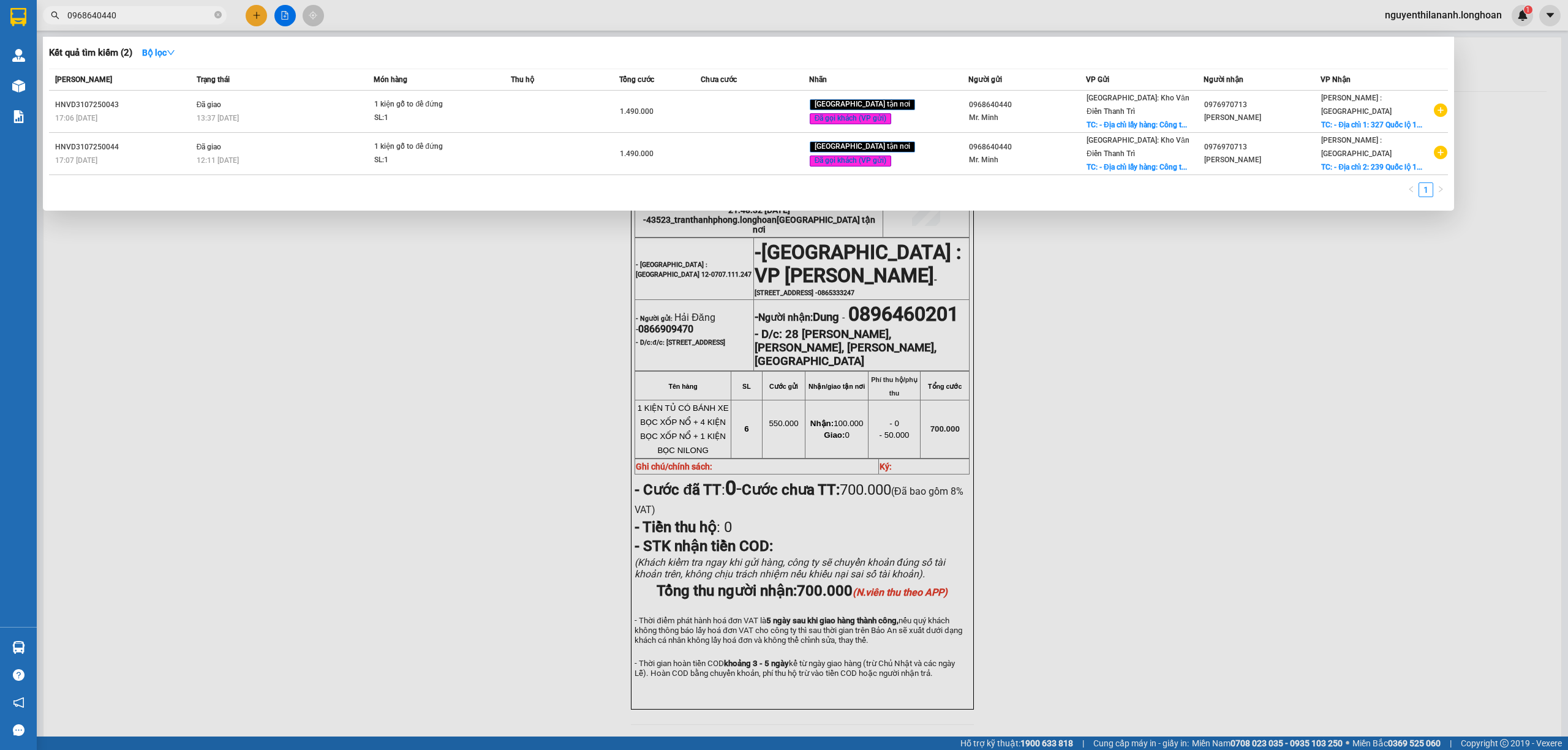
click at [128, 15] on input "0968640440" at bounding box center [140, 15] width 145 height 13
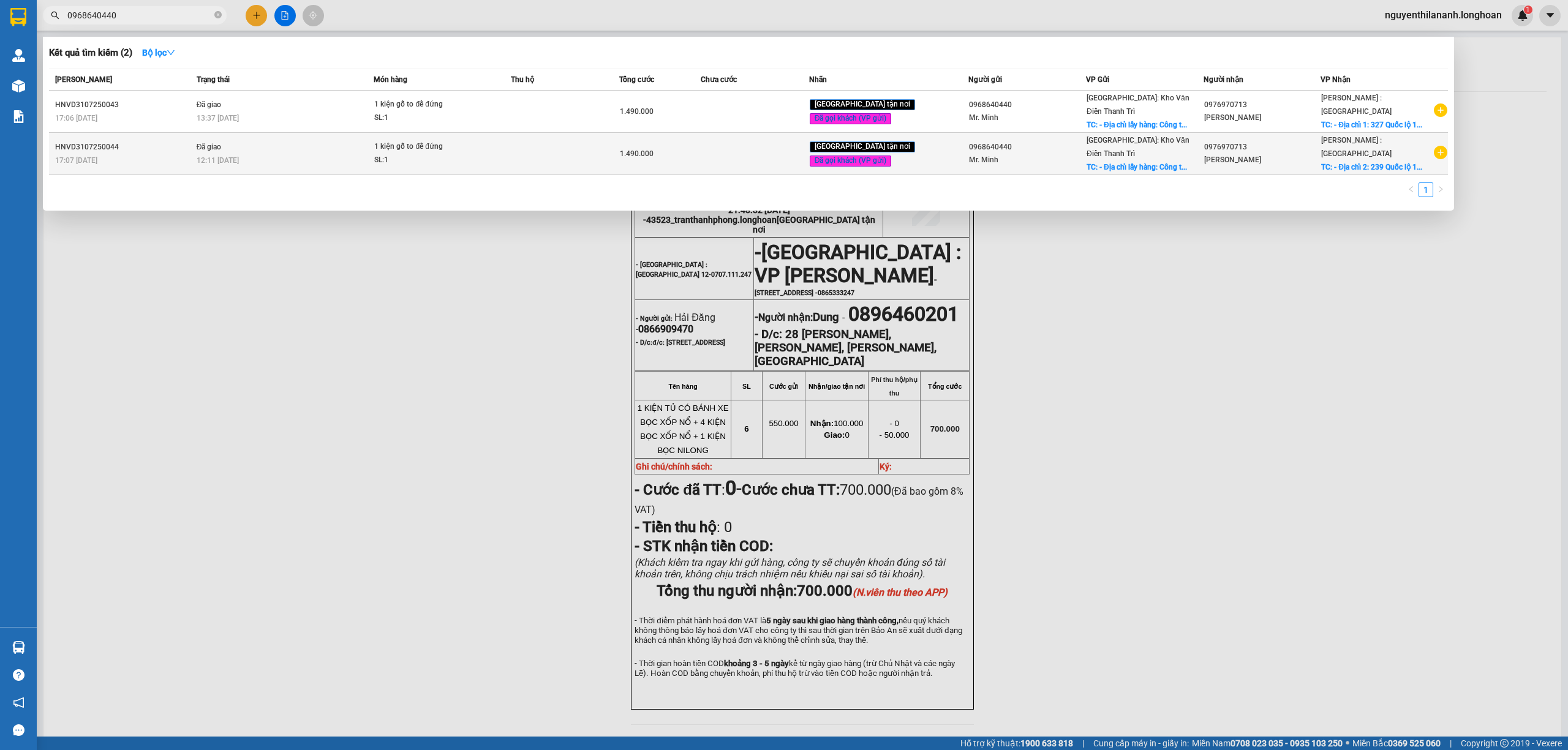
click at [136, 154] on div "17:07 [DATE]" at bounding box center [124, 160] width 138 height 13
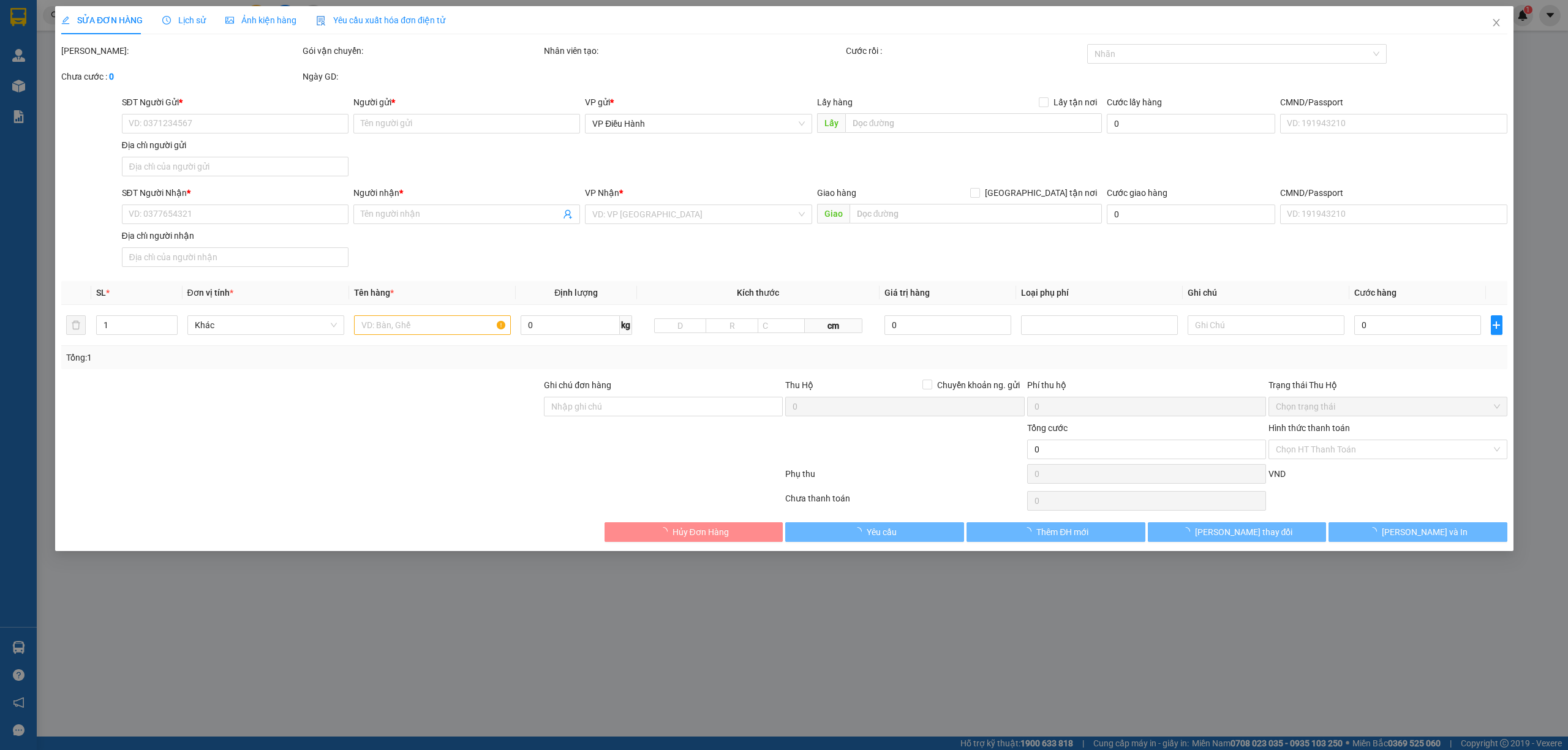
type input "0968640440"
type input "Mr. Minh"
checkbox input "true"
type input "- Địa chỉ lấy hàng: Công ty Bảo Yến, [GEOGRAPHIC_DATA], xã [GEOGRAPHIC_DATA], h…"
type input "100.000"
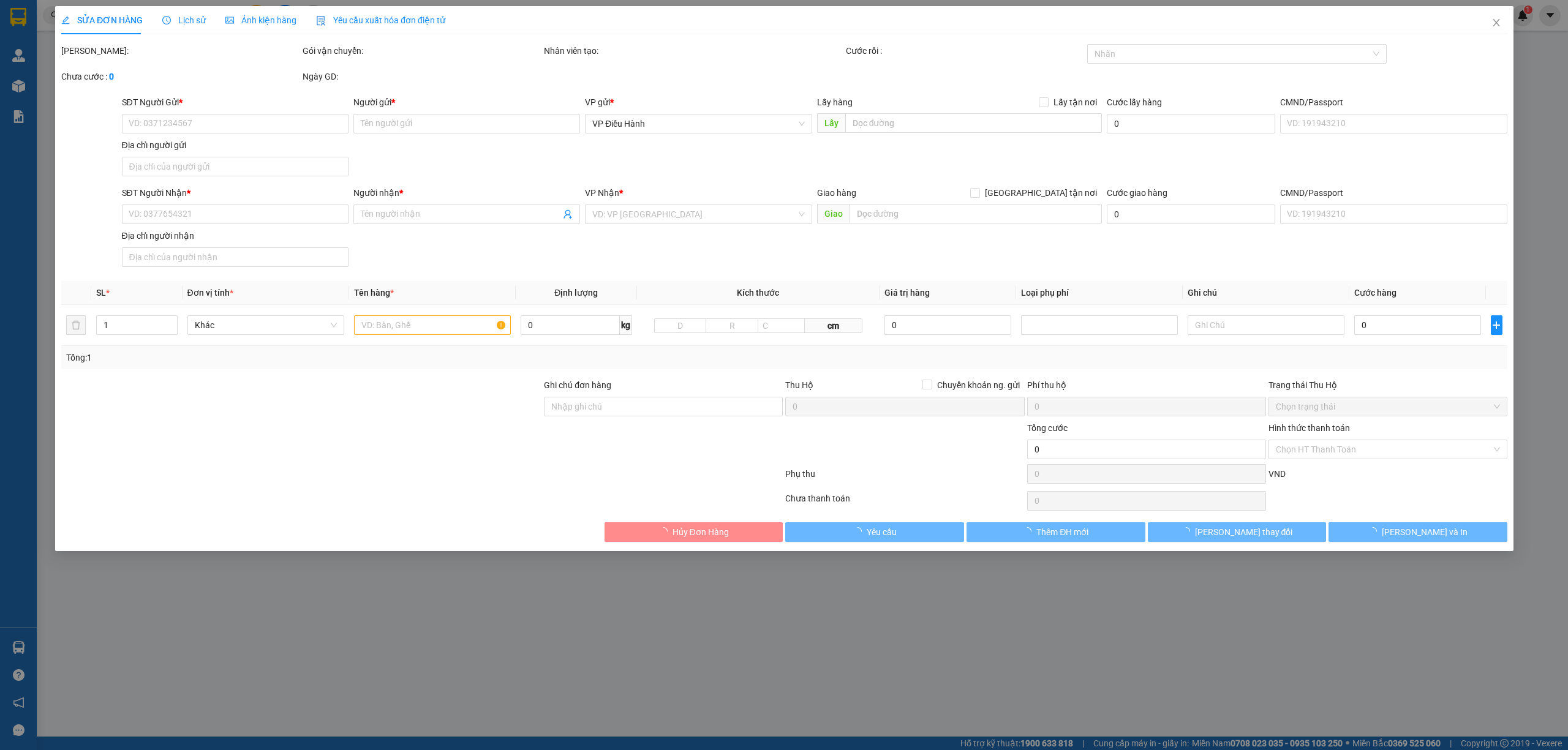
type input "0976970713"
type input "[PERSON_NAME]"
checkbox input "true"
type input "- Địa chỉ 2: 239 Quốc lộ 1K, [GEOGRAPHIC_DATA], [GEOGRAPHIC_DATA]. [GEOGRAPHIC_…"
type input "1.490.000"
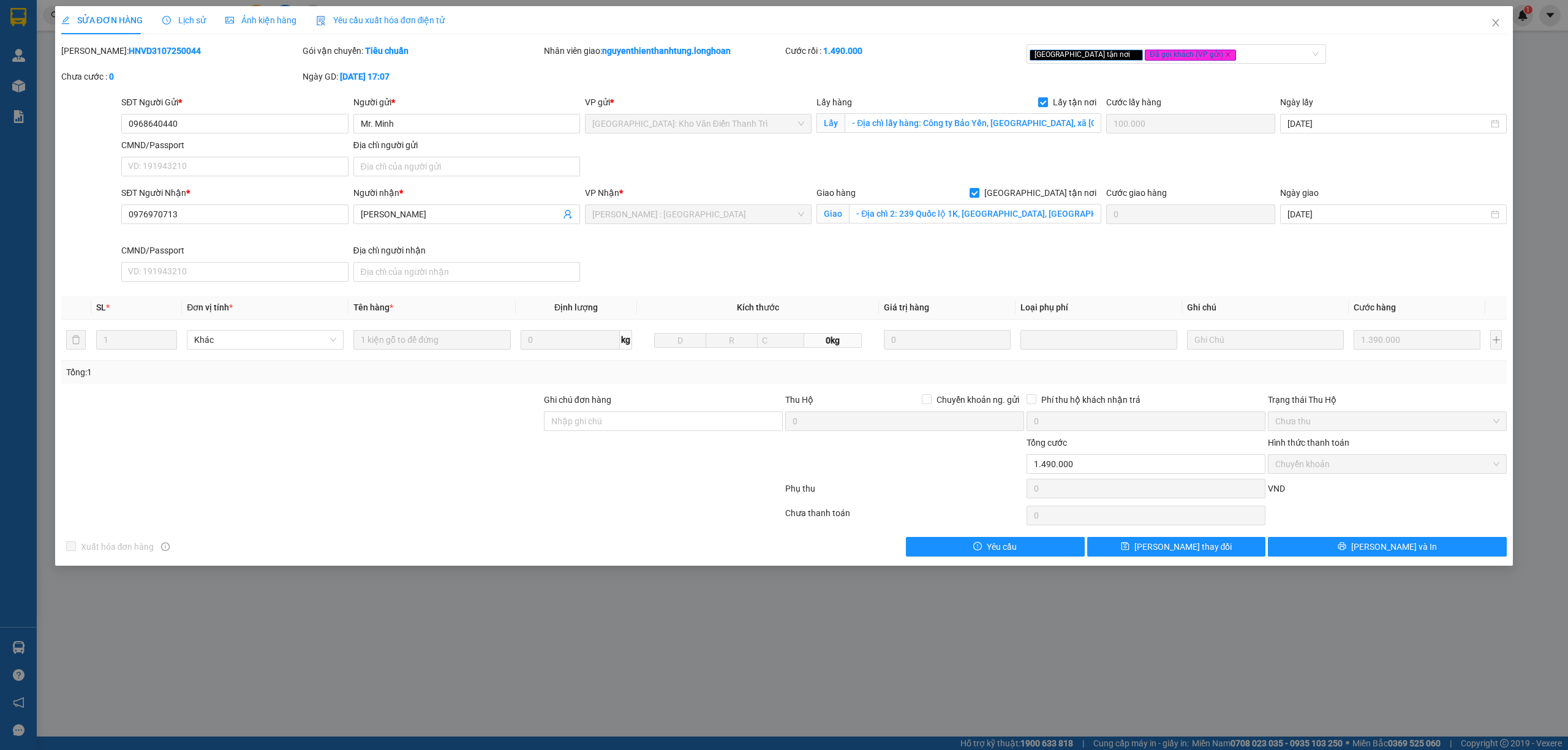
drag, startPoint x: 175, startPoint y: 50, endPoint x: 91, endPoint y: 46, distance: 84.1
click at [91, 46] on div "[PERSON_NAME]: HNVD3107250044" at bounding box center [181, 51] width 239 height 13
copy b "HNVD3107250044"
click at [1493, 25] on icon "close" at bounding box center [1496, 22] width 10 height 10
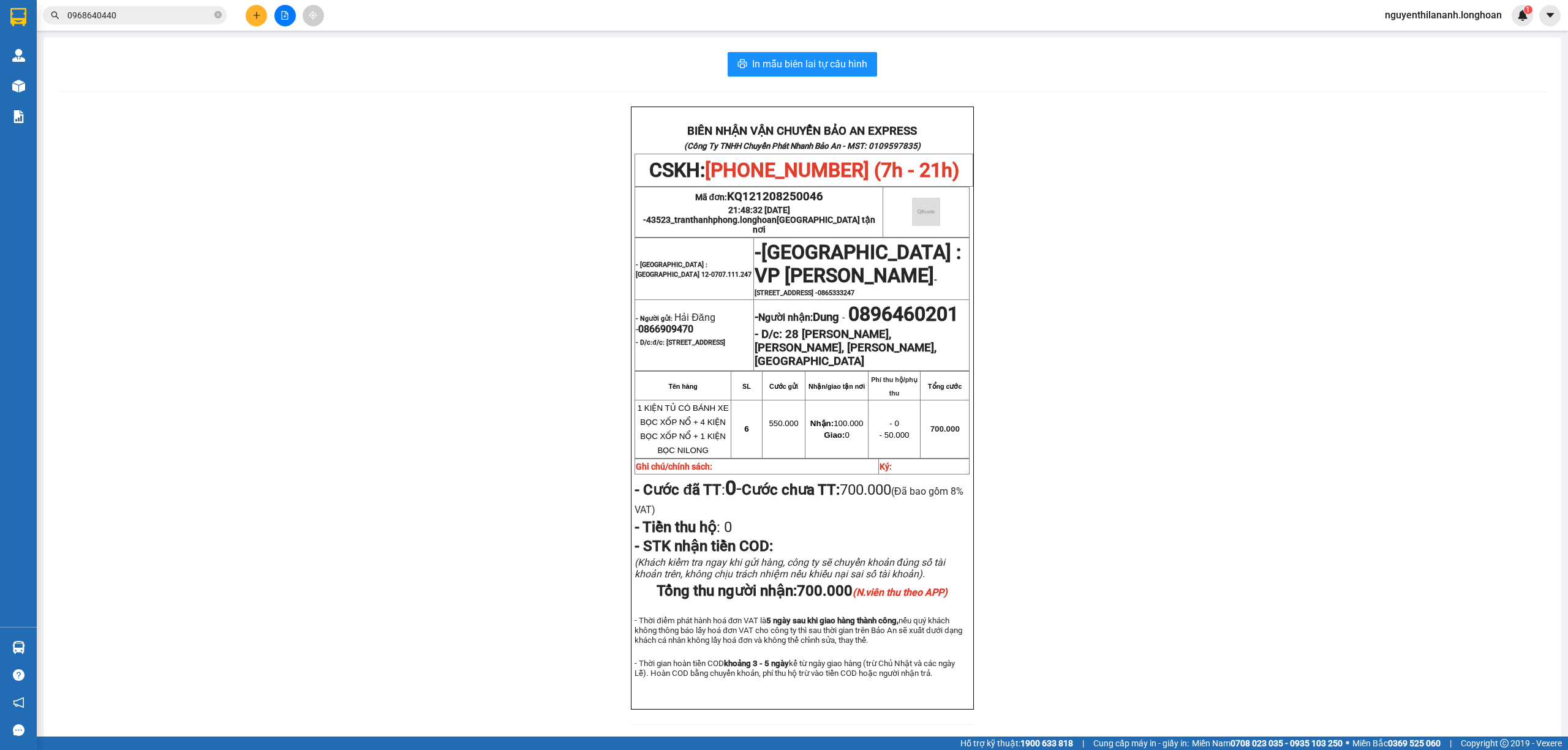
click at [131, 20] on input "0968640440" at bounding box center [140, 15] width 145 height 13
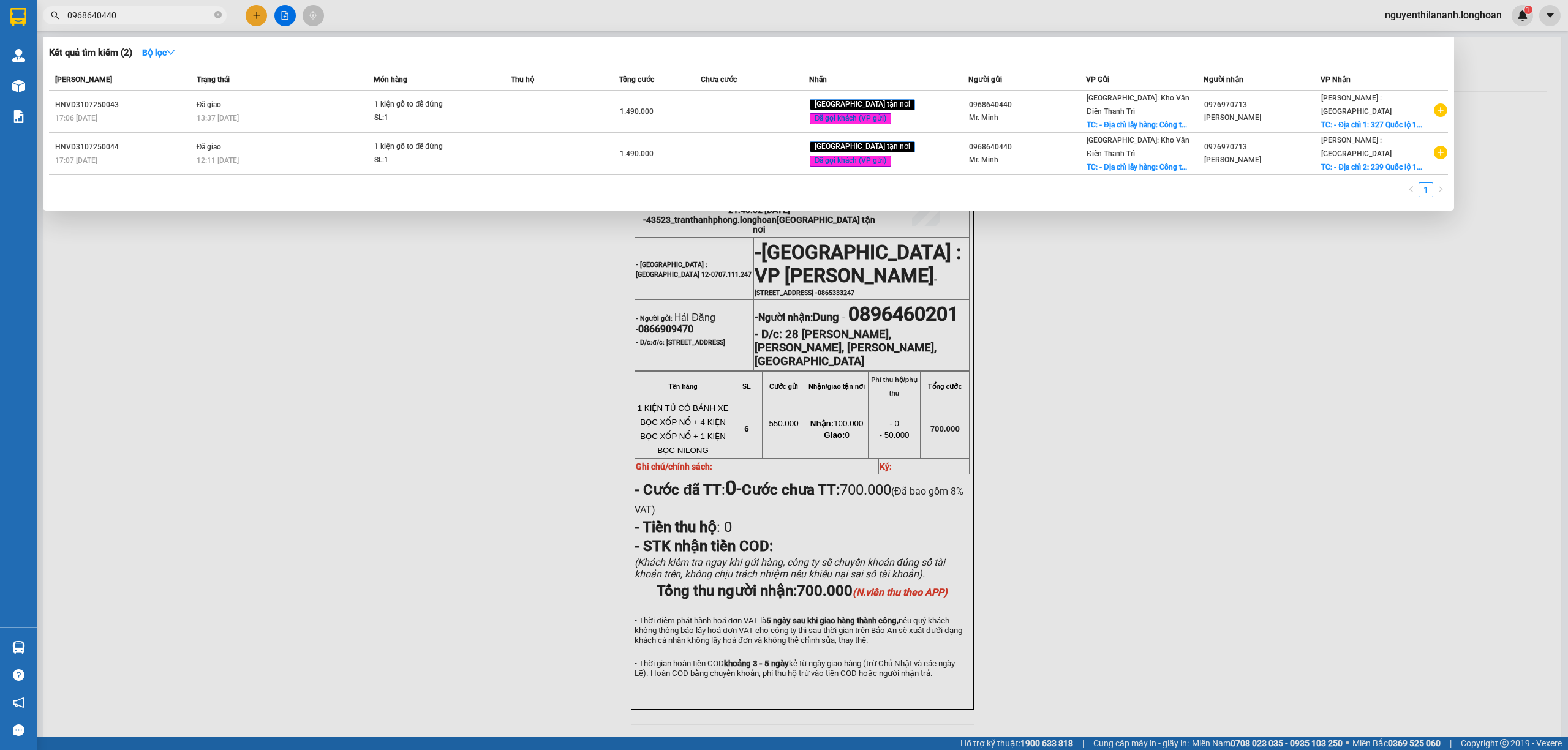
click at [131, 20] on input "0968640440" at bounding box center [140, 15] width 145 height 13
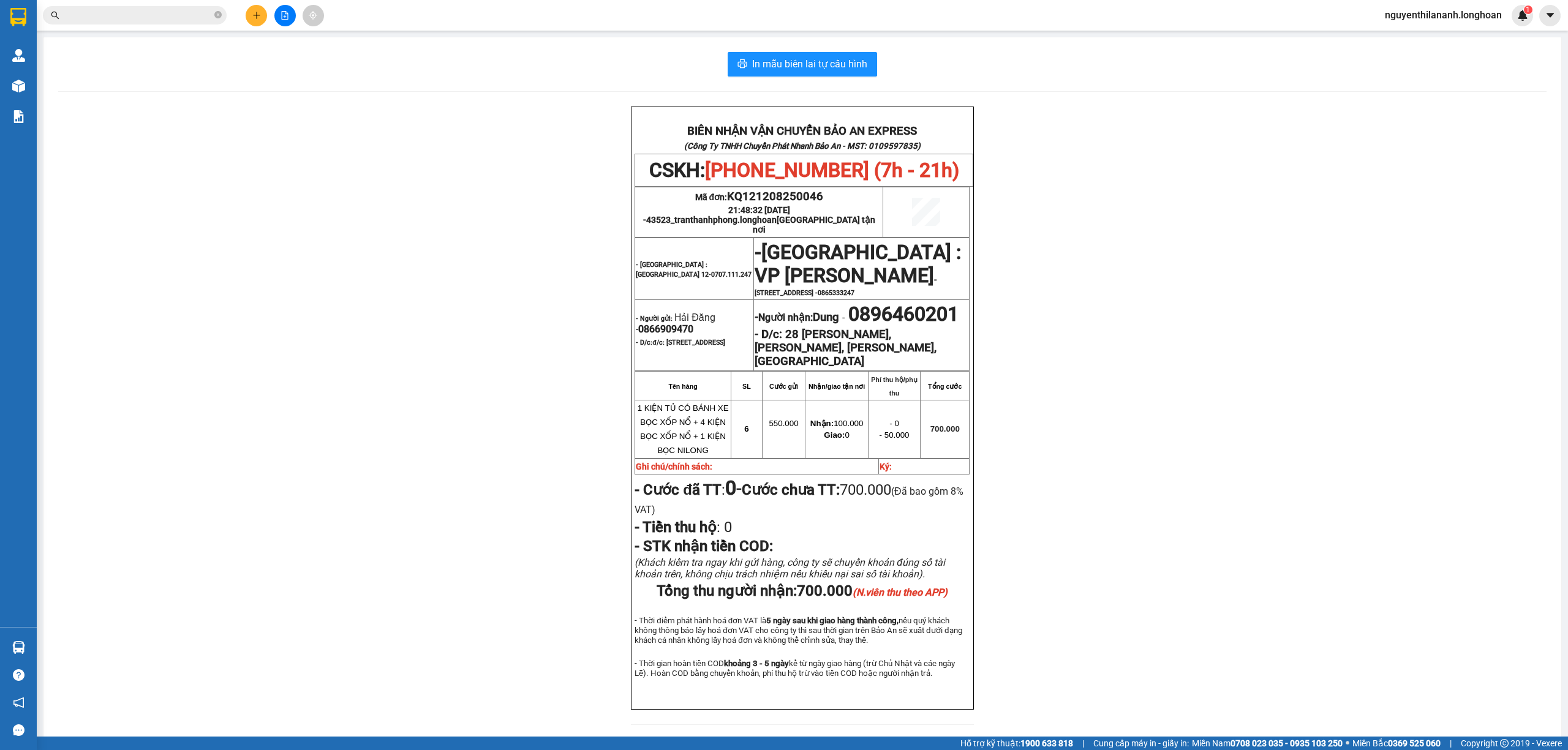
paste input "0868315706"
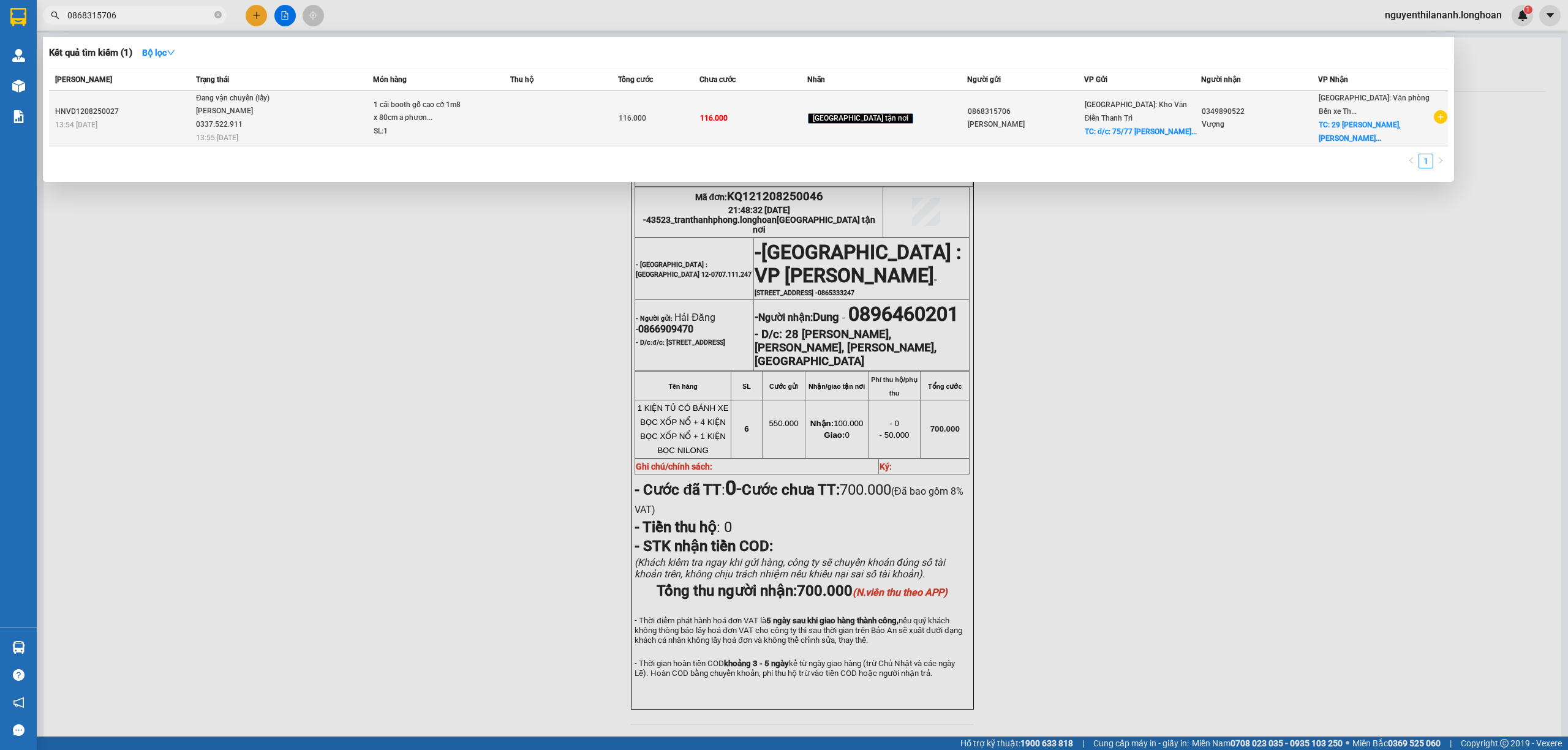
type input "0868315706"
click at [124, 118] on div "13:54 [DATE]" at bounding box center [123, 124] width 137 height 13
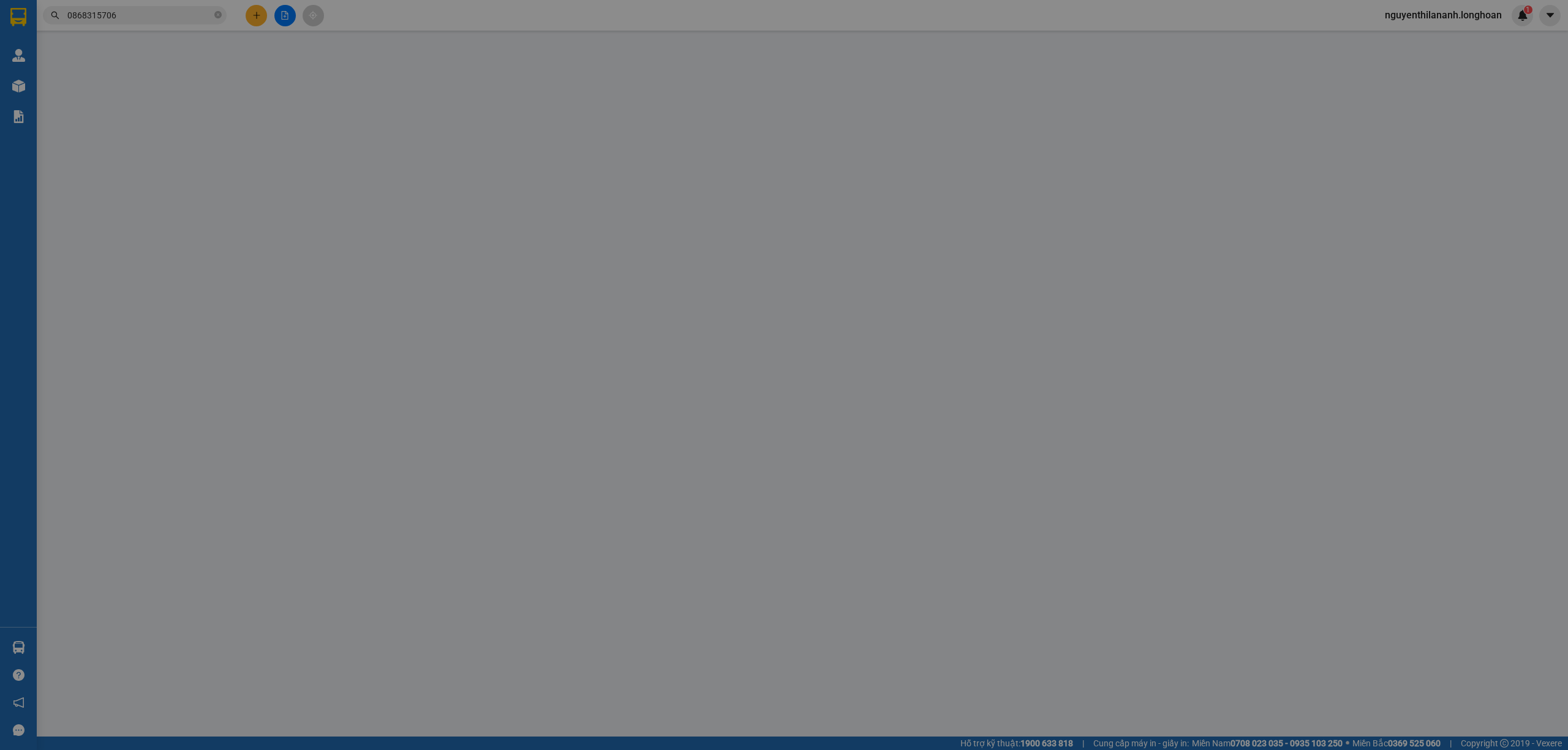
type input "0868315706"
type input "[PERSON_NAME]"
checkbox input "true"
type input "đ/c: 75/77 [PERSON_NAME], hn"
type input "0349890522"
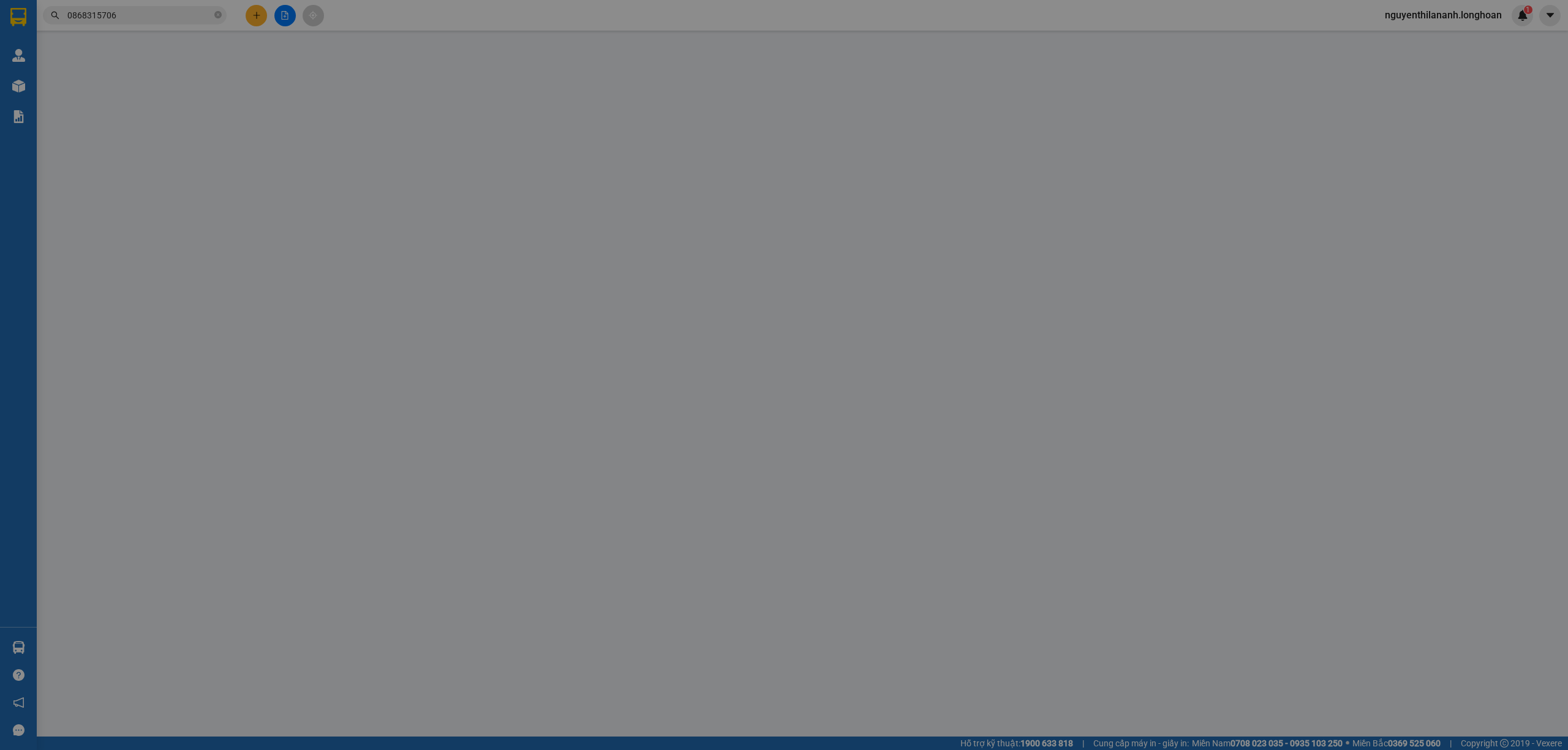
type input "Vượng"
checkbox input "true"
type input "29 [PERSON_NAME], [PERSON_NAME], HP"
type input "116.000"
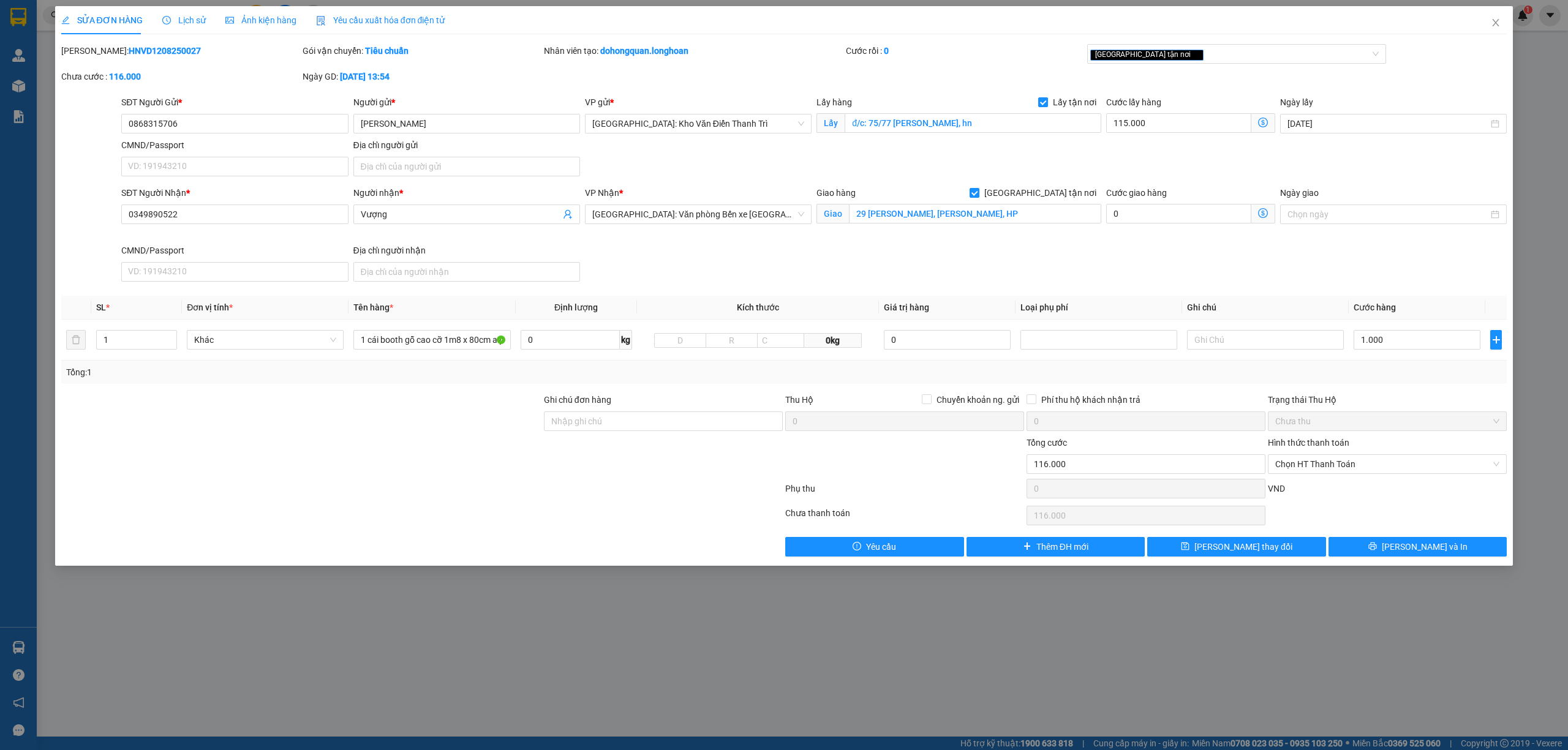
click at [180, 22] on span "Lịch sử" at bounding box center [184, 20] width 44 height 10
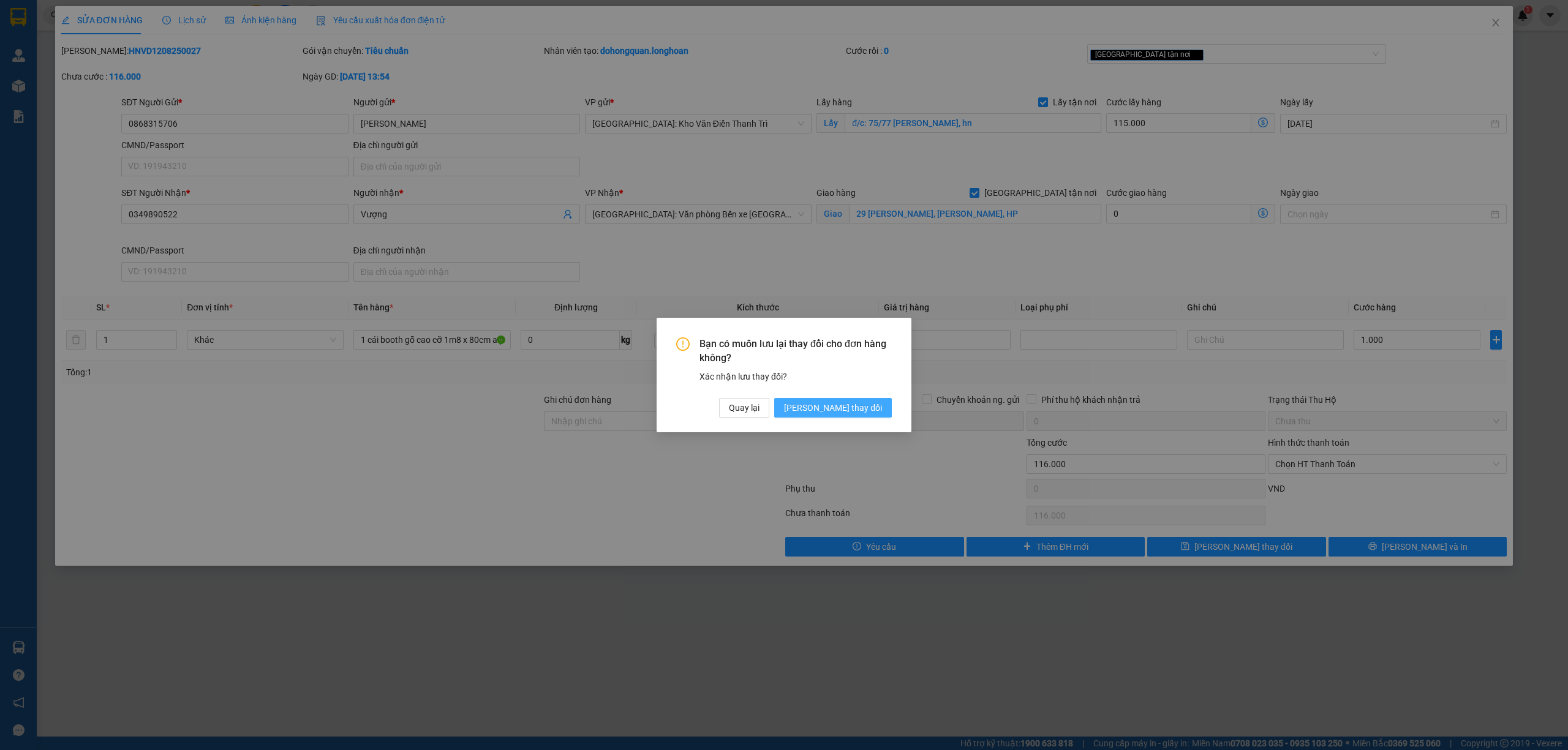
click at [849, 412] on span "[PERSON_NAME] thay đổi" at bounding box center [833, 407] width 98 height 13
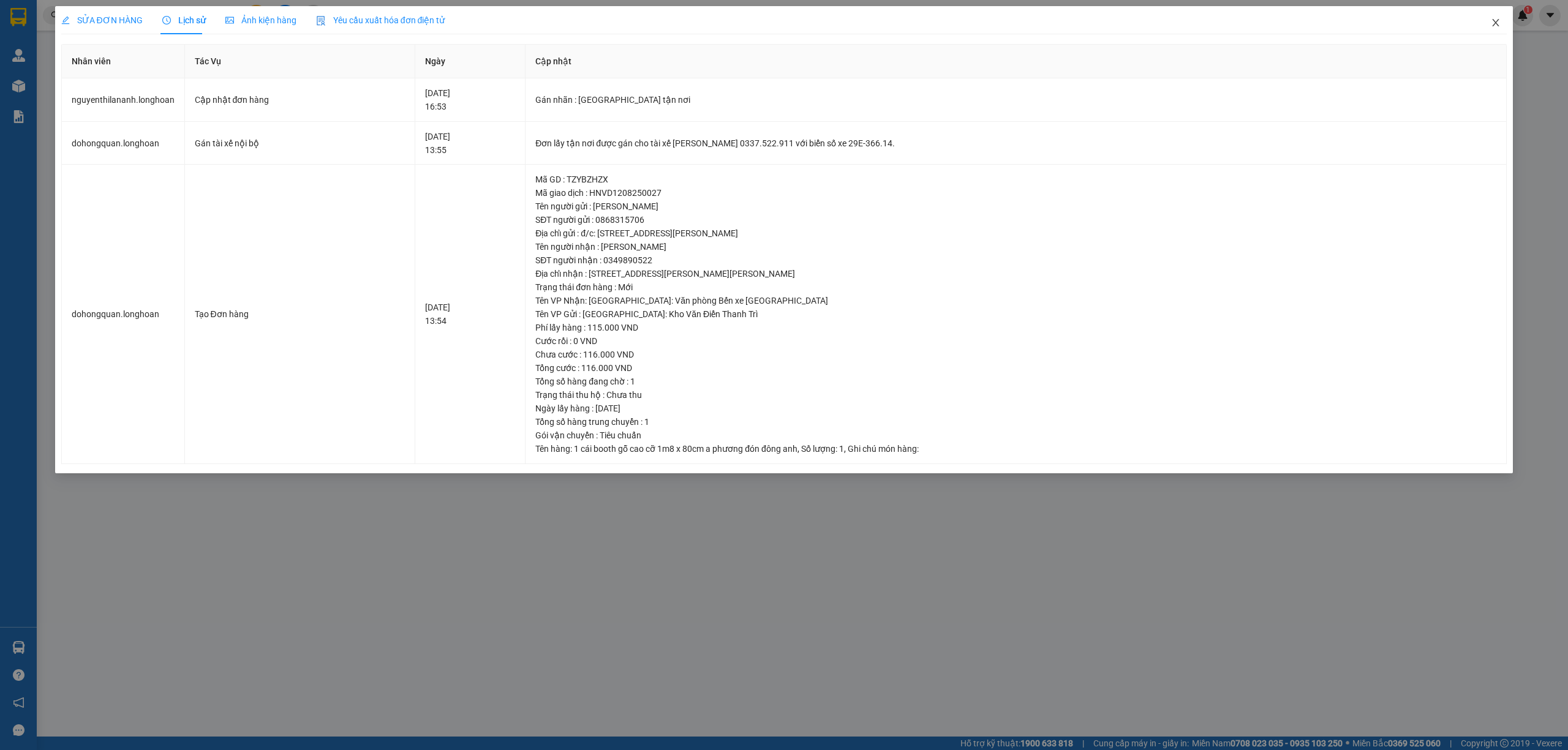
click at [1501, 30] on span "Close" at bounding box center [1496, 23] width 34 height 34
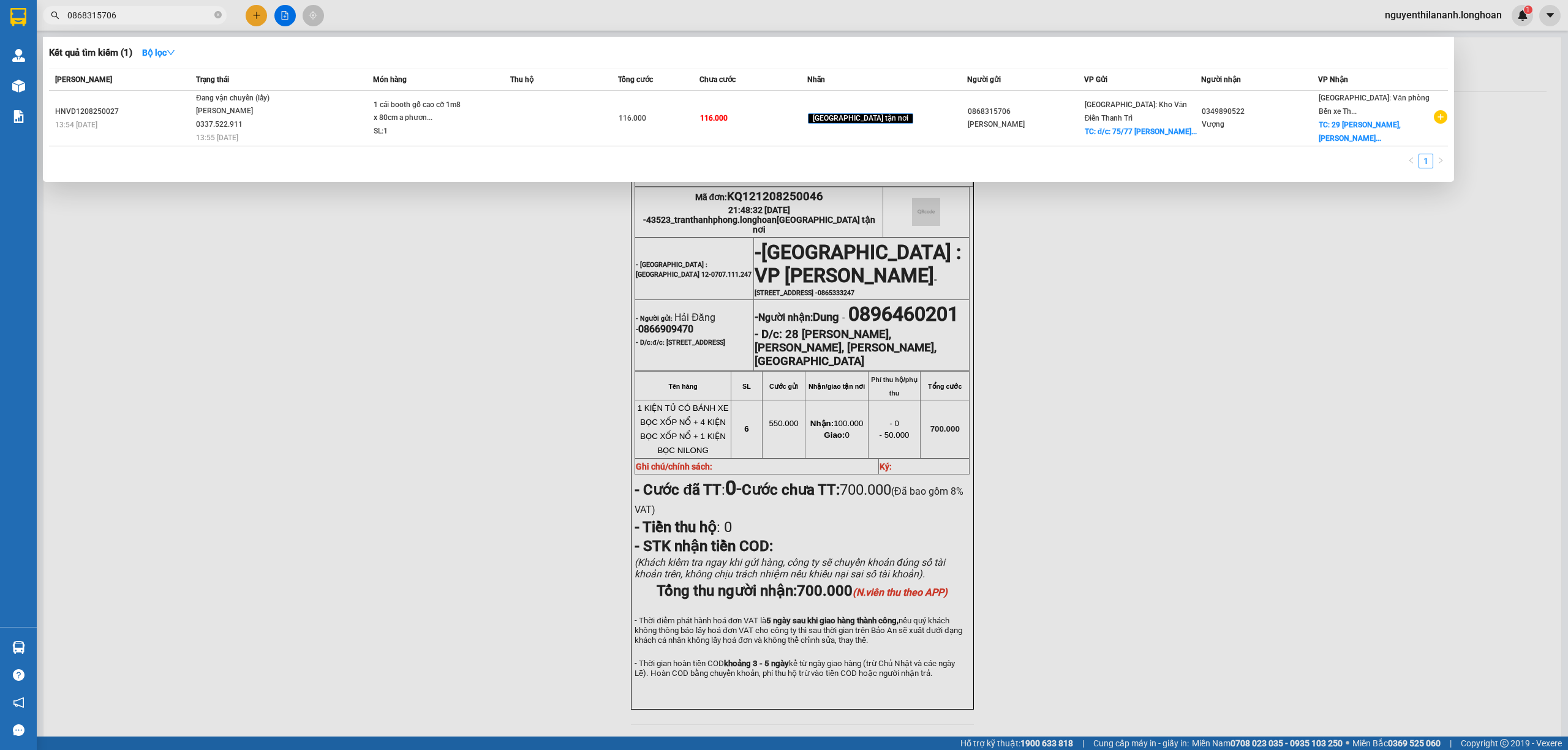
click at [145, 18] on input "0868315706" at bounding box center [140, 15] width 145 height 13
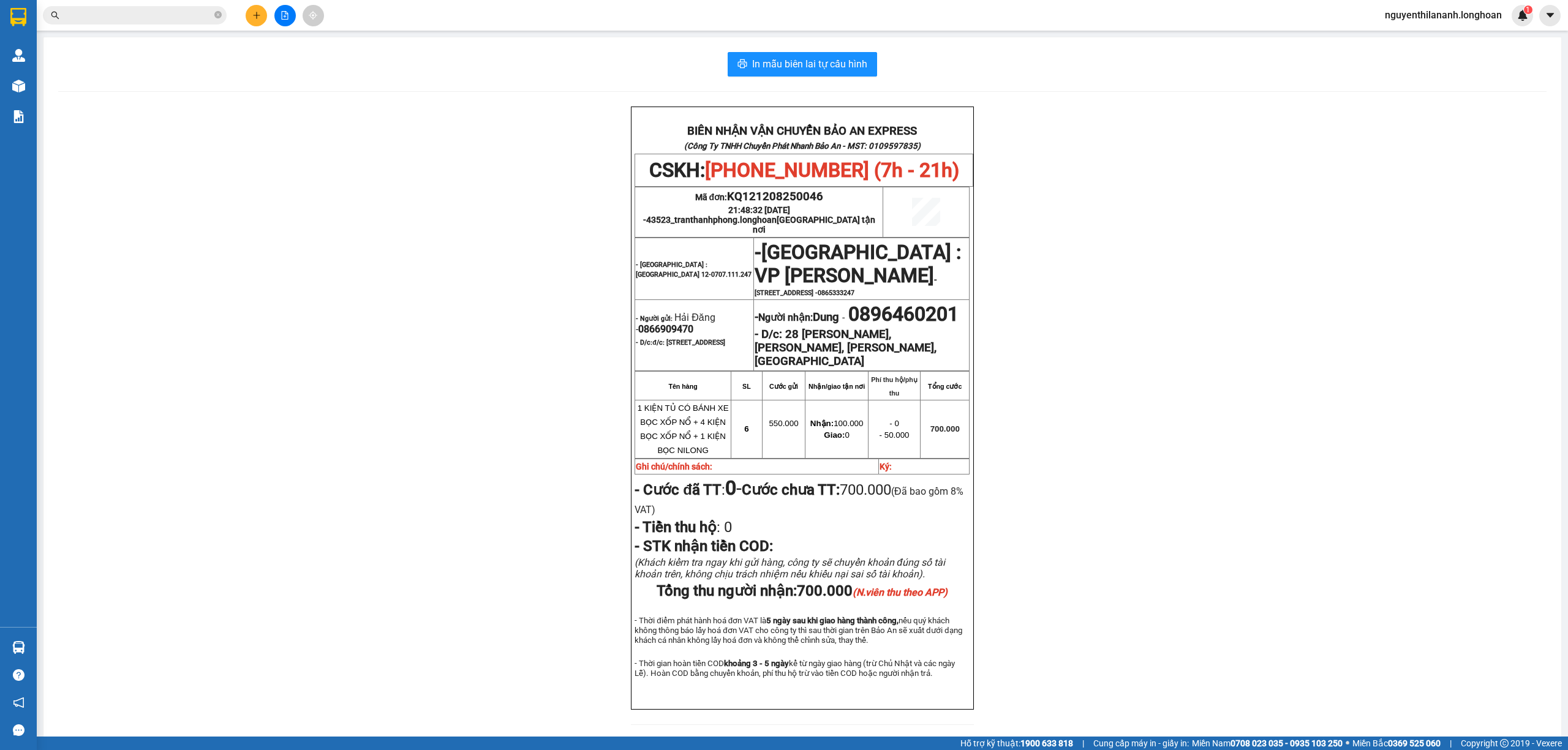
paste input "0899062266"
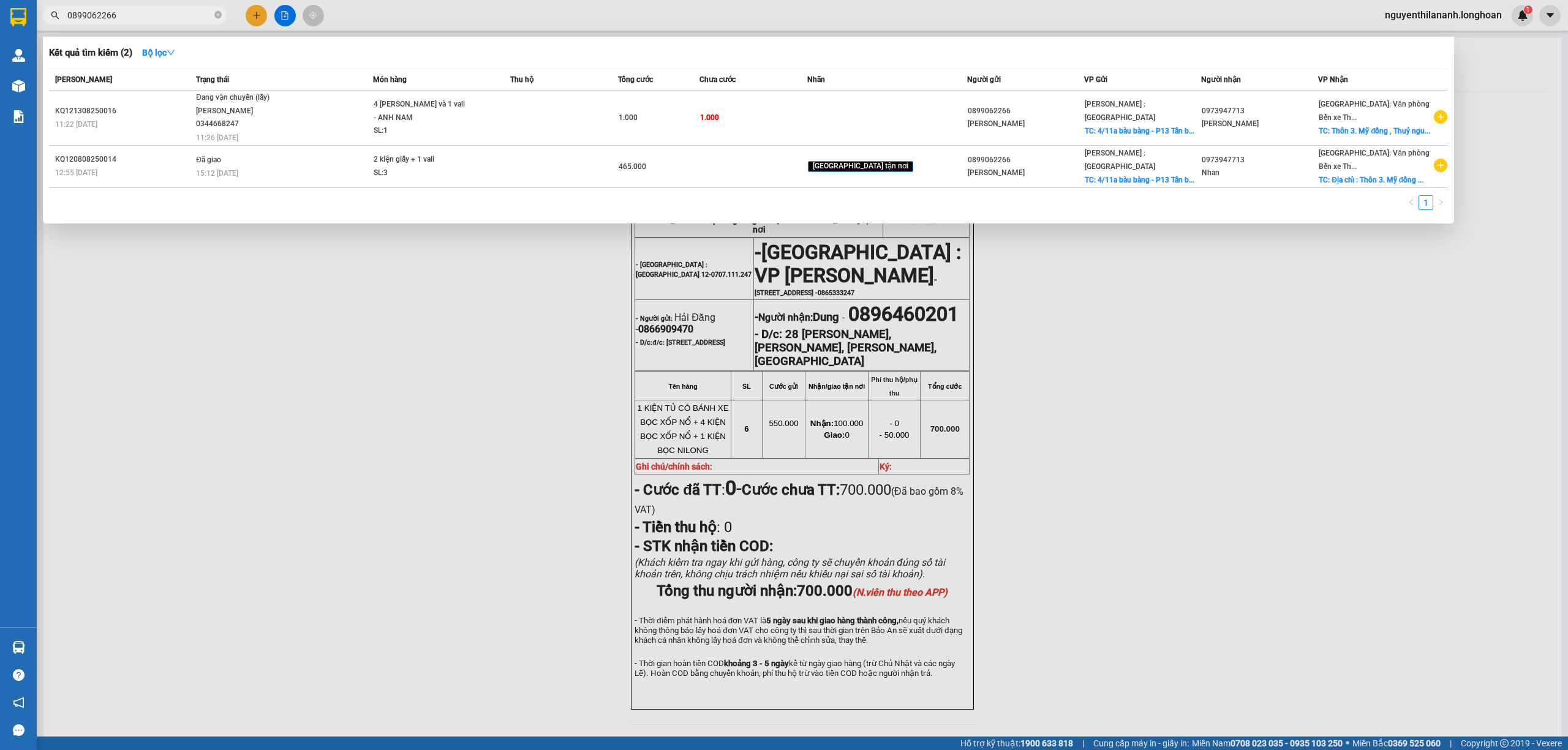
type input "0899062266"
click at [166, 18] on input "0899062266" at bounding box center [140, 15] width 145 height 13
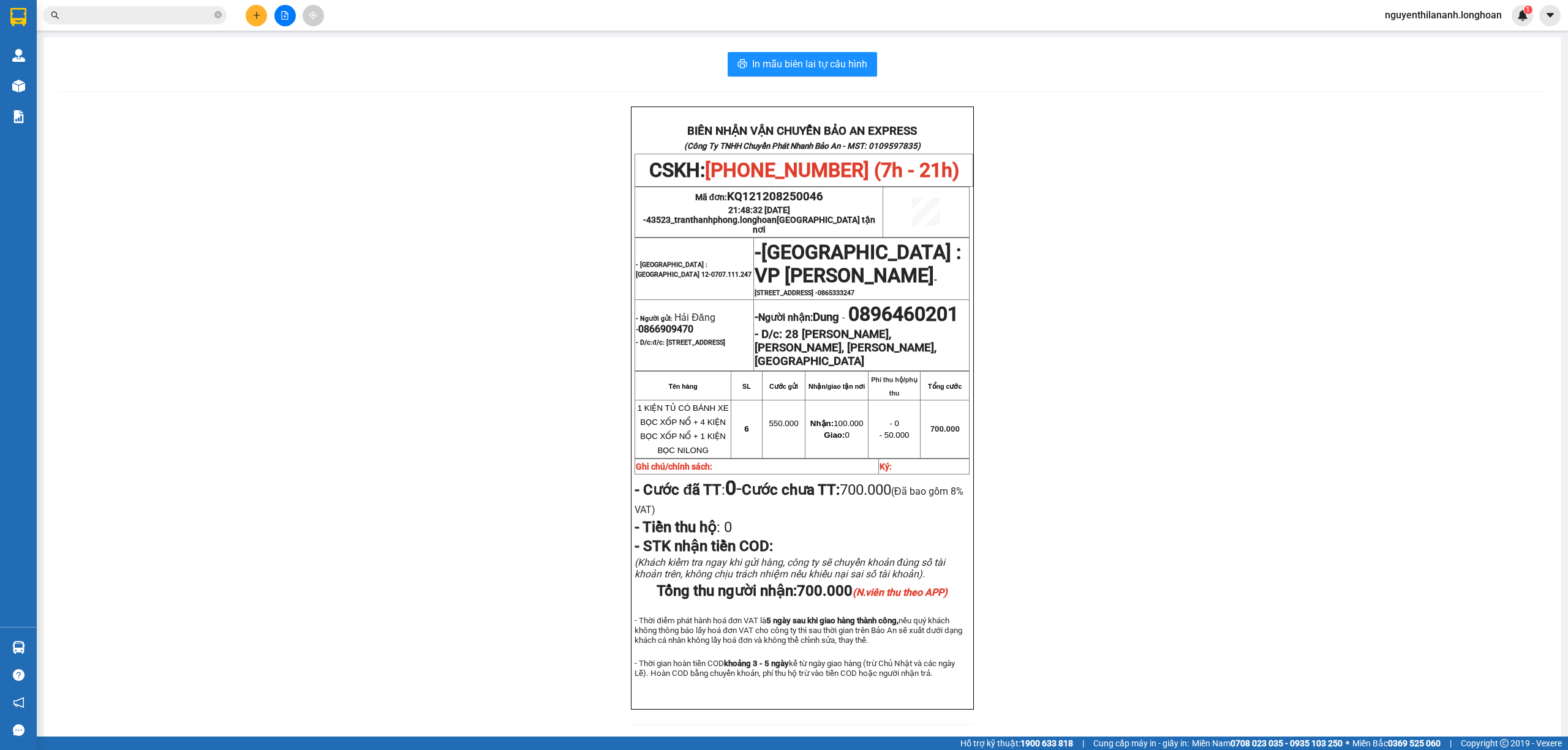
click at [136, 11] on input "text" at bounding box center [140, 15] width 145 height 13
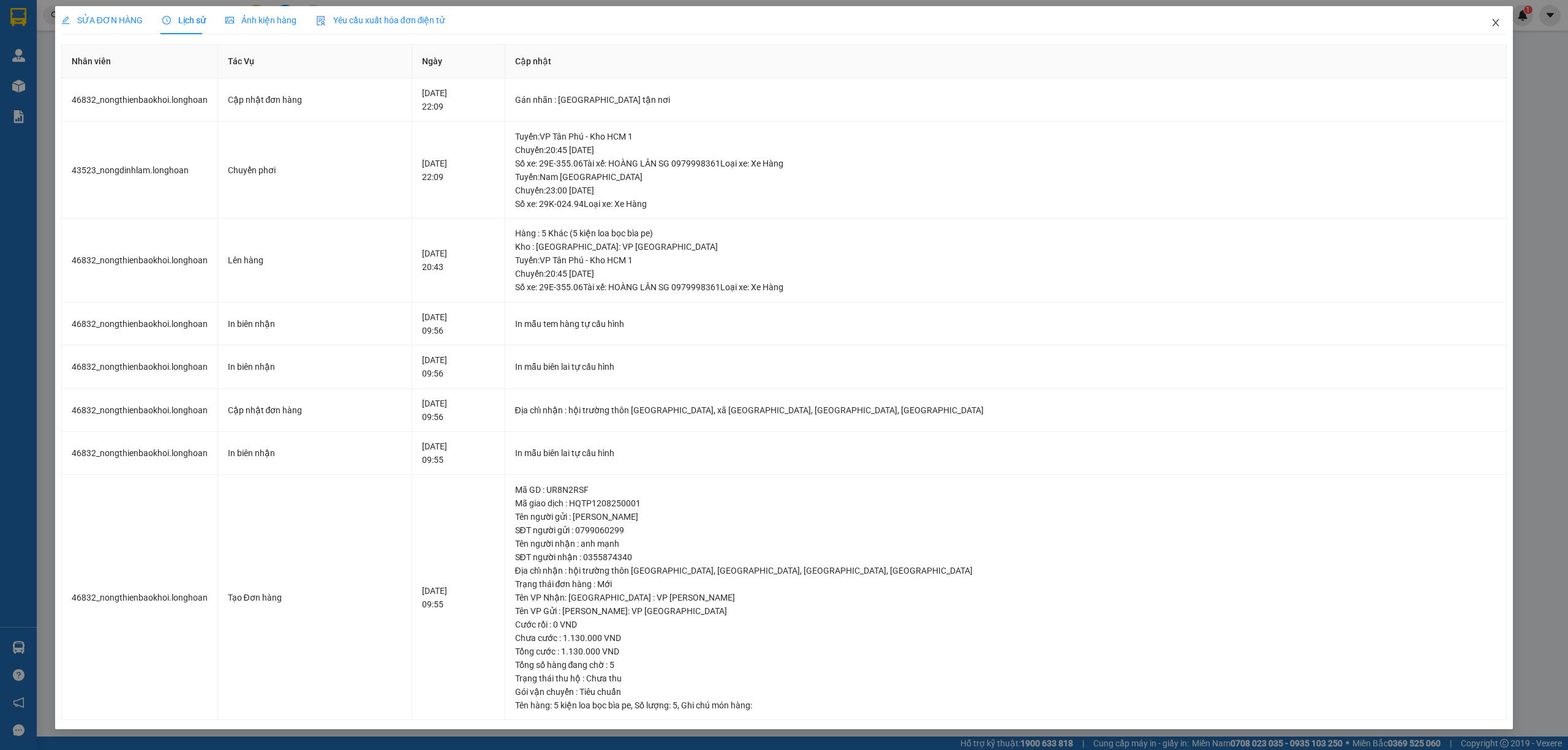
click at [1489, 17] on span "Close" at bounding box center [1496, 23] width 34 height 34
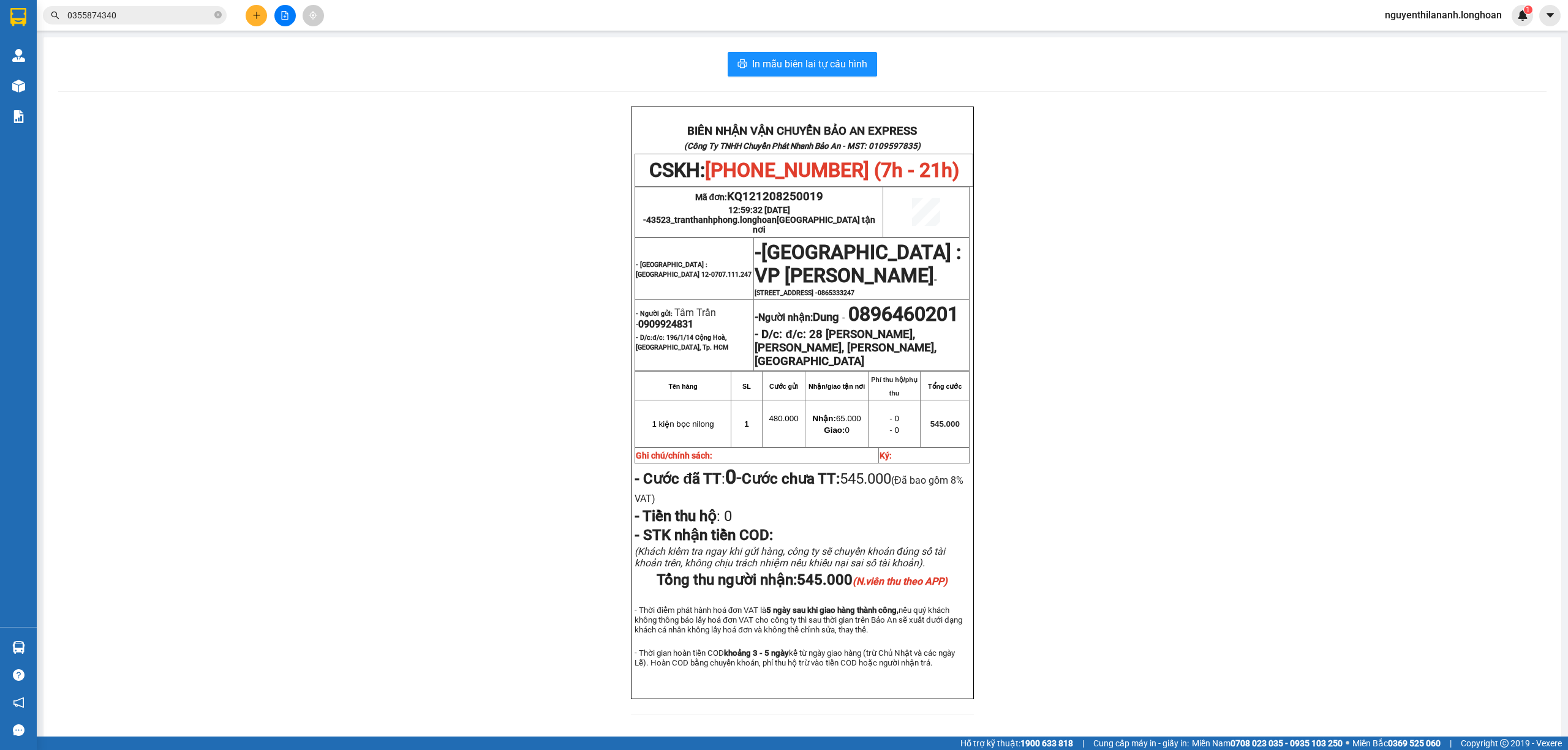
click at [151, 12] on input "0355874340" at bounding box center [140, 15] width 145 height 13
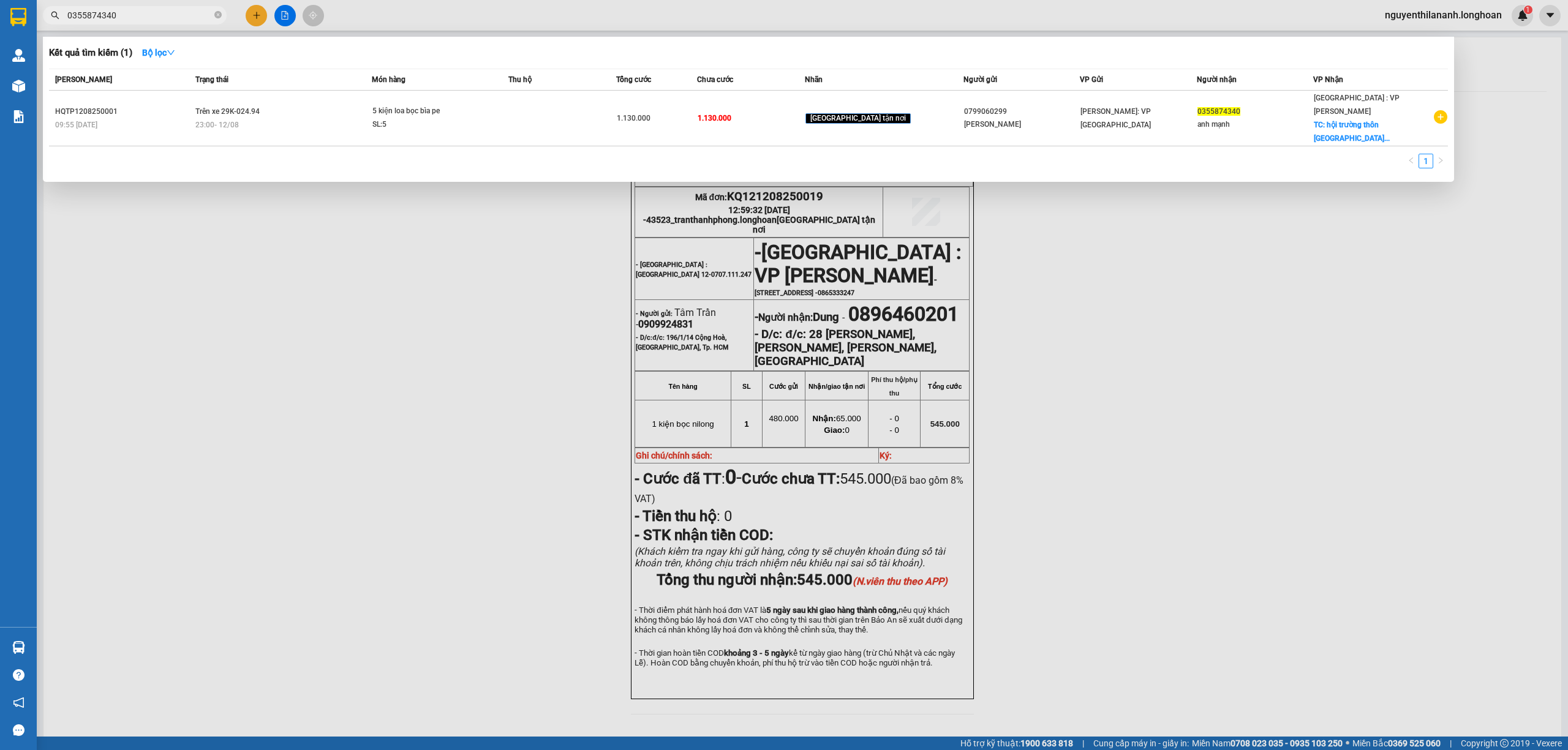
click at [151, 12] on input "0355874340" at bounding box center [140, 15] width 145 height 13
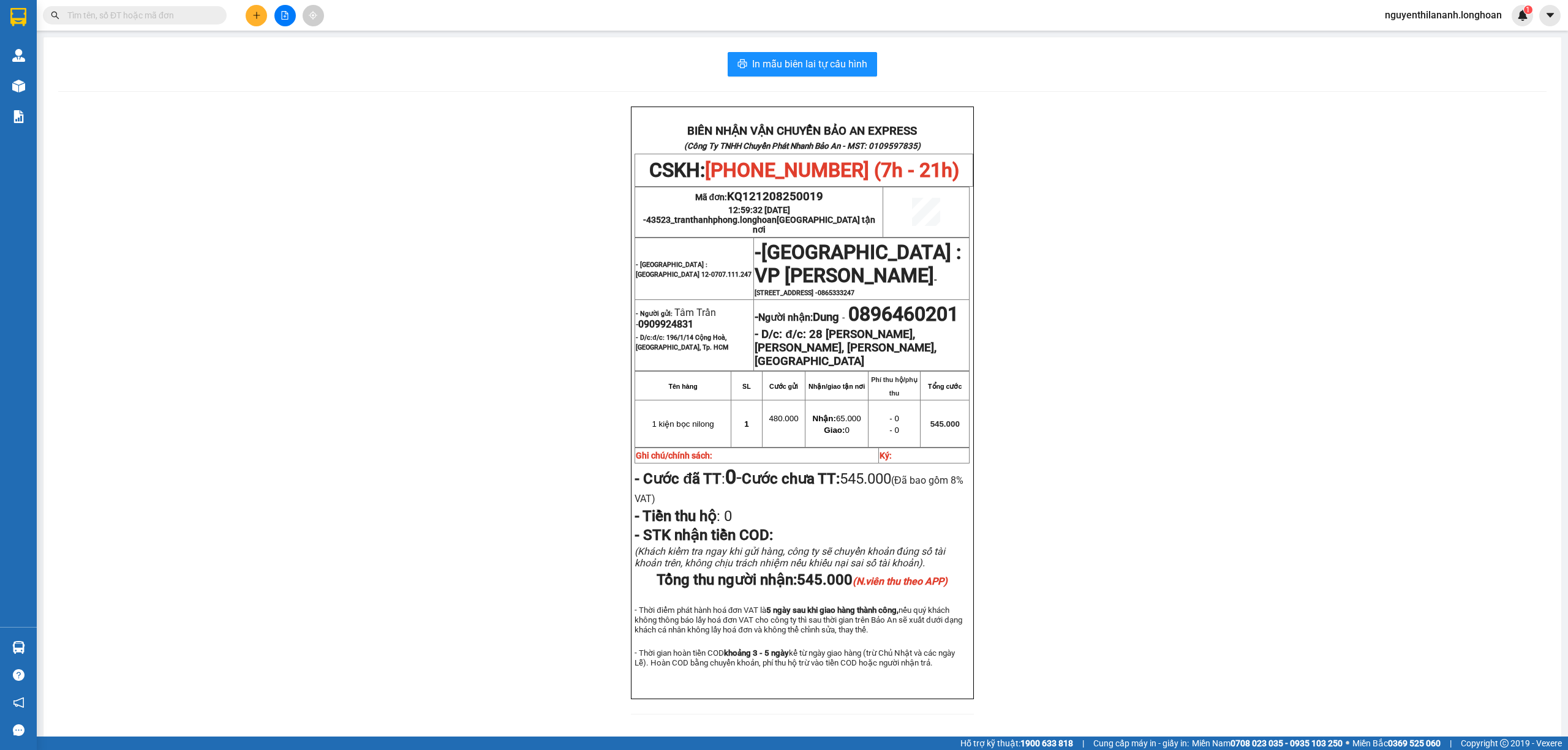
paste input "0904346712"
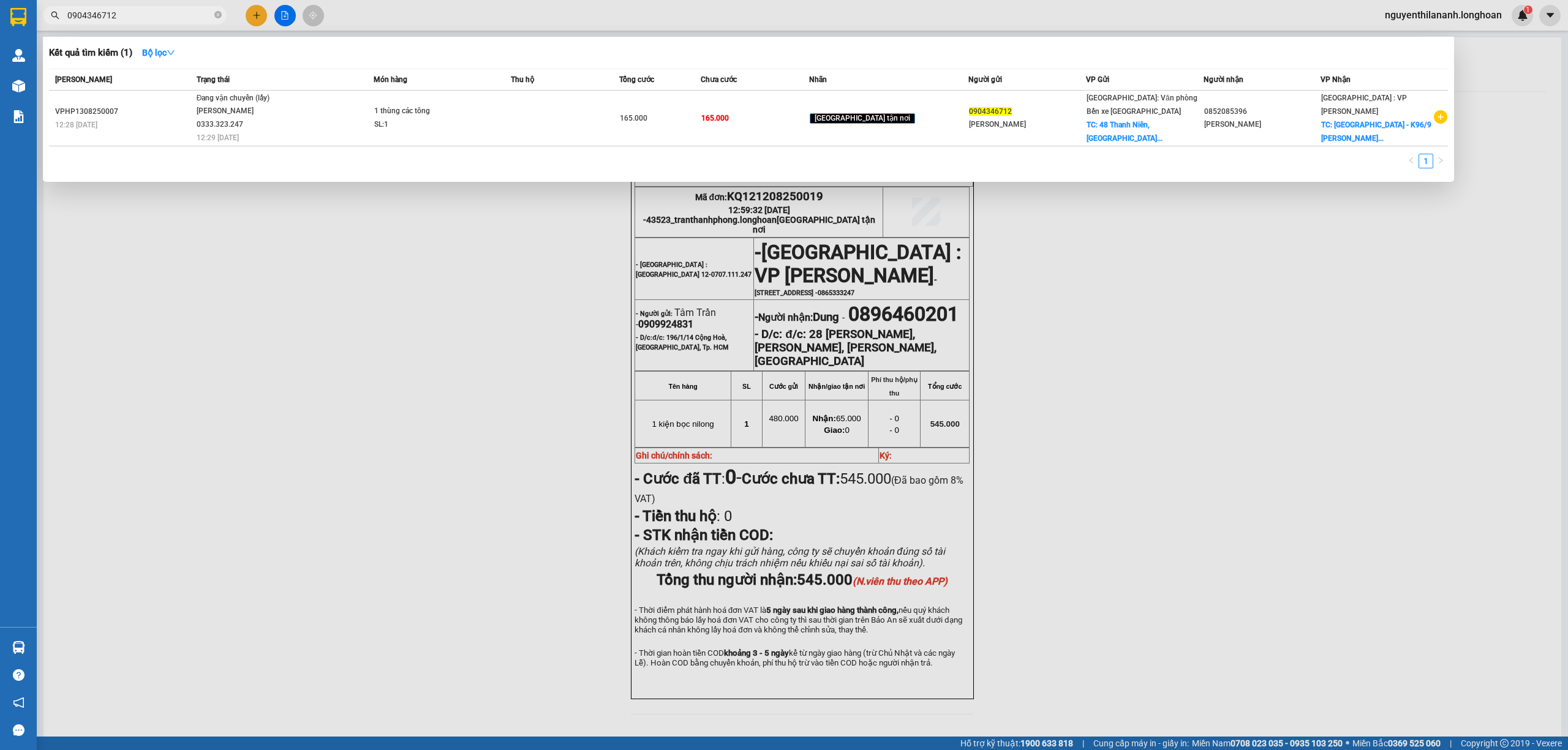
type input "0904346712"
click at [136, 13] on input "0904346712" at bounding box center [140, 15] width 145 height 13
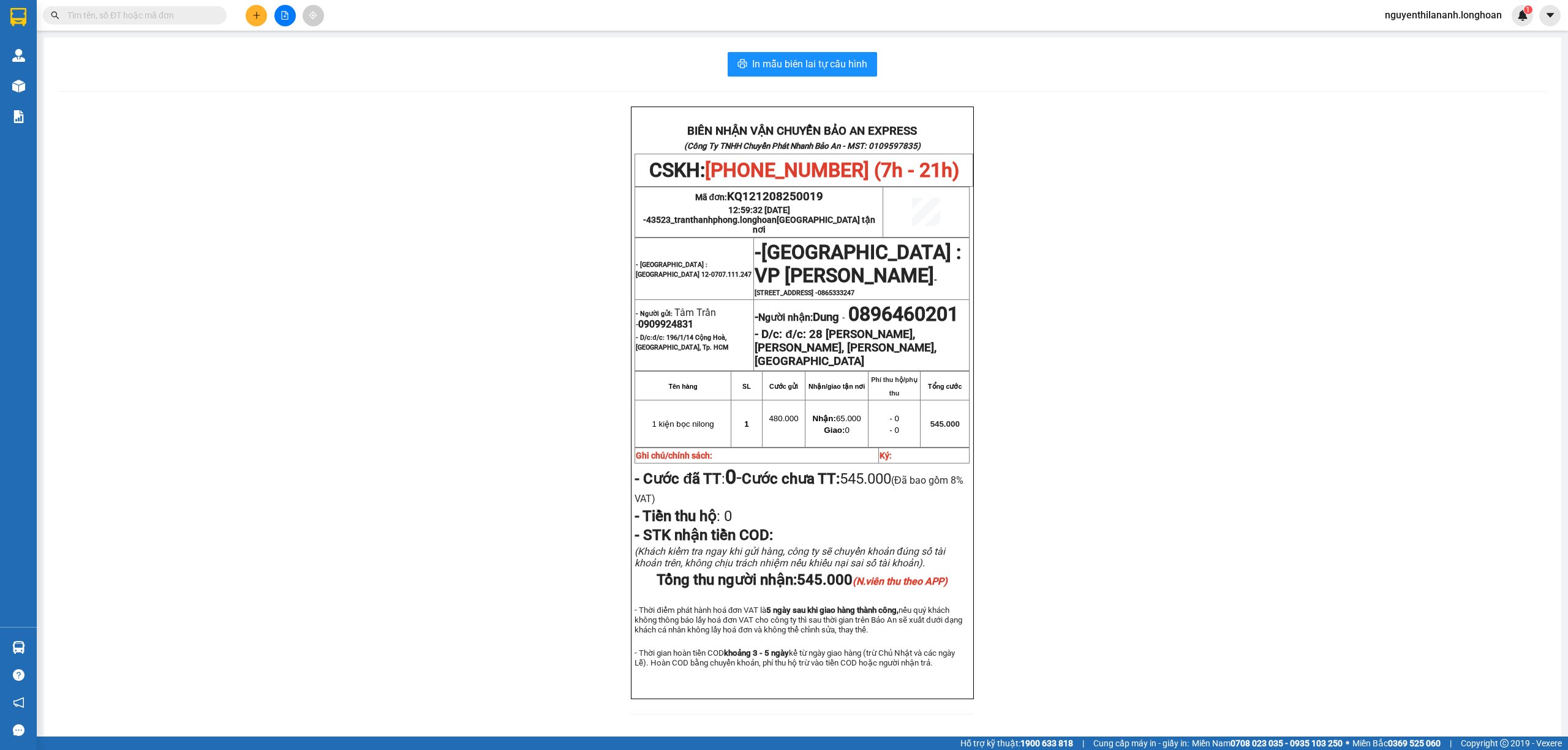
paste input "0329320533"
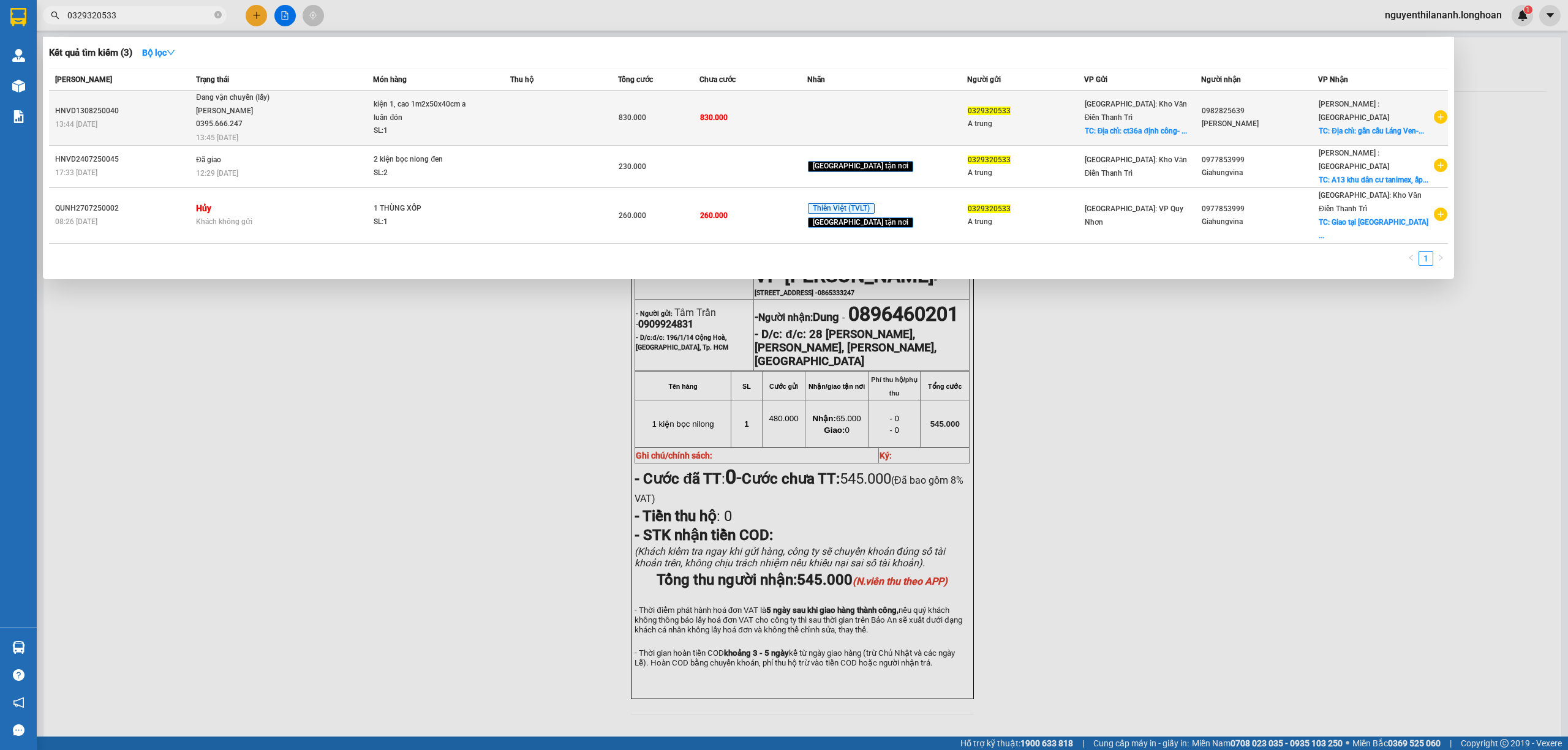
type input "0329320533"
click at [157, 105] on div "HNVD1308250040" at bounding box center [123, 111] width 137 height 13
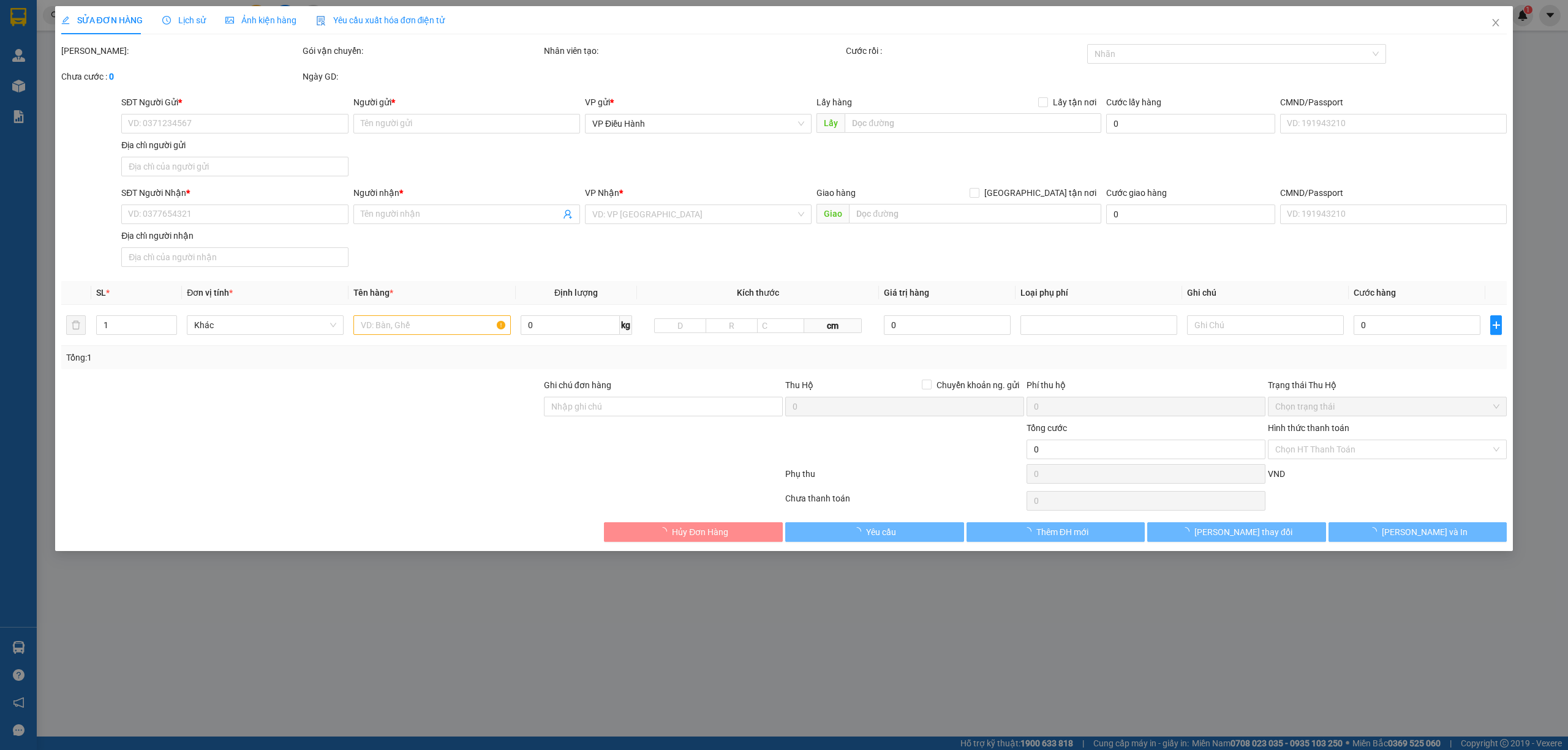
type input "0329320533"
type input "A trung"
checkbox input "true"
type input "Địa chỉ: ct36a định công- hoàng mai- hn"
type input "0982825639"
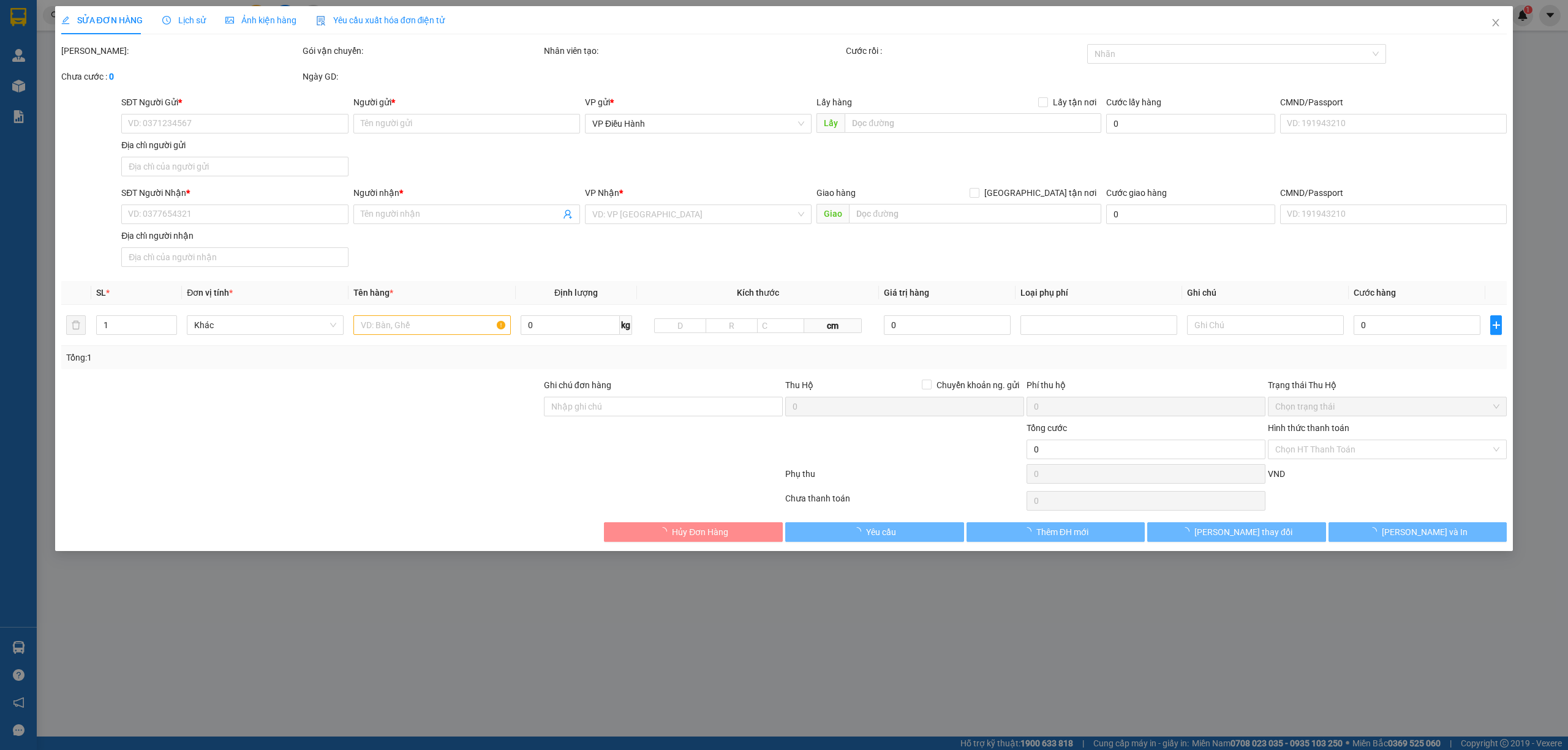
type input "Lê Khắc Vũ"
checkbox input "true"
type input "Địa chỉ: gần cầu Láng Ven- xã Hòa Khánh Đông- Huyện Đức Hòa- Tỉnh Long An"
type input "830.000"
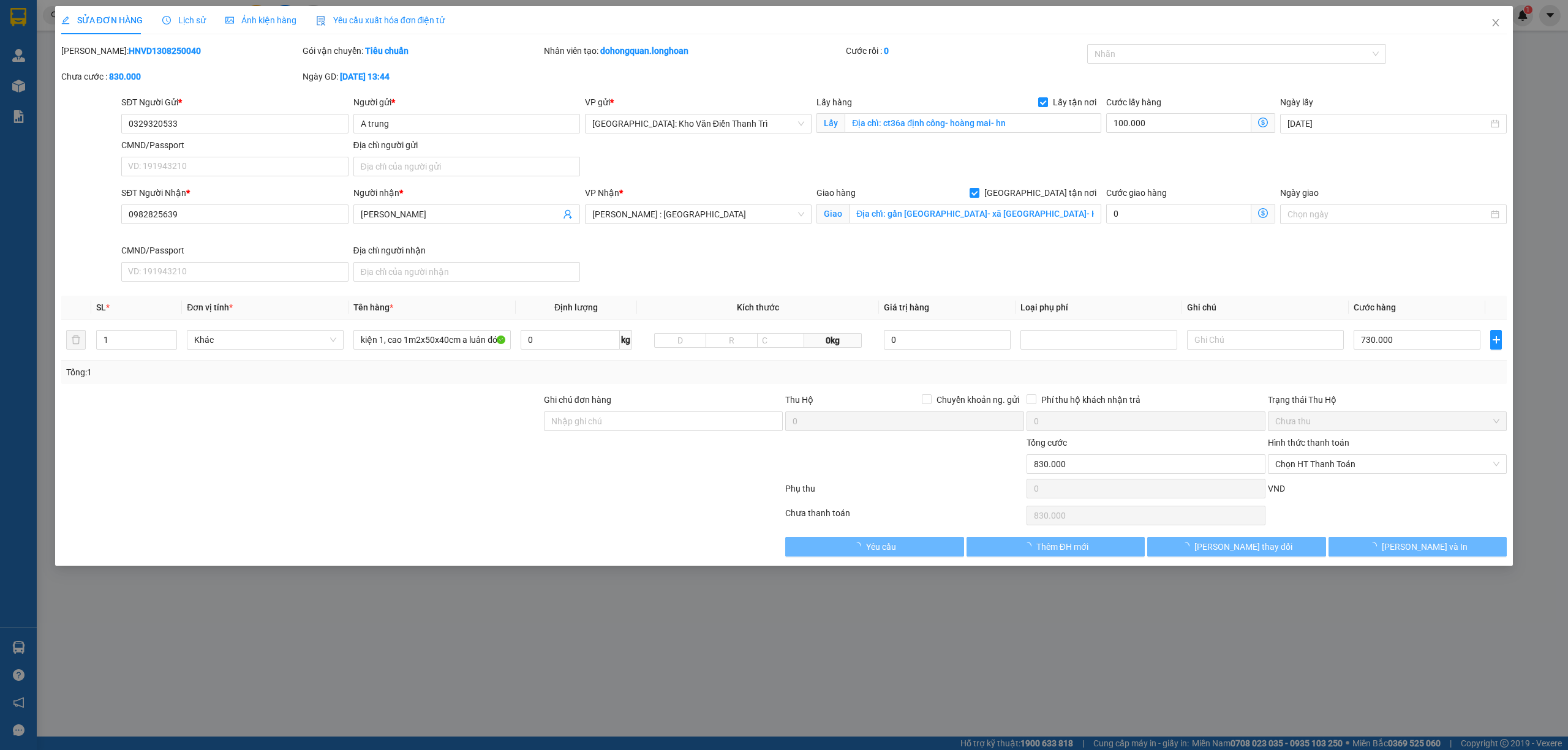
click at [186, 26] on div "Lịch sử" at bounding box center [184, 20] width 44 height 13
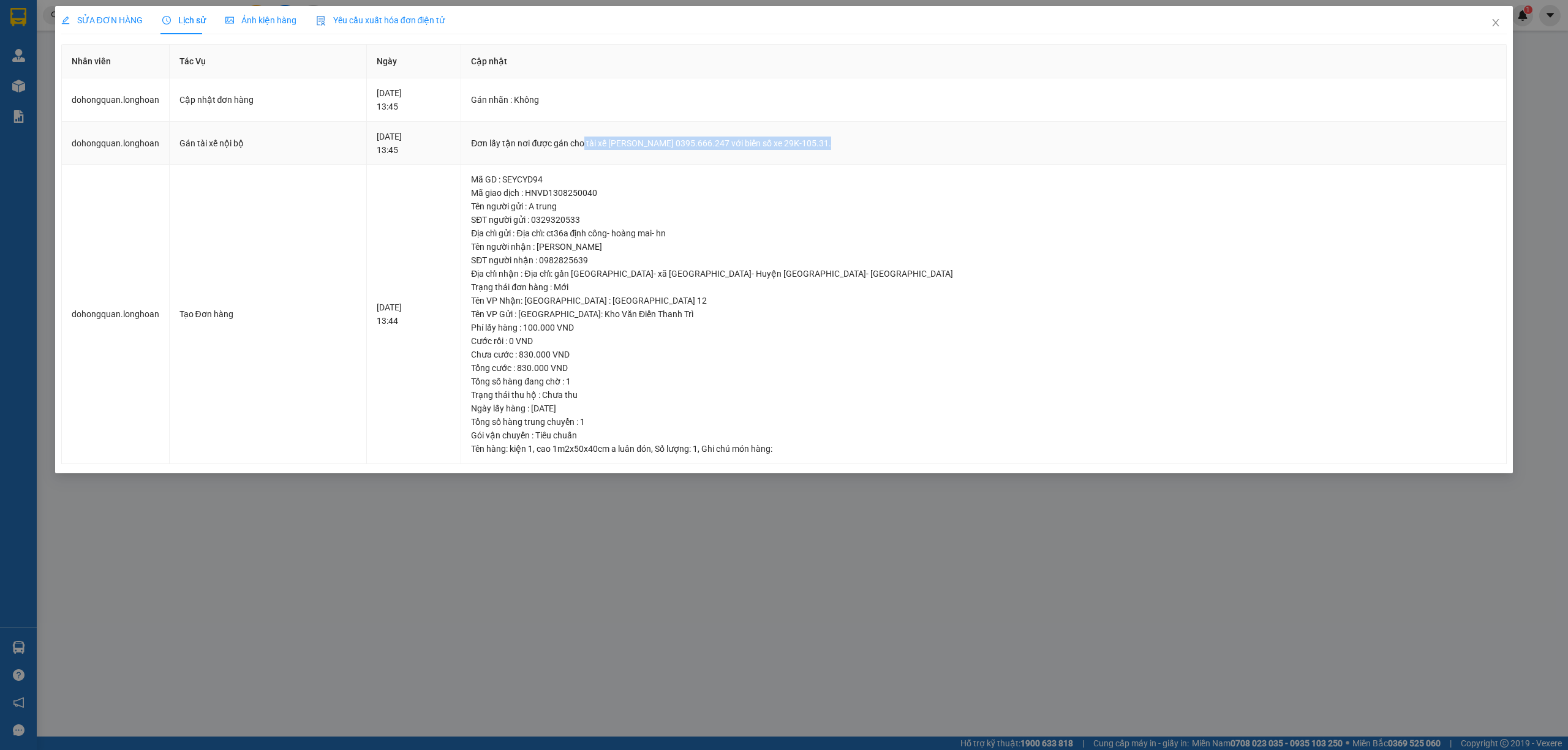
drag, startPoint x: 687, startPoint y: 147, endPoint x: 945, endPoint y: 157, distance: 258.2
click at [945, 157] on td "Đơn lấy tận nơi được gán cho tài xế Phạm Thế Luân 0395.666.247 với biển số xe 2…" at bounding box center [984, 144] width 1046 height 44
copy div "tài xế Phạm Thế Luân 0395.666.247 với biển số xe 29K-105.31."
click at [1494, 22] on icon "close" at bounding box center [1496, 22] width 10 height 10
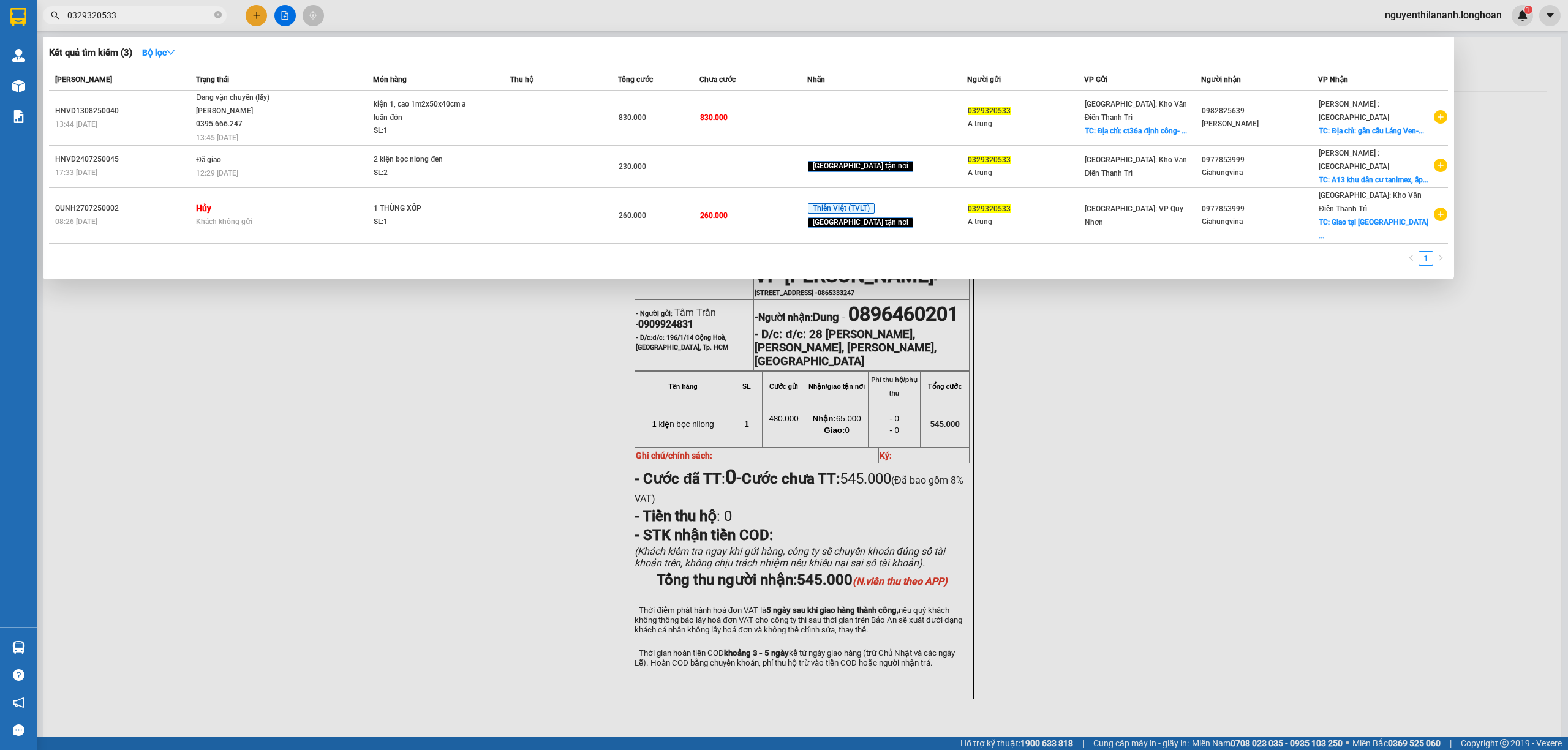
click at [169, 13] on input "0329320533" at bounding box center [140, 15] width 145 height 13
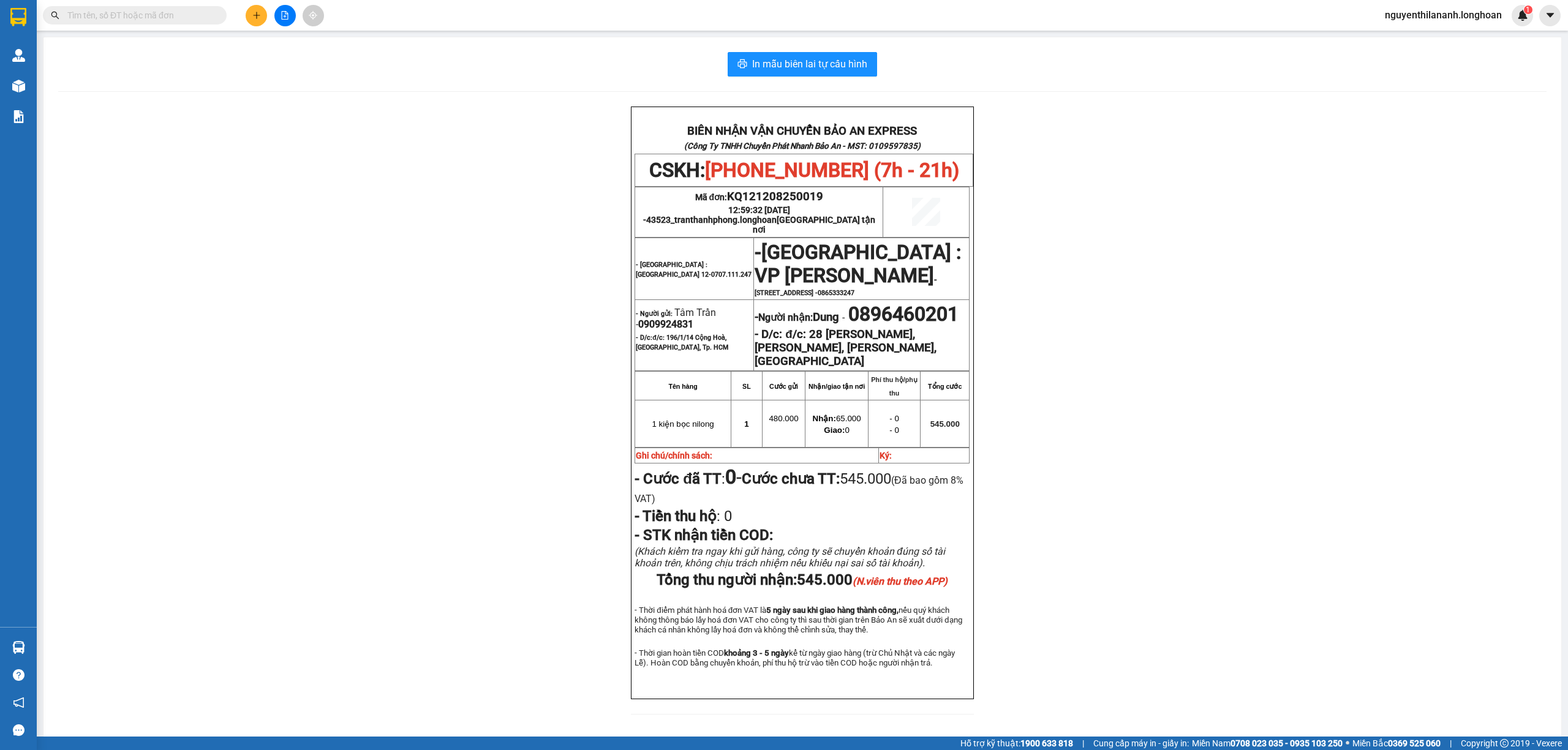
paste input "0979695125"
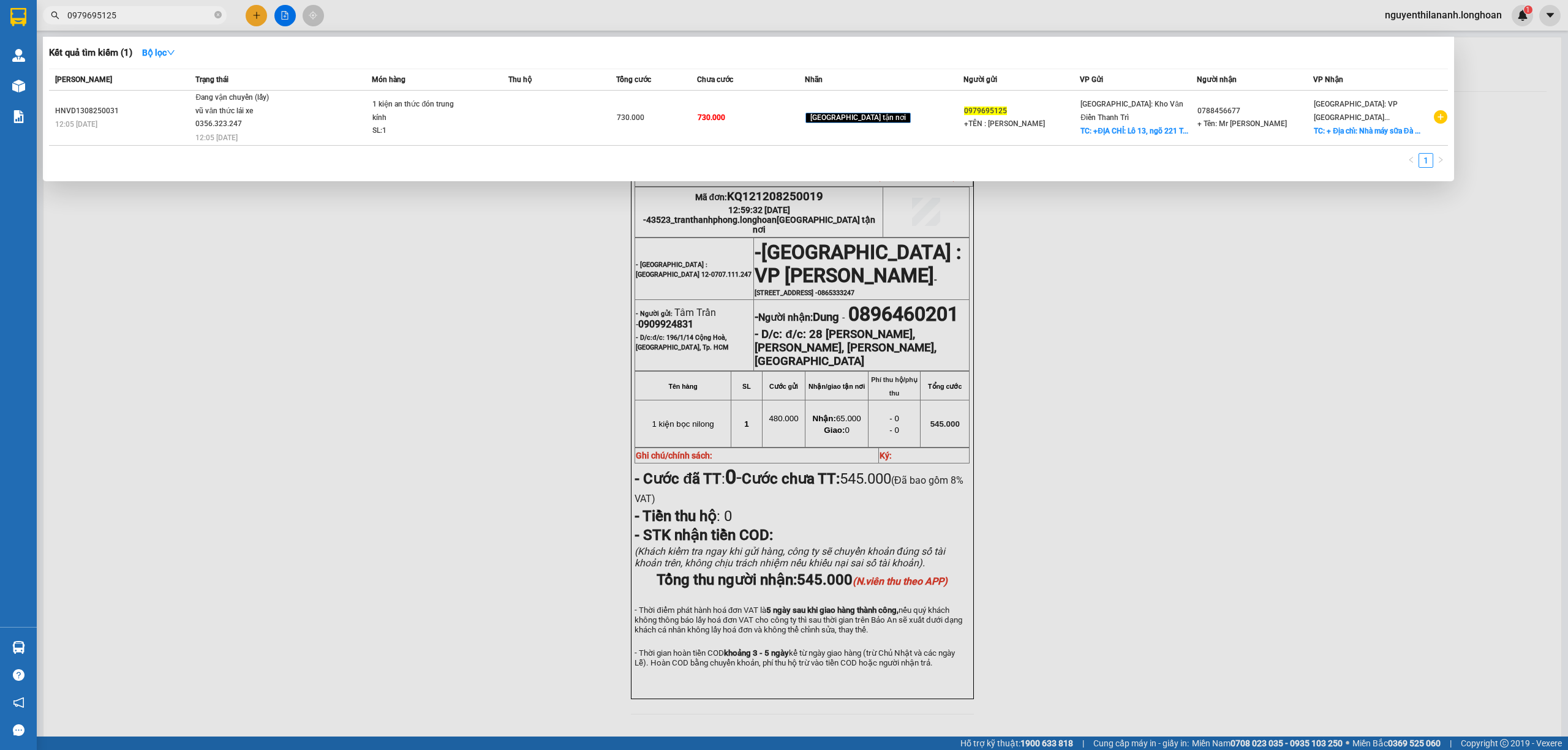
type input "0979695125"
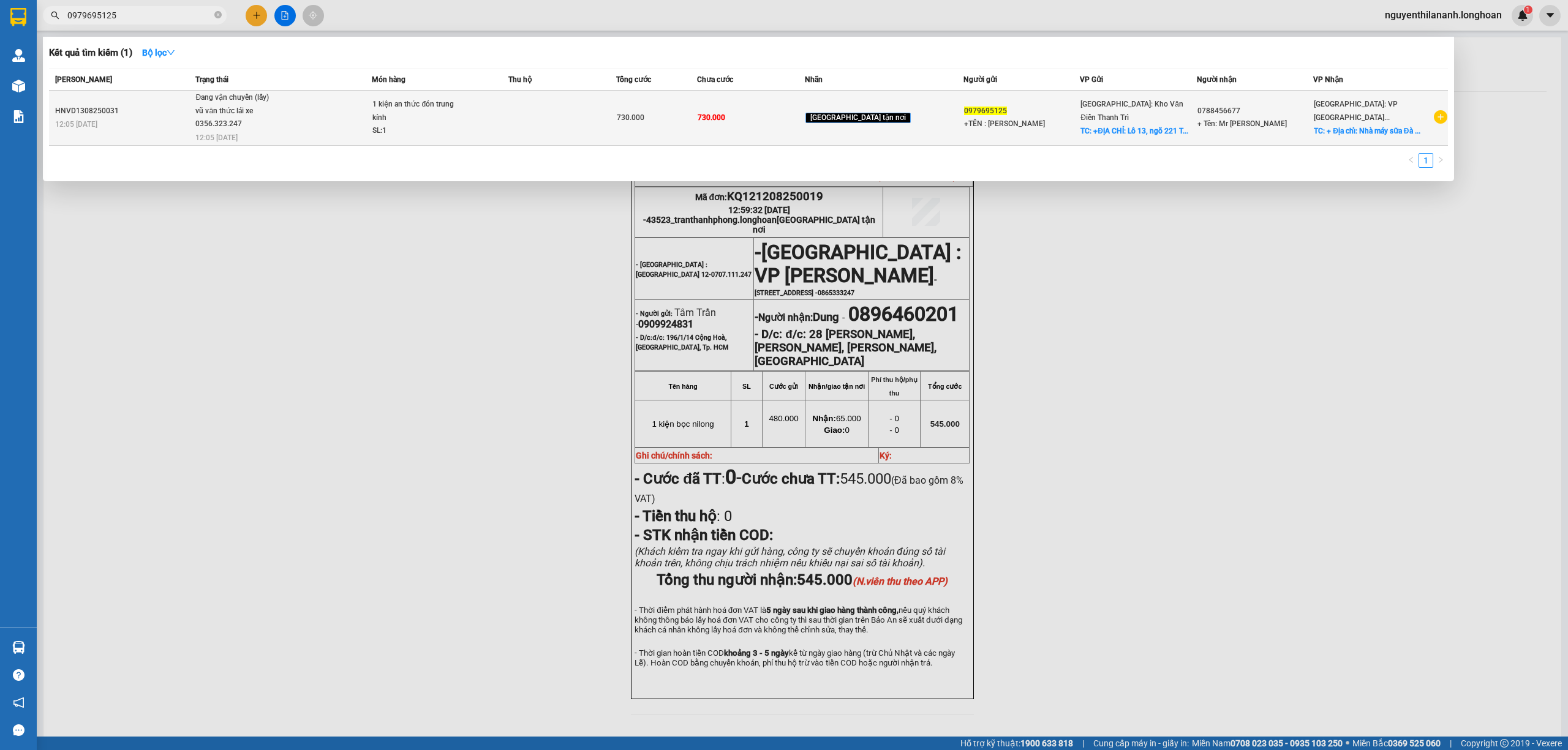
click at [160, 109] on div "HNVD1308250031" at bounding box center [123, 111] width 136 height 13
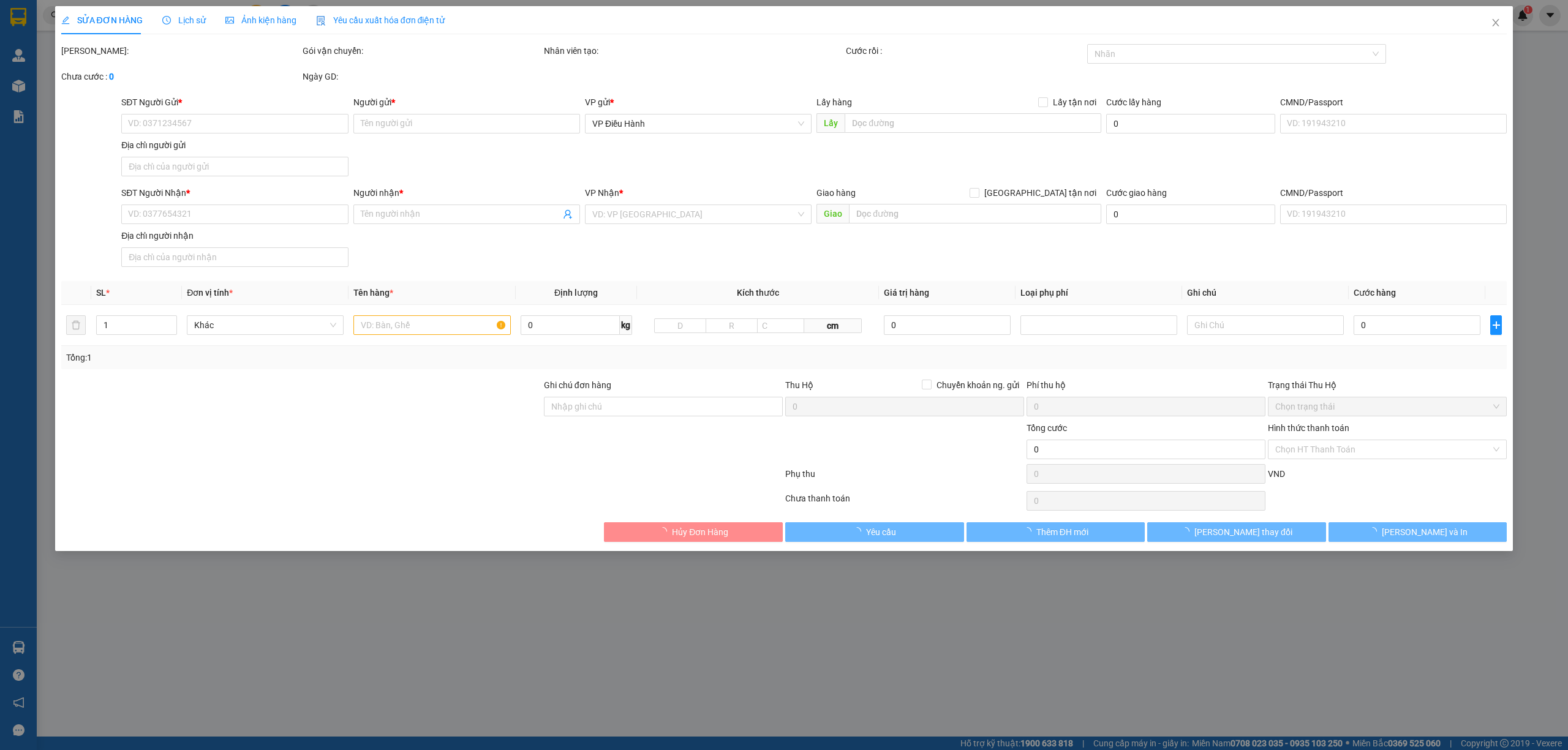
click at [166, 18] on icon "clock-circle" at bounding box center [166, 20] width 8 height 8
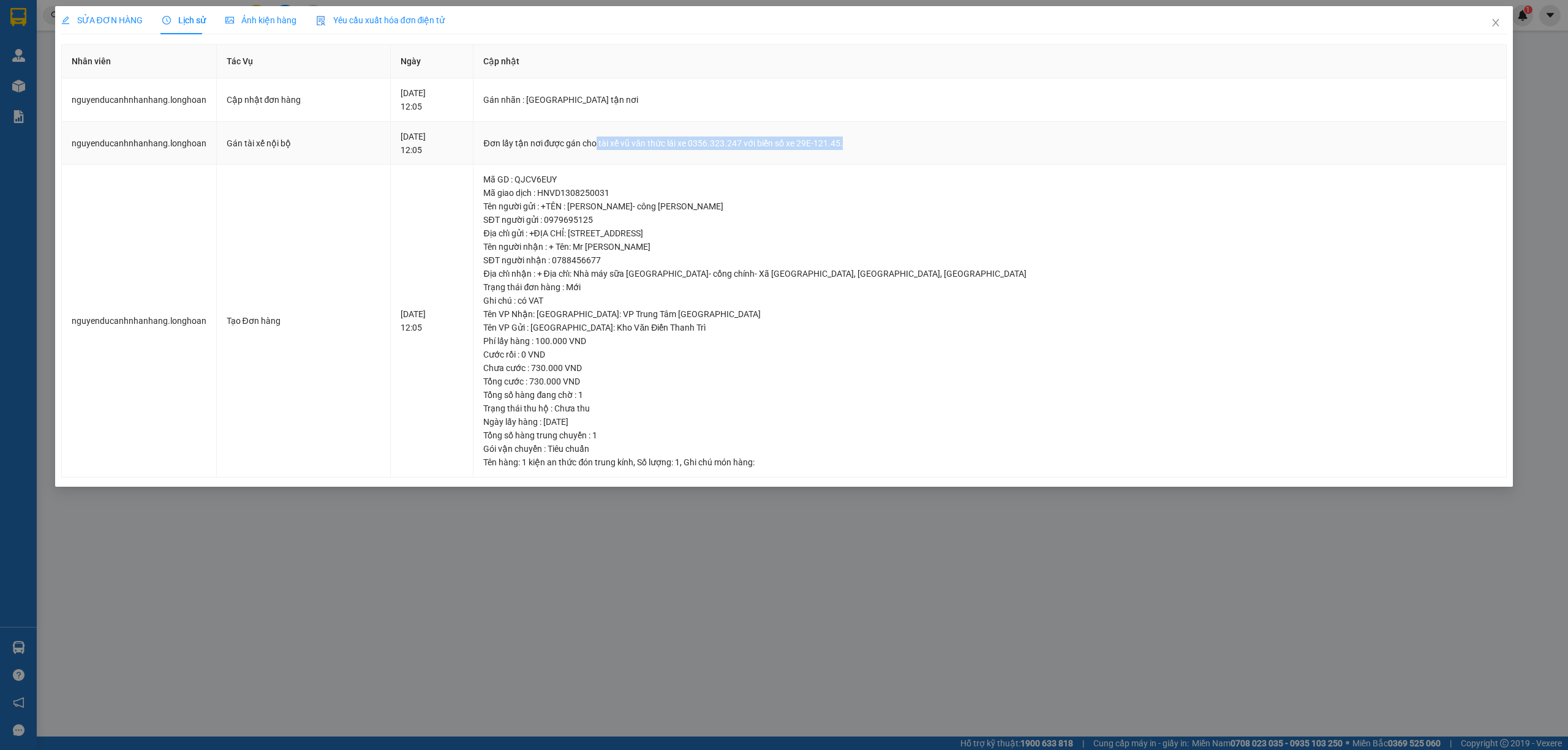
drag, startPoint x: 719, startPoint y: 143, endPoint x: 970, endPoint y: 150, distance: 251.1
click at [970, 150] on div "Đơn lấy tận nơi được gán cho tài xế vũ văn thức lái xe 0356.323.247 với biển số…" at bounding box center [990, 143] width 1013 height 13
copy div "tài xế vũ văn thức lái xe 0356.323.247 với biển số xe 29E-121.45."
drag, startPoint x: 1500, startPoint y: 22, endPoint x: 1311, endPoint y: 34, distance: 189.4
click at [1496, 22] on icon "close" at bounding box center [1496, 22] width 10 height 10
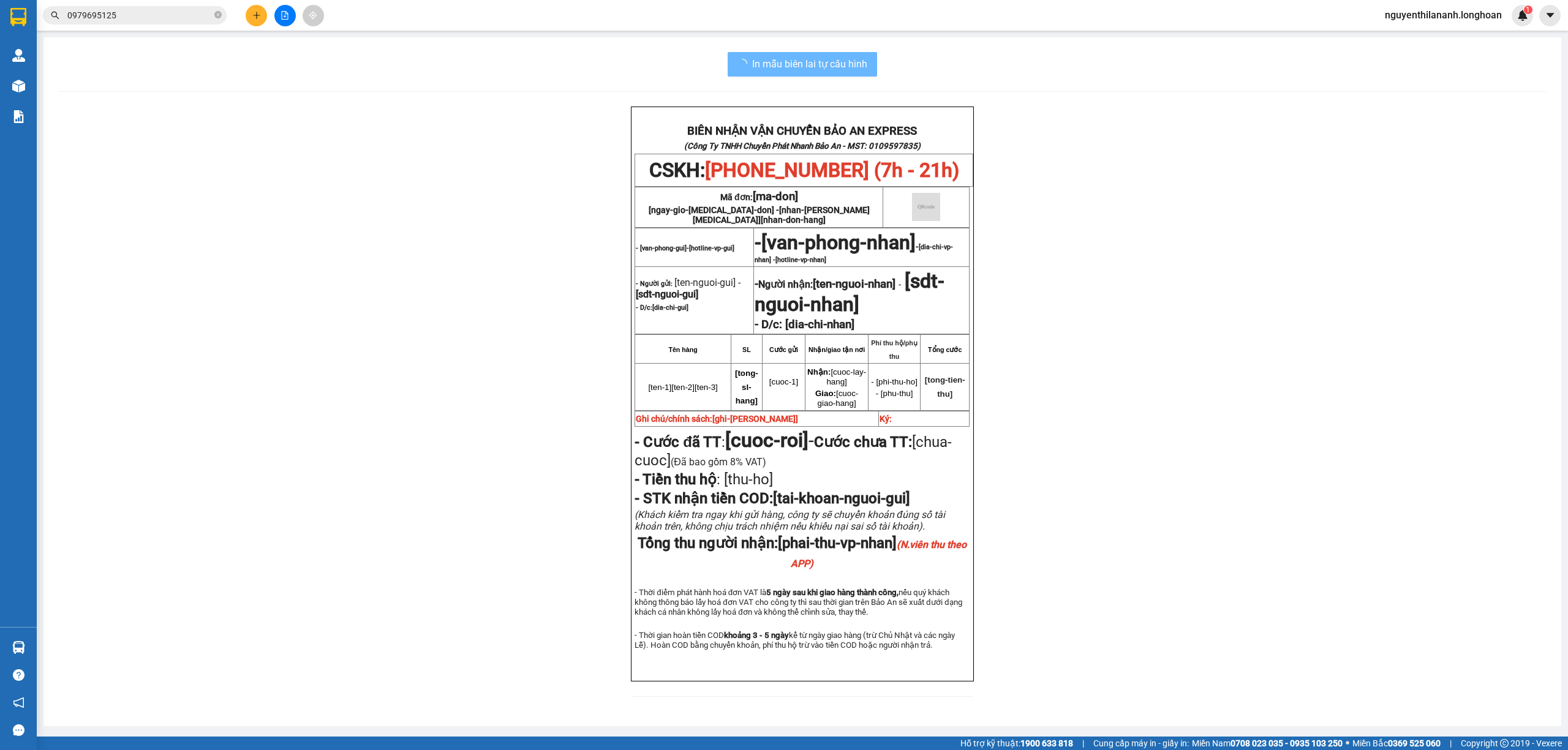
click at [128, 15] on input "0979695125" at bounding box center [140, 15] width 145 height 13
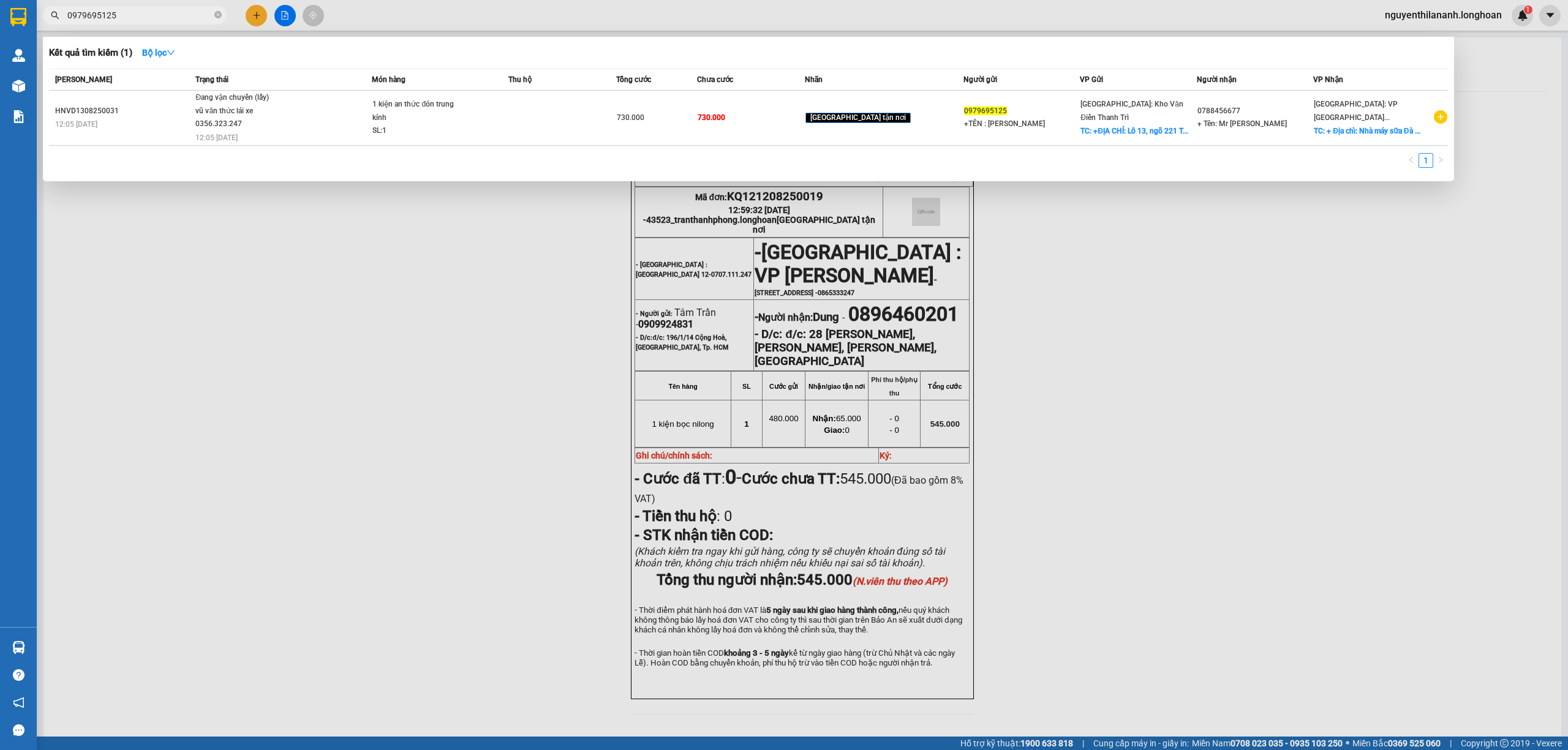
click at [128, 15] on input "0979695125" at bounding box center [140, 15] width 145 height 13
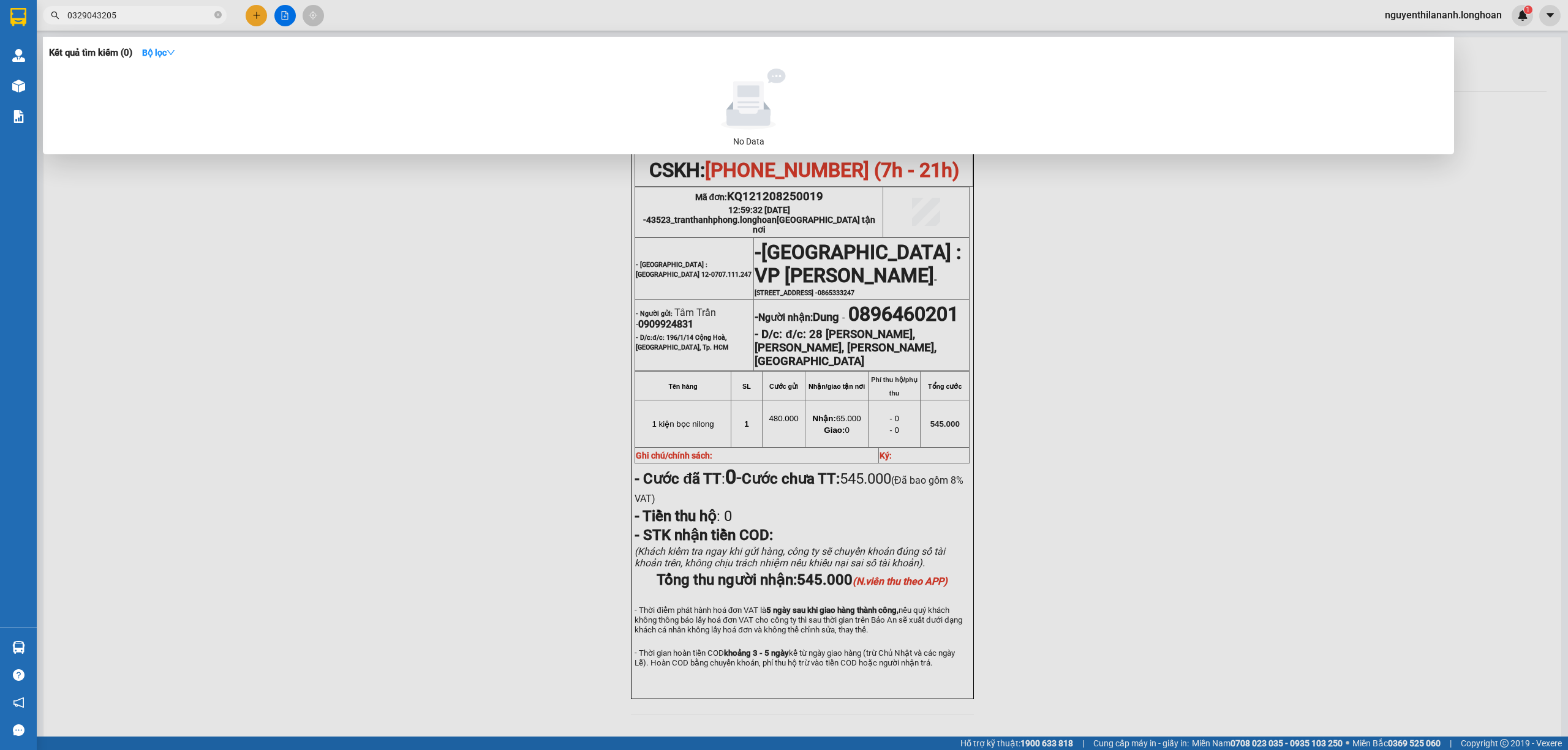
drag, startPoint x: 121, startPoint y: 15, endPoint x: 60, endPoint y: 18, distance: 61.1
click at [60, 18] on span "0329043205" at bounding box center [135, 15] width 184 height 18
type input "0329043205"
click at [148, 12] on input "0329043205" at bounding box center [140, 15] width 145 height 13
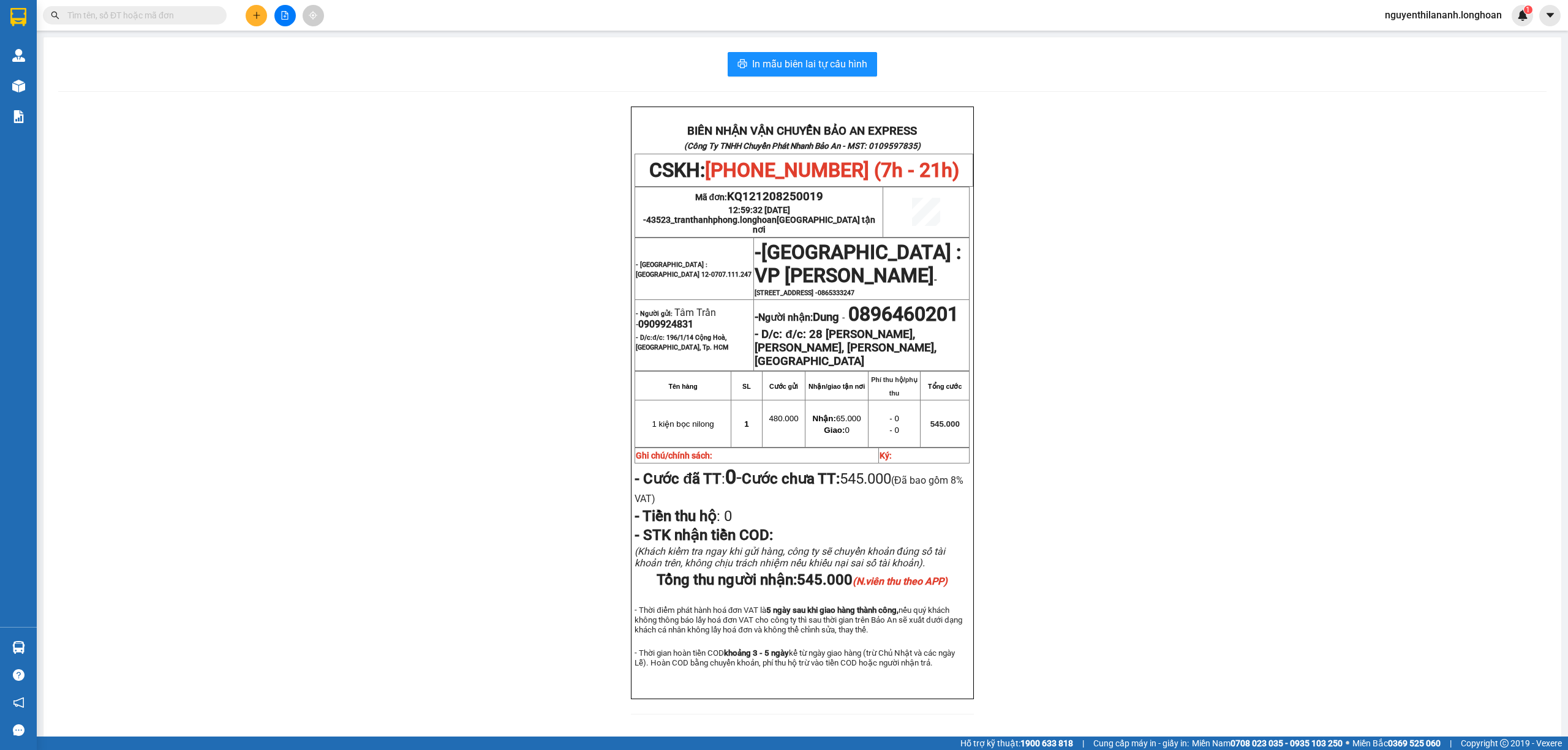
paste input "0329043205"
type input "0329043205"
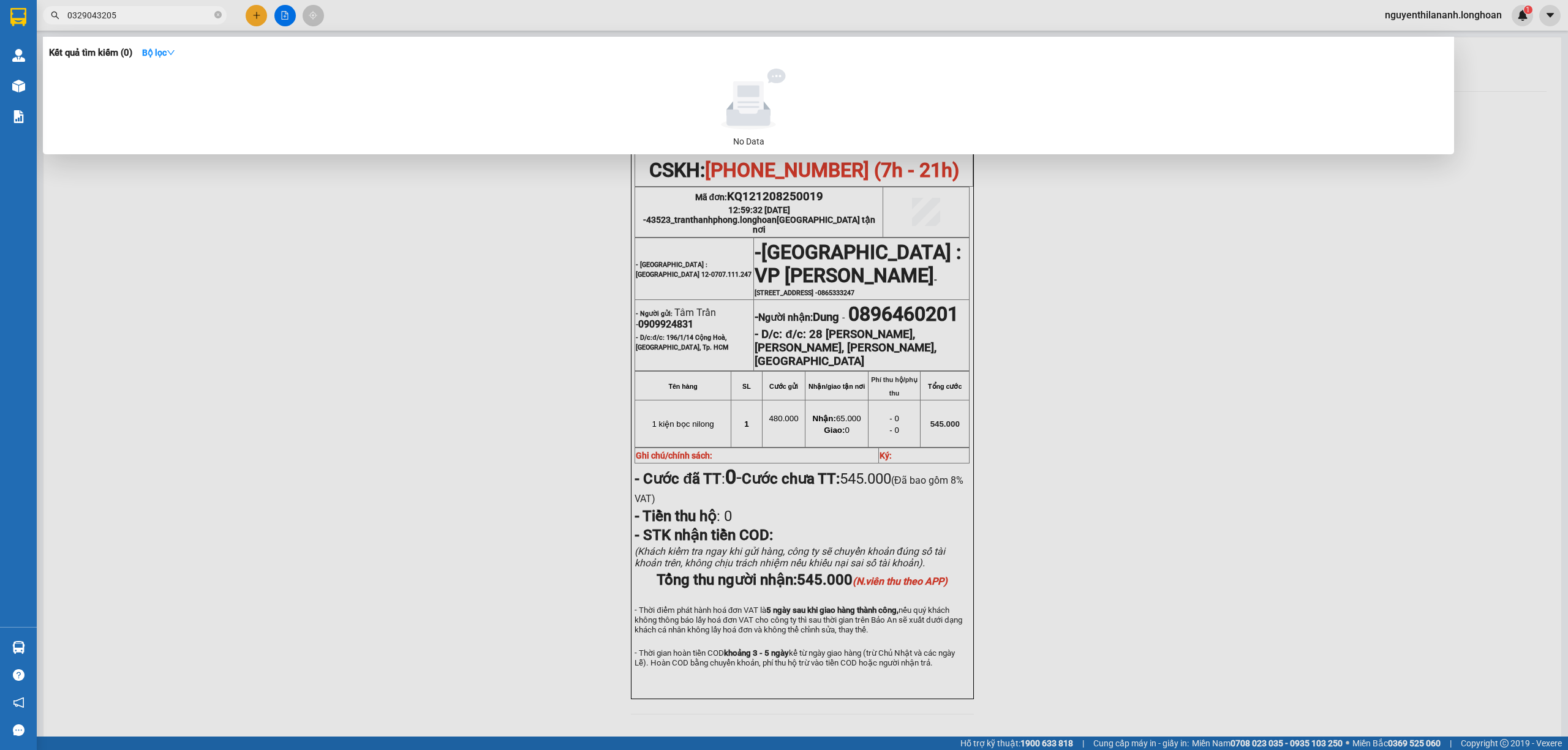
click at [148, 10] on input "0329043205" at bounding box center [140, 15] width 145 height 13
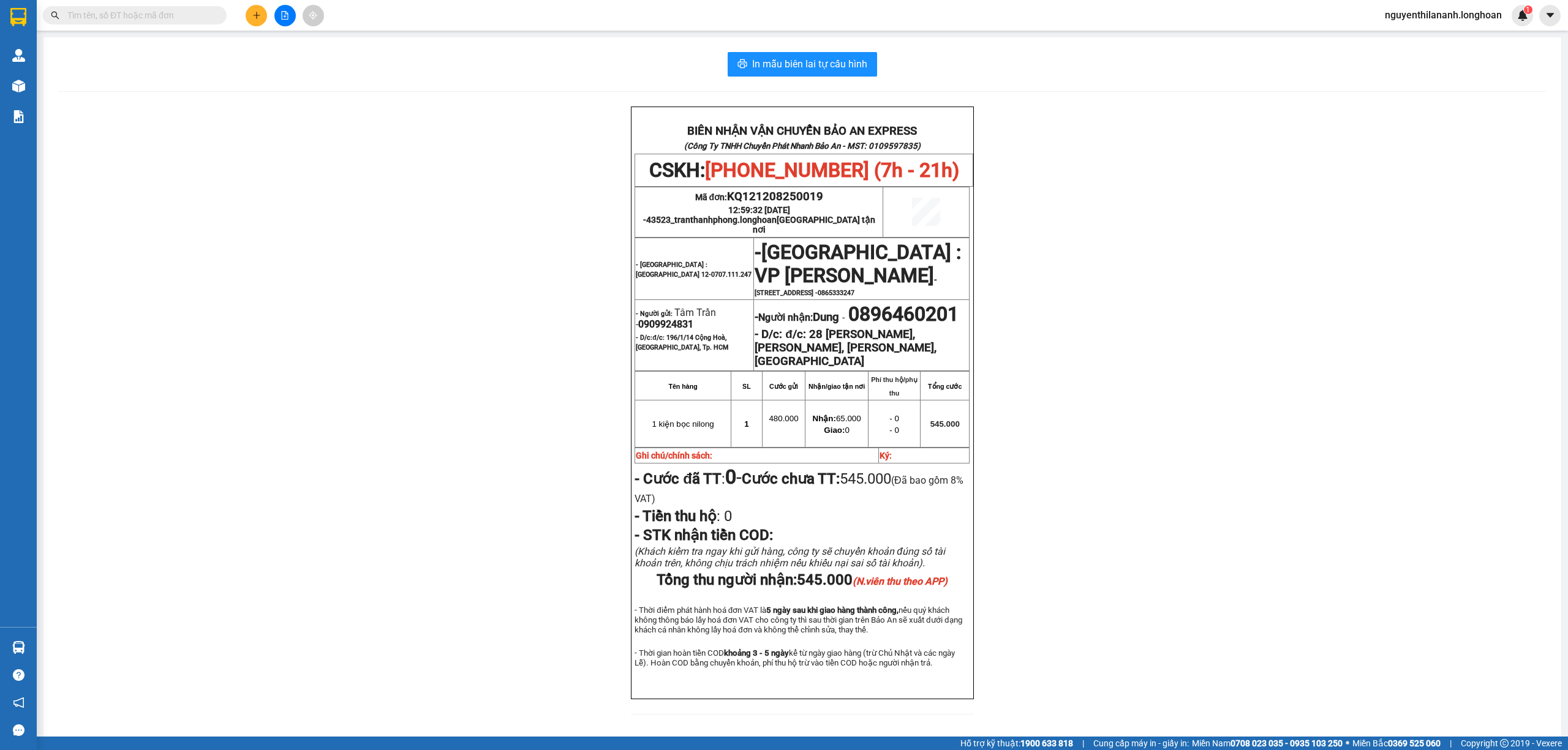
click at [148, 13] on input "text" at bounding box center [140, 15] width 145 height 13
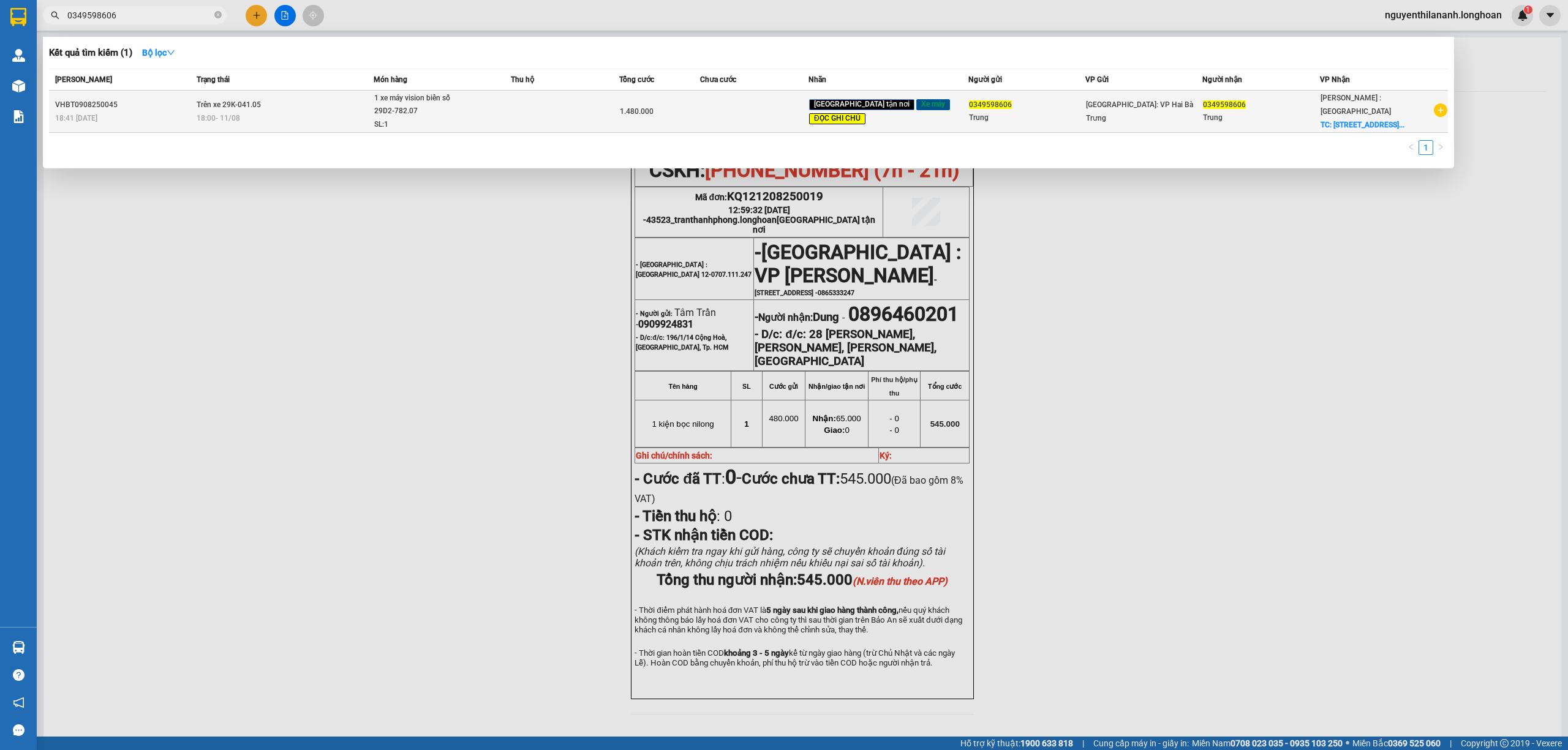
type input "0349598606"
click at [158, 118] on div "18:41 - 09/08" at bounding box center [124, 118] width 138 height 13
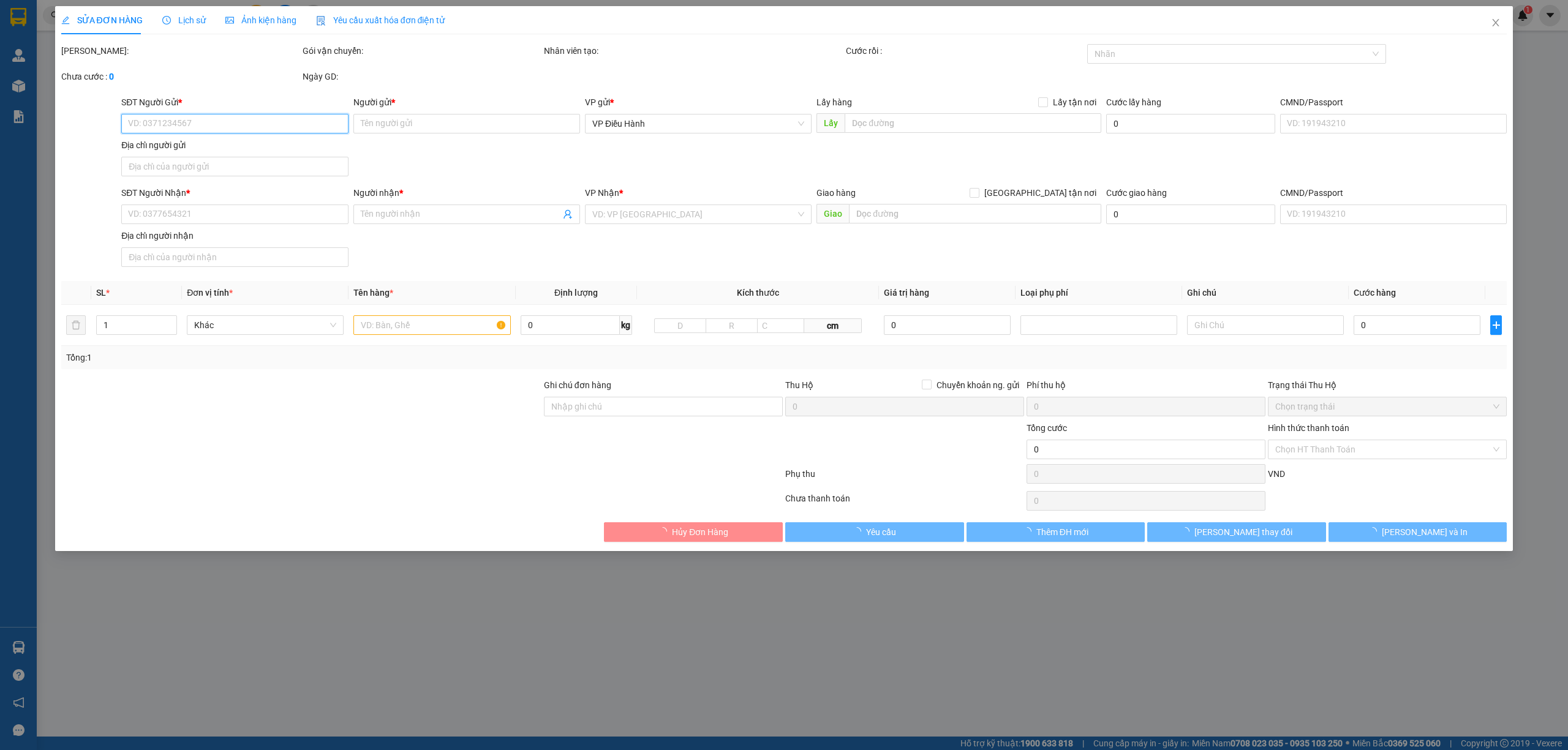
type input "0349598606"
type input "Trung"
type input "0349598606"
type input "Trung"
checkbox input "true"
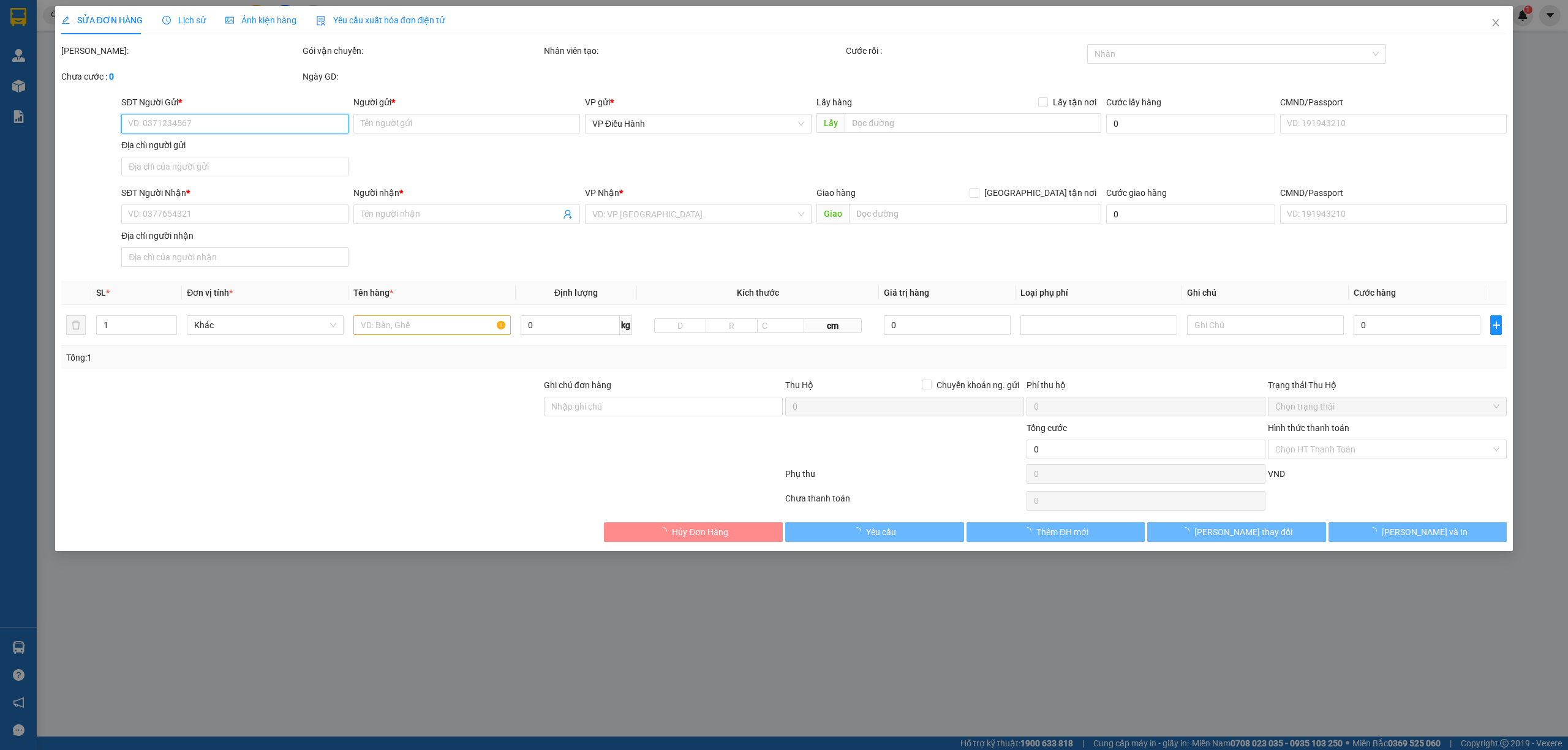
type input "số 4 đường 43, phường bình thuận, quận 7, hcm"
type input "có 1 chìa khoá, không giấy tờ, 2 gương, 1 mũ"
type input "1.480.000"
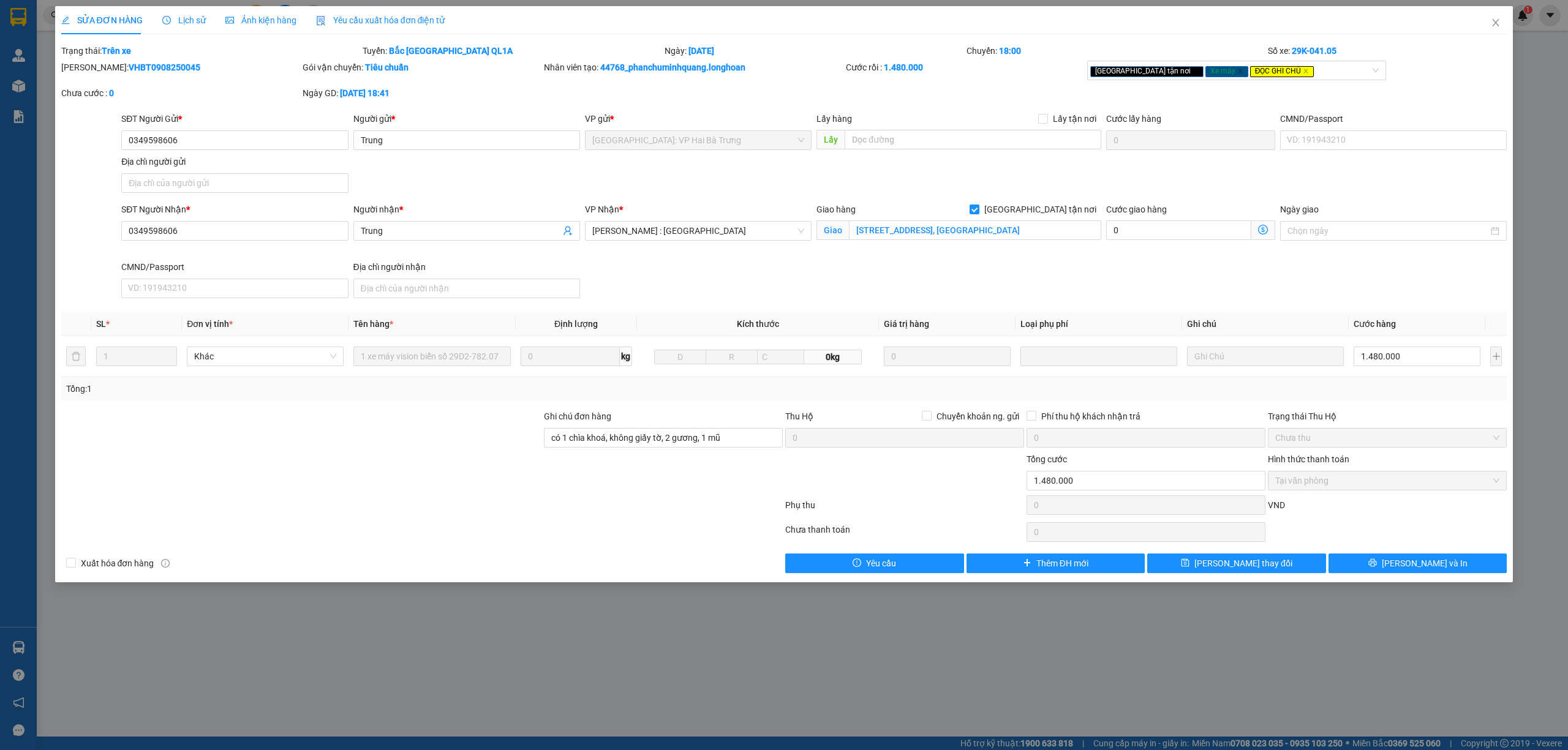
click at [174, 20] on span "Lịch sử" at bounding box center [184, 20] width 44 height 10
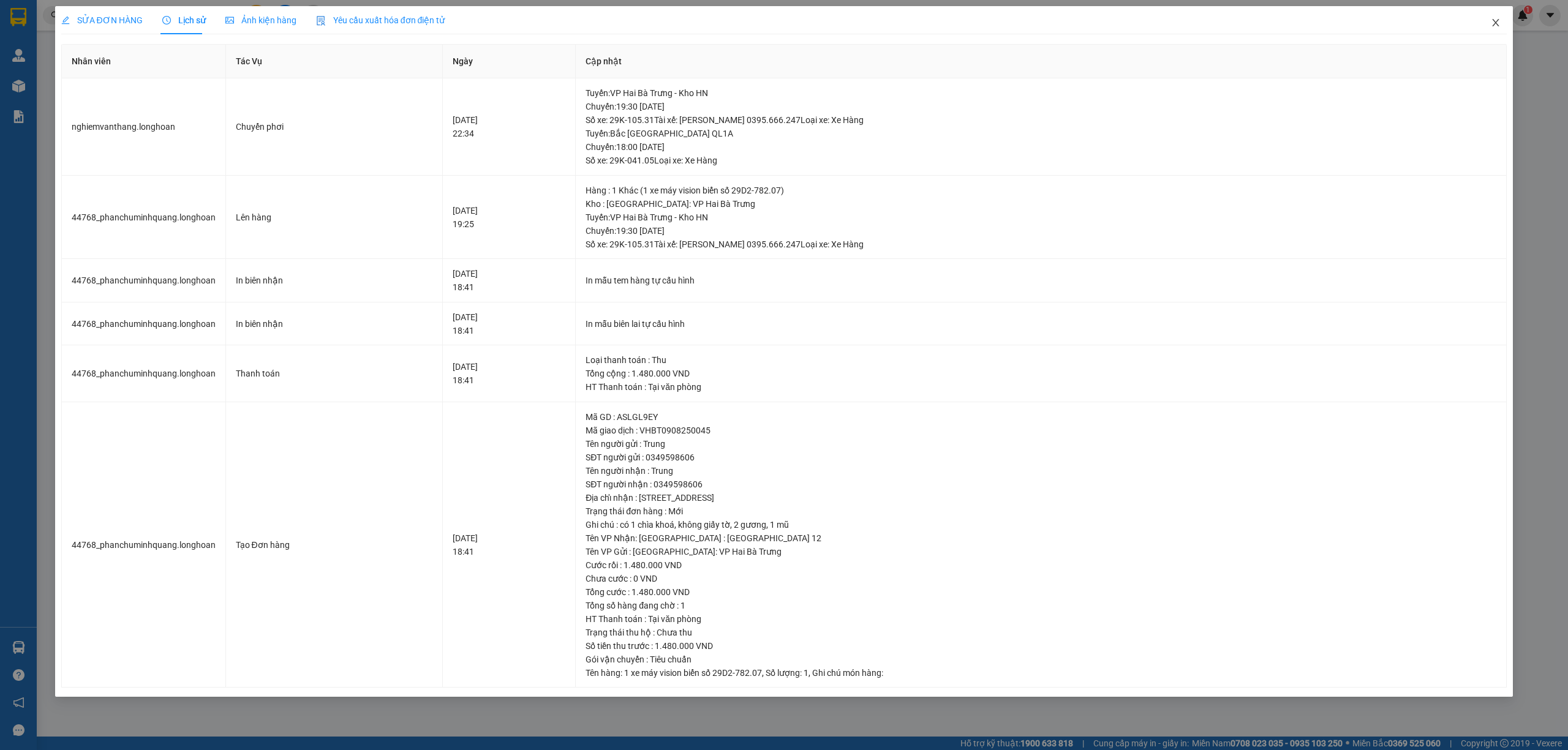
click at [1490, 20] on span "Close" at bounding box center [1496, 23] width 34 height 34
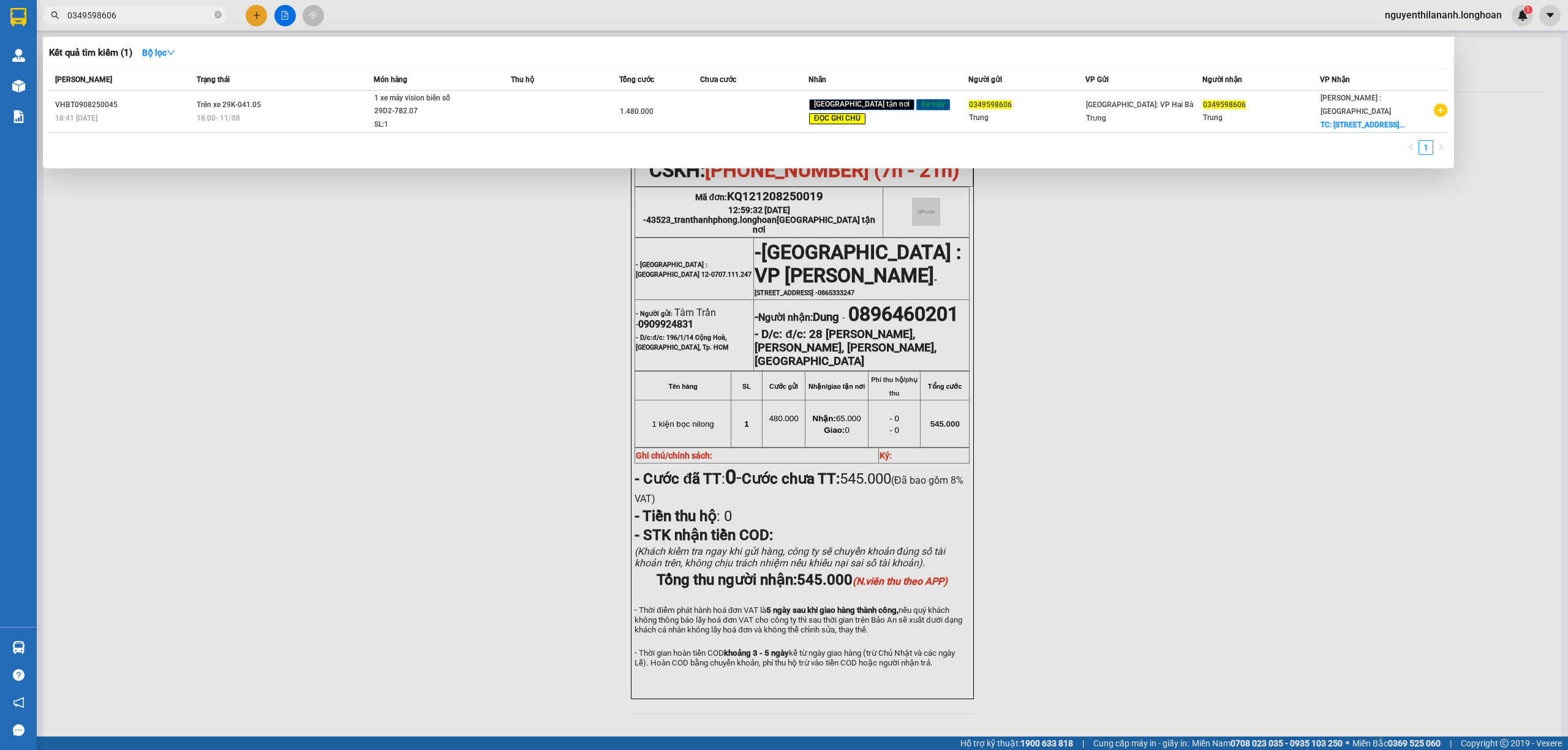
click at [179, 8] on input "0349598606" at bounding box center [140, 15] width 145 height 13
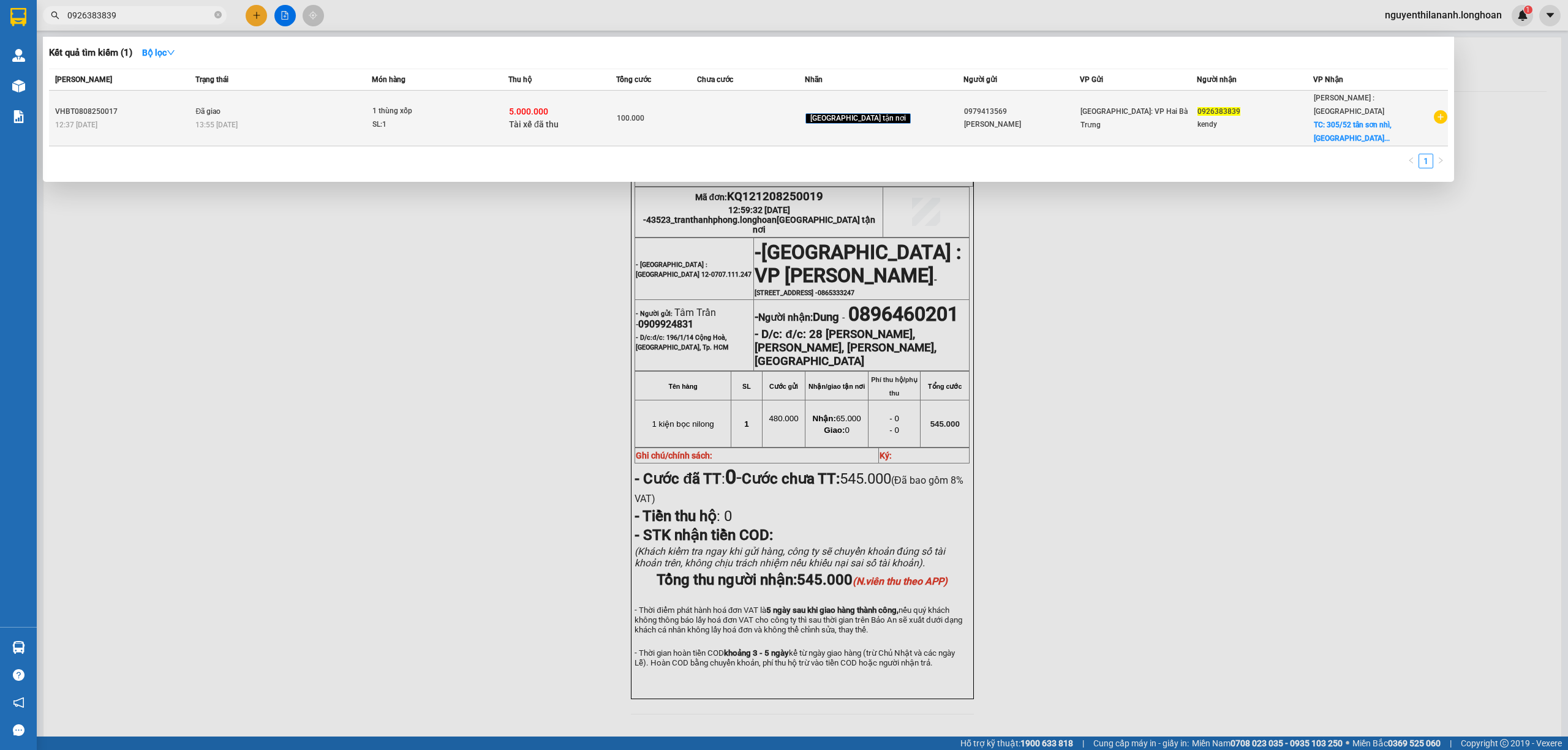
type input "0926383839"
click at [148, 118] on div "12:37 - 08/08" at bounding box center [123, 124] width 136 height 13
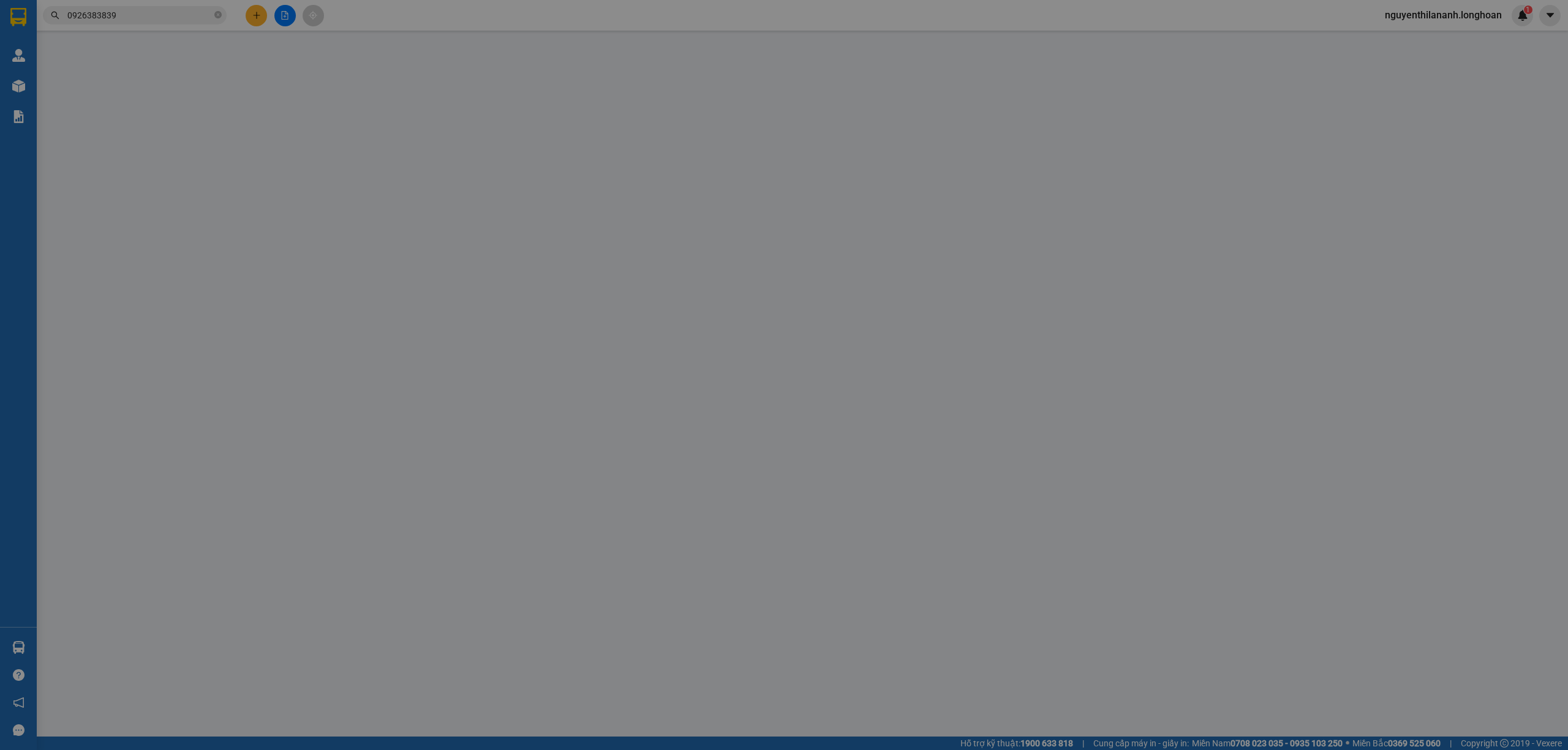
type input "0979413569"
type input "[PERSON_NAME]"
type input "0926383839"
type input "kendy"
checkbox input "true"
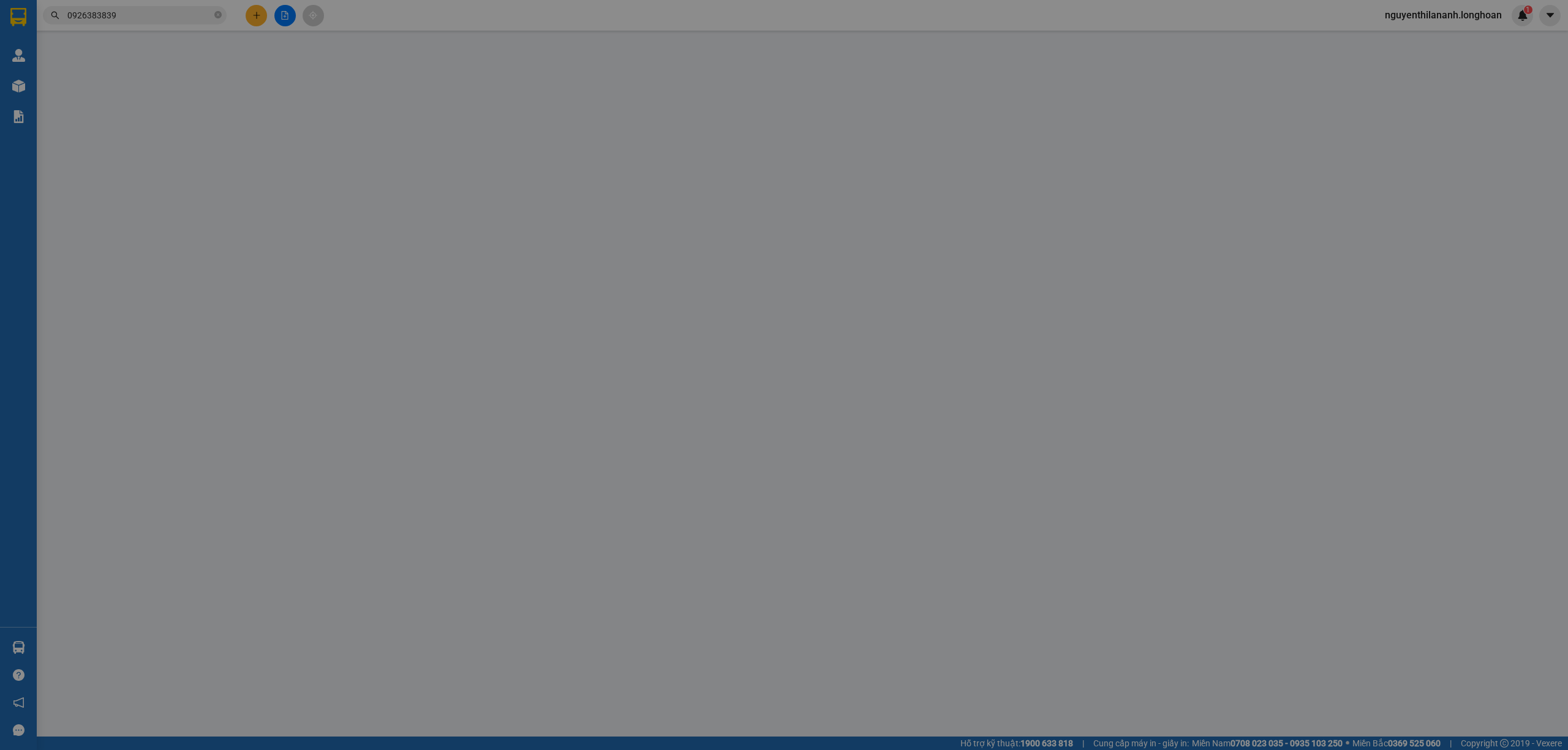
type input "305/52 tân sơn nhì, tân phú, hcm"
checkbox input "true"
type input "5.000.000"
type input "25.000"
type input "100.000"
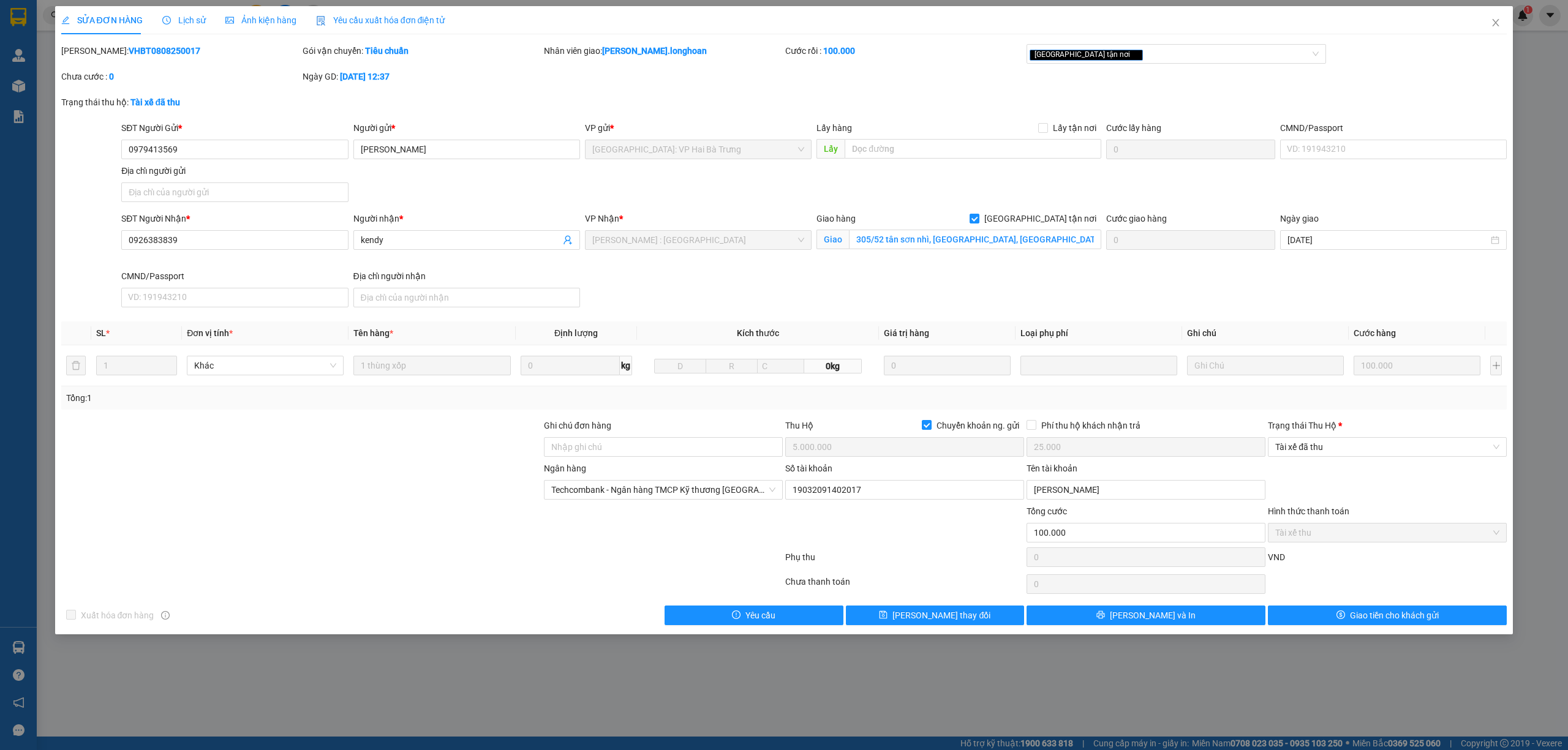
click at [194, 27] on div "Lịch sử" at bounding box center [184, 20] width 44 height 28
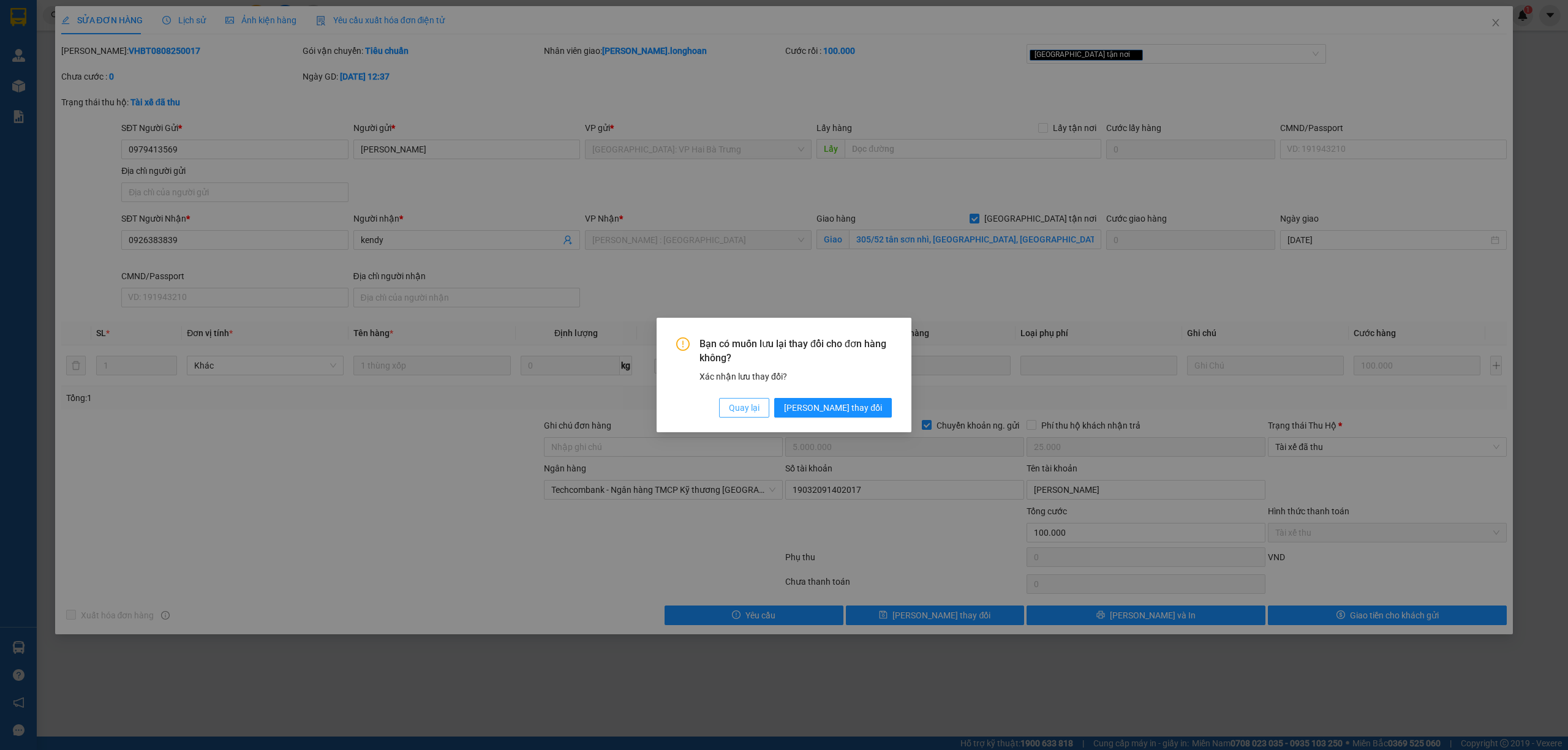
click at [759, 409] on span "Quay lại" at bounding box center [745, 407] width 31 height 13
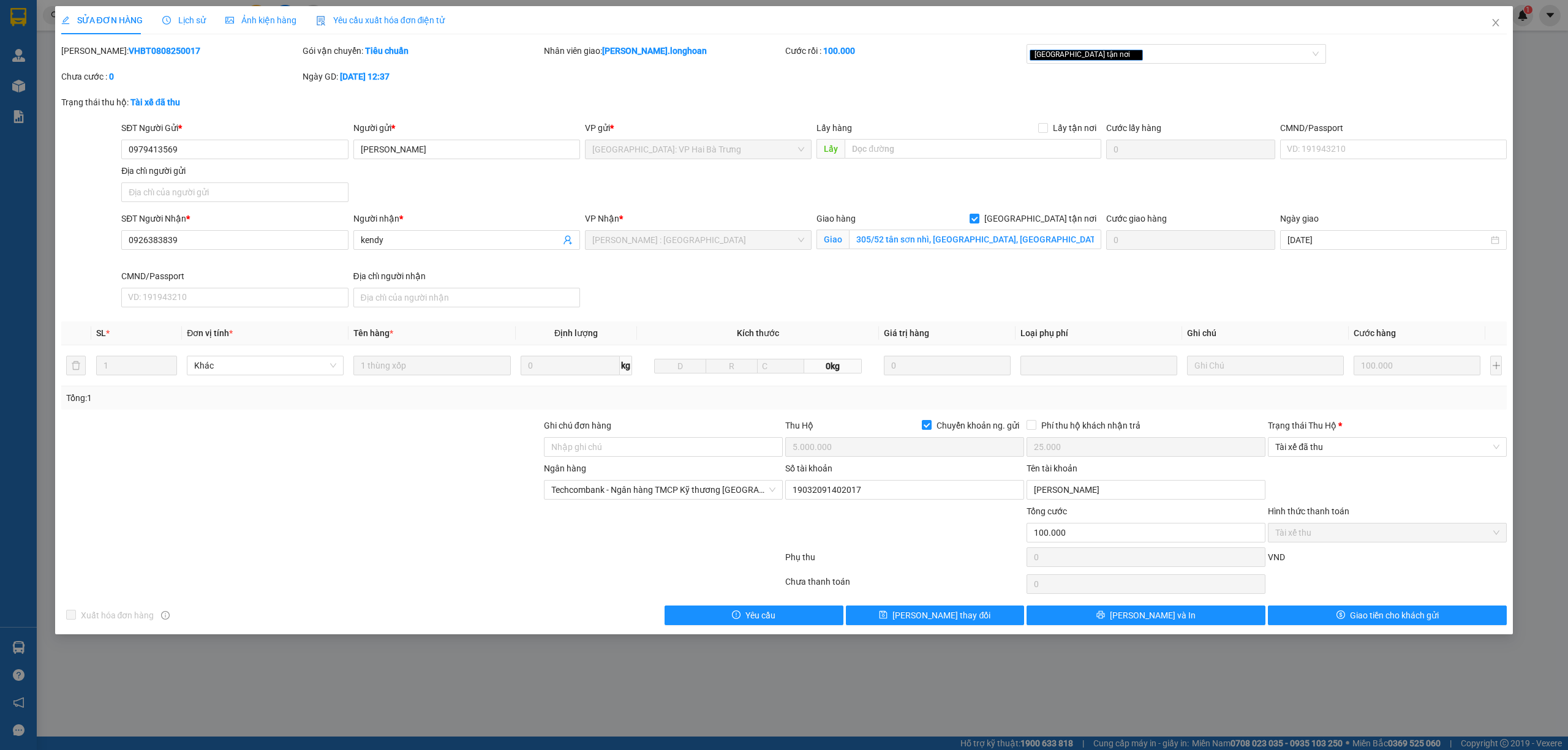
click at [325, 423] on div at bounding box center [301, 440] width 483 height 43
click at [121, 22] on span "SỬA ĐƠN HÀNG" at bounding box center [102, 20] width 81 height 10
click at [1498, 22] on icon "close" at bounding box center [1496, 22] width 10 height 10
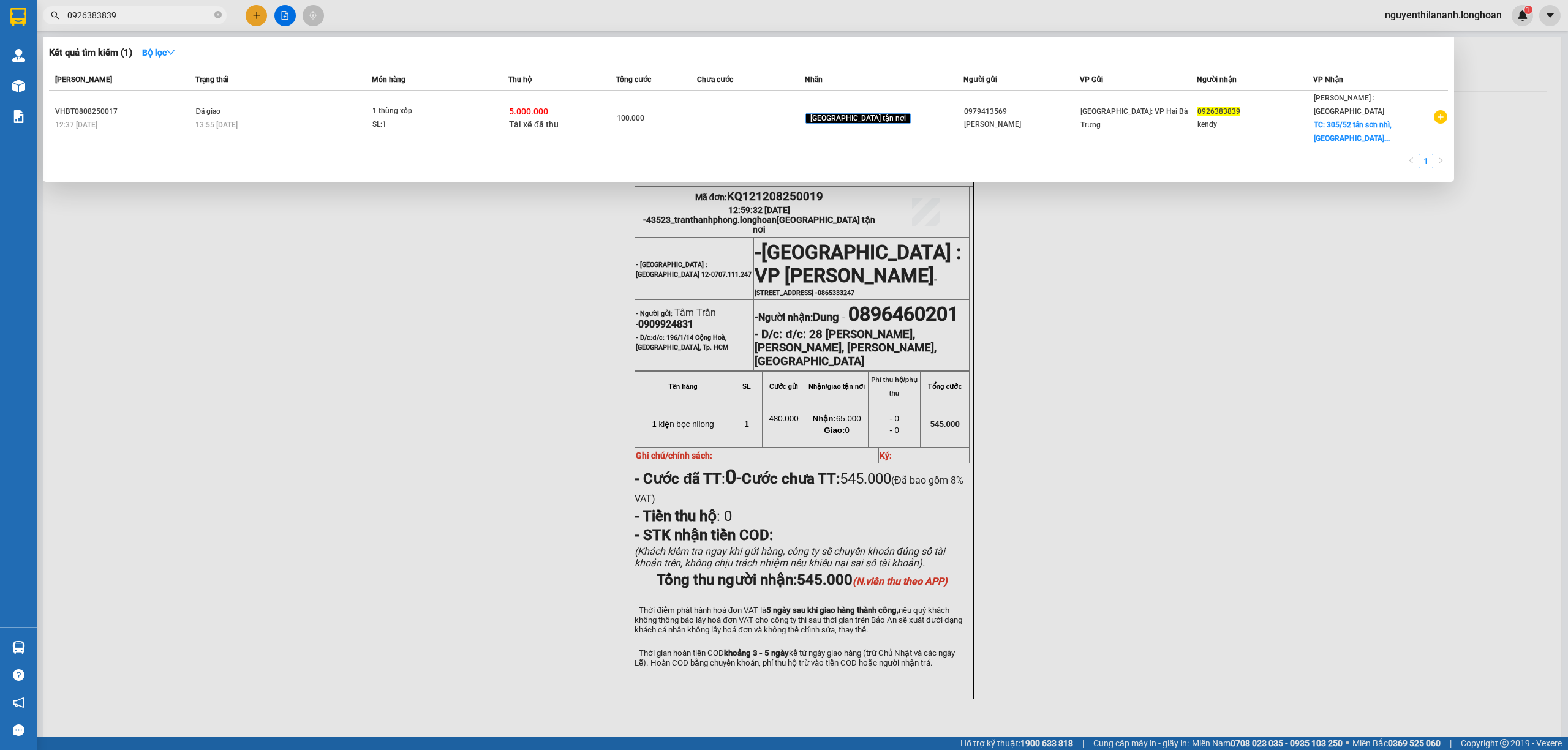
click at [133, 20] on input "0926383839" at bounding box center [140, 15] width 145 height 13
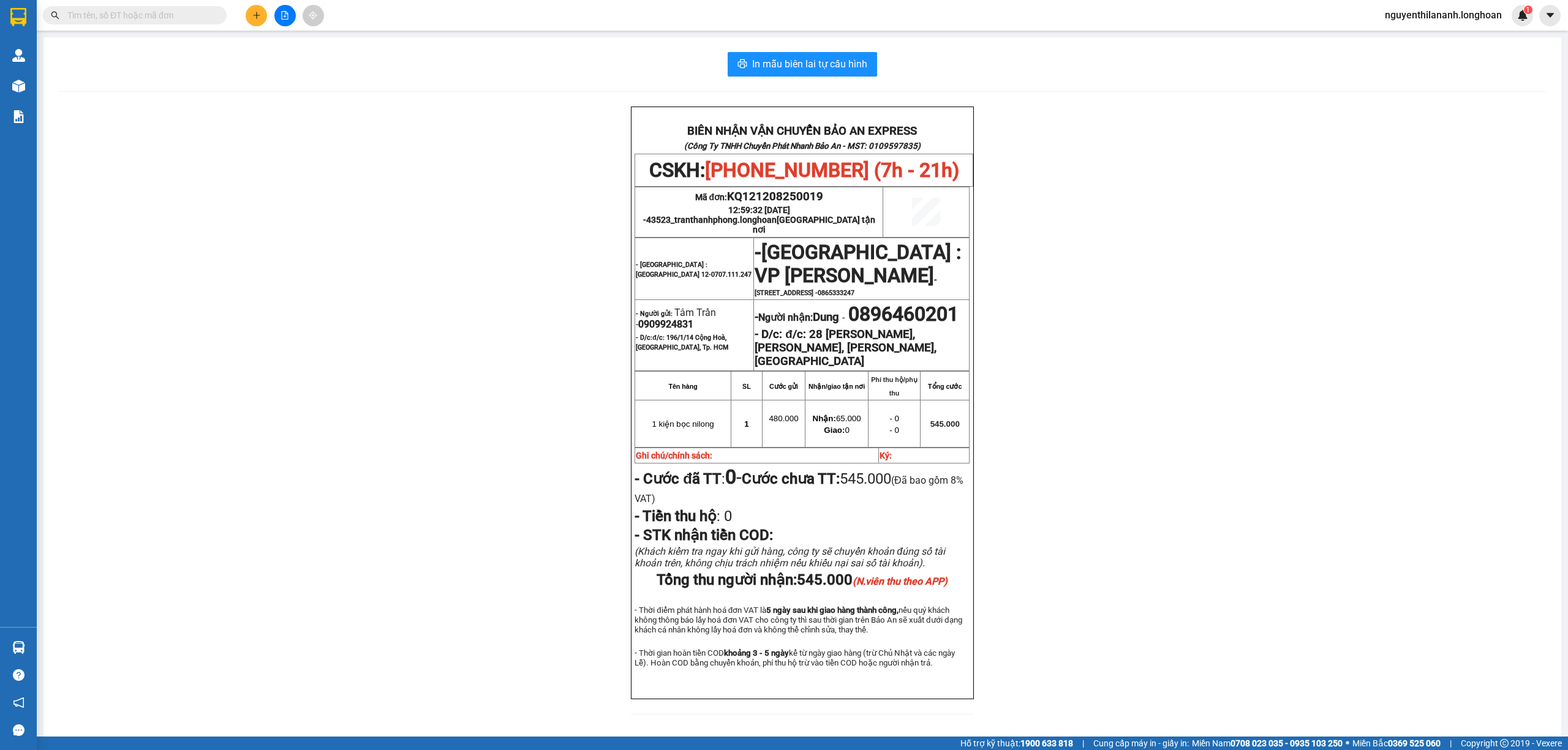
paste input "0981809295"
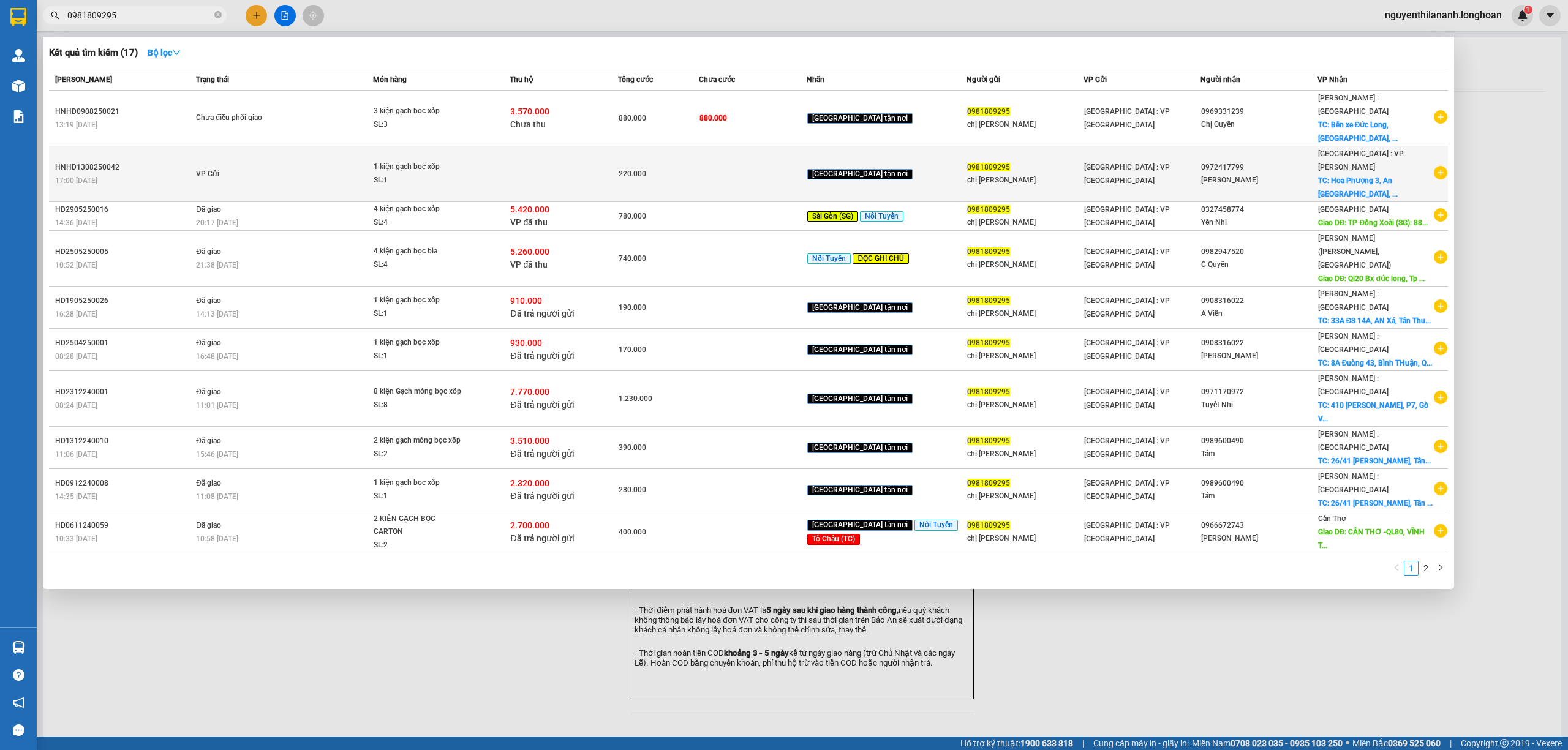
type input "0981809295"
click at [159, 161] on div "HNHD1308250042" at bounding box center [123, 167] width 137 height 13
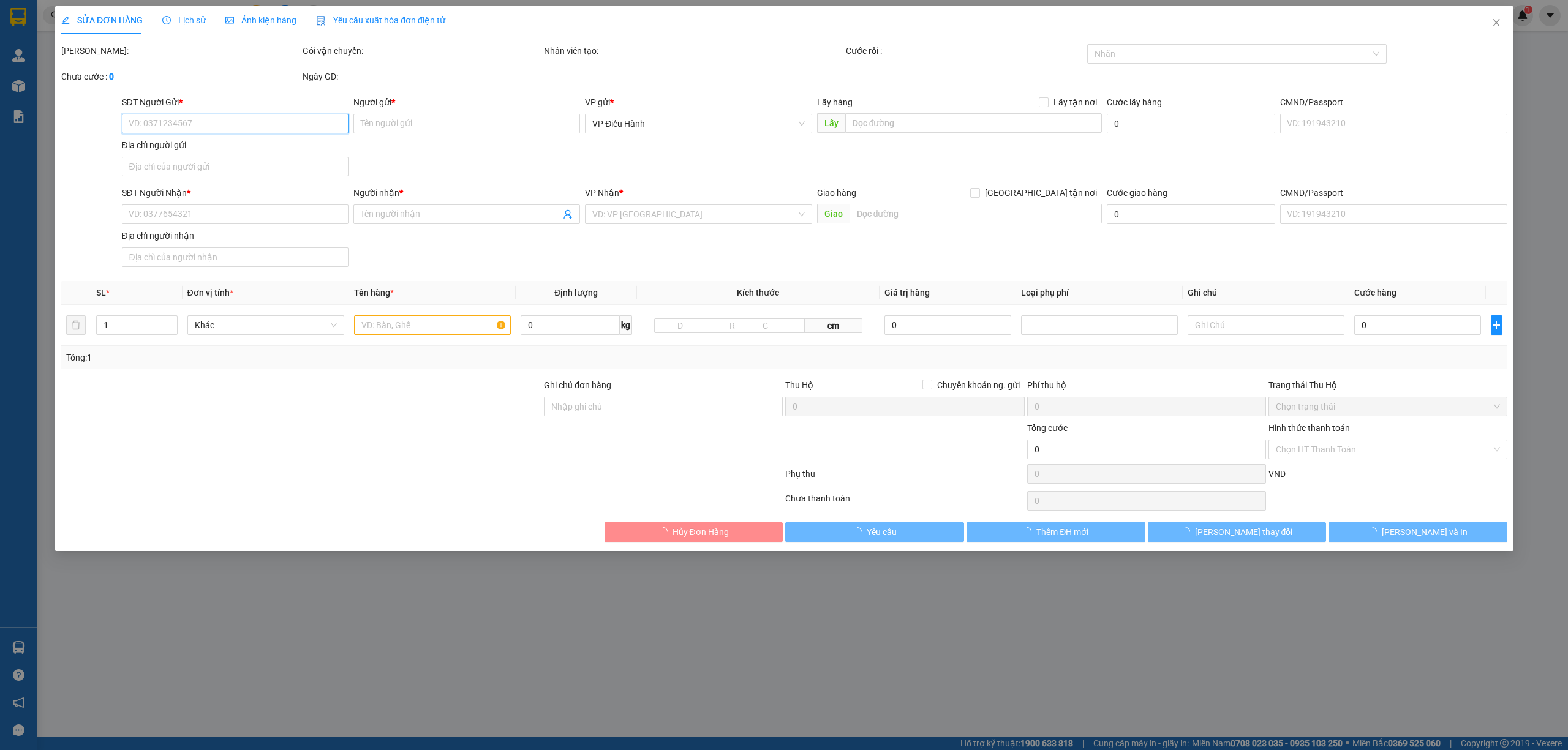
type input "0981809295"
type input "chị Oanh"
type input "0972417799"
type input "Lê Văn Phúc"
checkbox input "true"
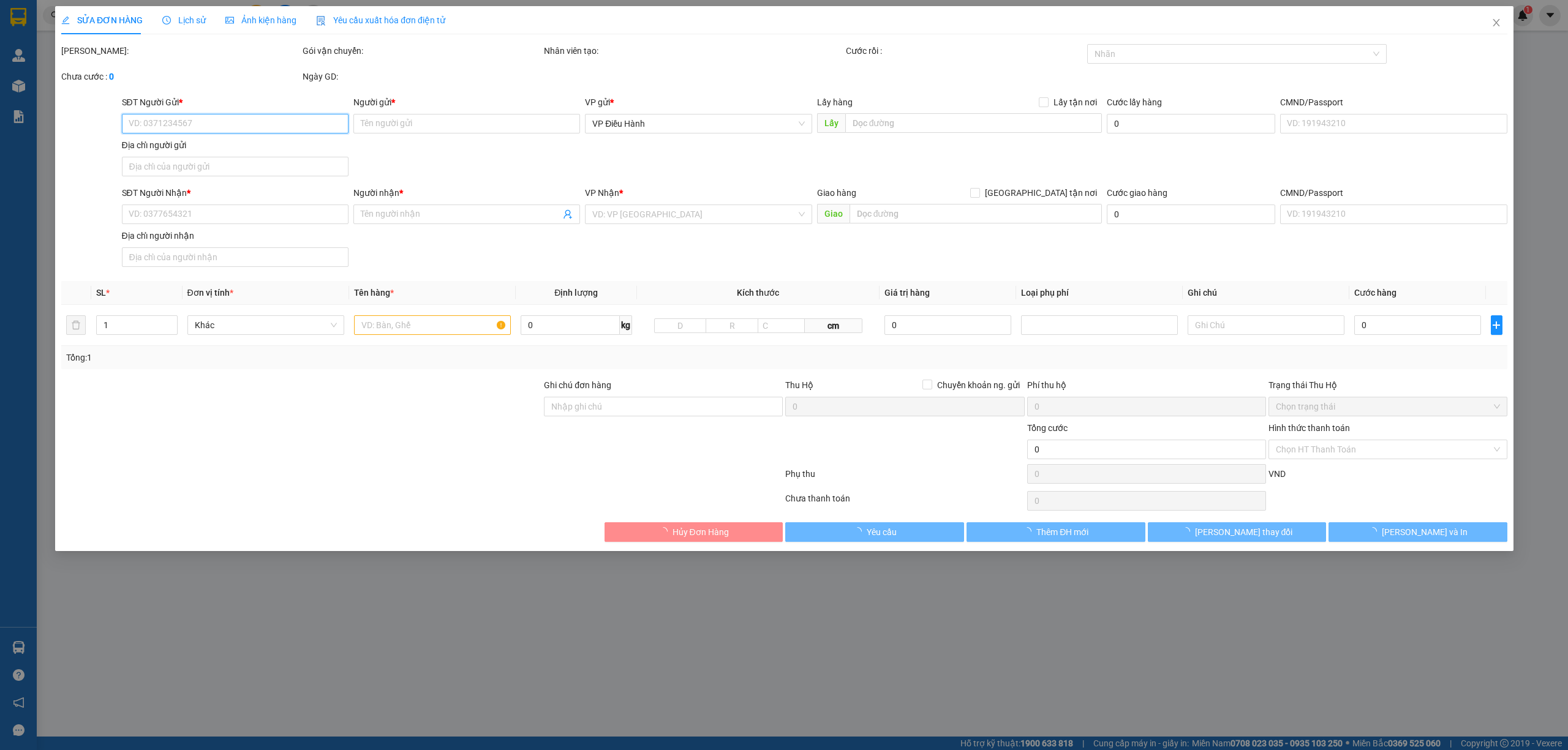
type input "Hoa Phượng 3, An Hải Tây, Sơn Trà, Đà Nẵng"
type input "Giao nguyên kiện"
type input "220.000"
type input "20.000"
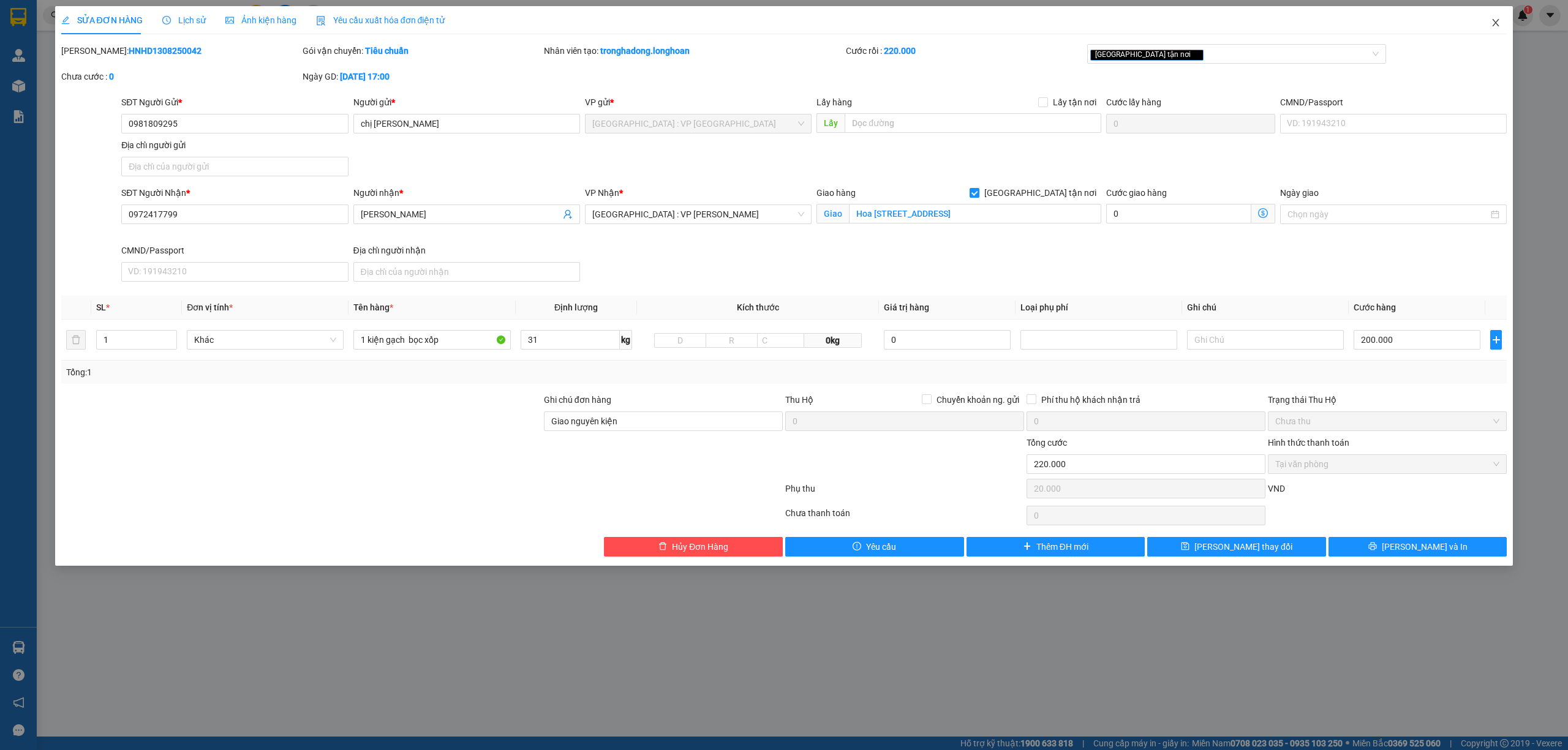
click at [1493, 29] on span "Close" at bounding box center [1496, 23] width 34 height 34
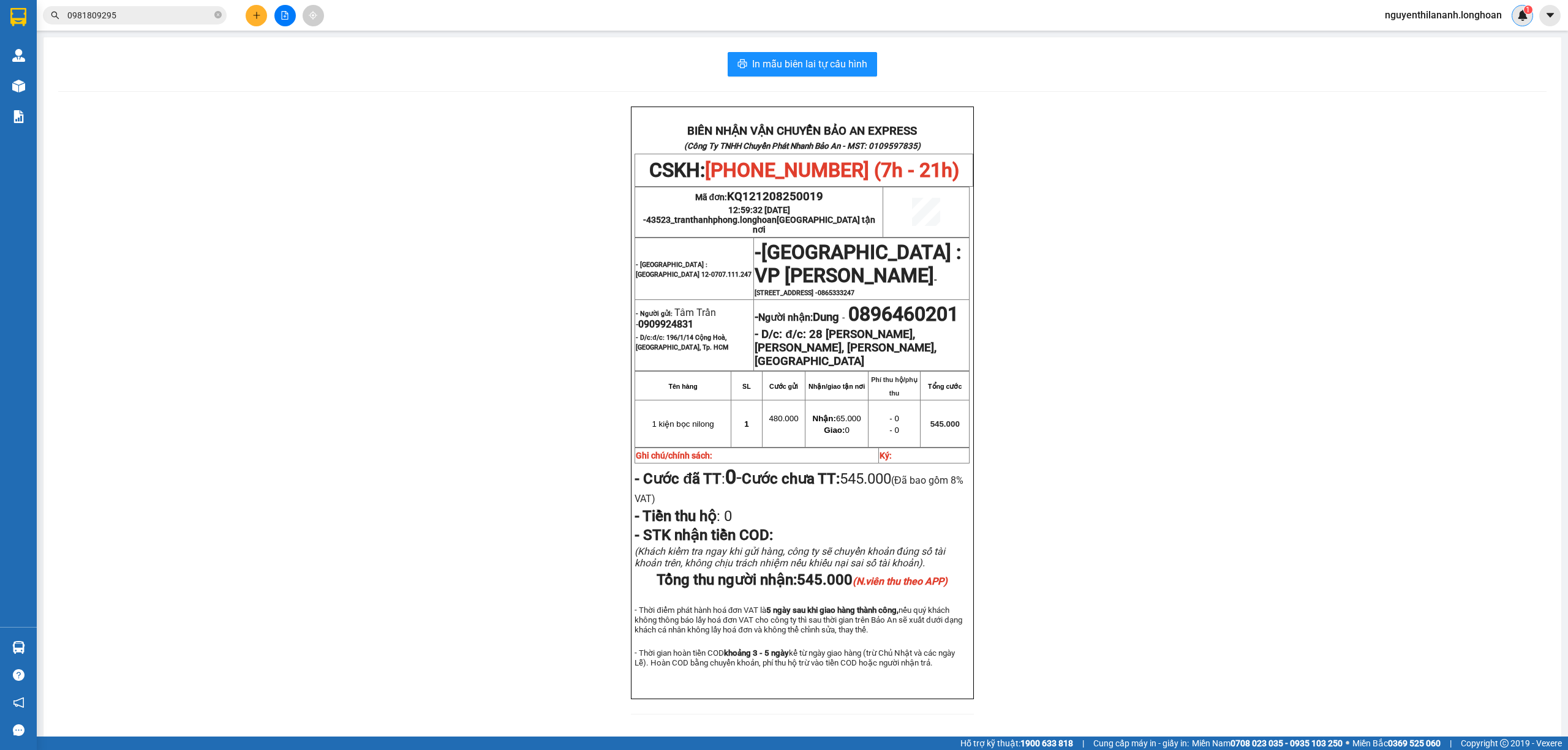
click at [1523, 22] on div "1" at bounding box center [1522, 15] width 22 height 22
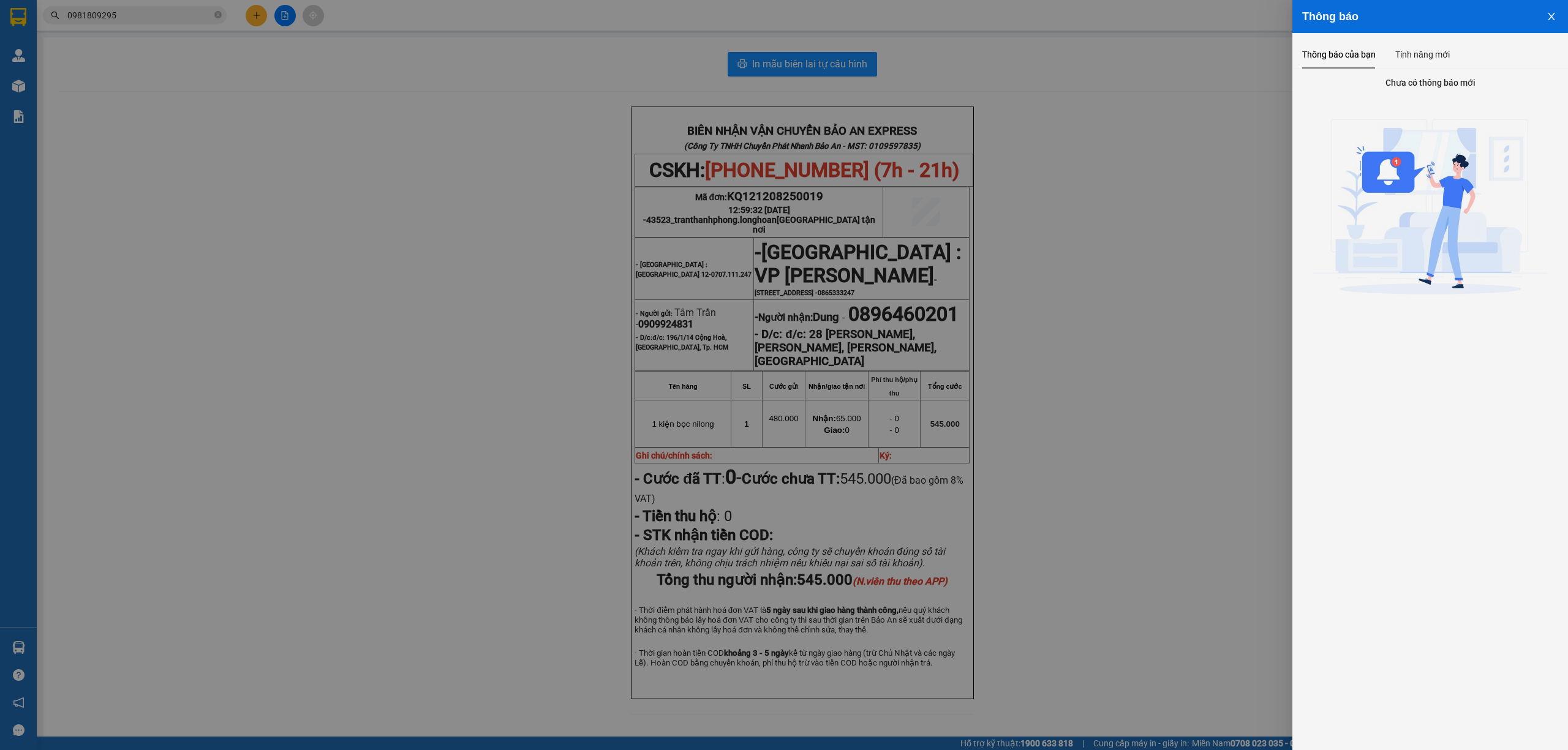
click at [1544, 20] on button "Close" at bounding box center [1551, 15] width 33 height 31
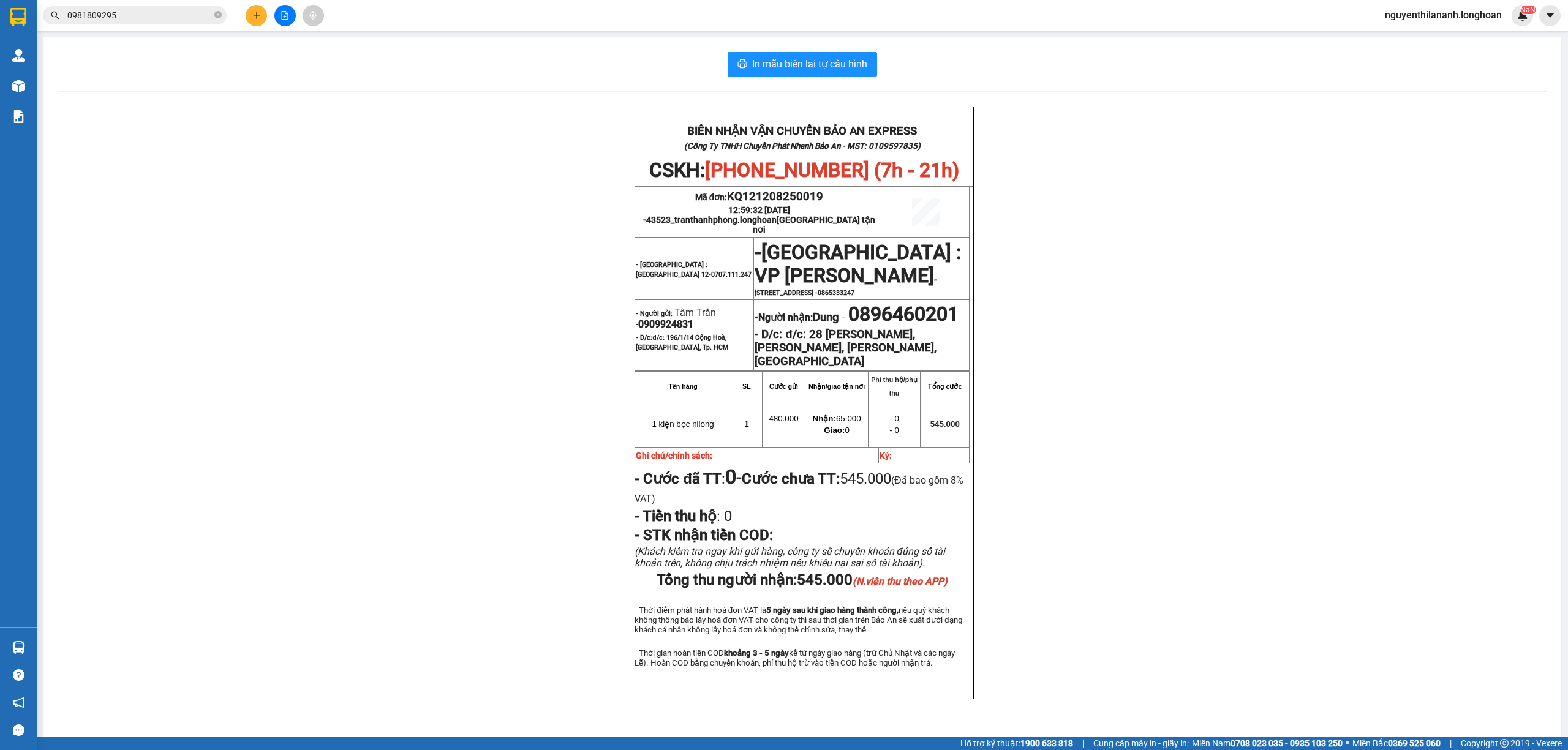
click at [1067, 299] on div "BIÊN NHẬN VẬN CHUYỂN BẢO AN EXPRESS (Công Ty TNHH Chuyển Phát Nhanh Bảo An - MS…" at bounding box center [802, 418] width 1489 height 623
click at [419, 464] on div "BIÊN NHẬN VẬN CHUYỂN BẢO AN EXPRESS (Công Ty TNHH Chuyển Phát Nhanh Bảo An - MS…" at bounding box center [802, 418] width 1489 height 623
click at [182, 13] on input "0981809295" at bounding box center [140, 15] width 145 height 13
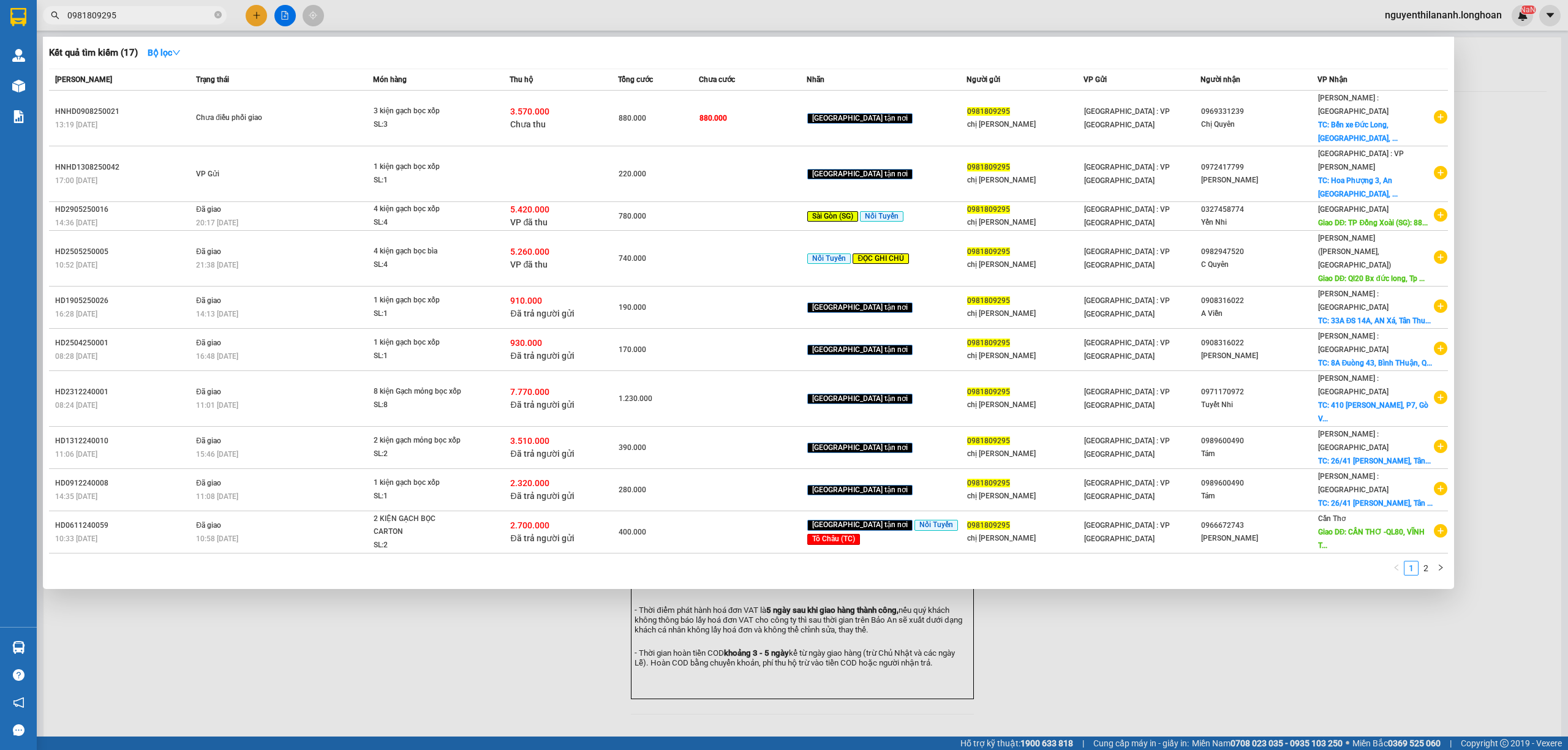
click at [182, 13] on input "0981809295" at bounding box center [140, 15] width 145 height 13
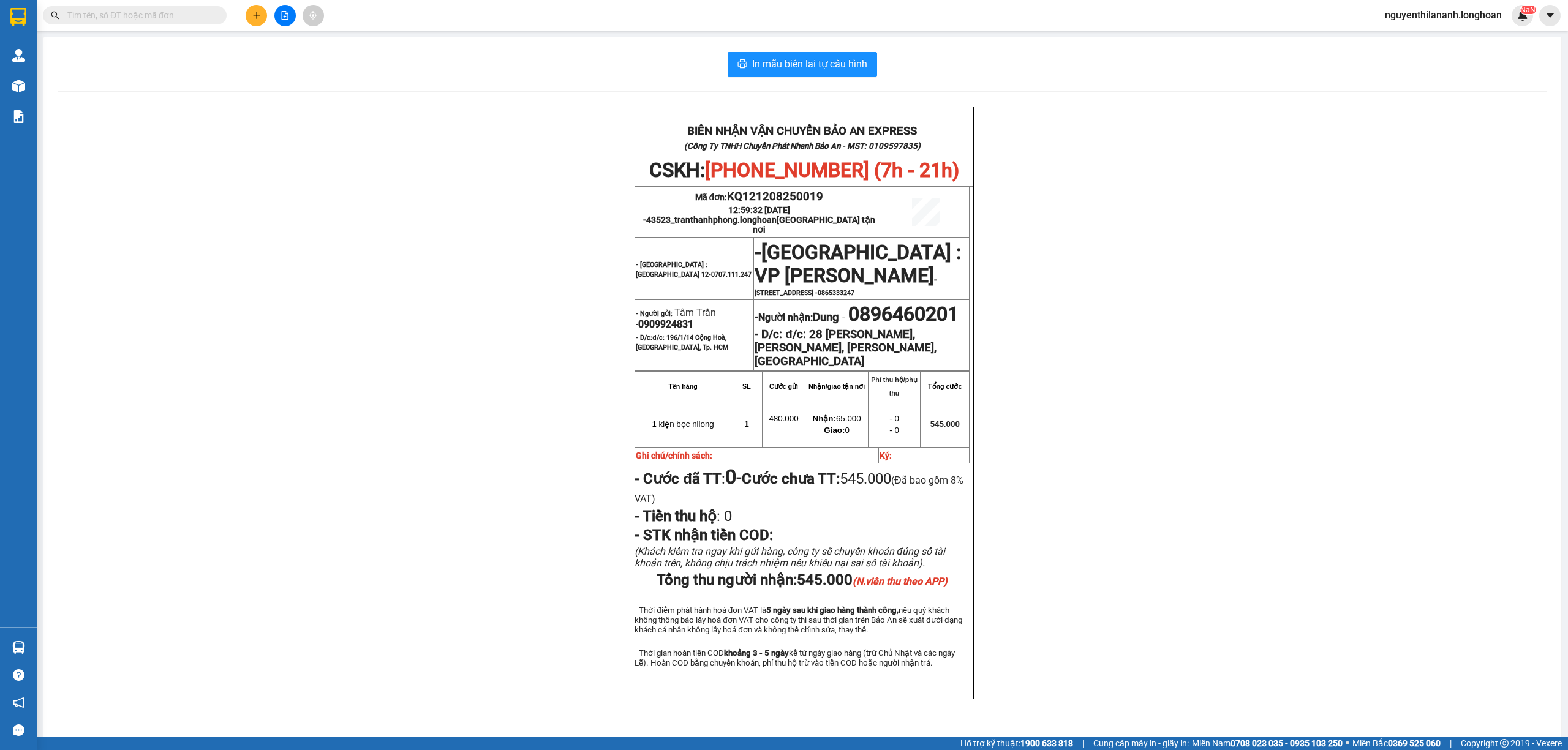
paste input "0966028068"
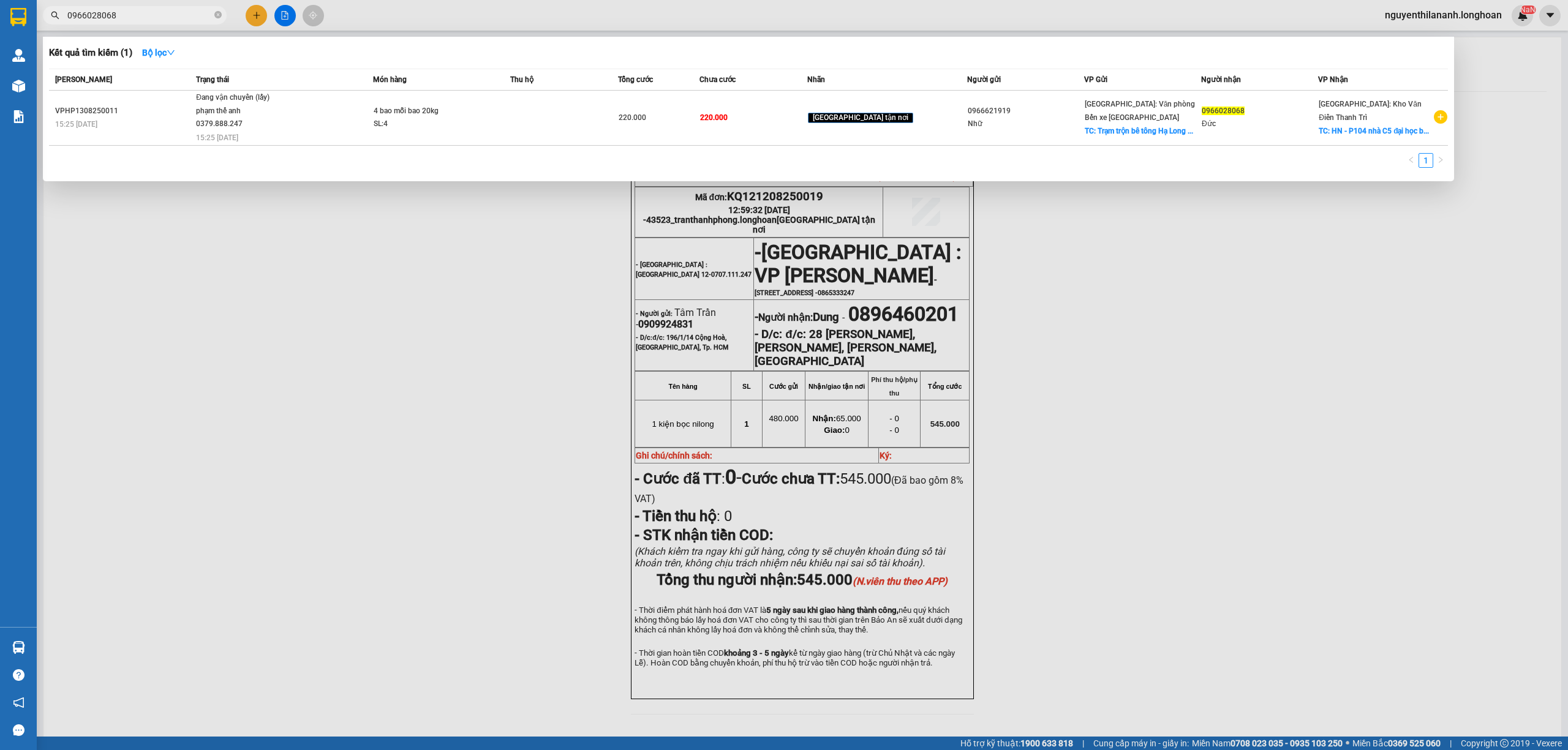
type input "0966028068"
click at [155, 18] on input "0966028068" at bounding box center [140, 15] width 145 height 13
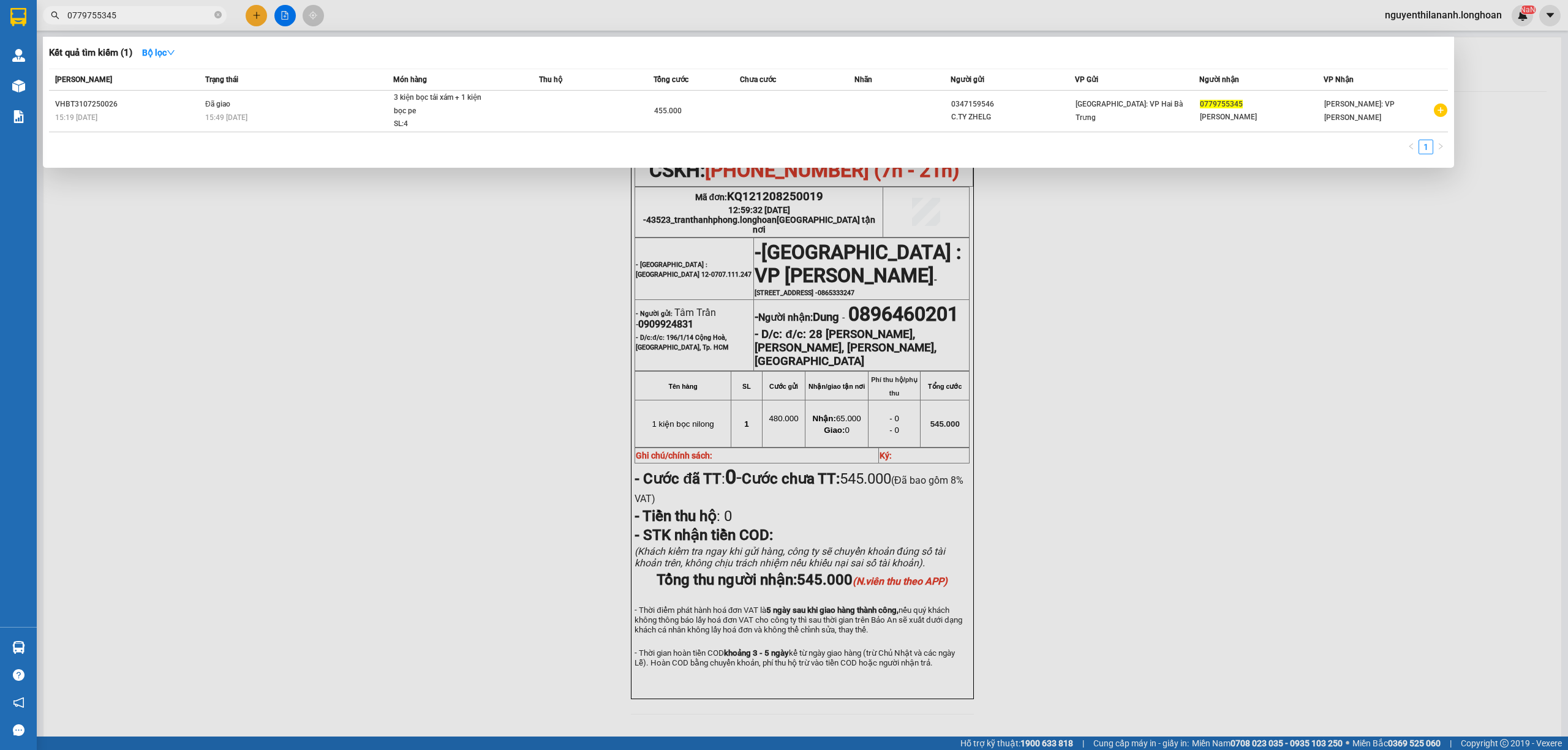
type input "0779755345"
click at [191, 127] on td "VHBT3107250026 15:19 - 31/07" at bounding box center [126, 111] width 153 height 41
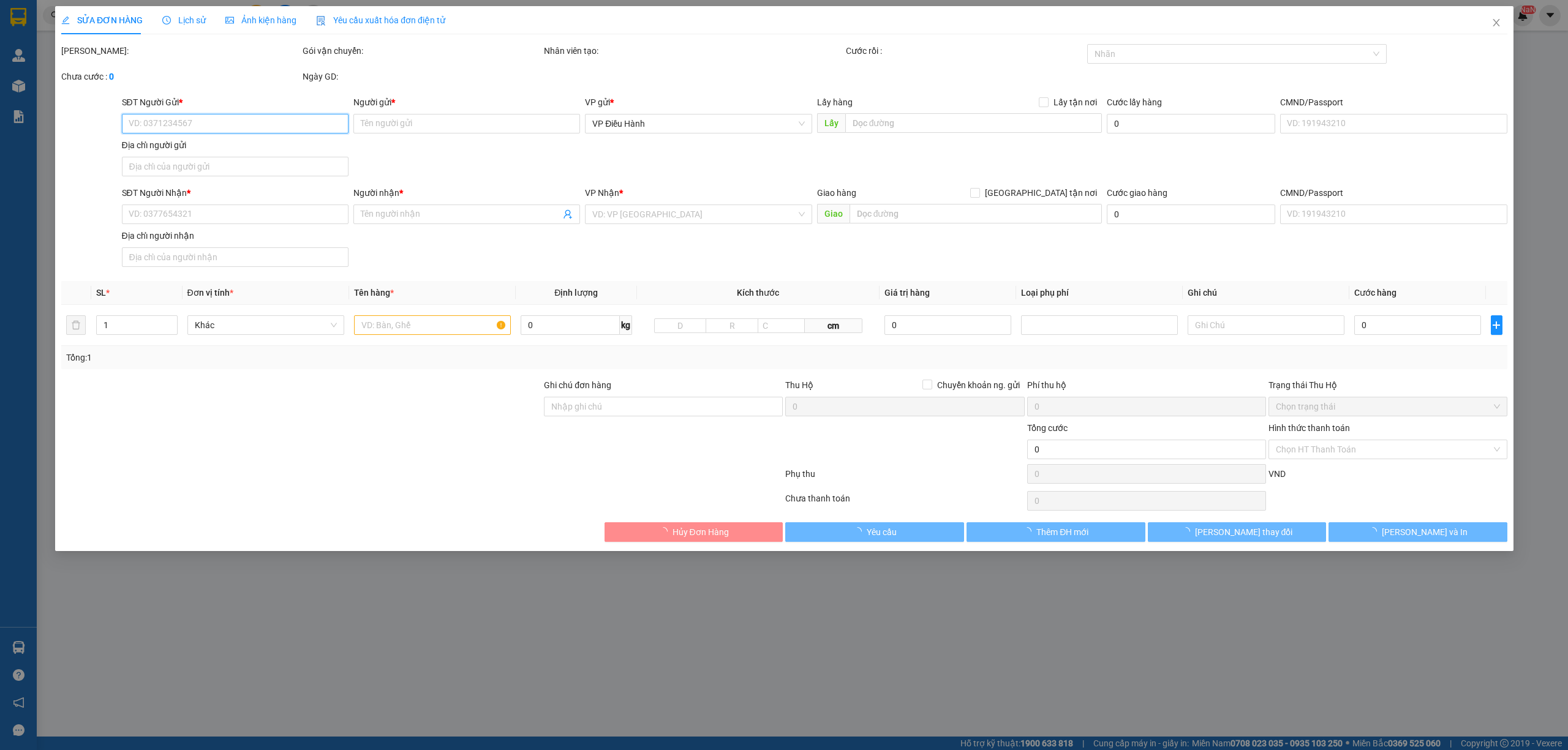
type input "0347159546"
type input "C.TY ZHELG"
type input "0779755345"
type input "Phan Ly"
type input "455.000"
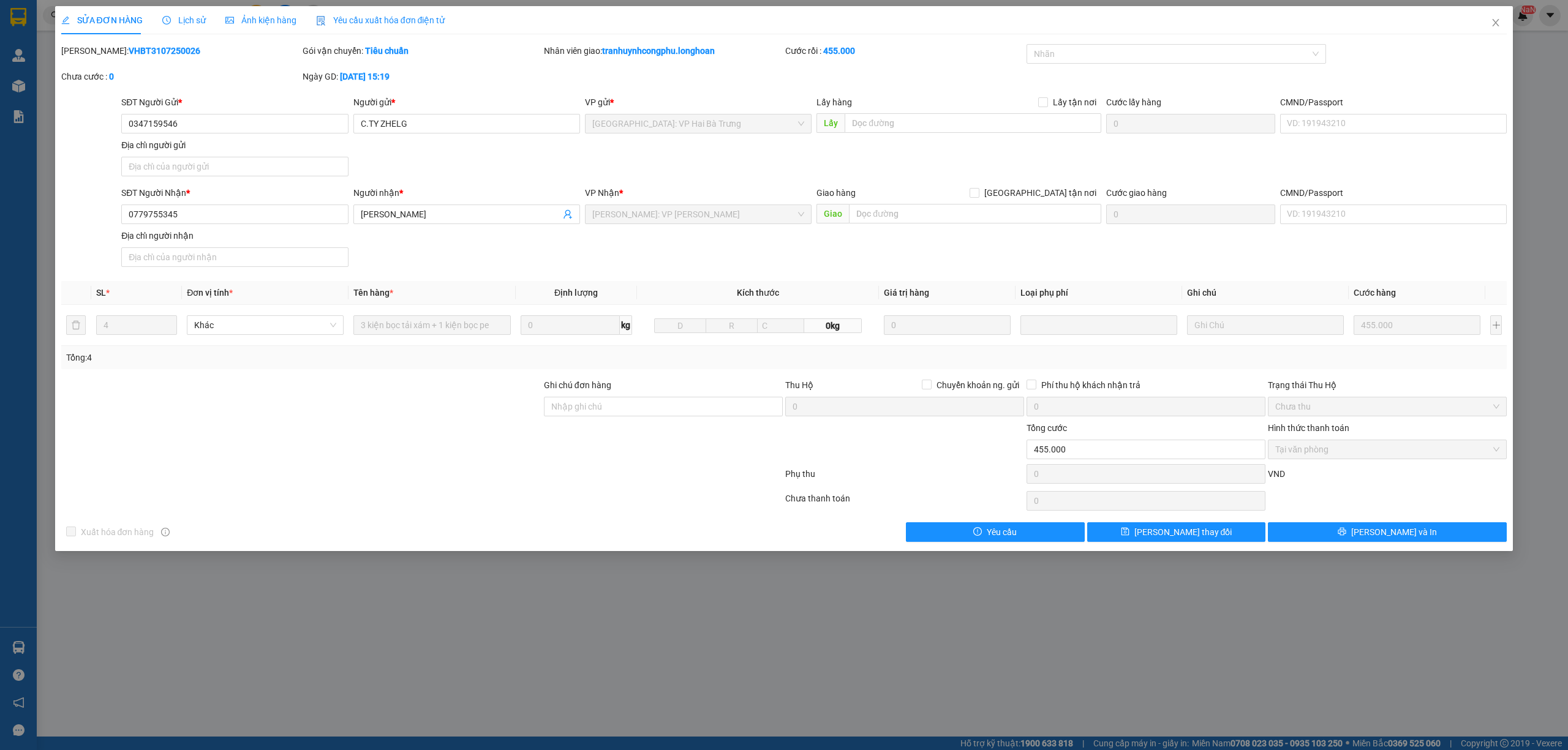
drag, startPoint x: 176, startPoint y: 52, endPoint x: 93, endPoint y: 51, distance: 83.0
click at [93, 51] on div "Mã ĐH: VHBT3107250026" at bounding box center [181, 51] width 239 height 13
copy b "VHBT3107250026"
click at [183, 22] on span "Lịch sử" at bounding box center [184, 20] width 44 height 10
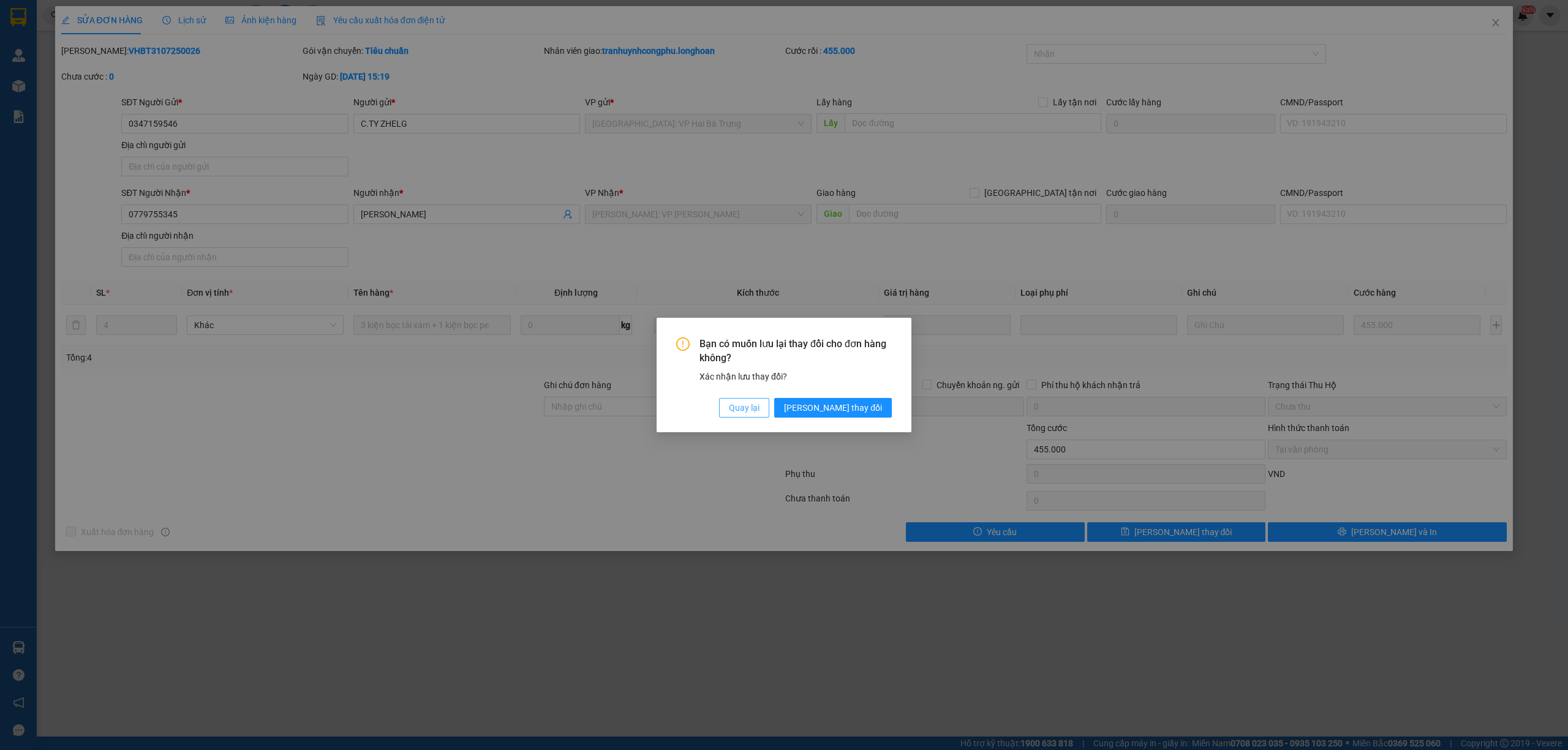
drag, startPoint x: 805, startPoint y: 408, endPoint x: 1212, endPoint y: 237, distance: 441.5
click at [759, 408] on span "Quay lại" at bounding box center [745, 407] width 31 height 13
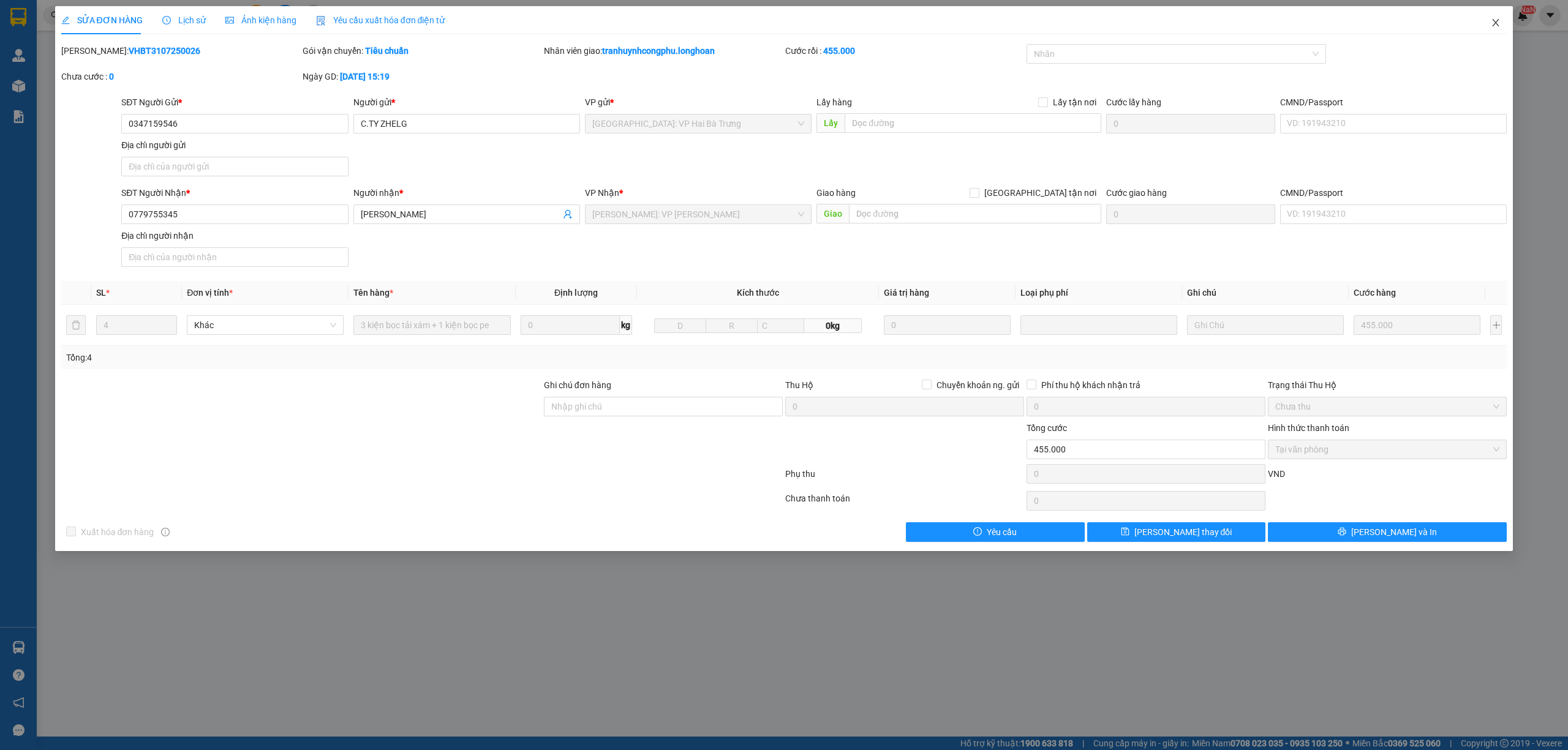
click at [1498, 31] on span "Close" at bounding box center [1496, 23] width 34 height 34
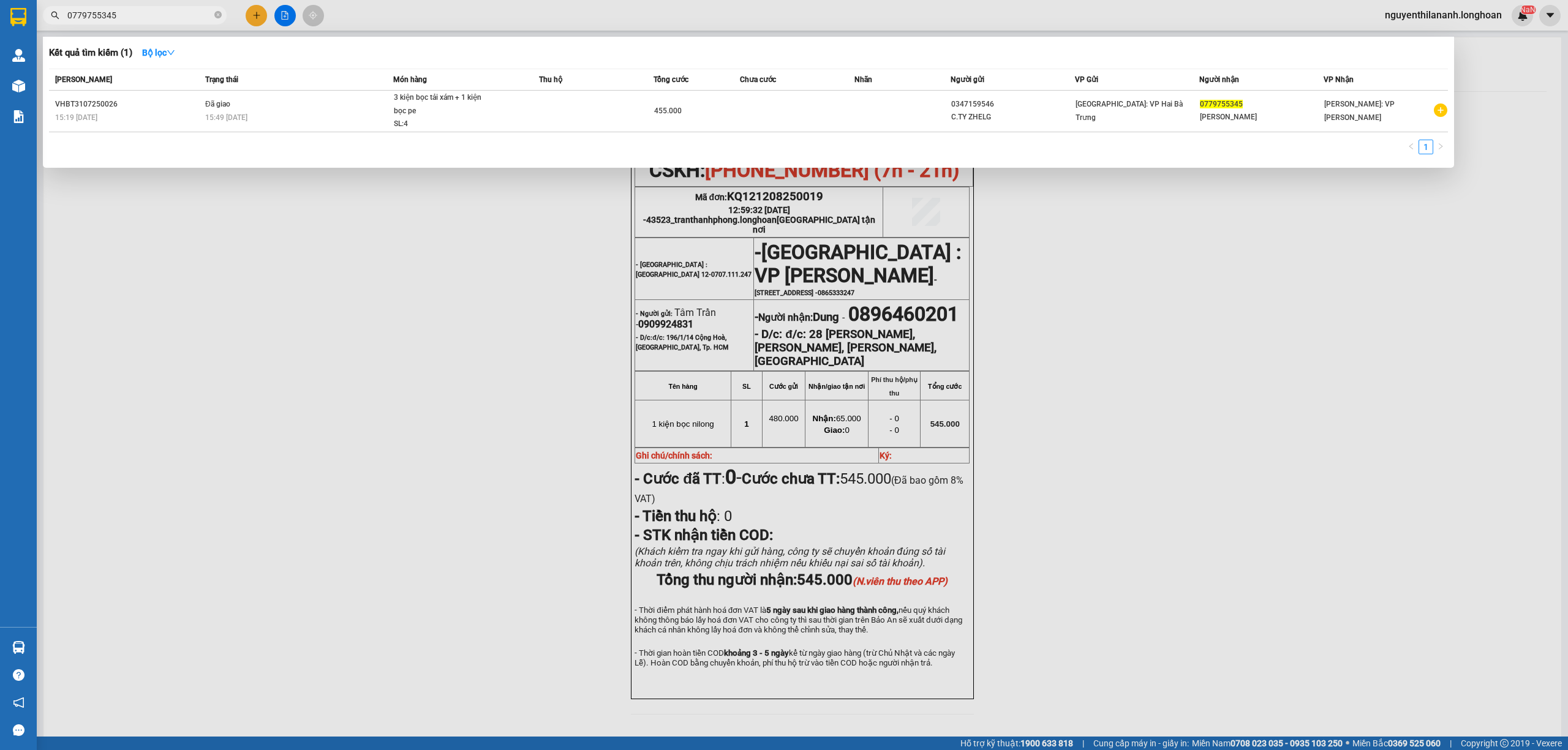
click at [141, 20] on input "0779755345" at bounding box center [140, 15] width 145 height 13
